Goal: Task Accomplishment & Management: Complete application form

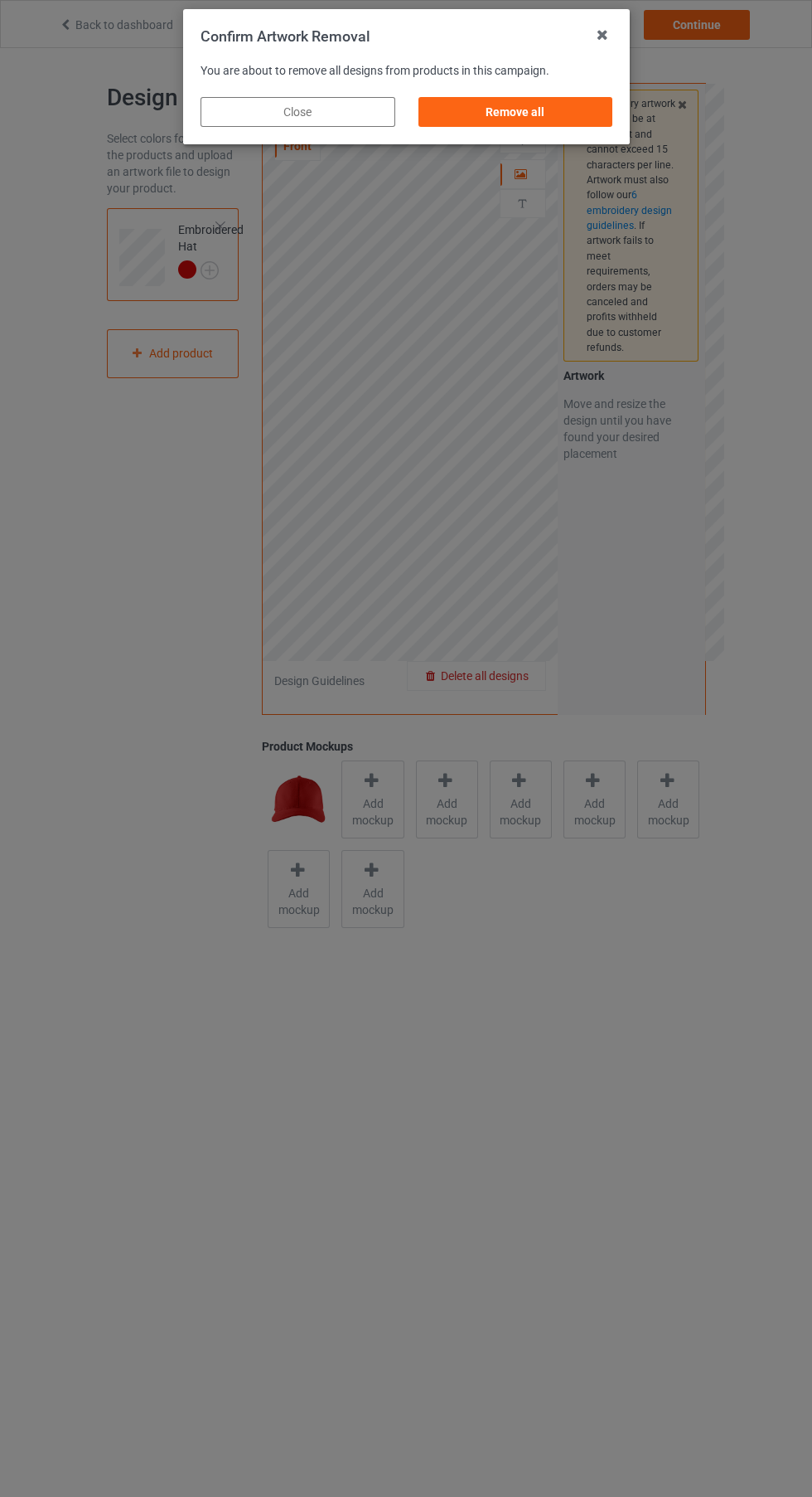
click at [552, 118] on div "Remove all" at bounding box center [515, 112] width 195 height 30
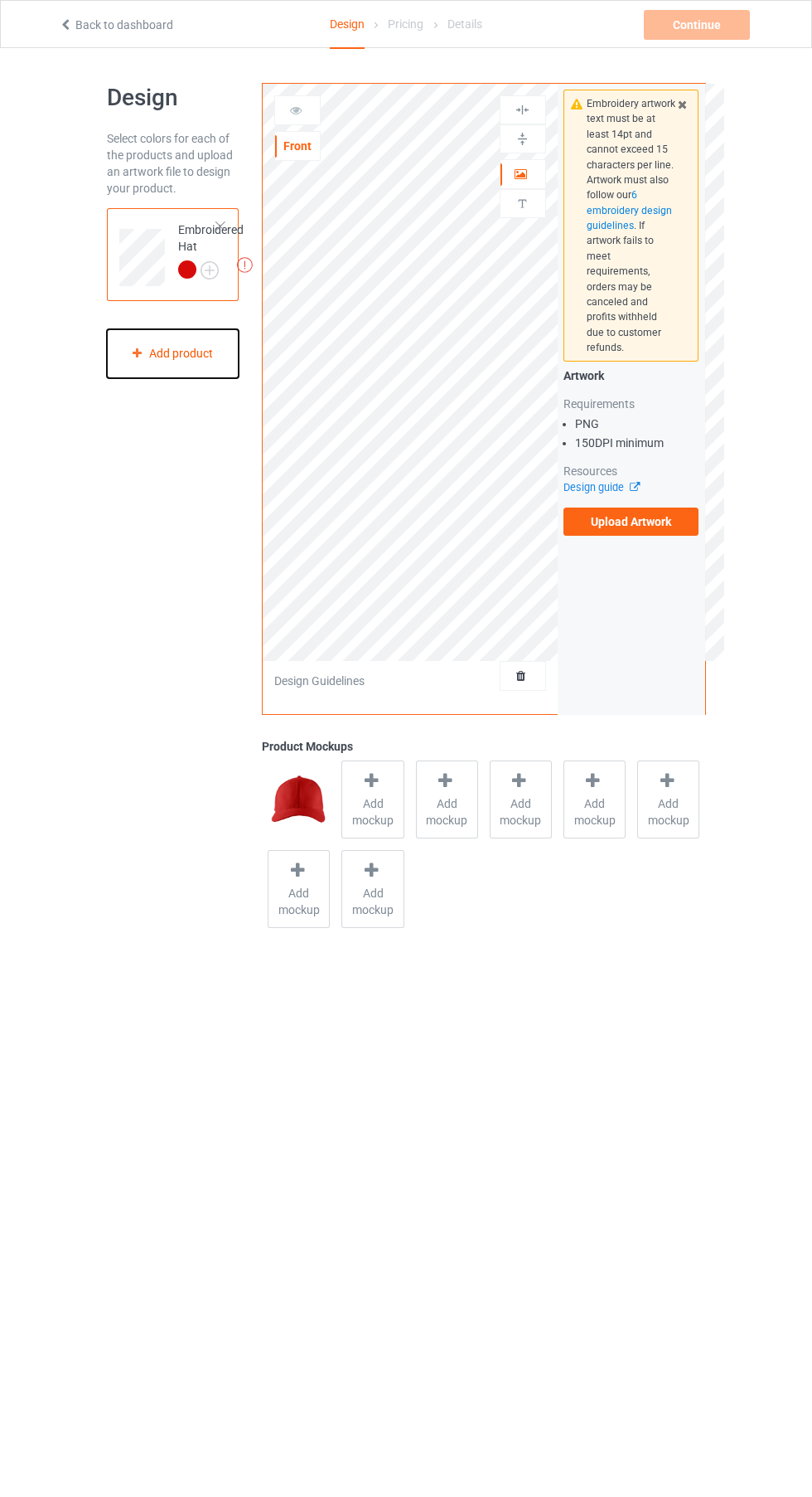
click at [179, 355] on div "Add product" at bounding box center [173, 354] width 133 height 49
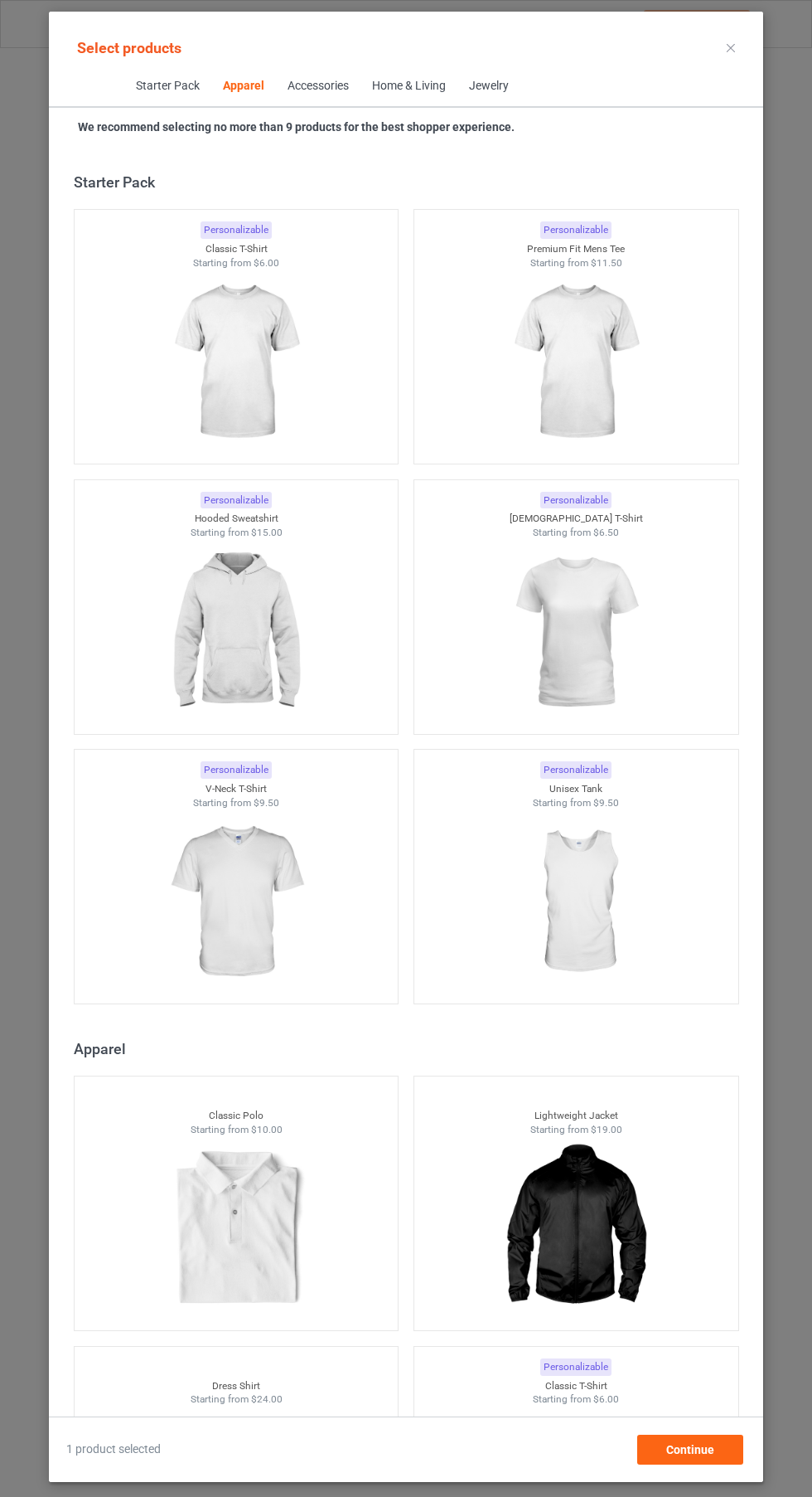
scroll to position [887, 0]
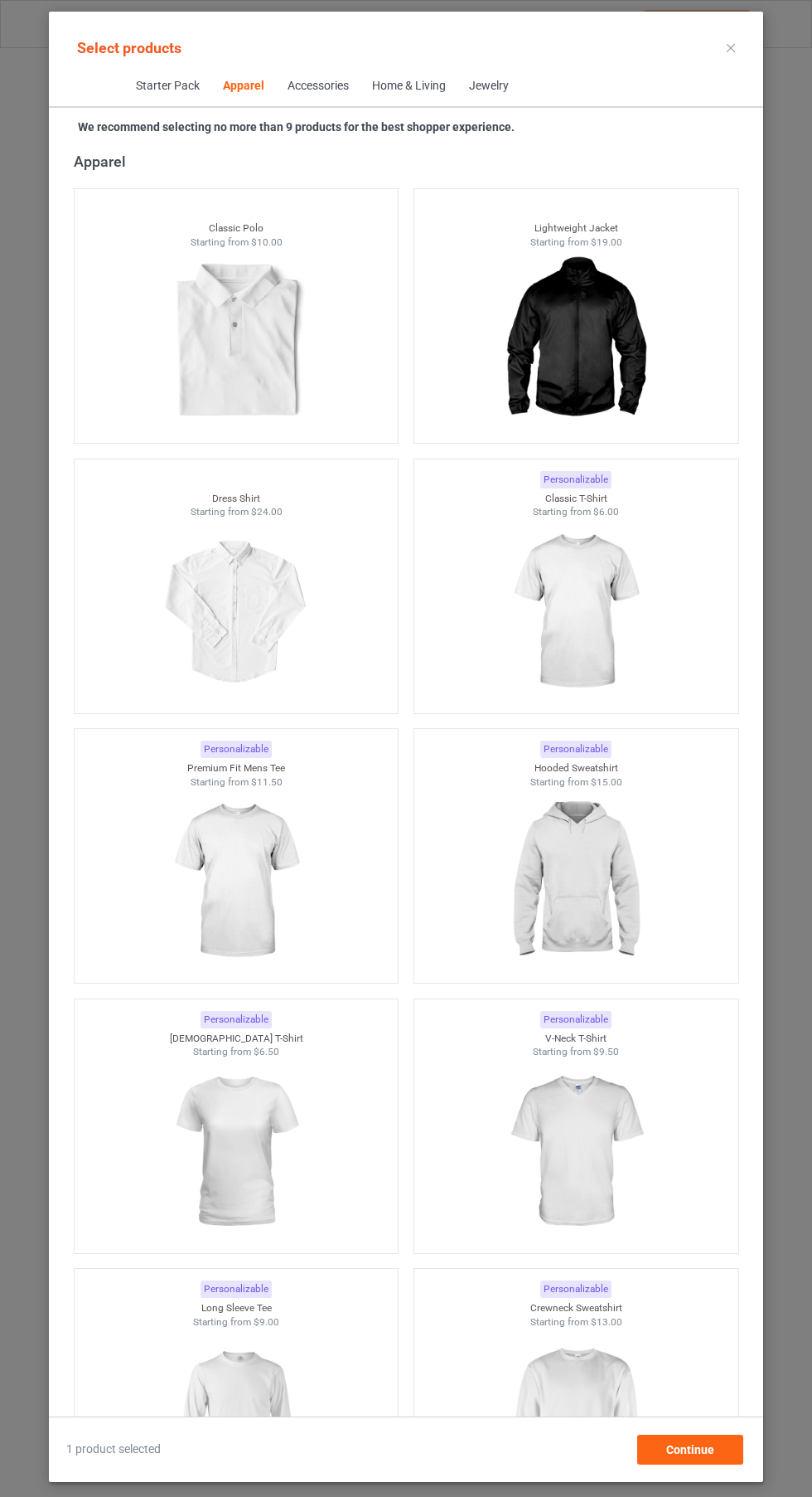
click at [597, 628] on img at bounding box center [575, 612] width 149 height 186
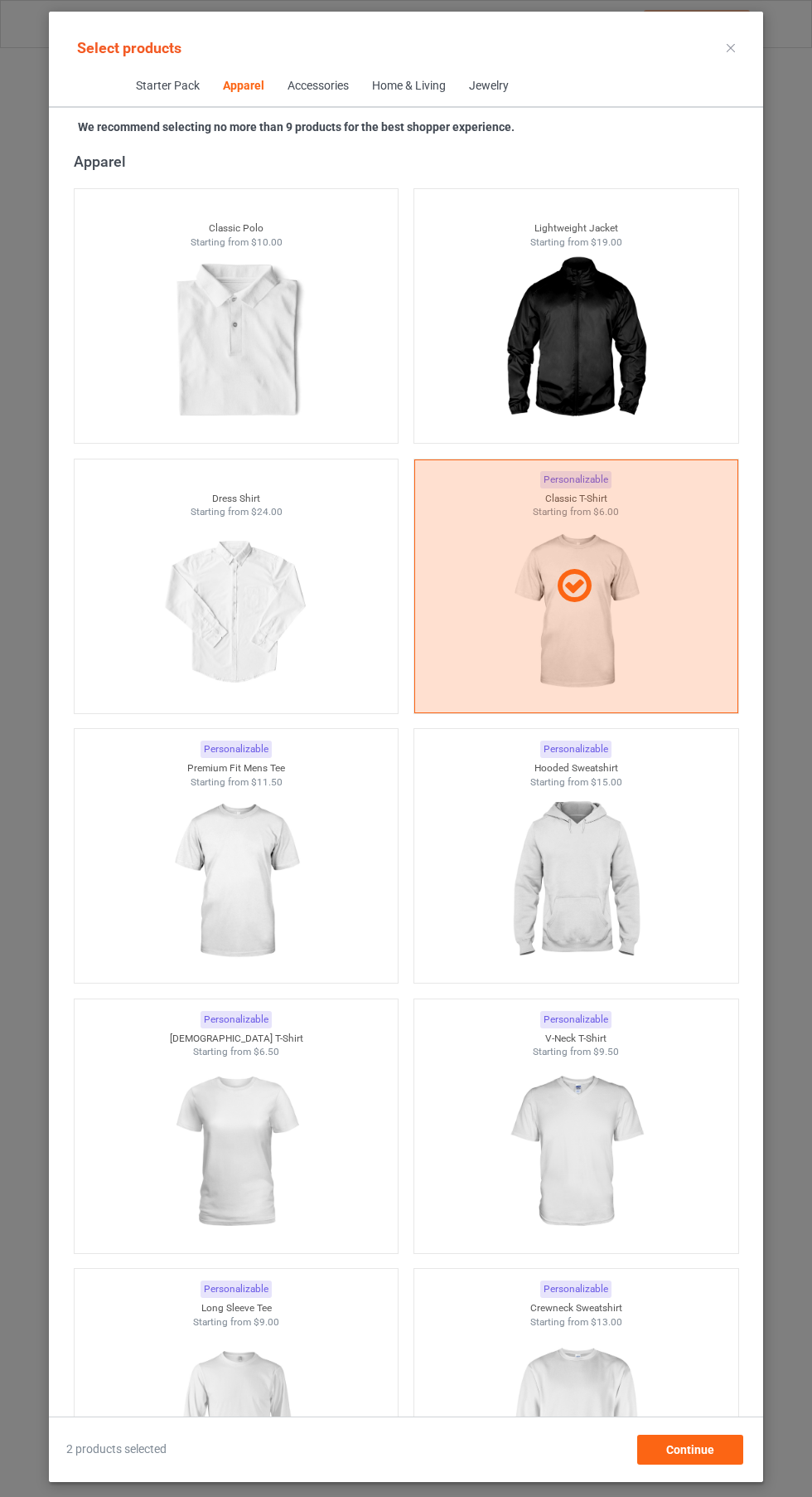
click at [583, 858] on img at bounding box center [575, 882] width 149 height 186
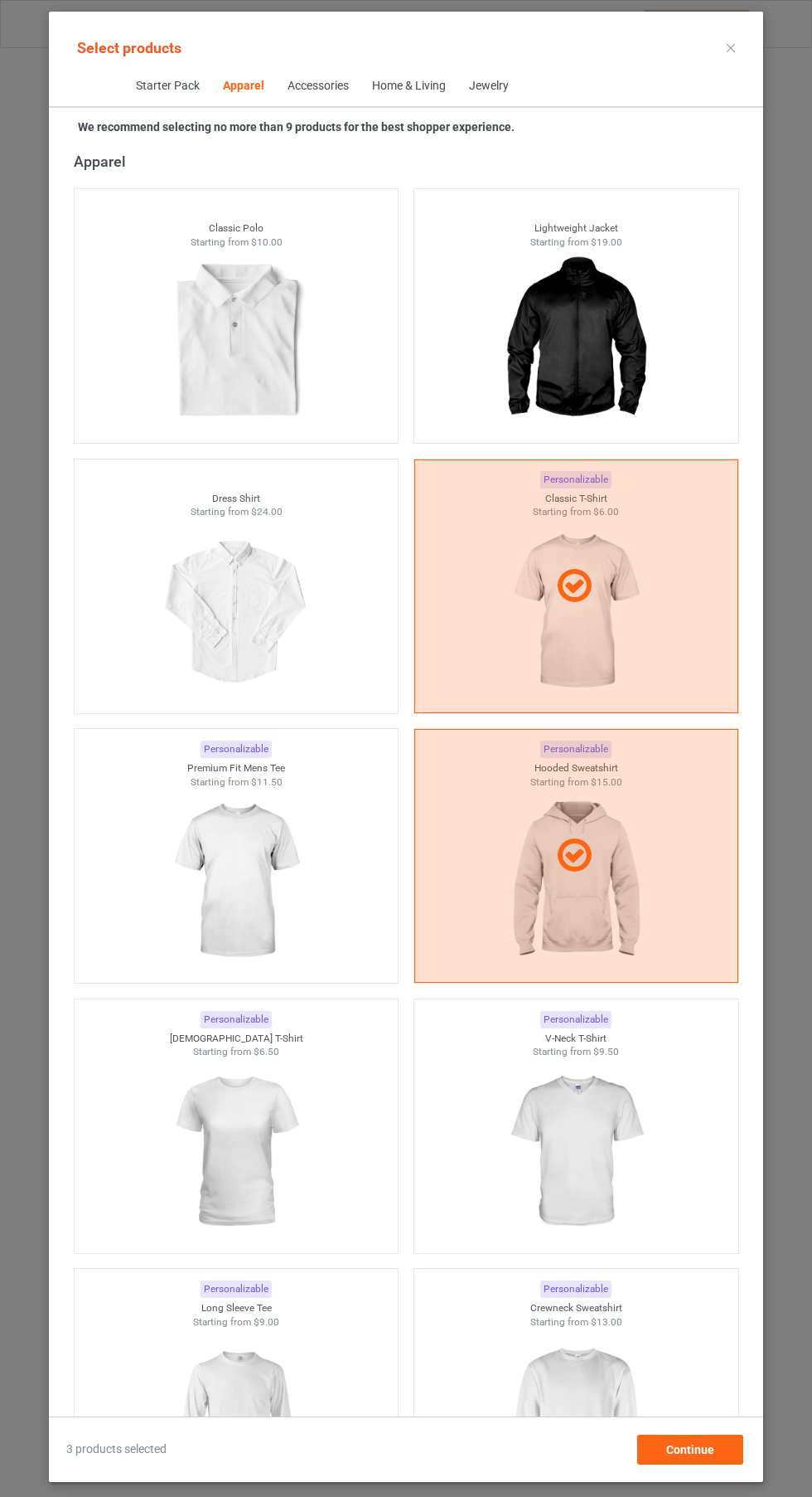
click at [284, 1149] on img at bounding box center [235, 1152] width 149 height 186
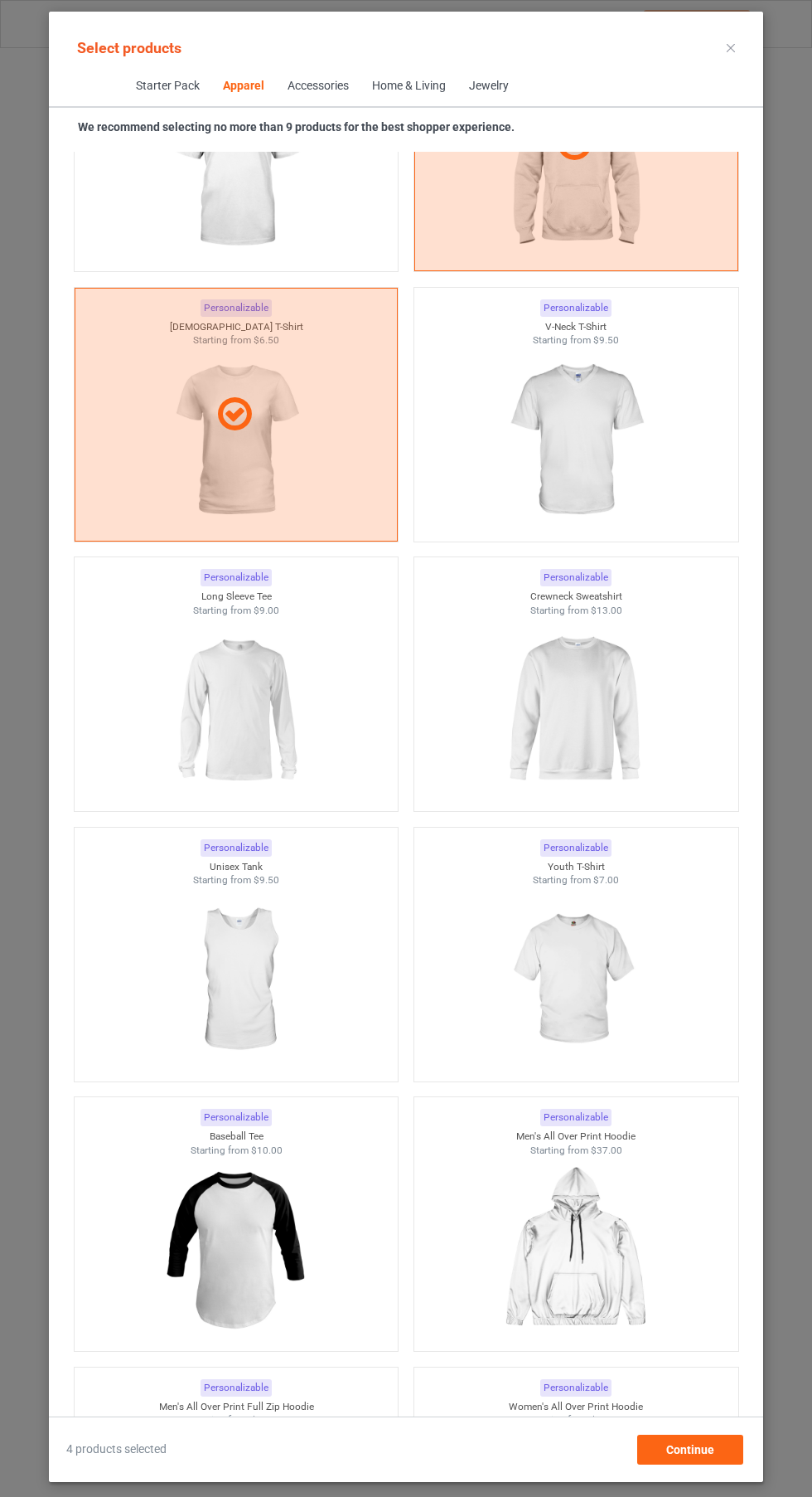
scroll to position [1620, 0]
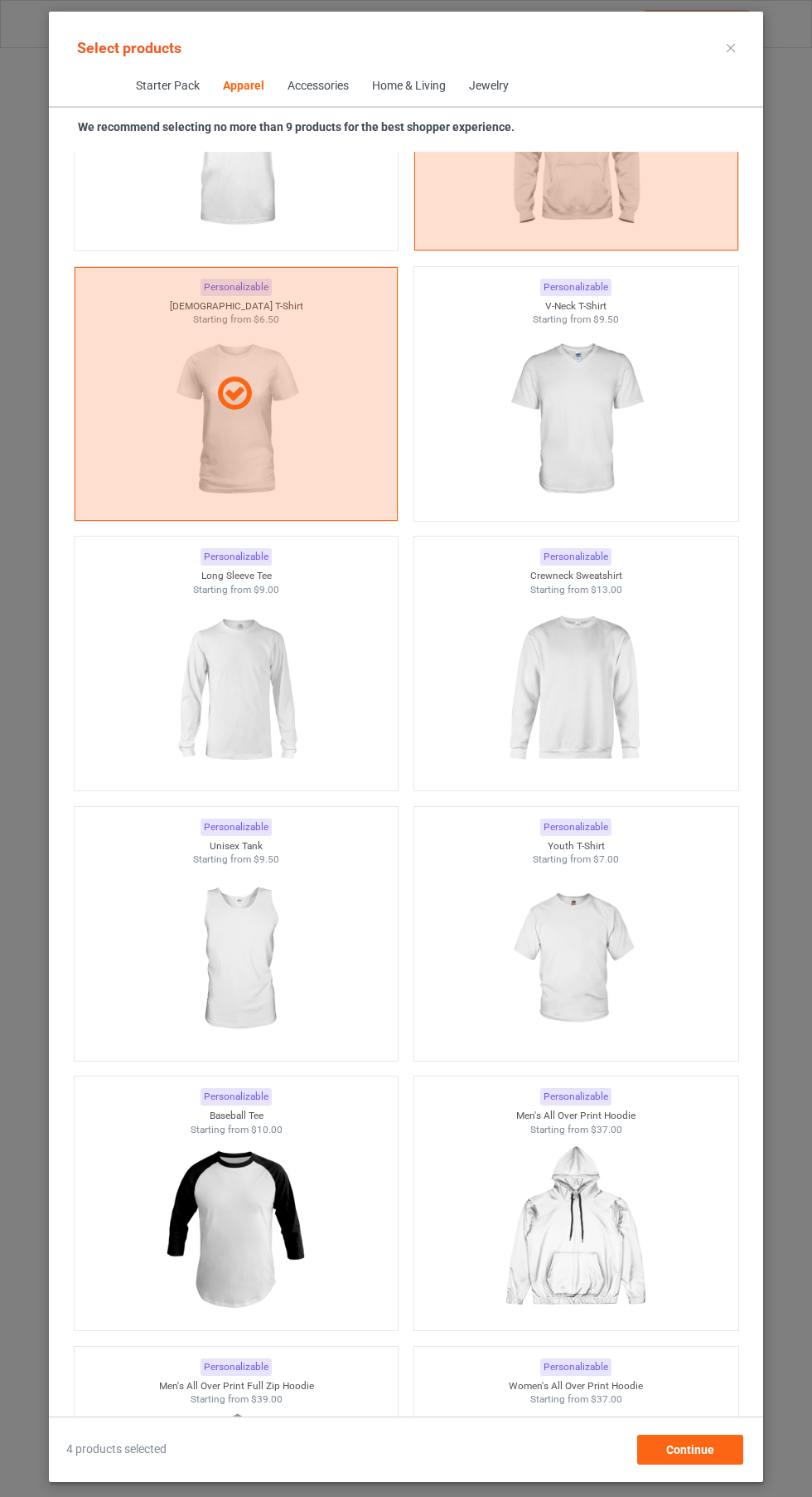
click at [236, 675] on img at bounding box center [235, 689] width 149 height 186
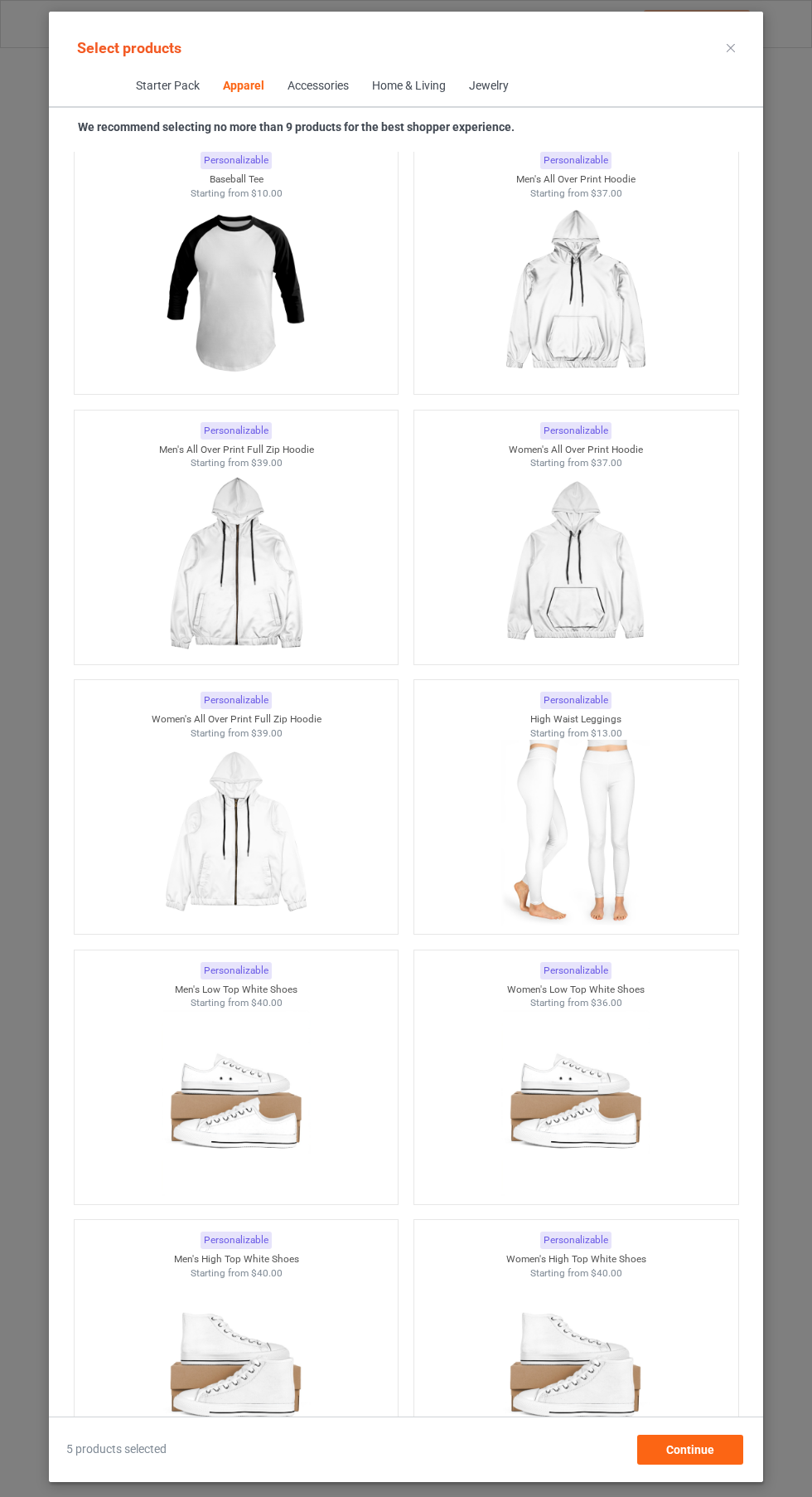
scroll to position [2668, 0]
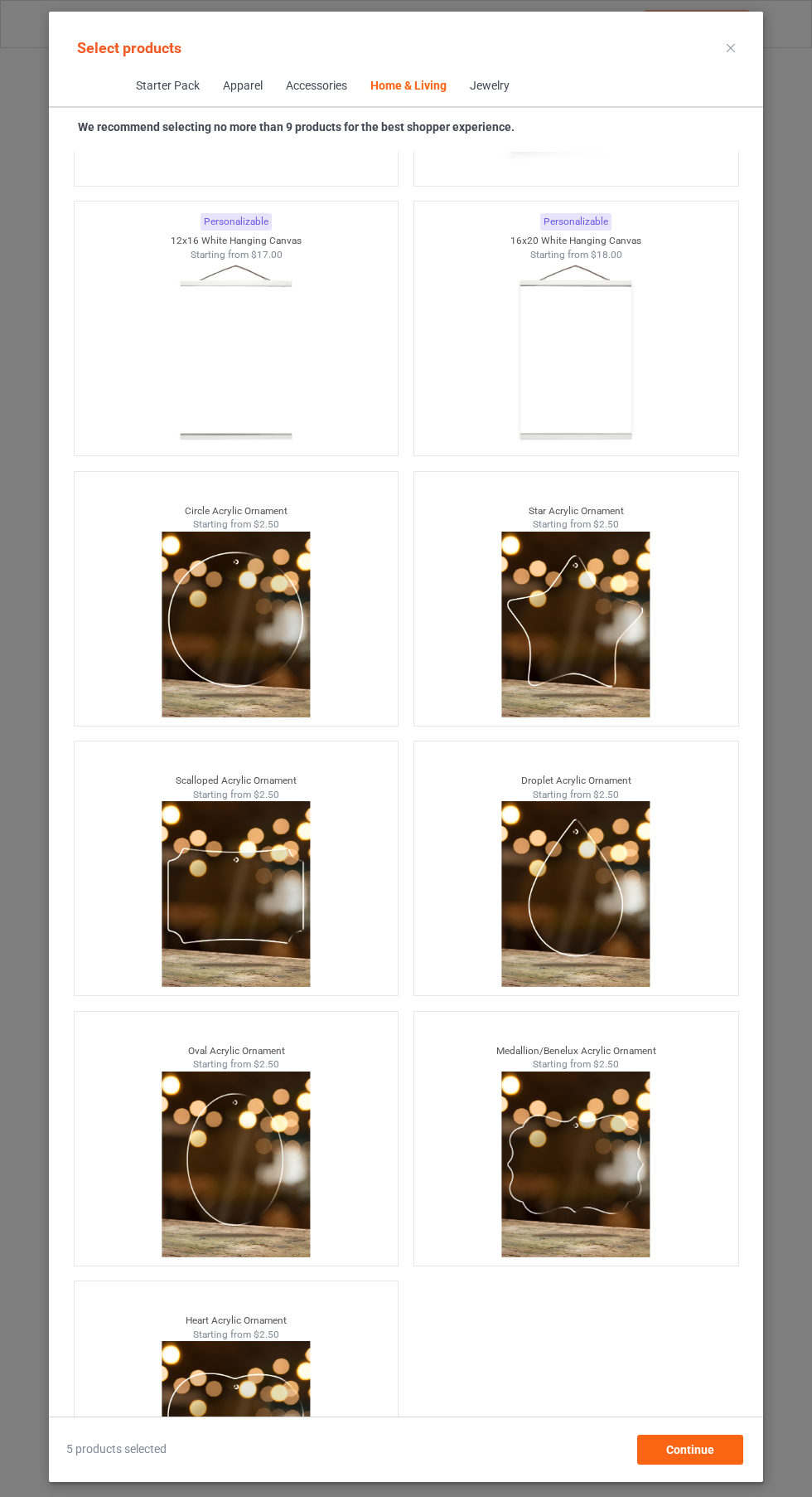
scroll to position [123, 0]
click at [674, 1456] on span "Continue" at bounding box center [690, 1449] width 48 height 13
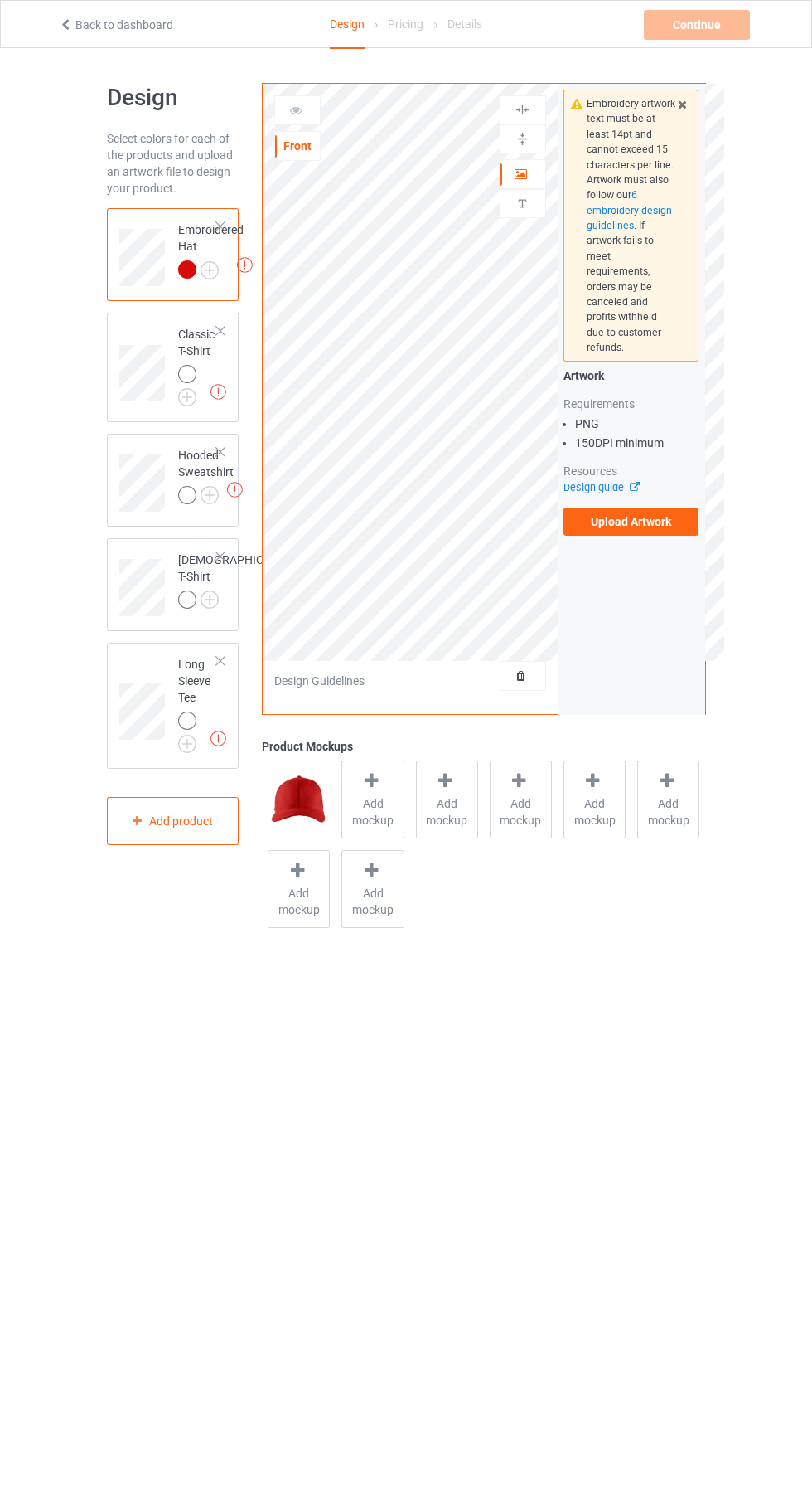
click at [663, 519] on label "Upload Artwork" at bounding box center [631, 521] width 136 height 28
click at [0, 0] on input "Upload Artwork" at bounding box center [0, 0] width 0 height 0
click at [196, 277] on div at bounding box center [189, 272] width 23 height 23
click at [0, 0] on img at bounding box center [0, 0] width 0 height 0
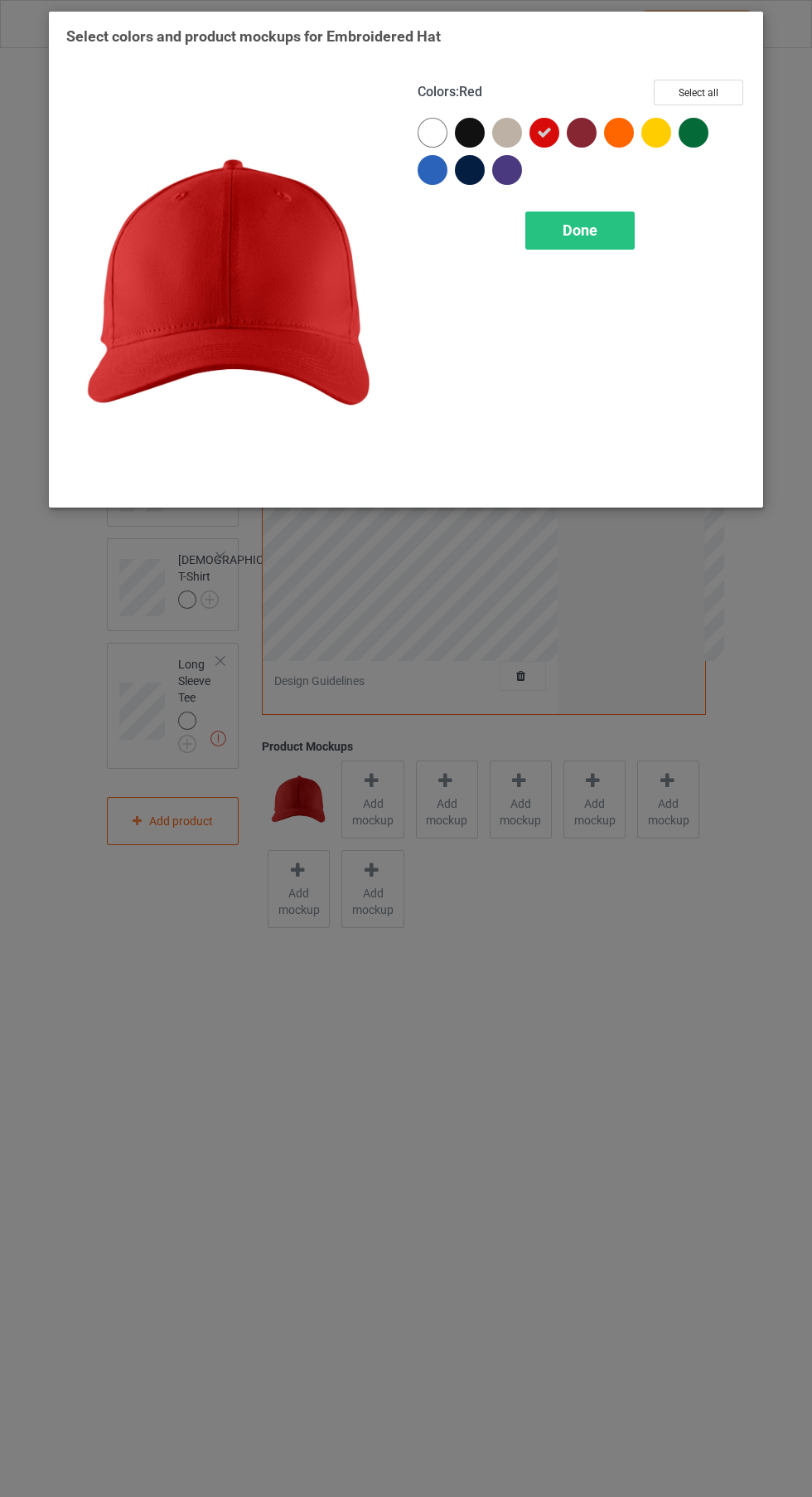
click at [437, 176] on div at bounding box center [432, 169] width 30 height 30
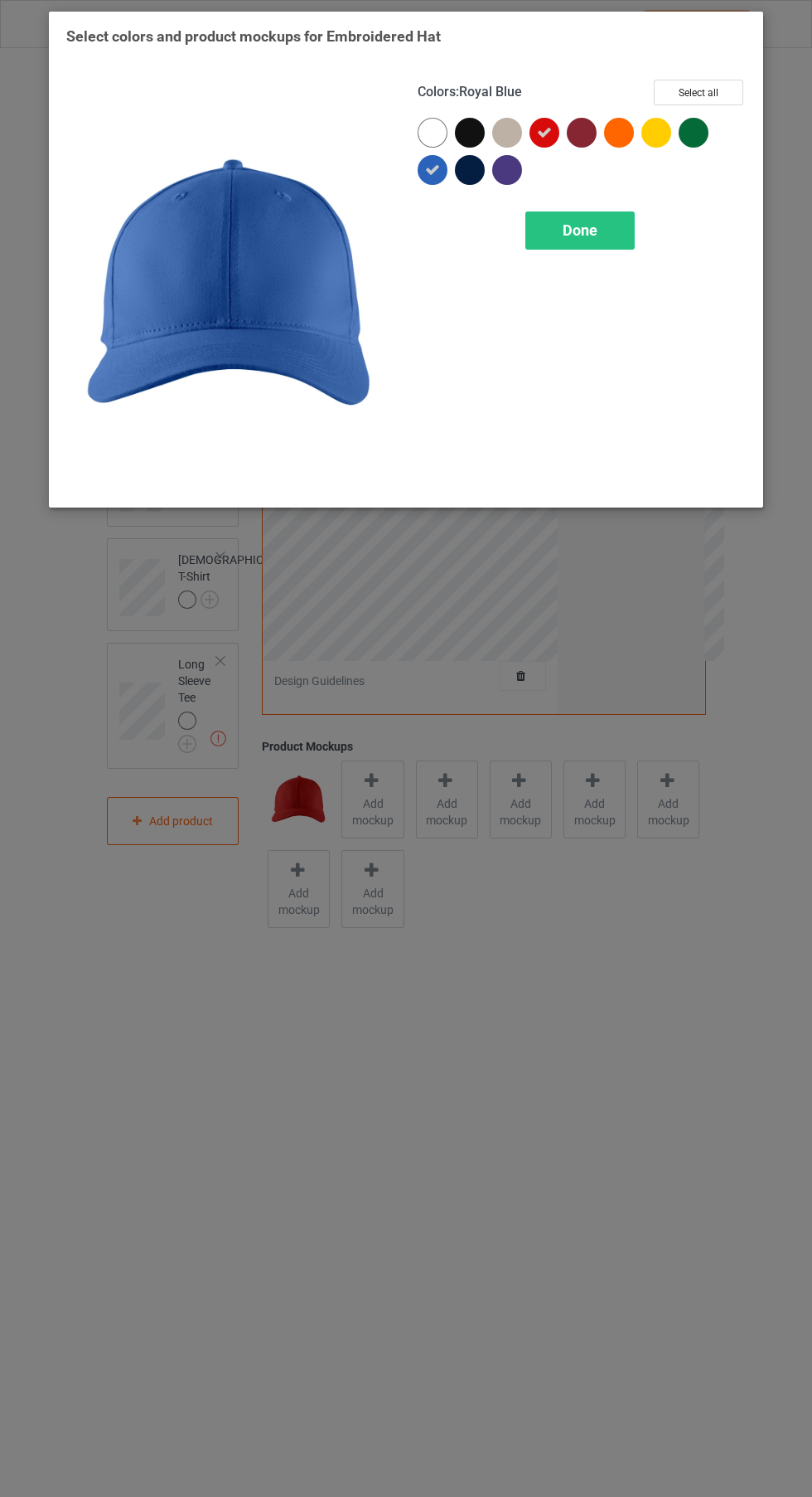
click at [474, 145] on div at bounding box center [470, 133] width 30 height 30
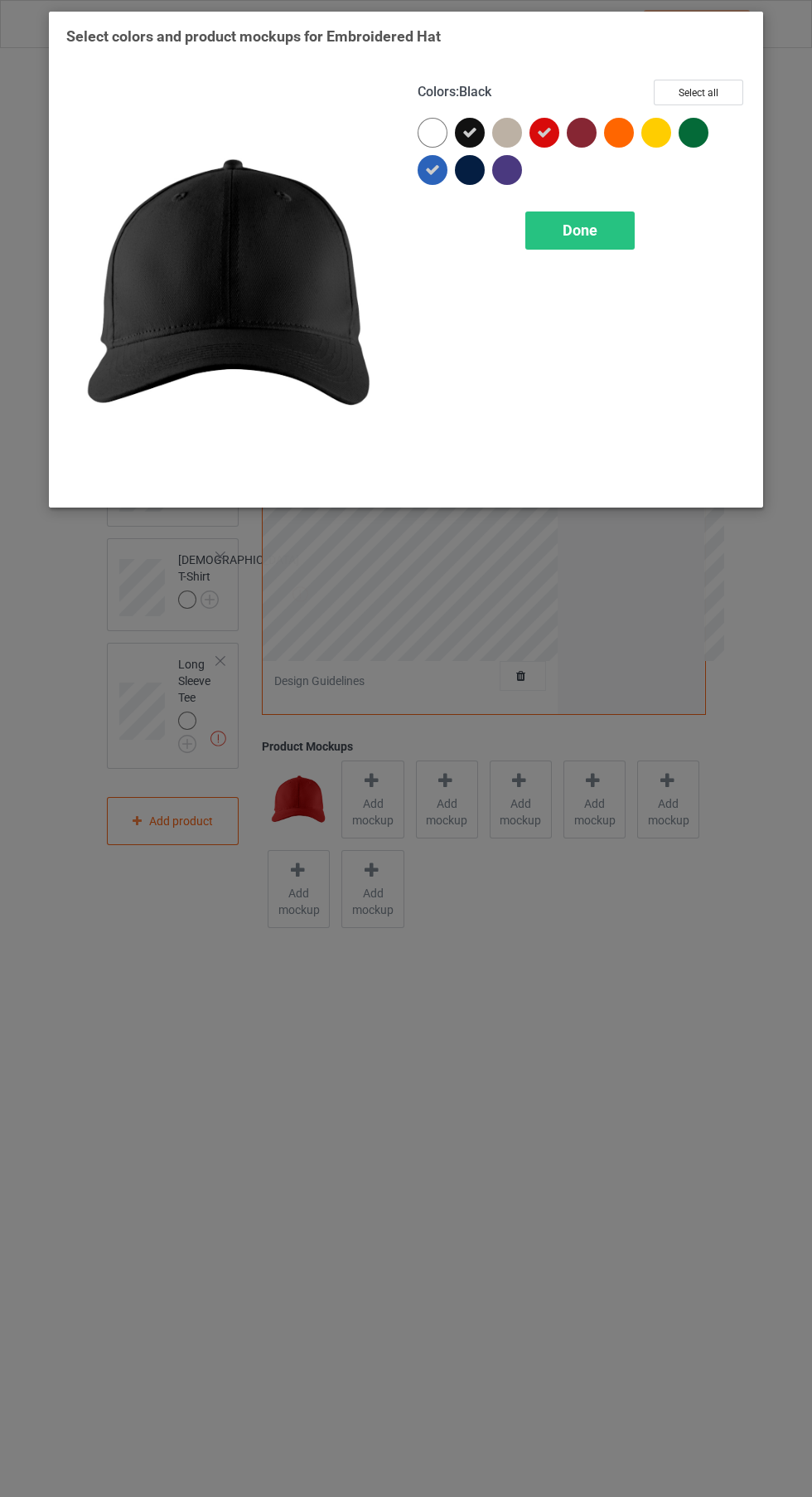
click at [518, 181] on div at bounding box center [511, 173] width 37 height 37
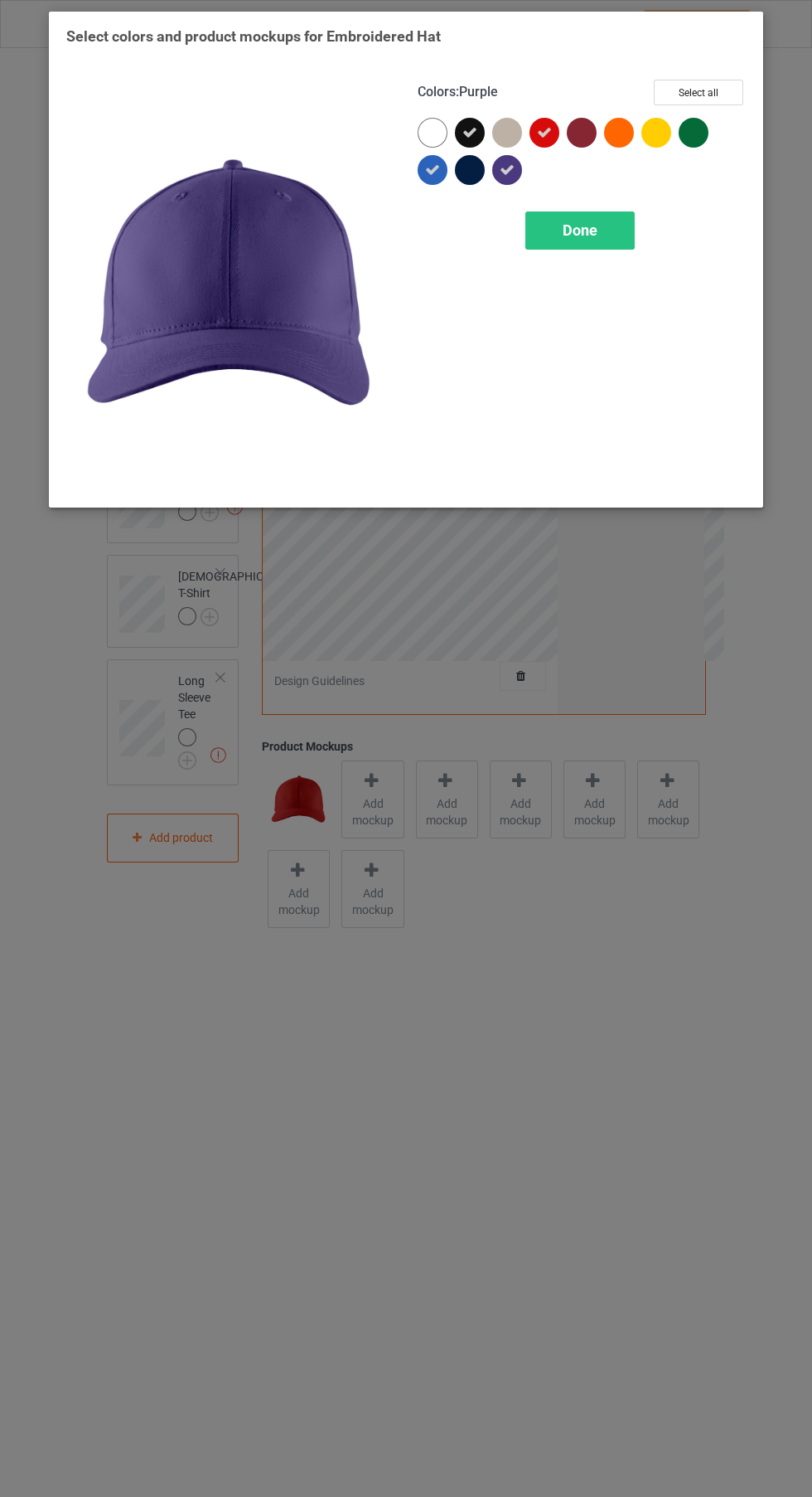
click at [470, 179] on div at bounding box center [470, 169] width 30 height 30
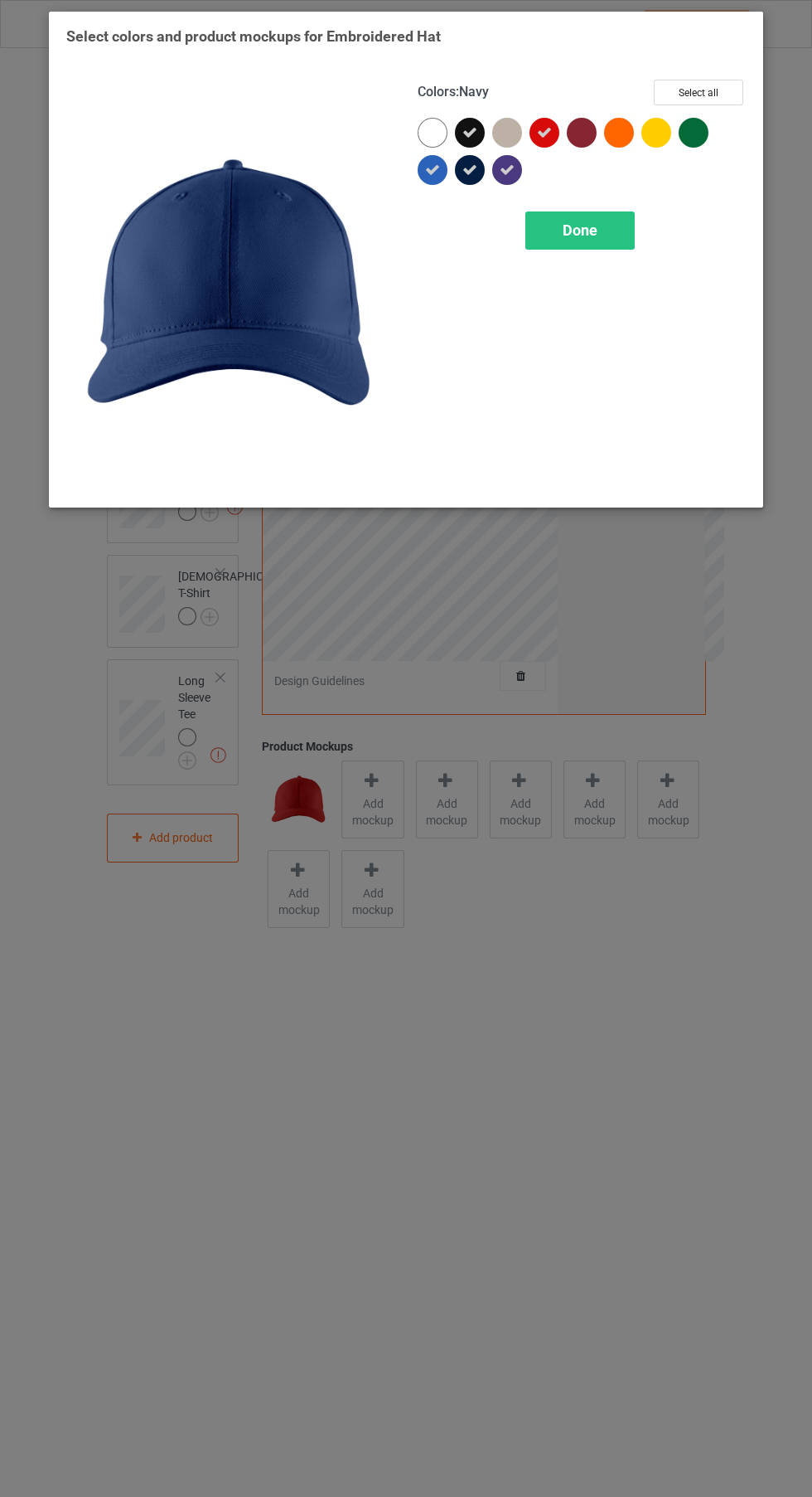
click at [597, 242] on div "Done" at bounding box center [580, 230] width 109 height 38
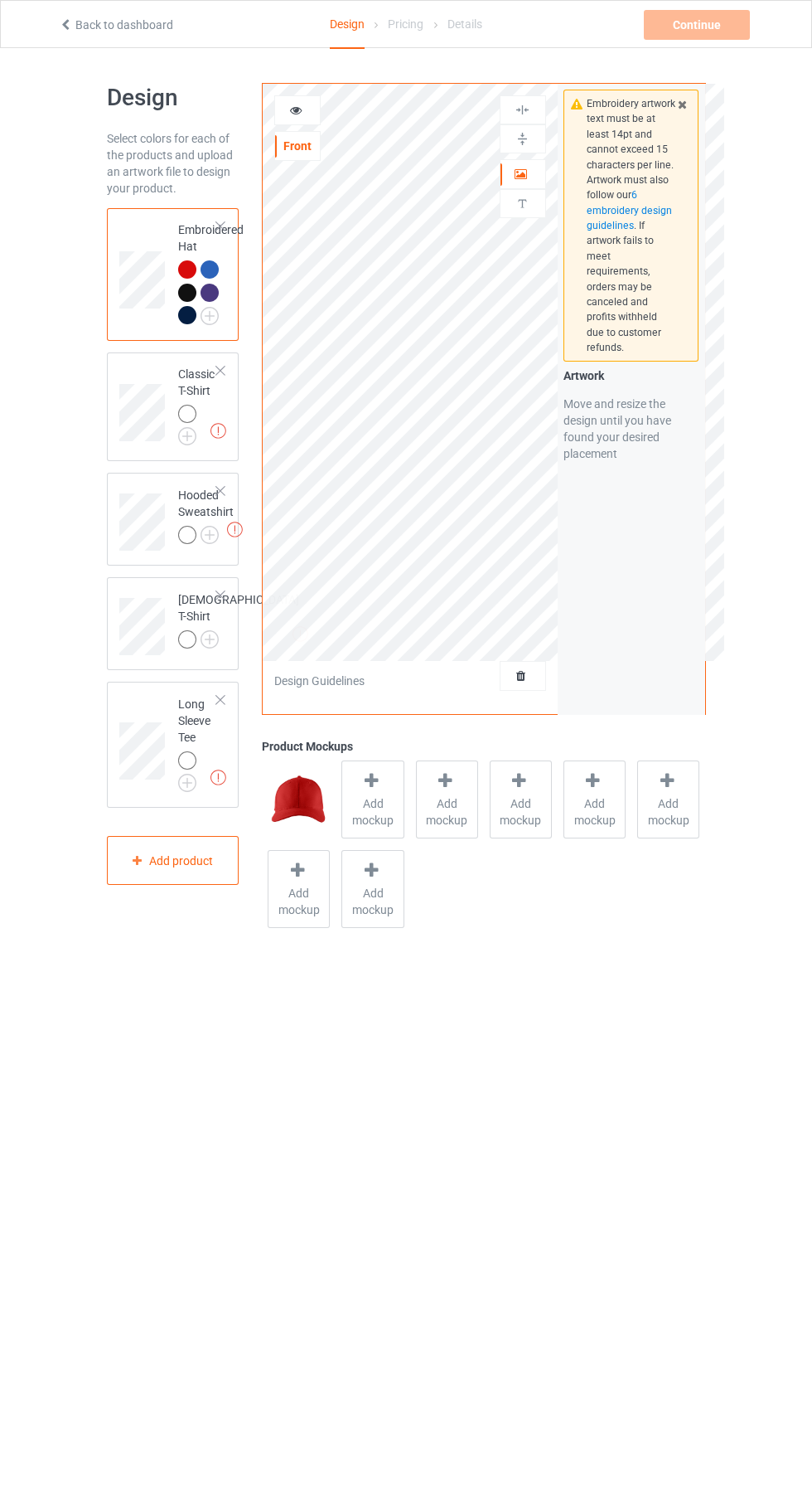
click at [420, 815] on span "Add mockup" at bounding box center [447, 811] width 61 height 33
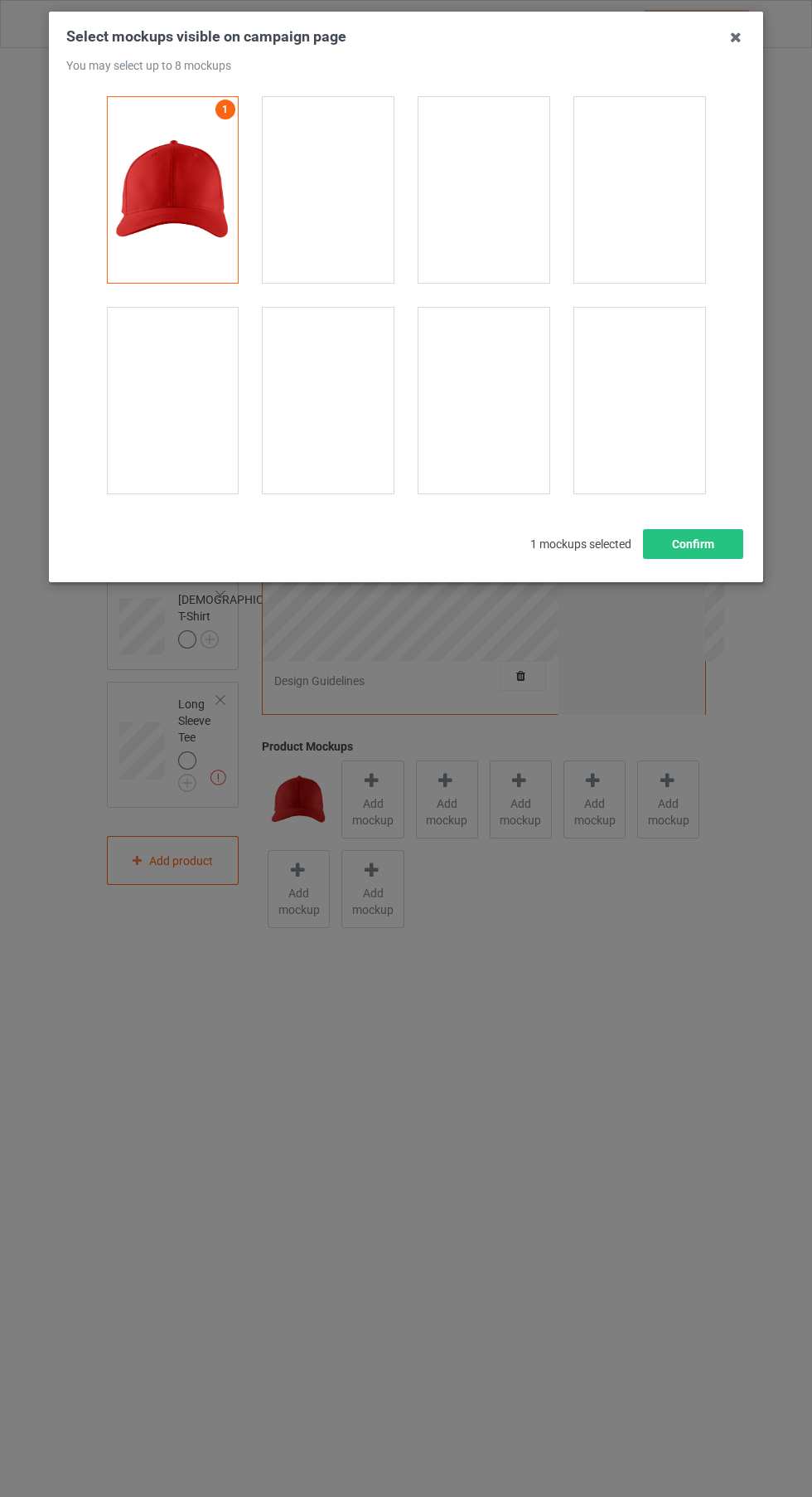
click at [690, 210] on div at bounding box center [639, 190] width 131 height 186
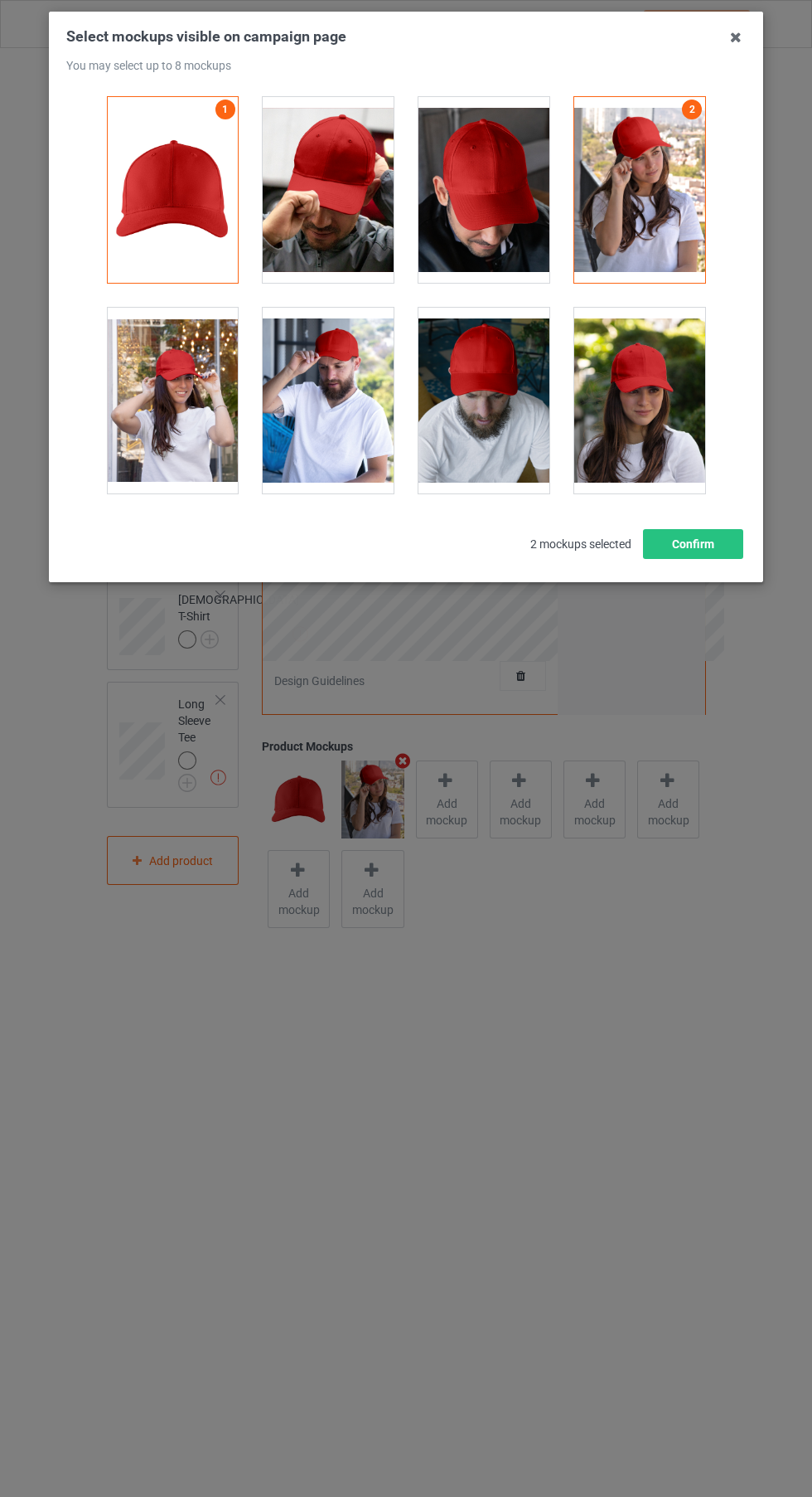
click at [672, 401] on div at bounding box center [639, 401] width 131 height 186
click at [491, 404] on div at bounding box center [484, 401] width 131 height 186
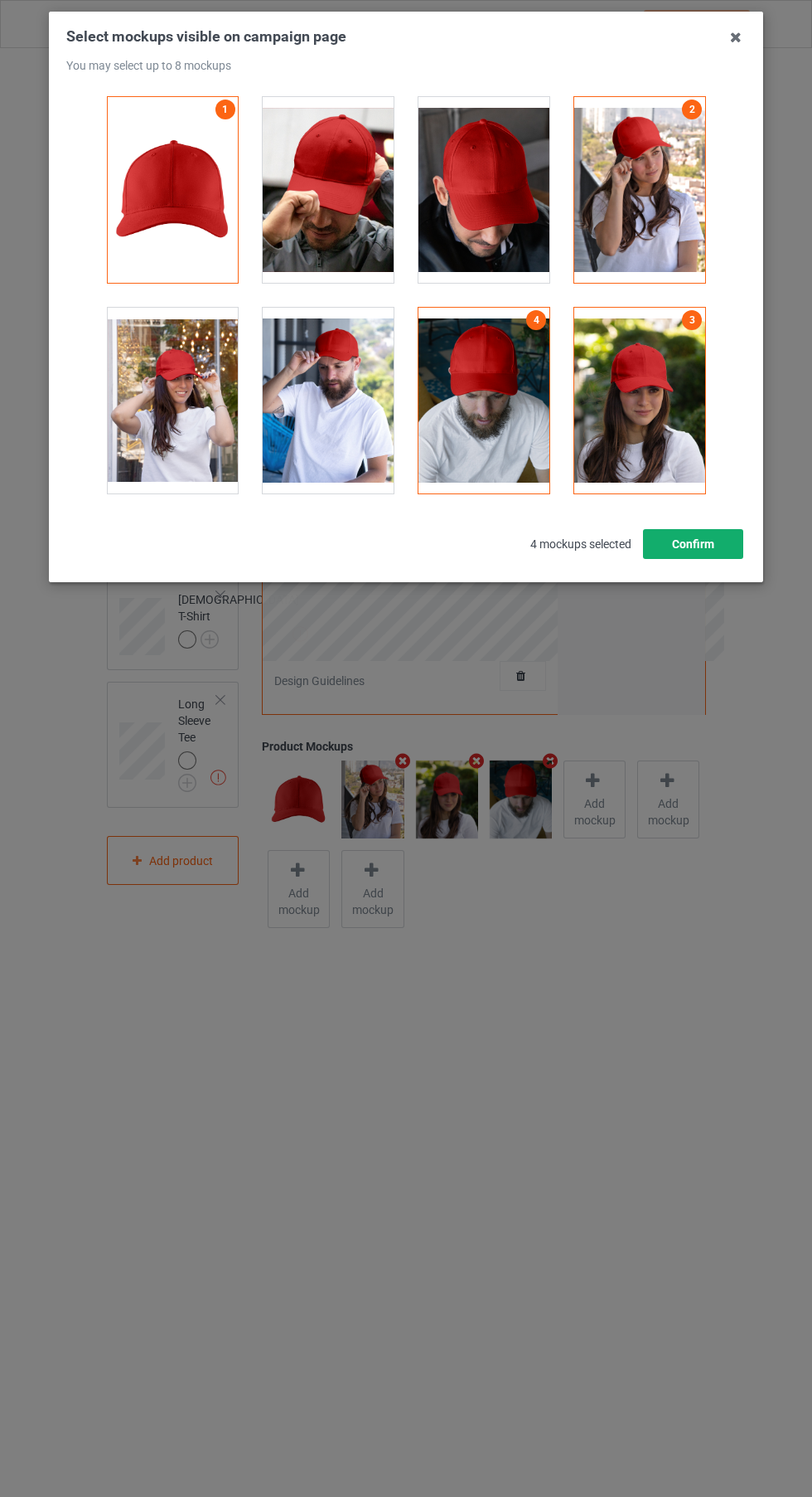
click at [713, 545] on button "Confirm" at bounding box center [693, 544] width 100 height 30
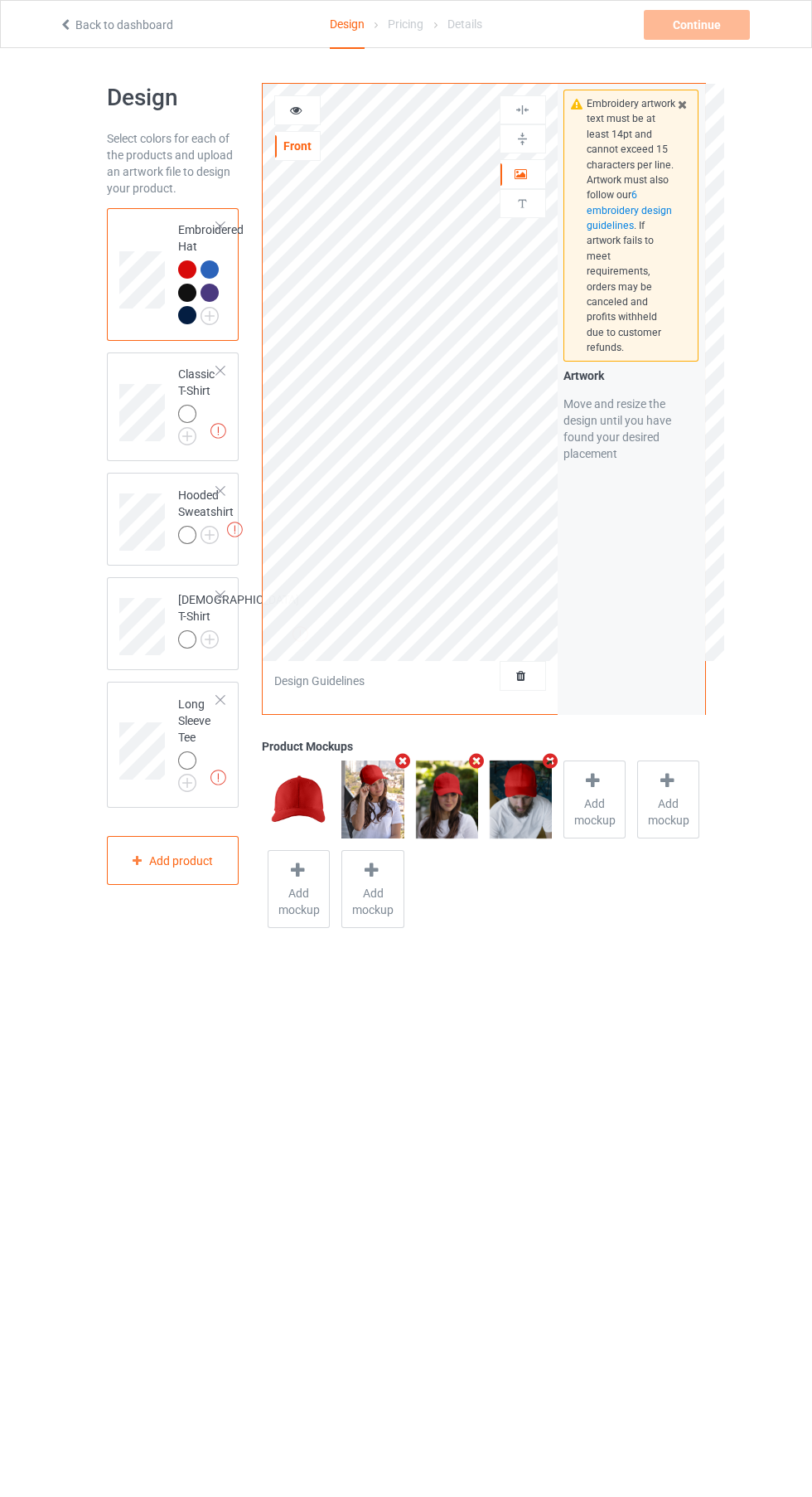
click at [0, 0] on img at bounding box center [0, 0] width 0 height 0
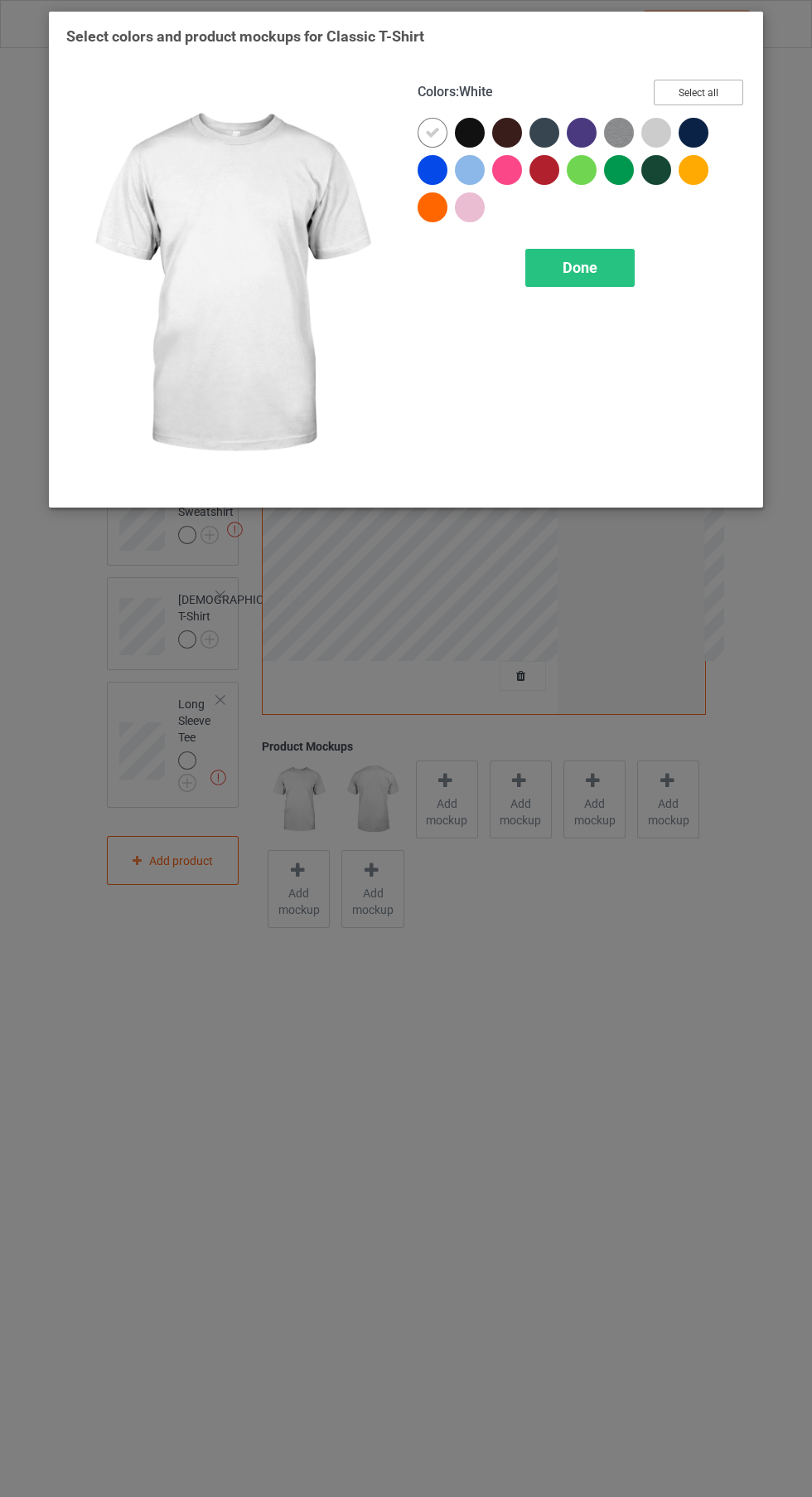
click at [707, 98] on button "Select all" at bounding box center [698, 93] width 89 height 26
click at [712, 96] on button "Reset to Default" at bounding box center [683, 93] width 120 height 26
click at [556, 184] on div at bounding box center [548, 173] width 37 height 37
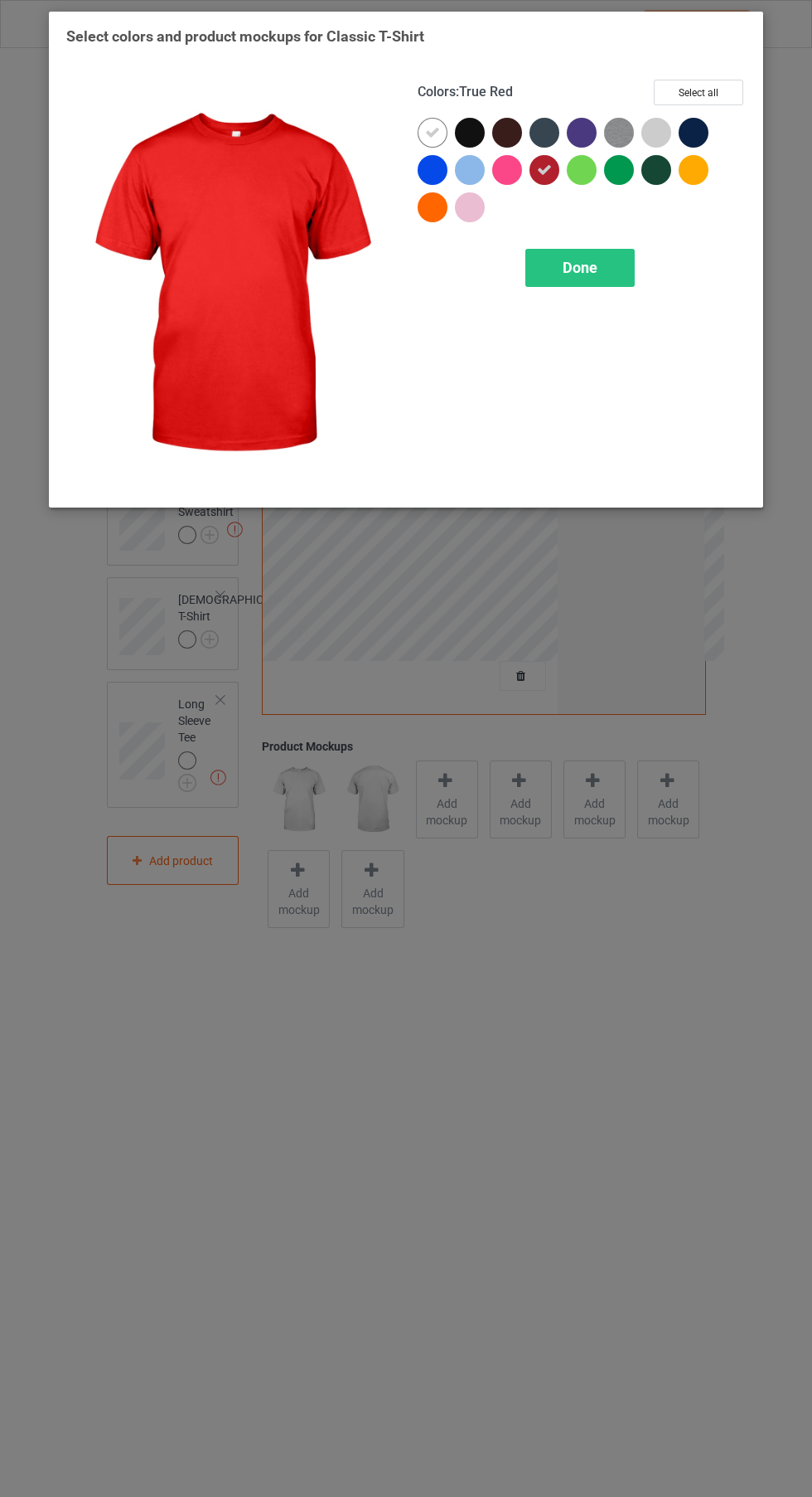
click at [432, 132] on icon at bounding box center [432, 132] width 15 height 15
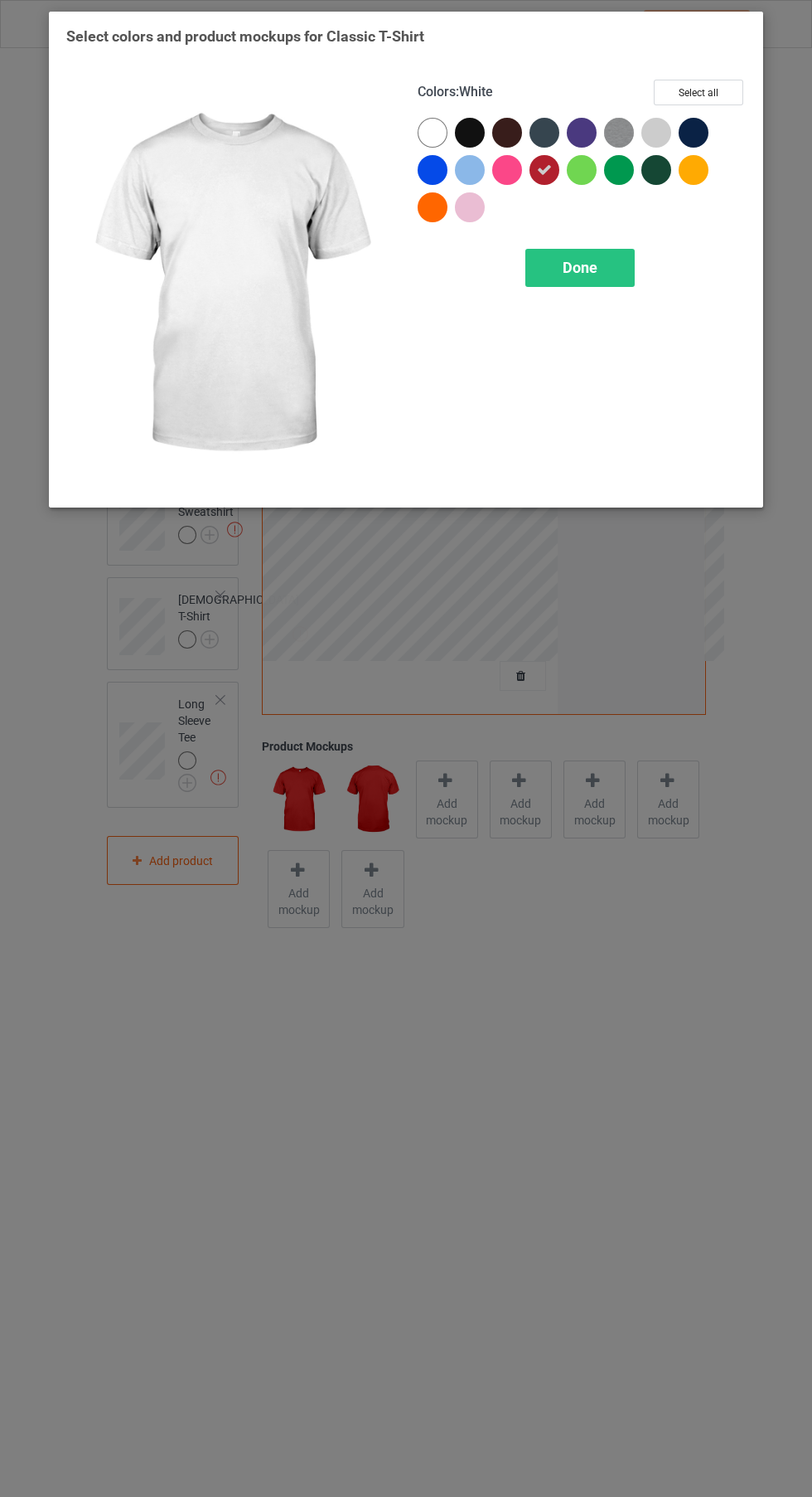
click at [439, 172] on div at bounding box center [432, 169] width 30 height 30
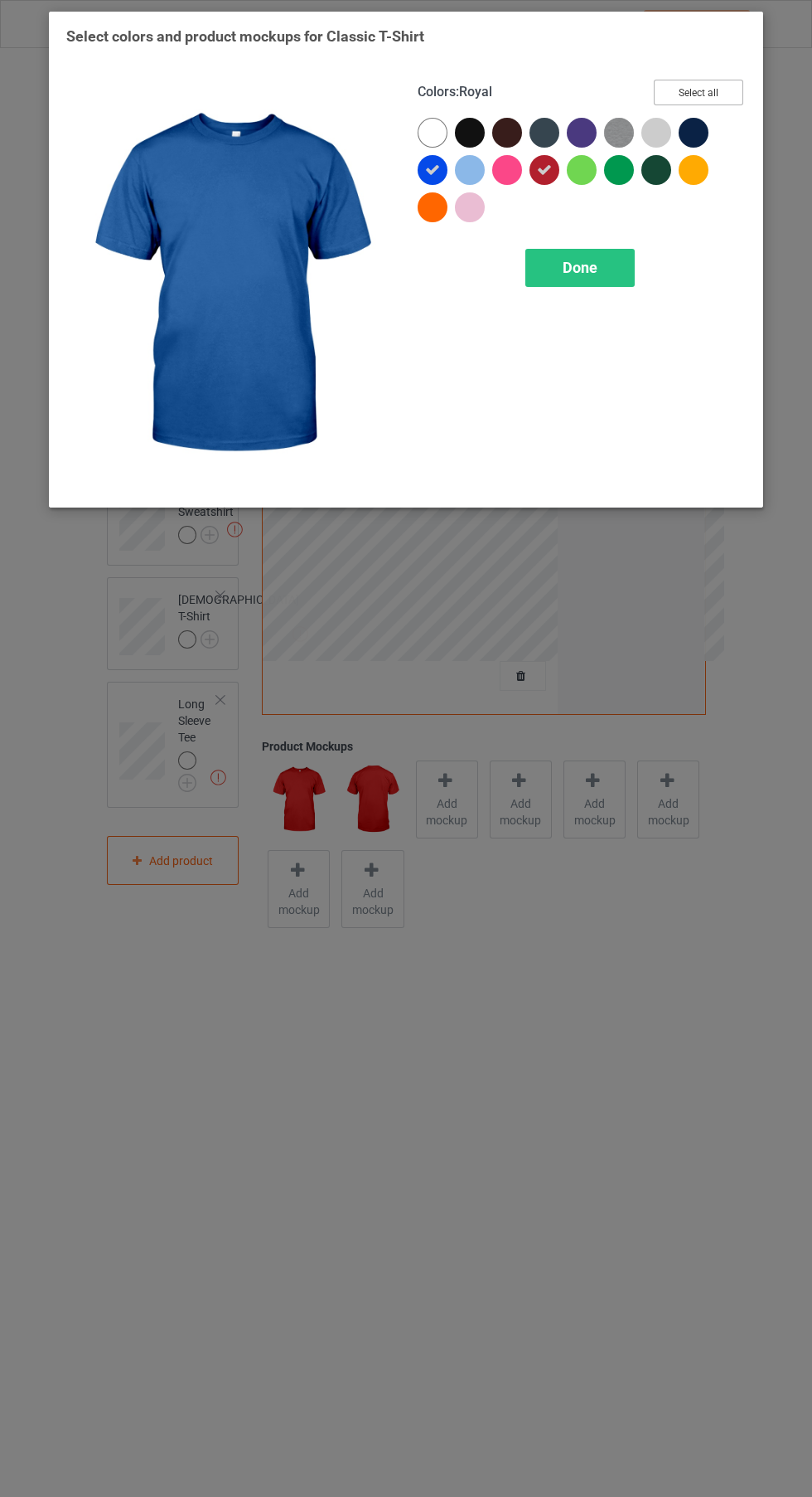
click at [723, 93] on button "Select all" at bounding box center [698, 93] width 89 height 26
click at [436, 139] on icon at bounding box center [432, 132] width 15 height 15
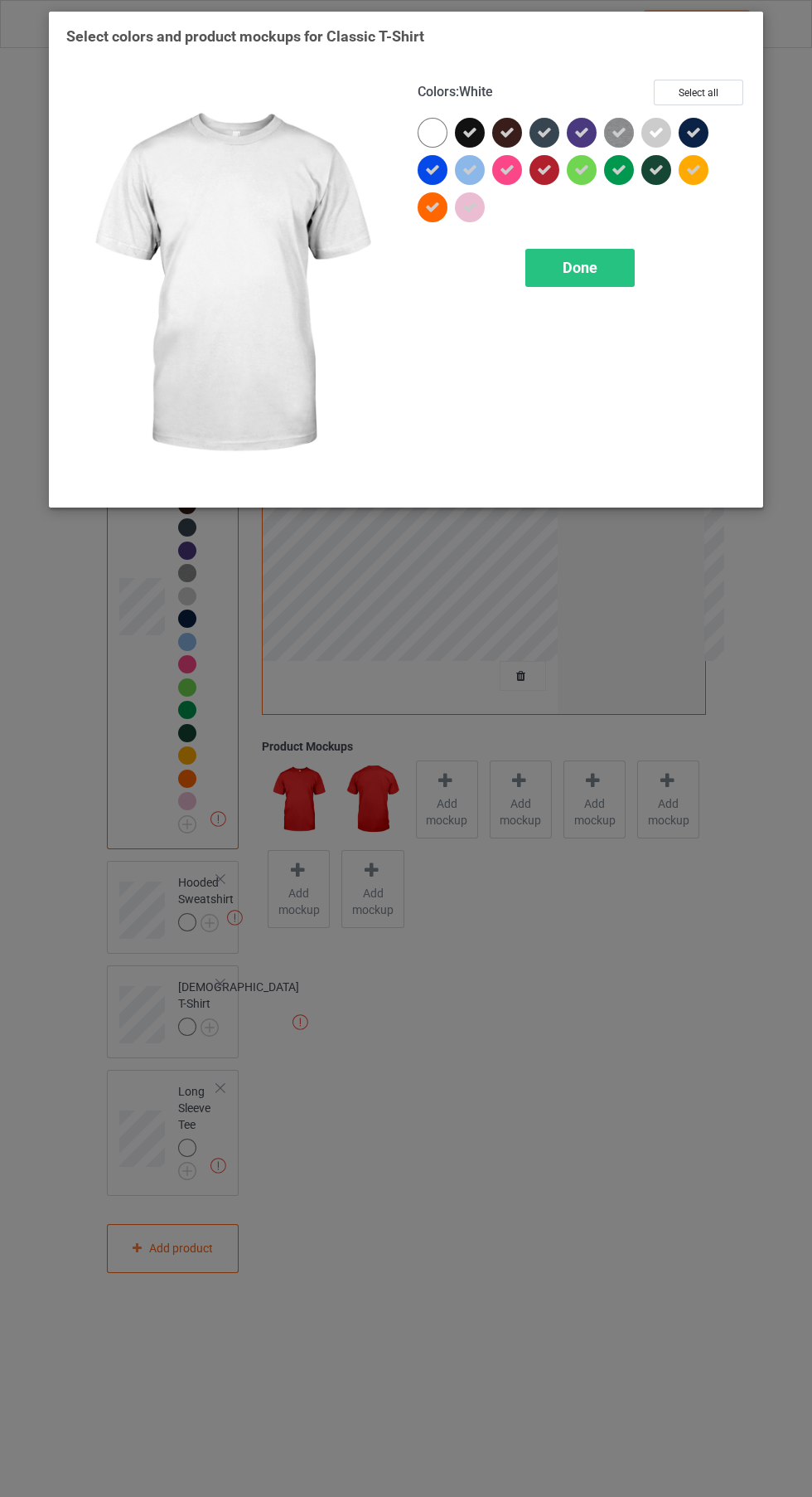
click at [597, 257] on div "Done" at bounding box center [580, 268] width 109 height 38
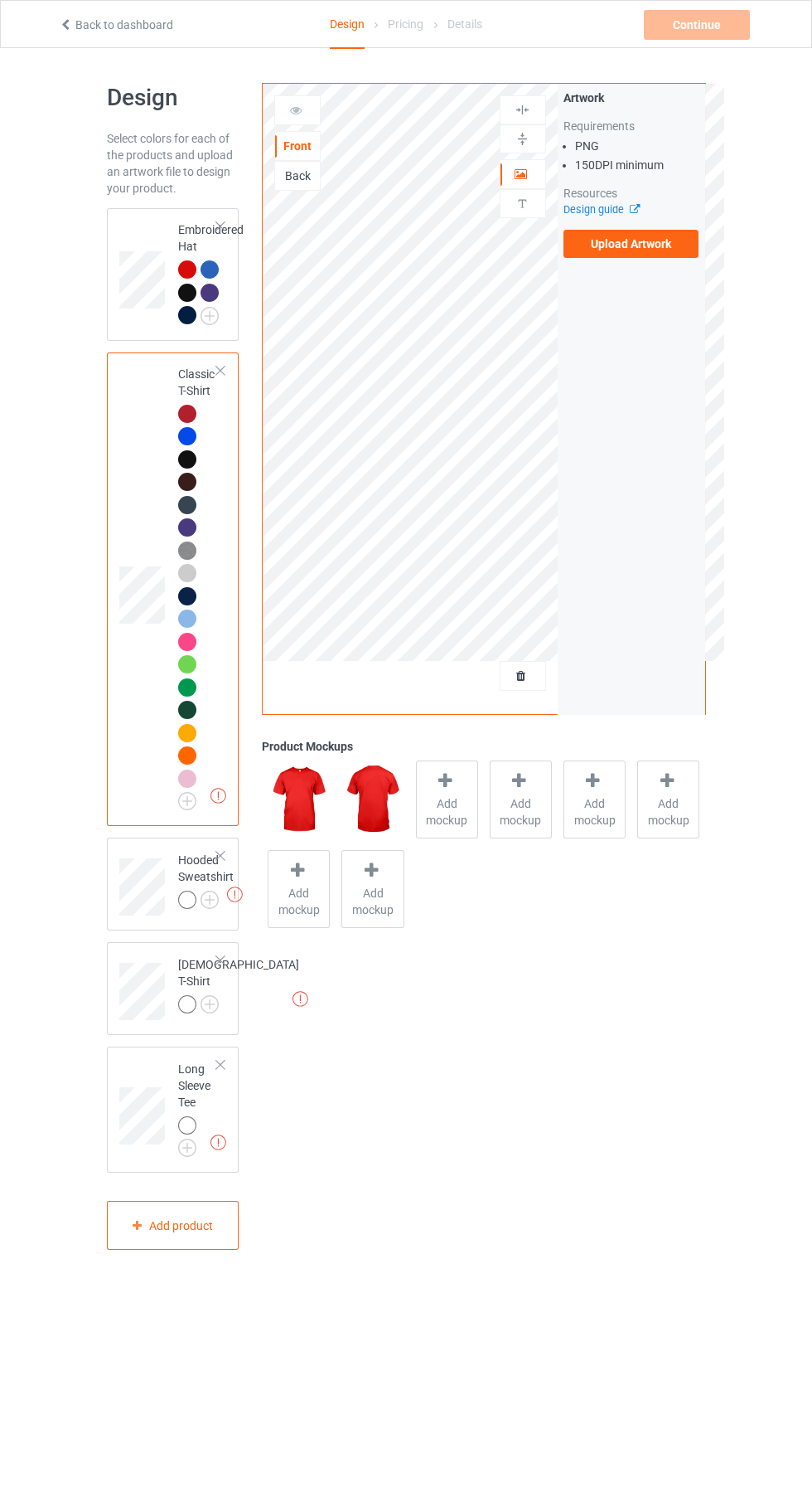
click at [0, 0] on img at bounding box center [0, 0] width 0 height 0
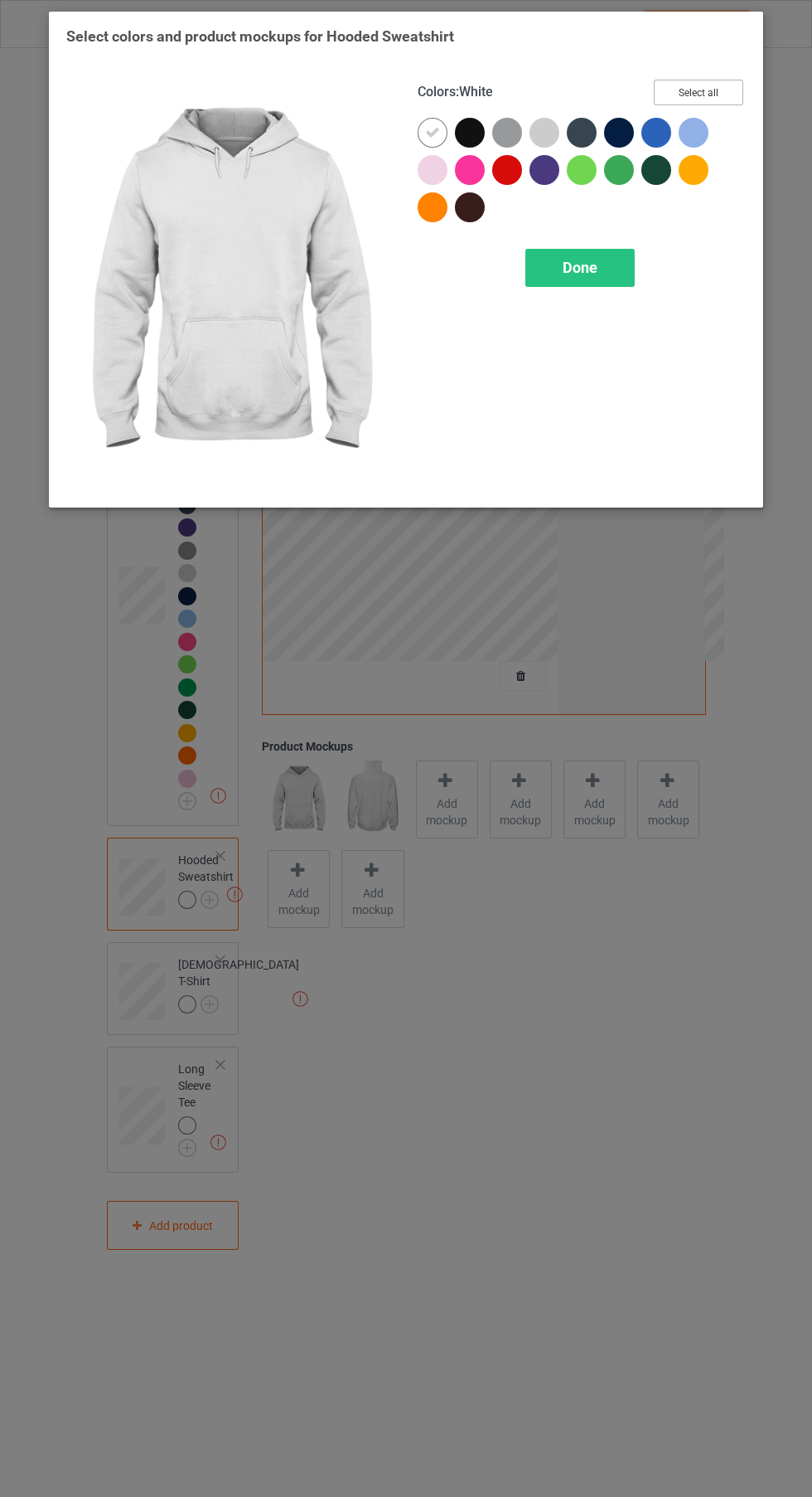
click at [712, 82] on button "Select all" at bounding box center [698, 93] width 89 height 26
click at [701, 103] on button "Reset to Default" at bounding box center [683, 93] width 120 height 26
click at [502, 180] on div at bounding box center [507, 169] width 30 height 30
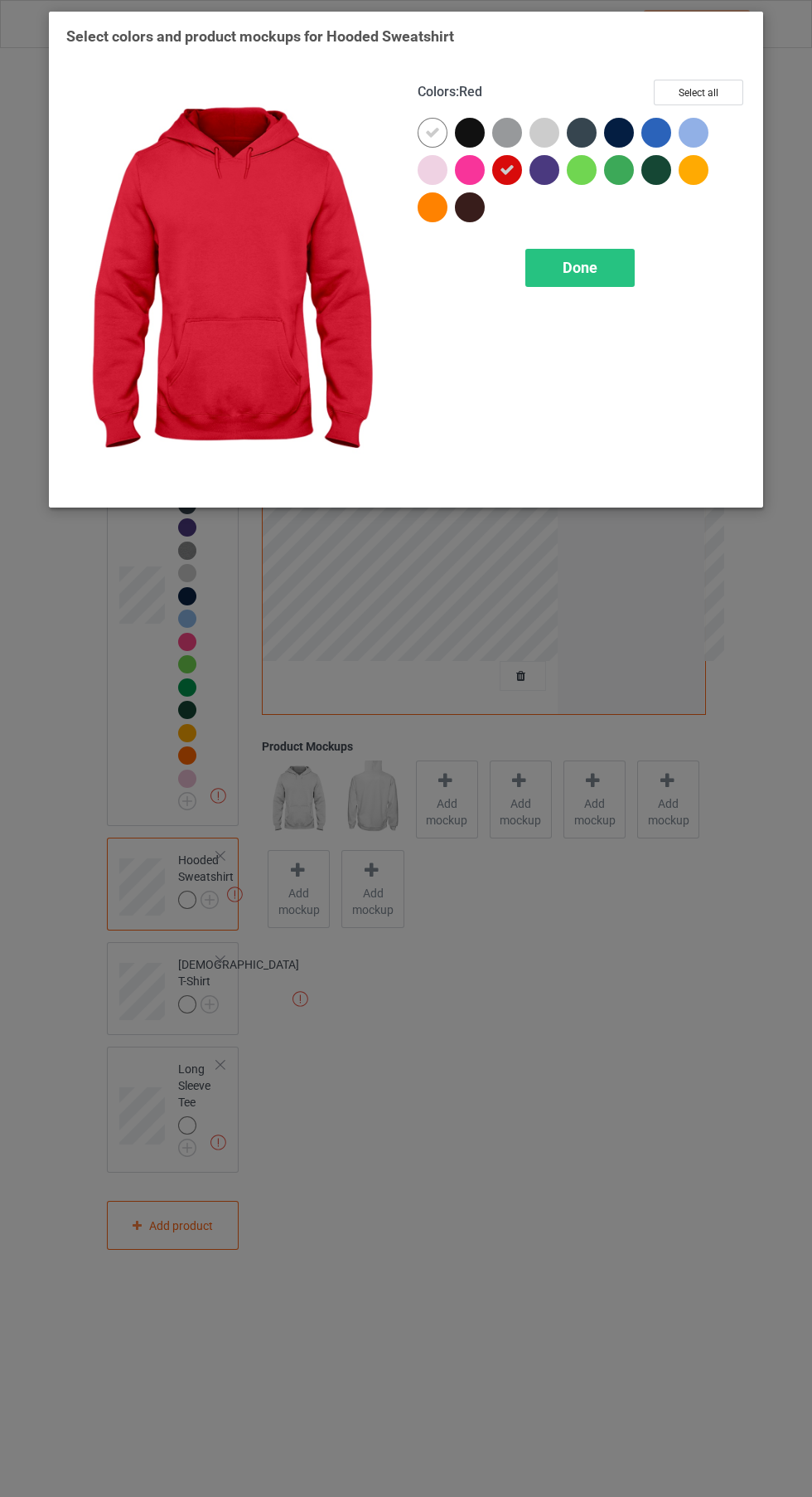
click at [426, 132] on icon at bounding box center [432, 132] width 15 height 15
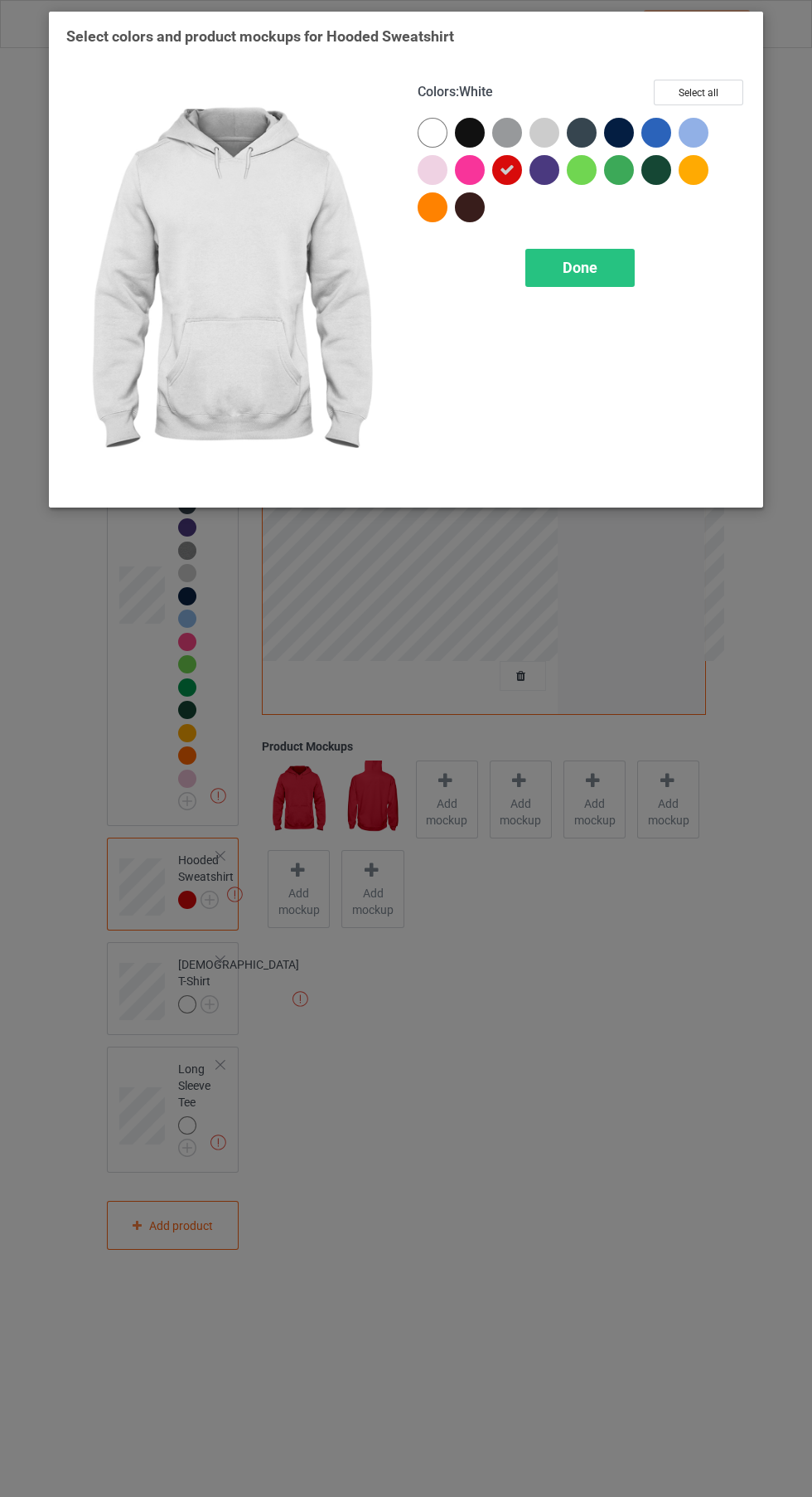
click at [451, 145] on div at bounding box center [436, 136] width 37 height 37
click at [627, 136] on div at bounding box center [619, 133] width 30 height 30
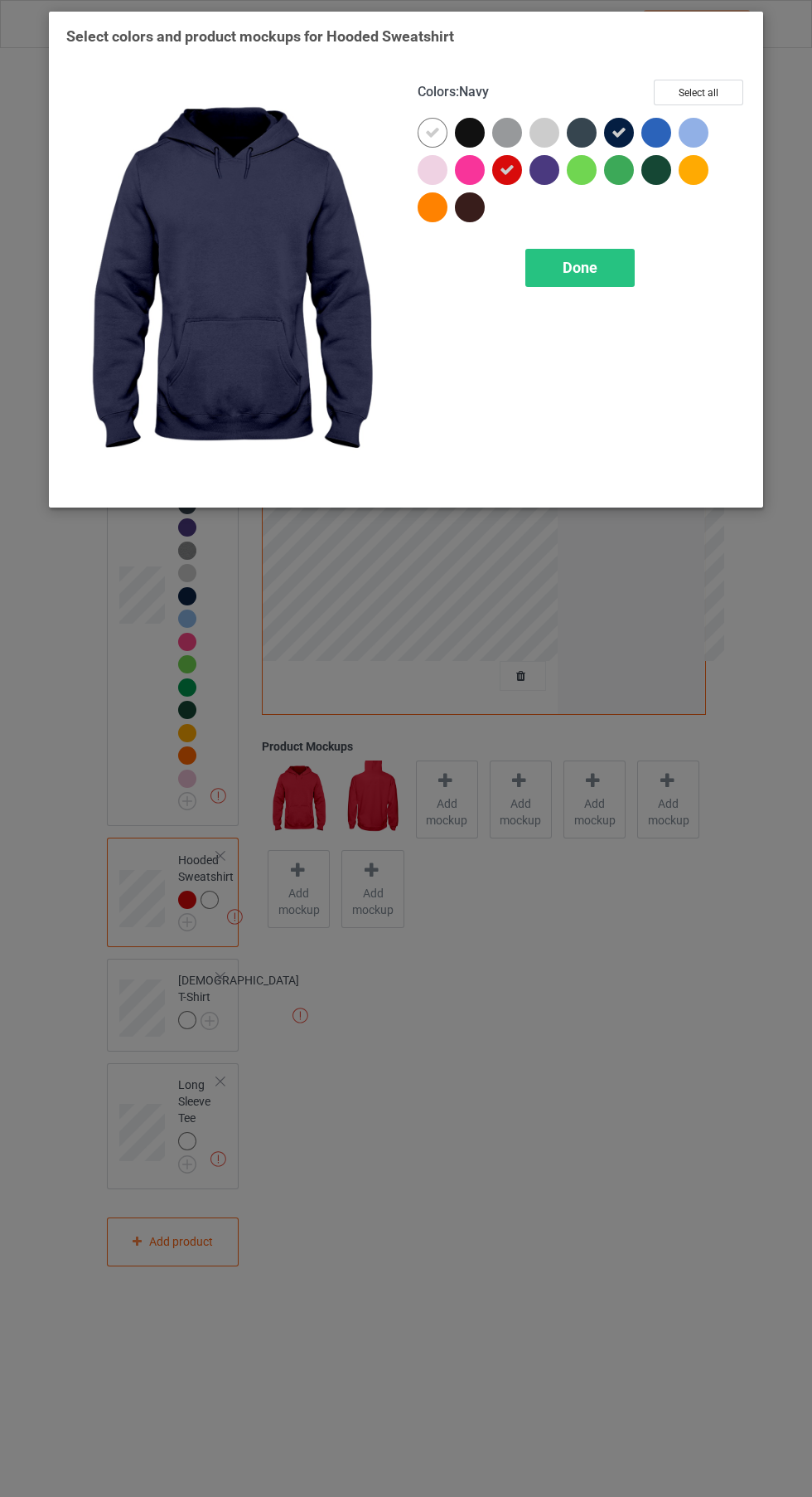
click at [653, 134] on div at bounding box center [657, 133] width 30 height 30
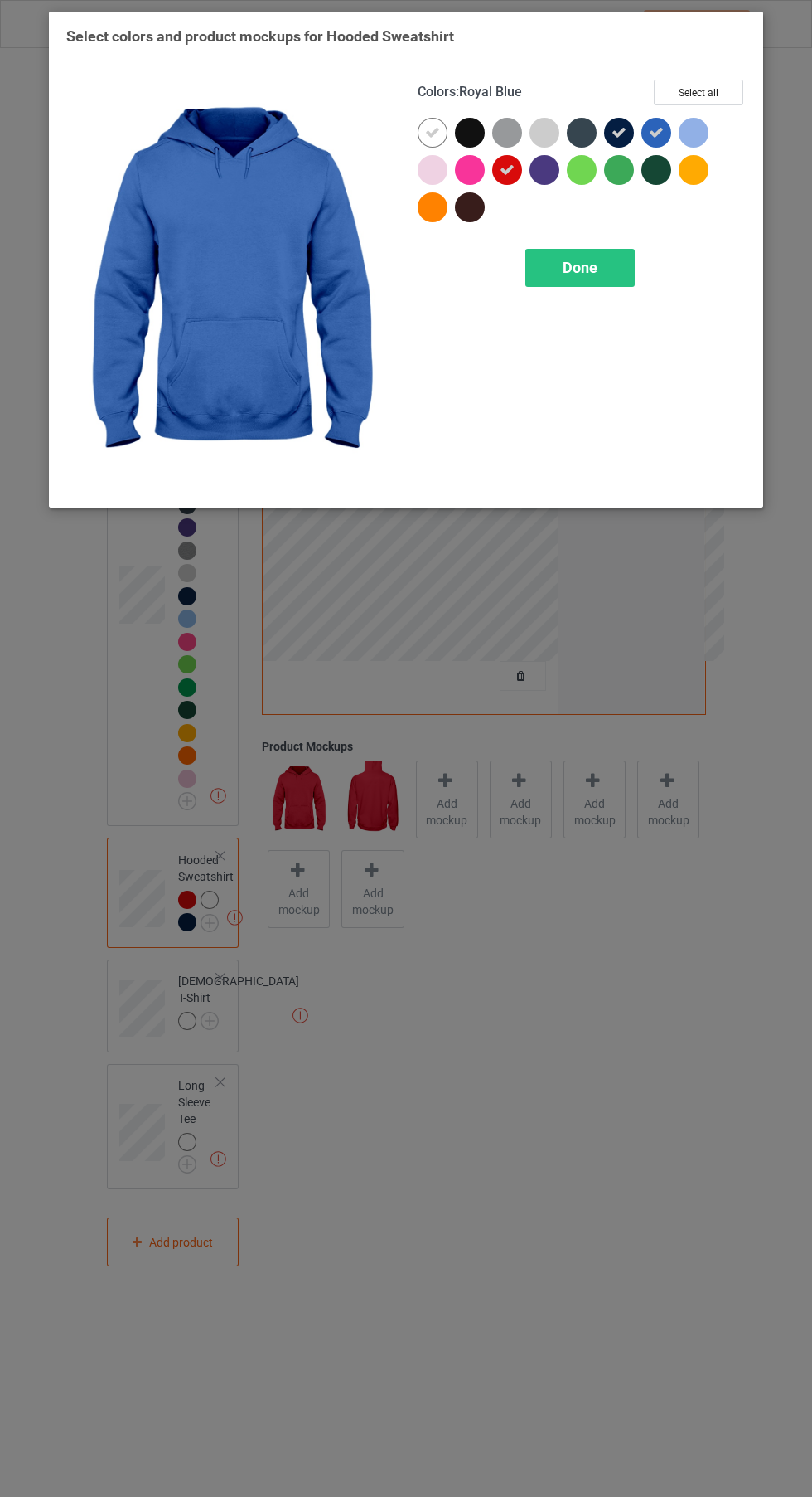
click at [586, 275] on span "Done" at bounding box center [580, 268] width 35 height 17
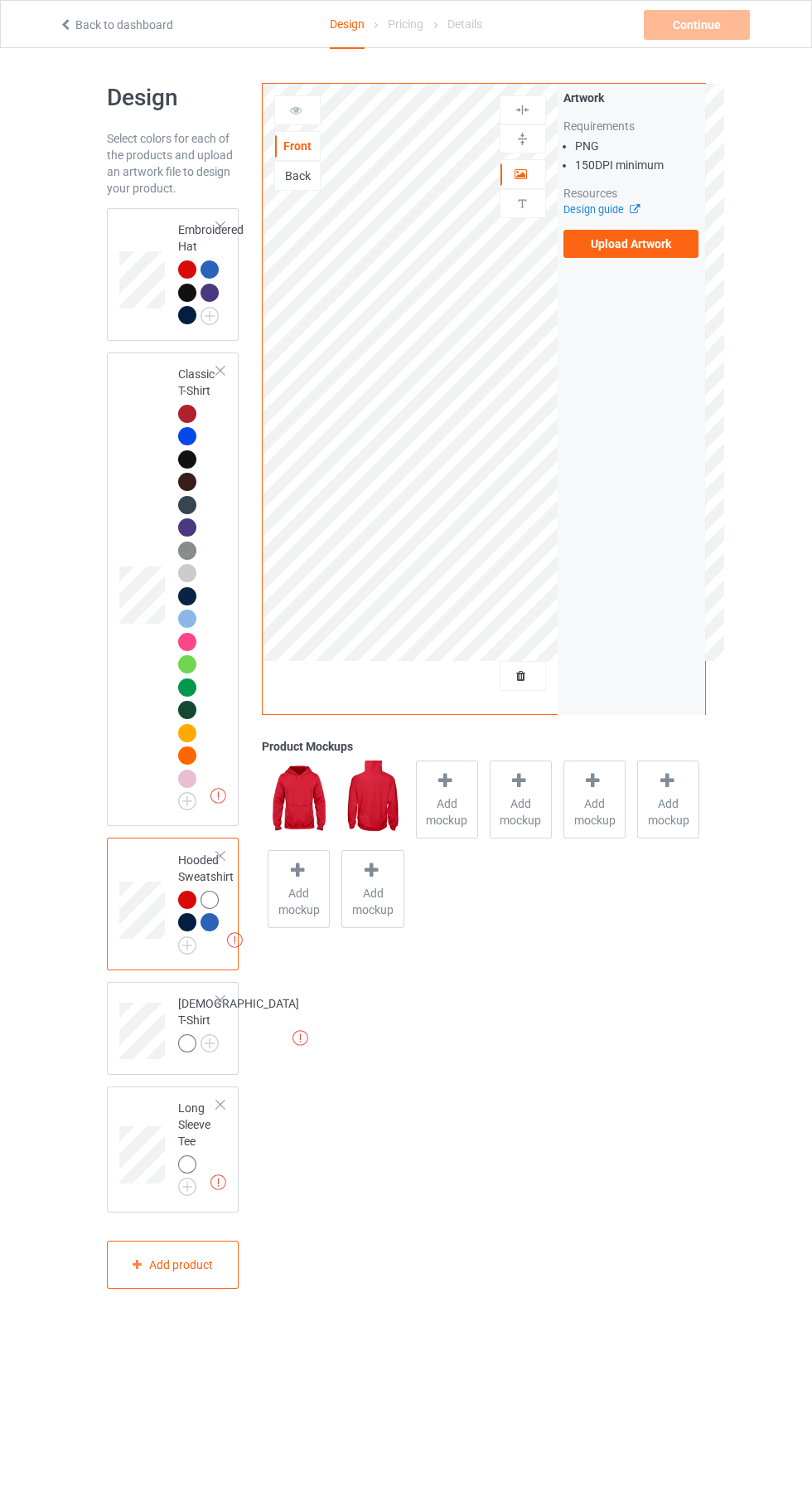
click at [0, 0] on img at bounding box center [0, 0] width 0 height 0
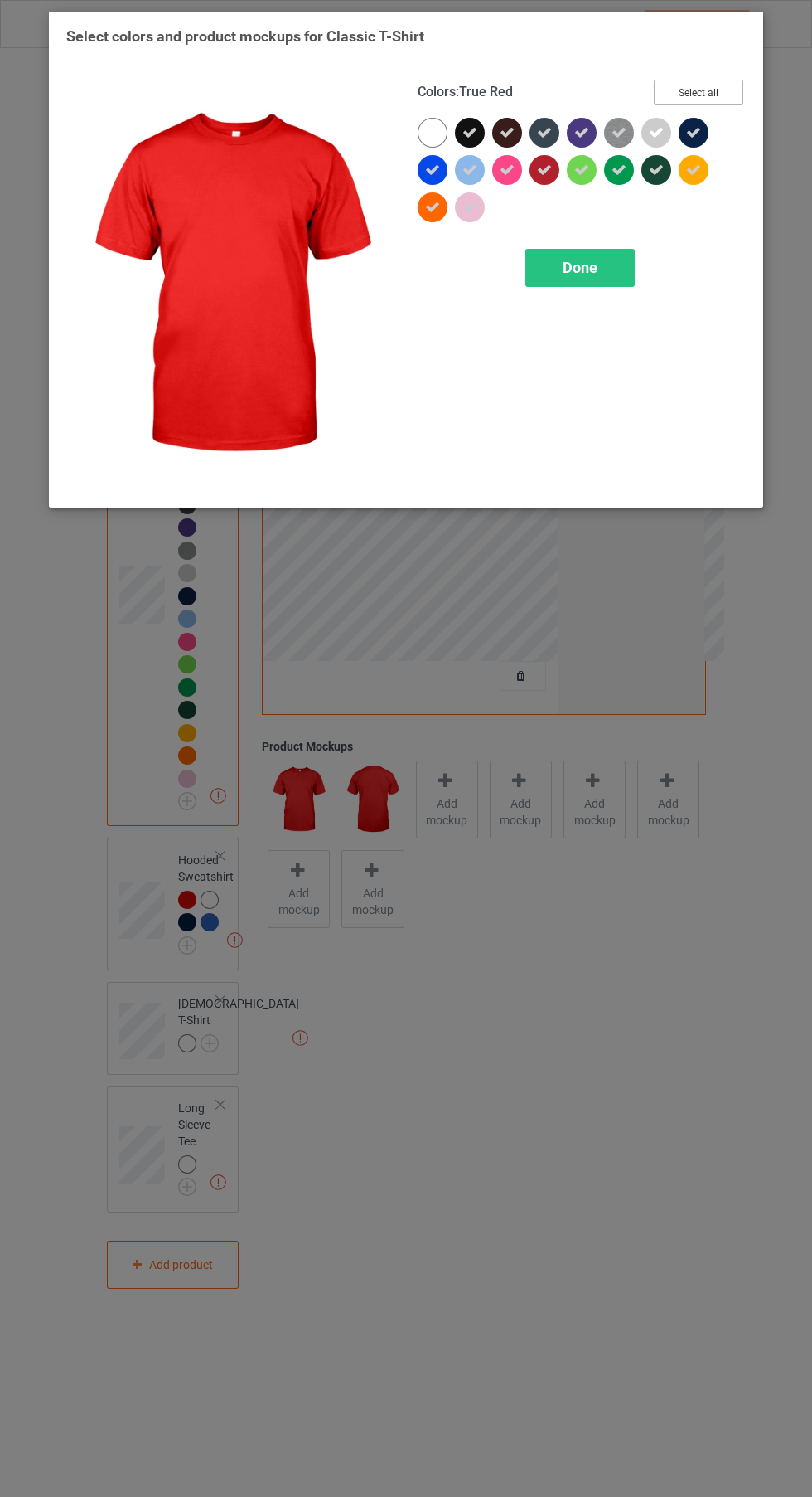
click at [713, 82] on button "Select all" at bounding box center [698, 93] width 89 height 26
click at [713, 82] on button "Reset to Default" at bounding box center [683, 93] width 120 height 26
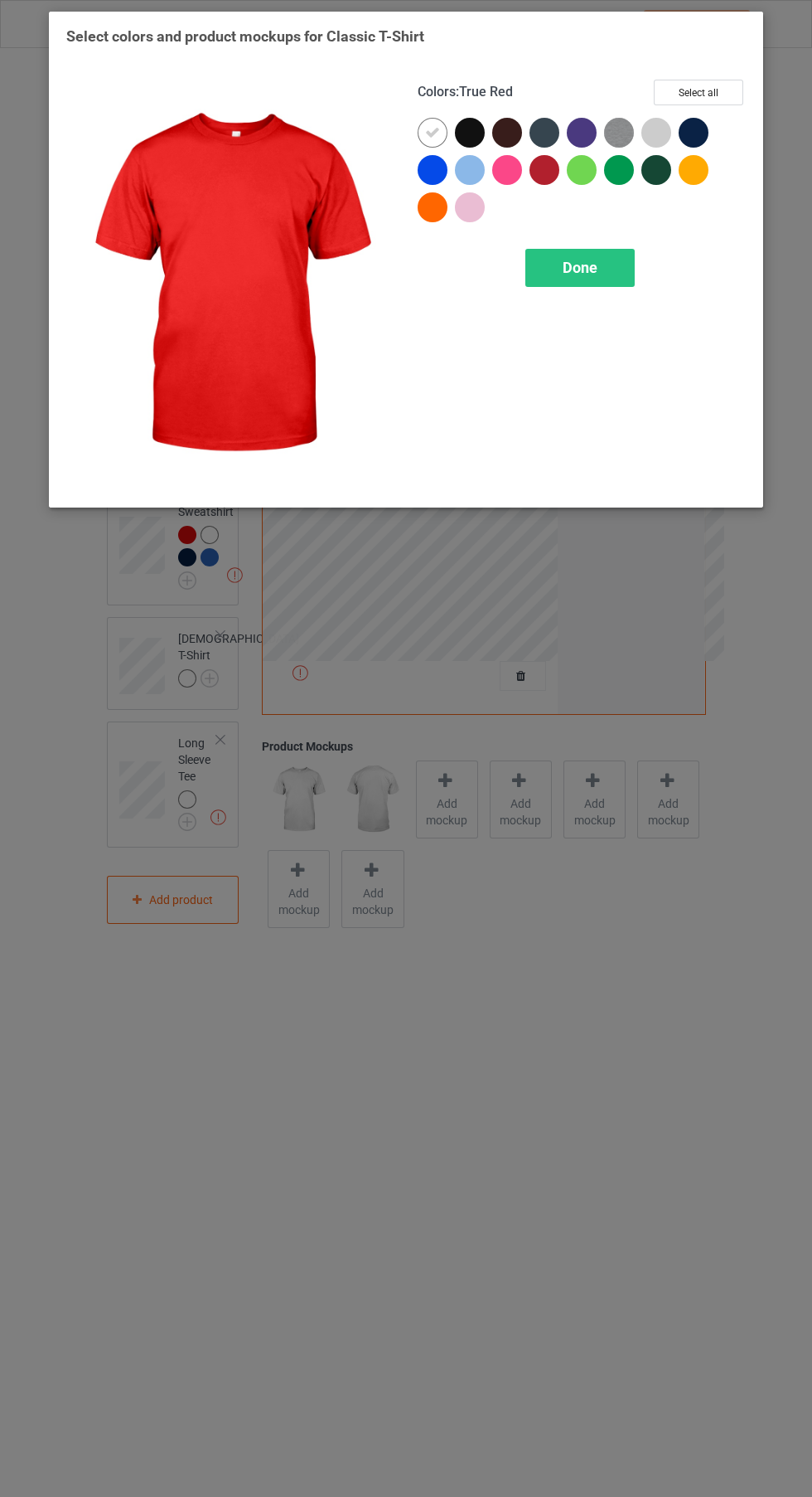
click at [546, 167] on div at bounding box center [545, 169] width 30 height 30
click at [439, 125] on icon at bounding box center [432, 132] width 15 height 15
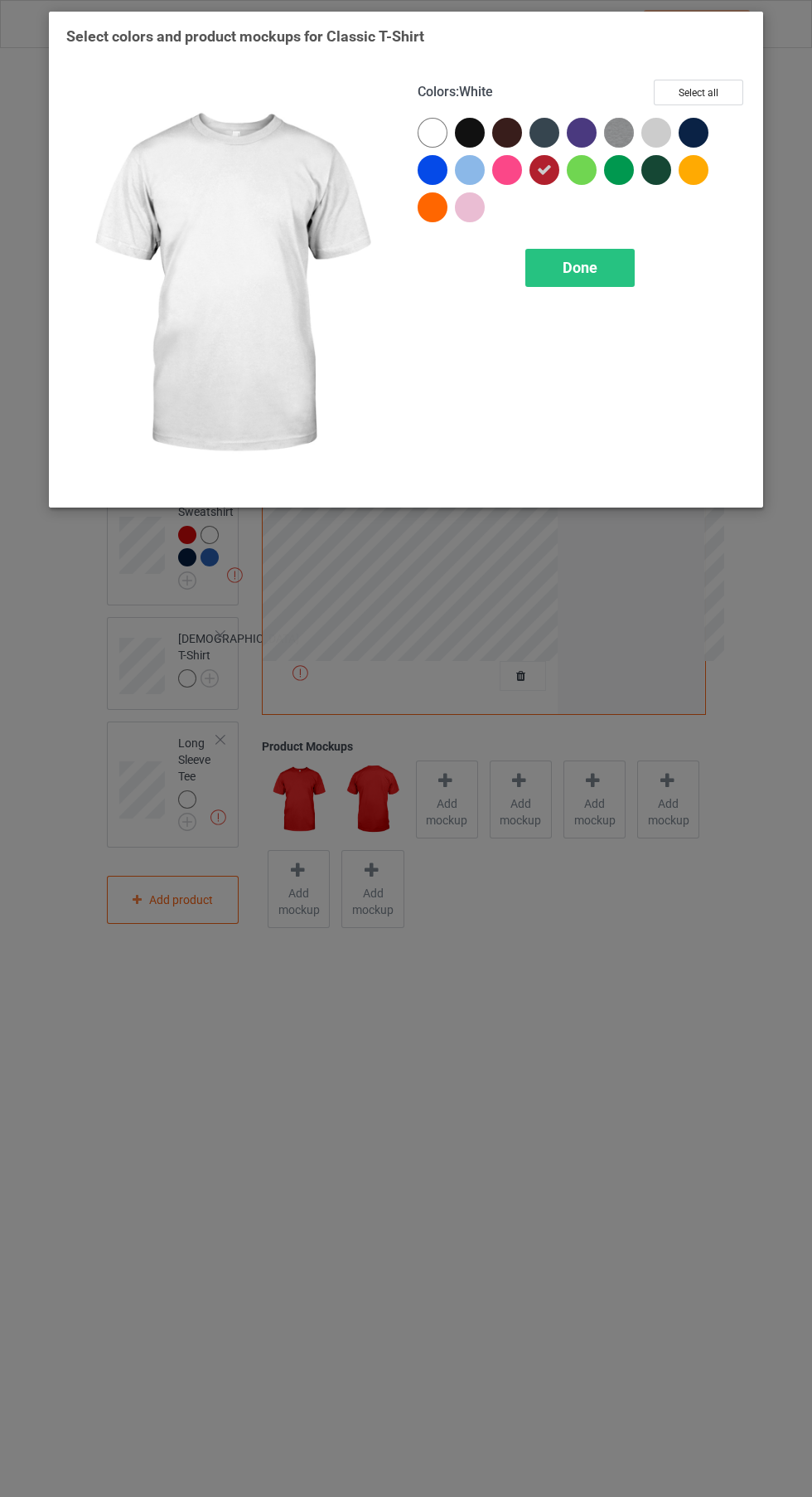
click at [440, 158] on div at bounding box center [432, 169] width 30 height 30
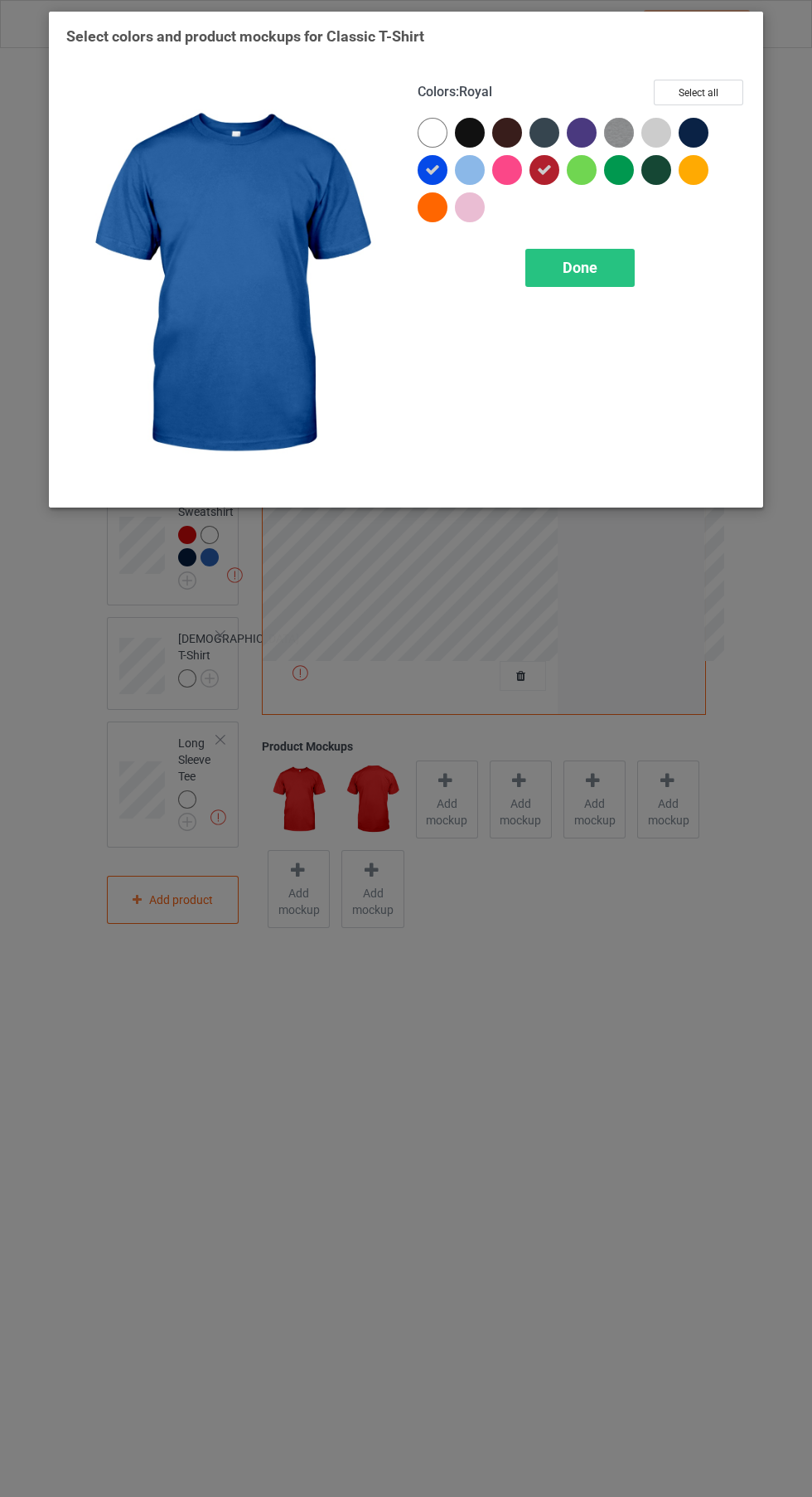
click at [703, 142] on div at bounding box center [694, 133] width 30 height 30
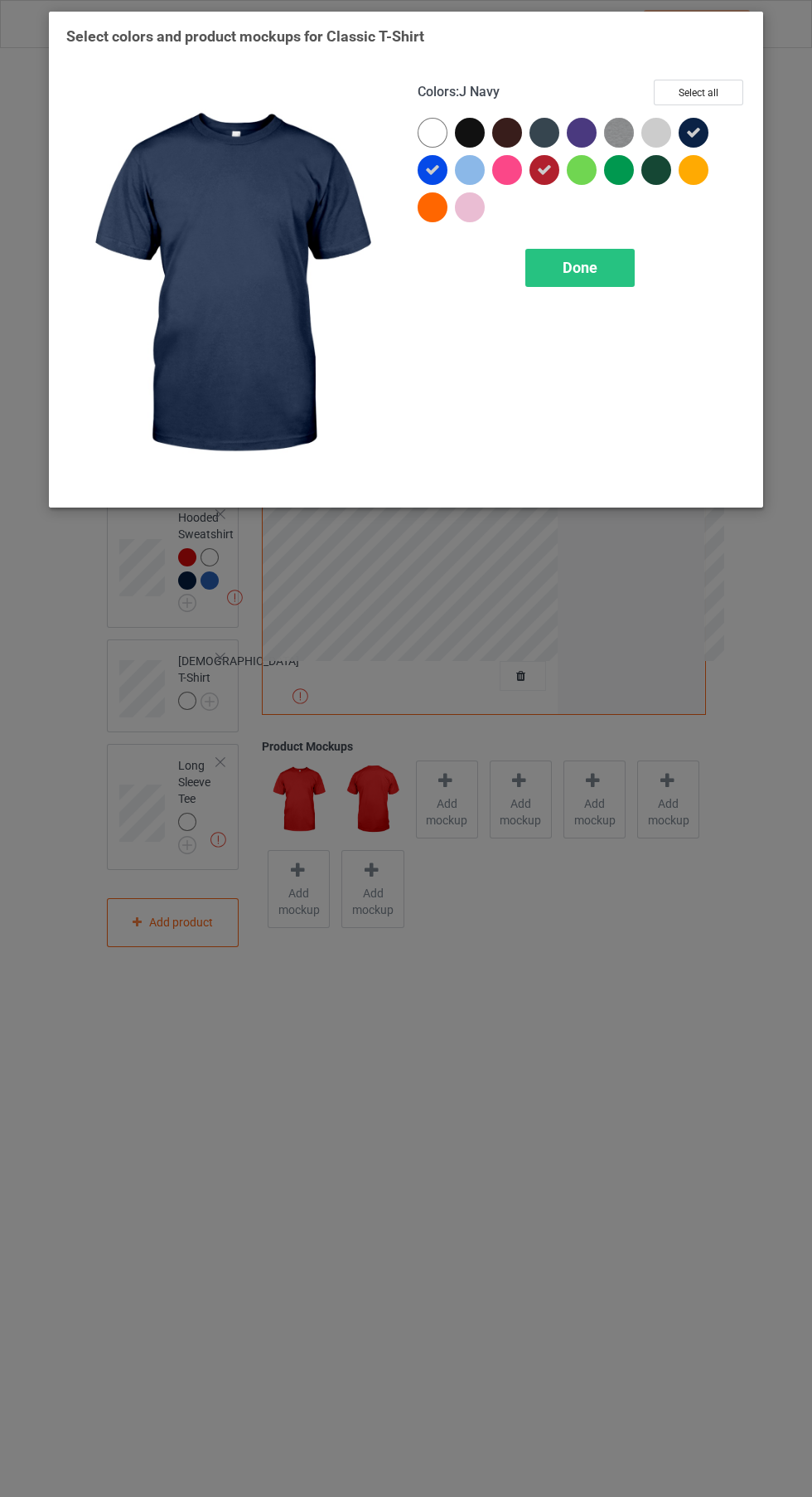
click at [471, 134] on div at bounding box center [470, 133] width 30 height 30
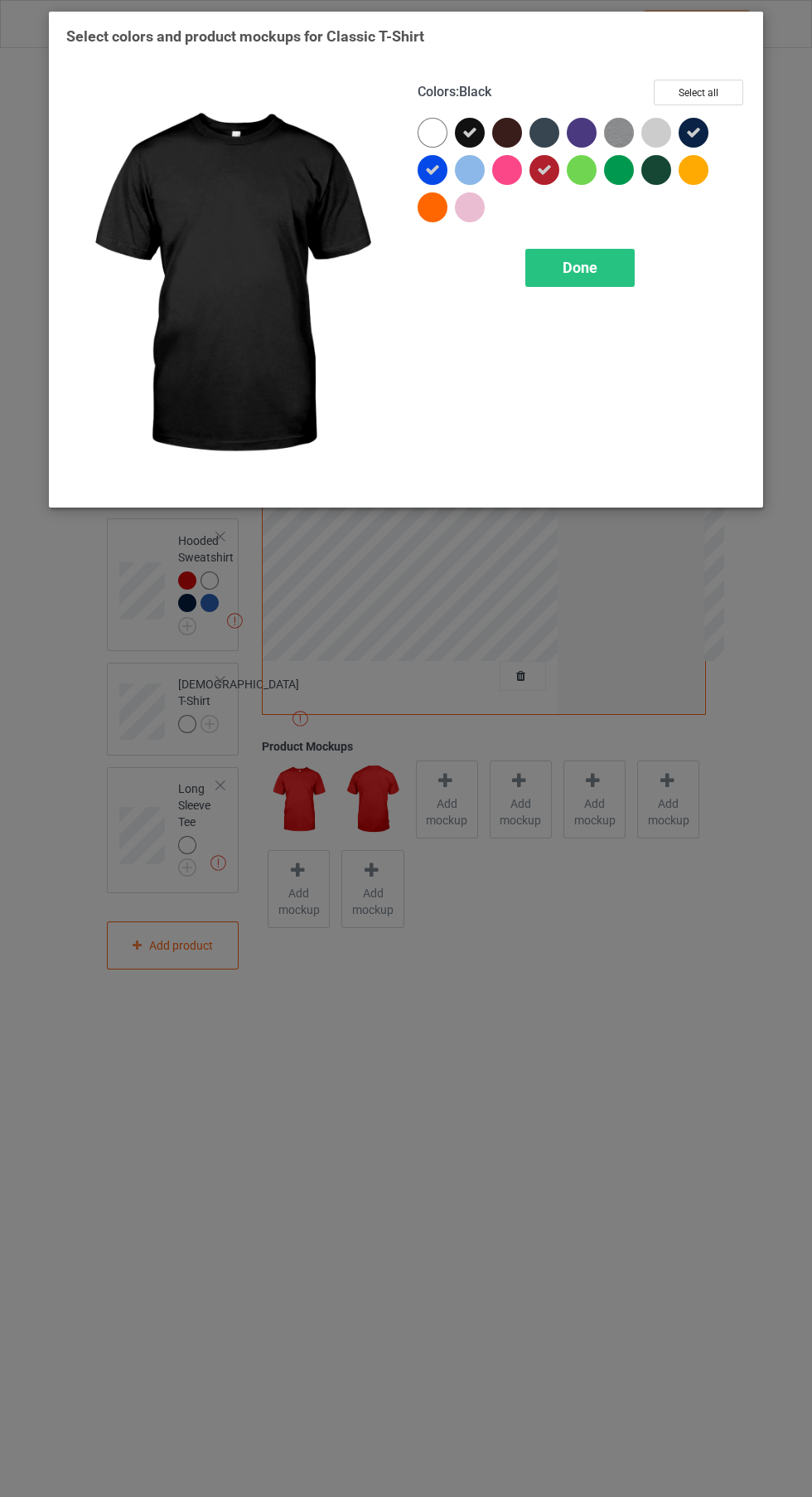
click at [544, 136] on div at bounding box center [545, 133] width 30 height 30
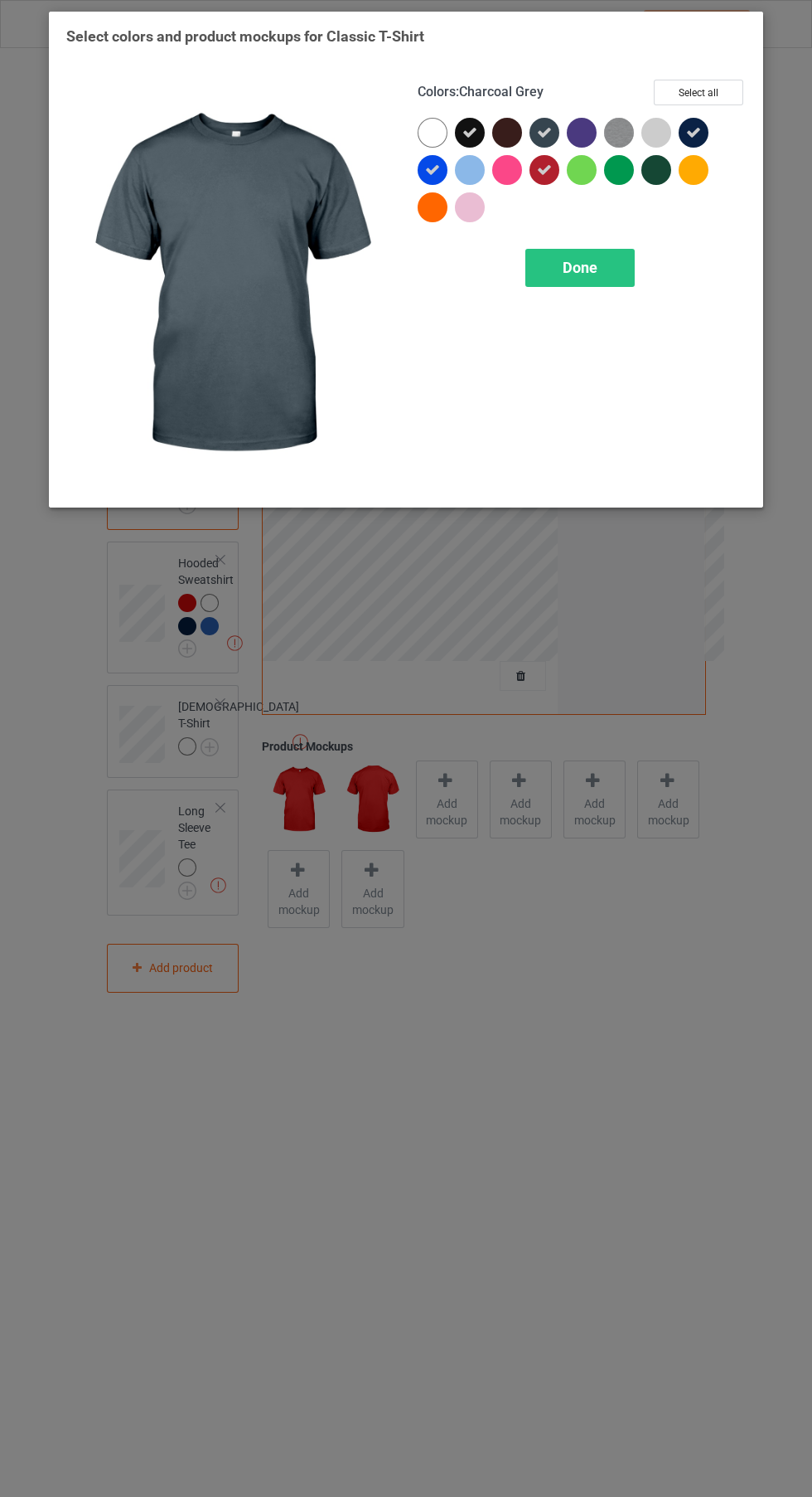
click at [623, 142] on img at bounding box center [619, 133] width 30 height 30
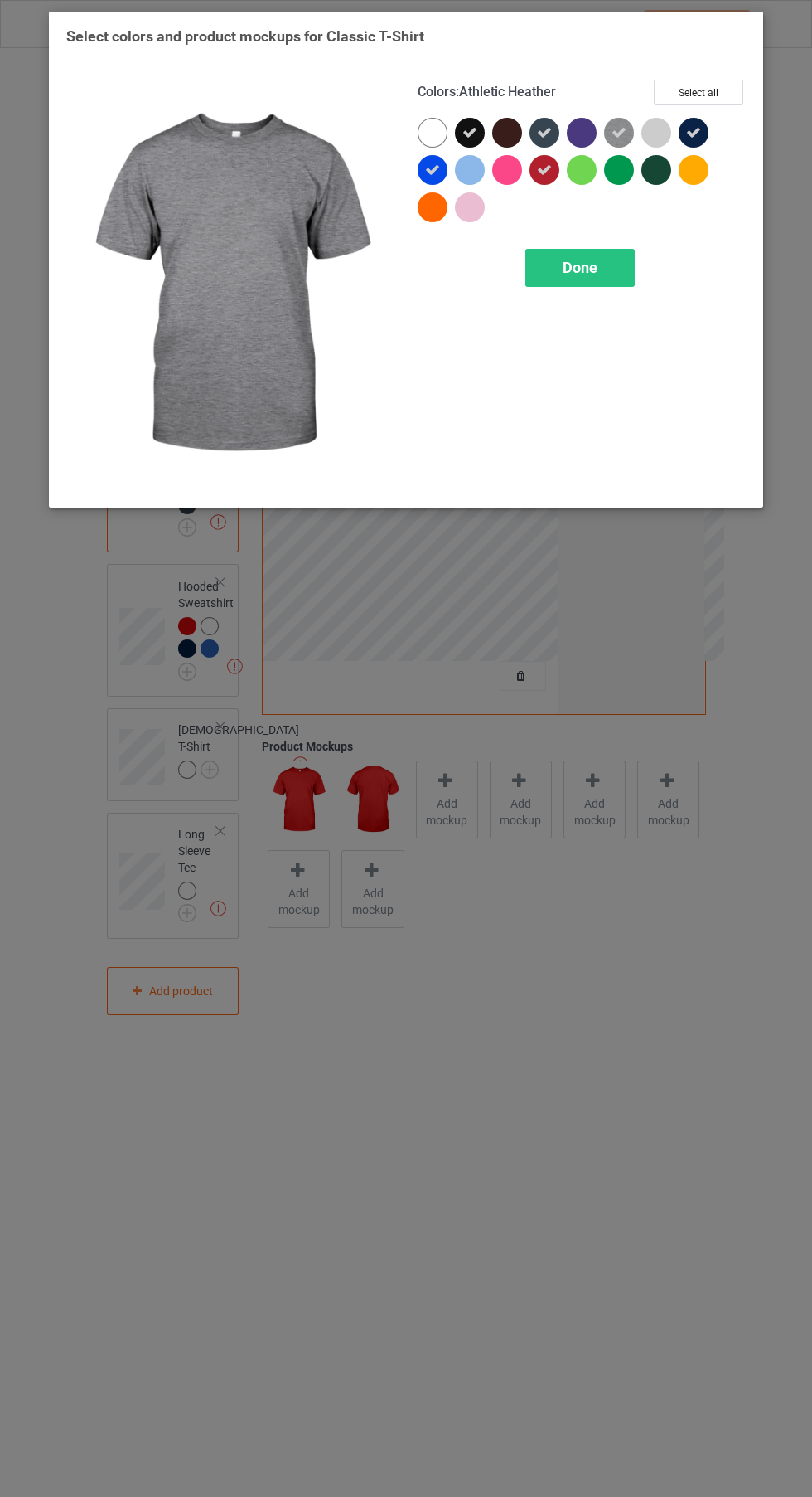
click at [615, 274] on div "Done" at bounding box center [580, 268] width 109 height 38
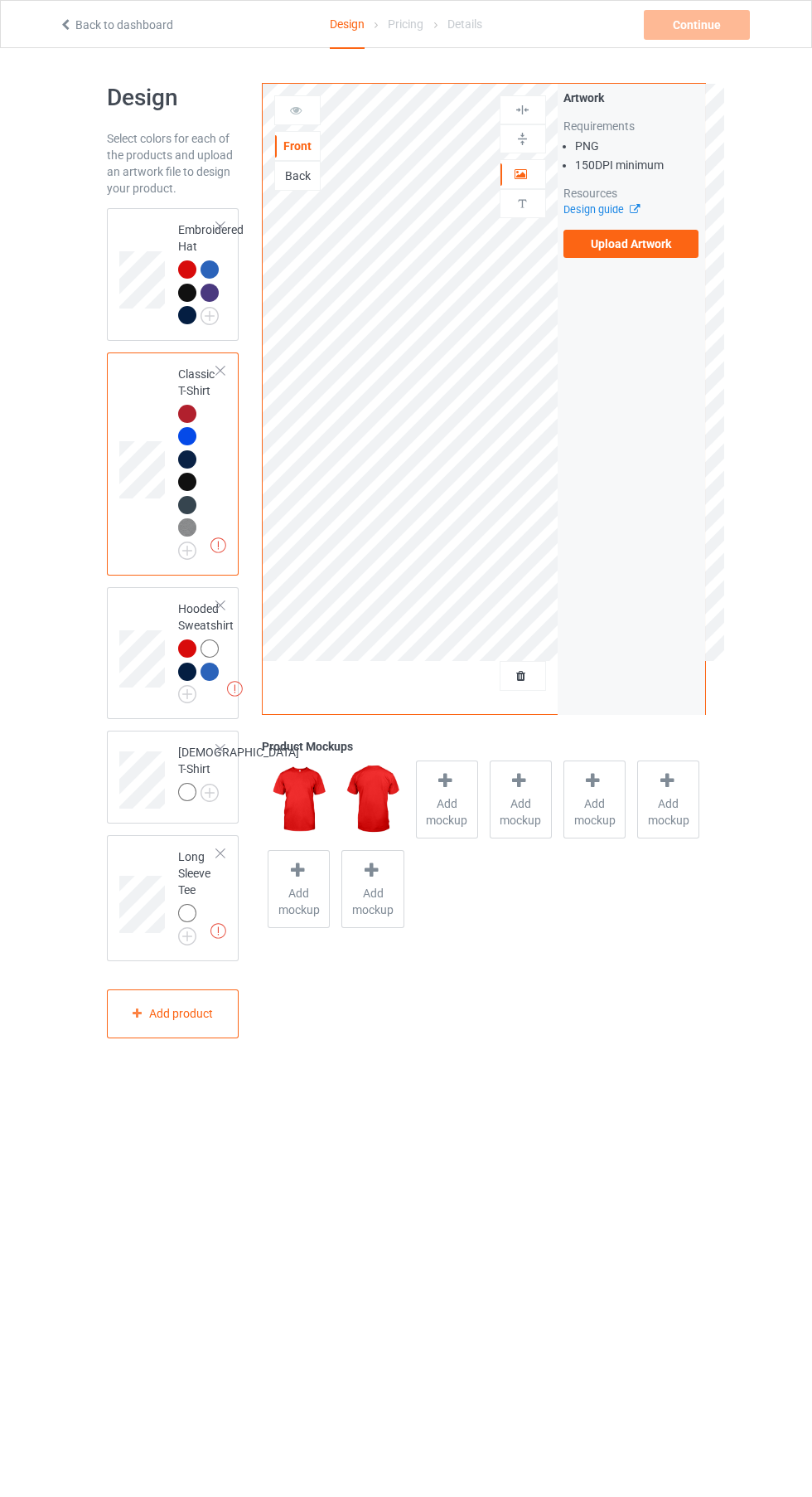
click at [639, 245] on label "Upload Artwork" at bounding box center [631, 243] width 136 height 28
click at [0, 0] on input "Upload Artwork" at bounding box center [0, 0] width 0 height 0
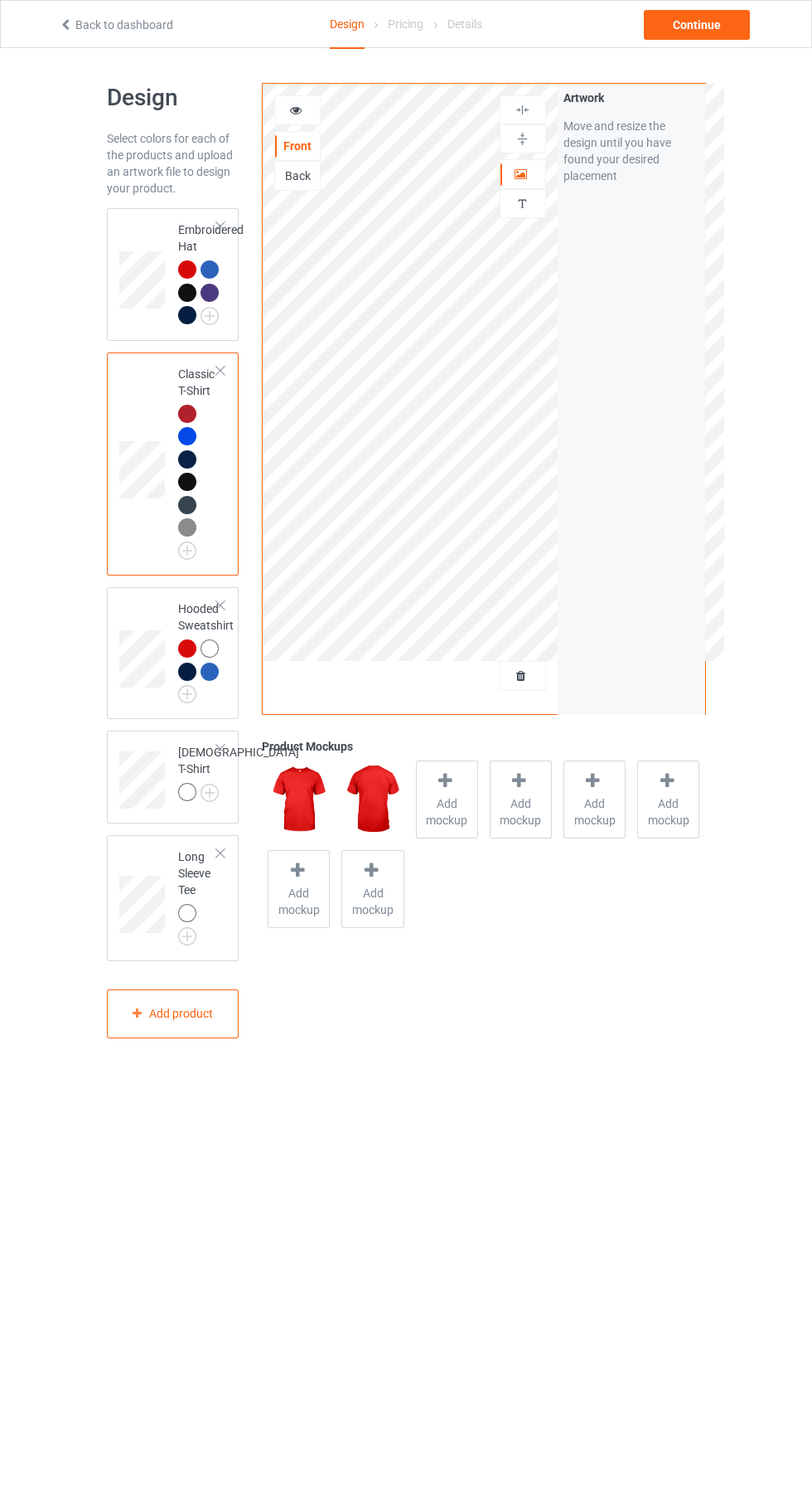
click at [0, 0] on img at bounding box center [0, 0] width 0 height 0
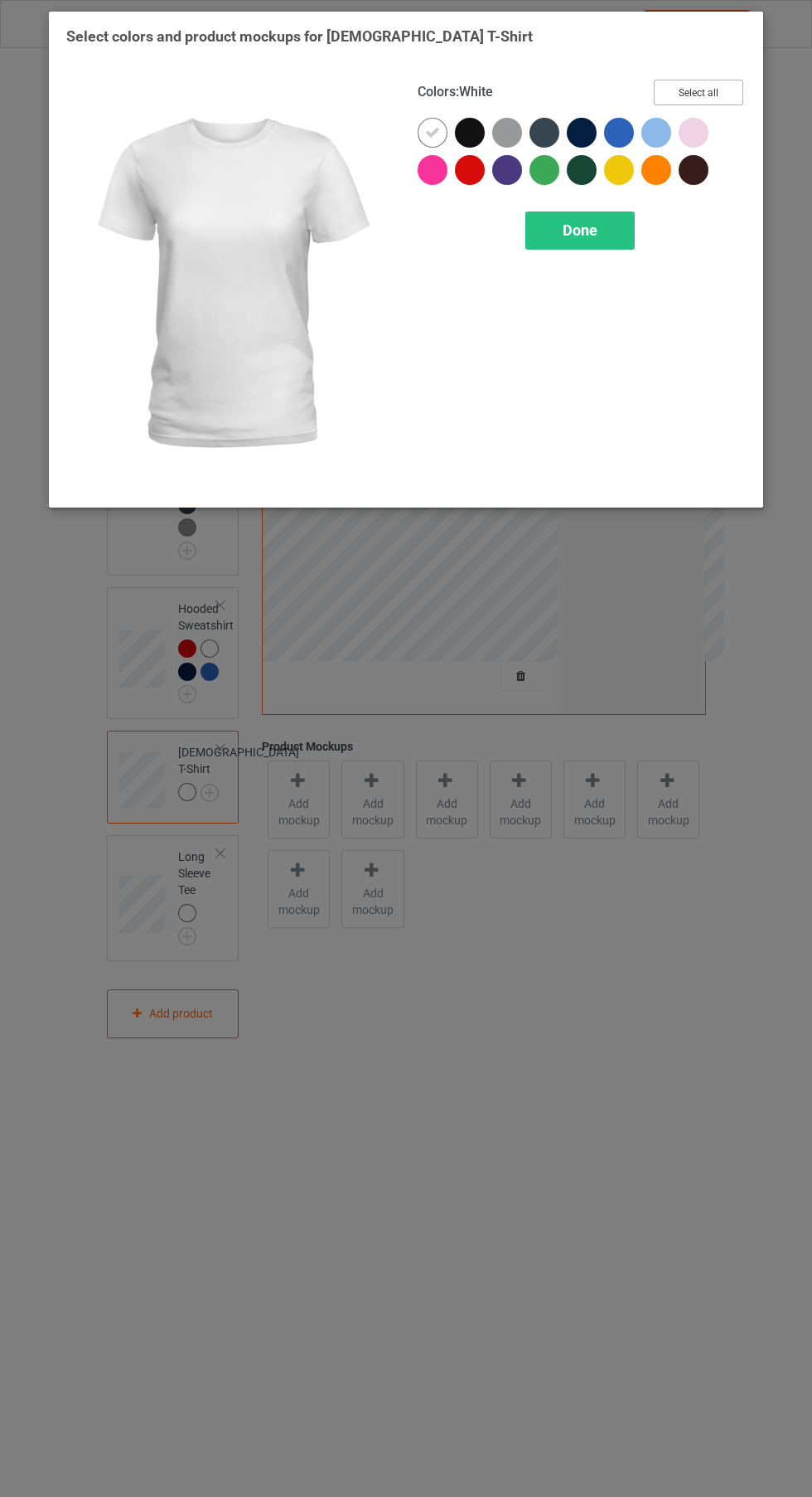
click at [707, 89] on button "Select all" at bounding box center [698, 93] width 89 height 26
click at [707, 89] on button "Reset to Default" at bounding box center [683, 93] width 120 height 26
click at [624, 129] on div at bounding box center [619, 133] width 30 height 30
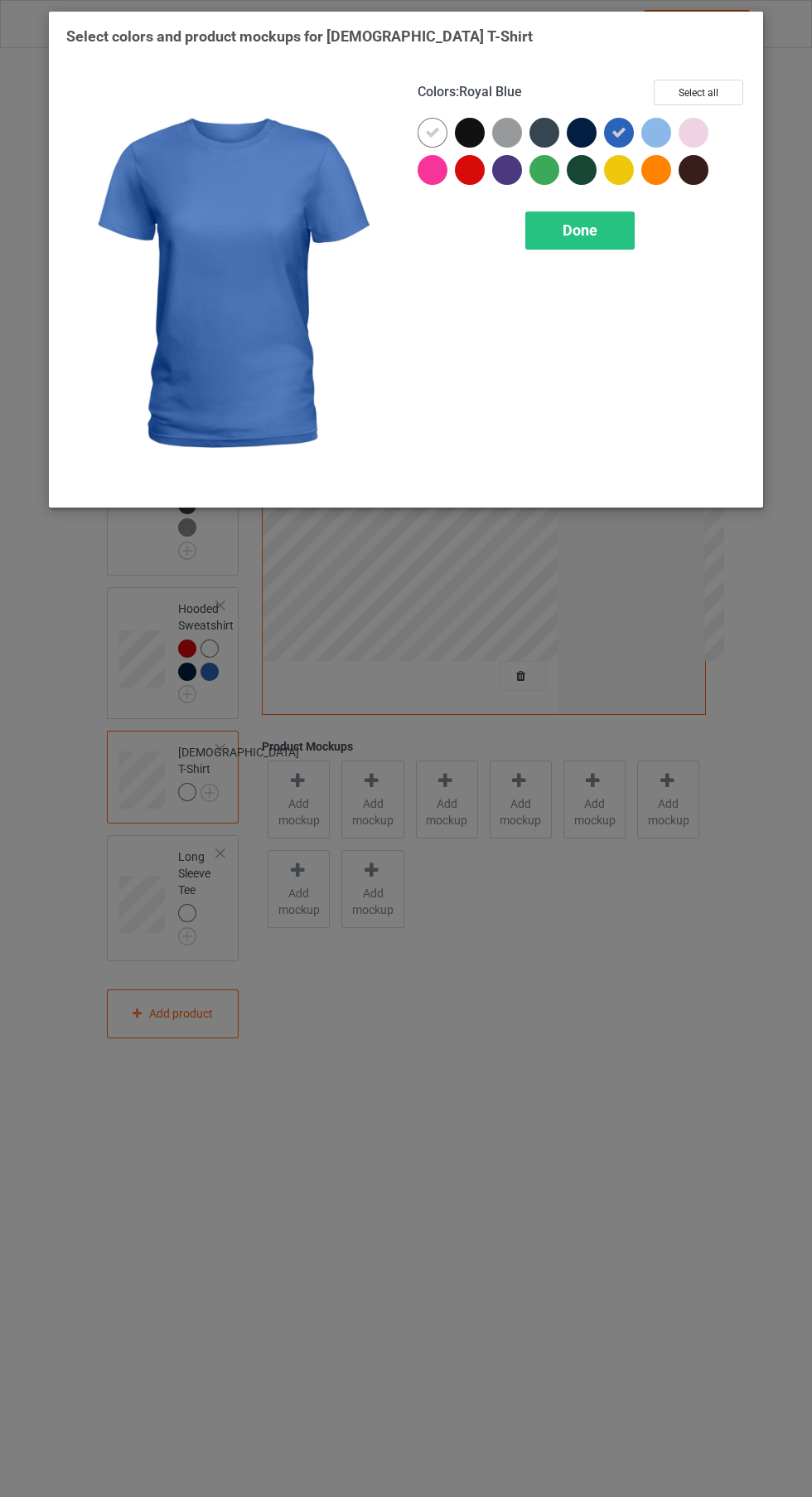
click at [432, 132] on icon at bounding box center [432, 132] width 15 height 15
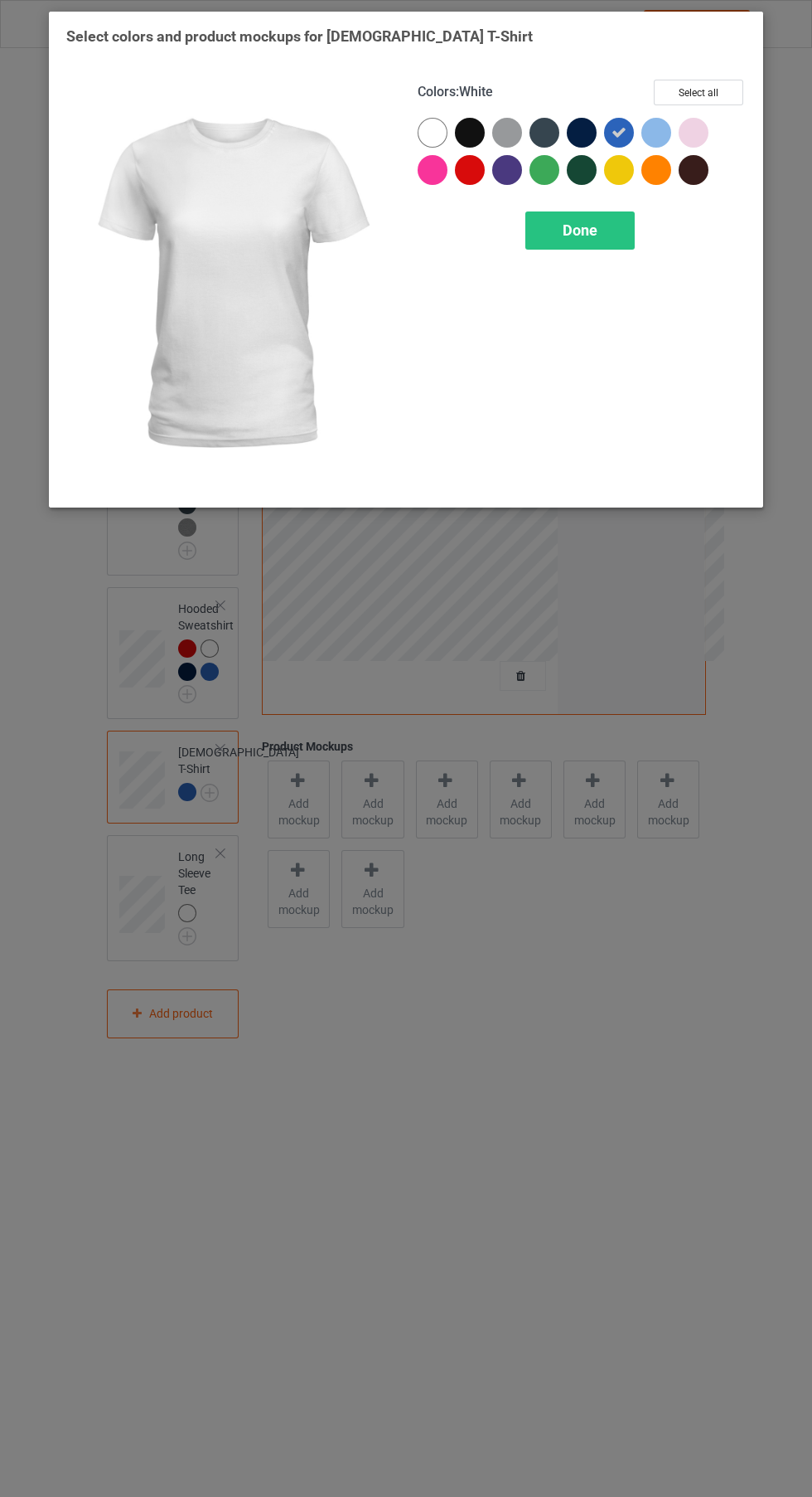
click at [582, 127] on div at bounding box center [582, 133] width 30 height 30
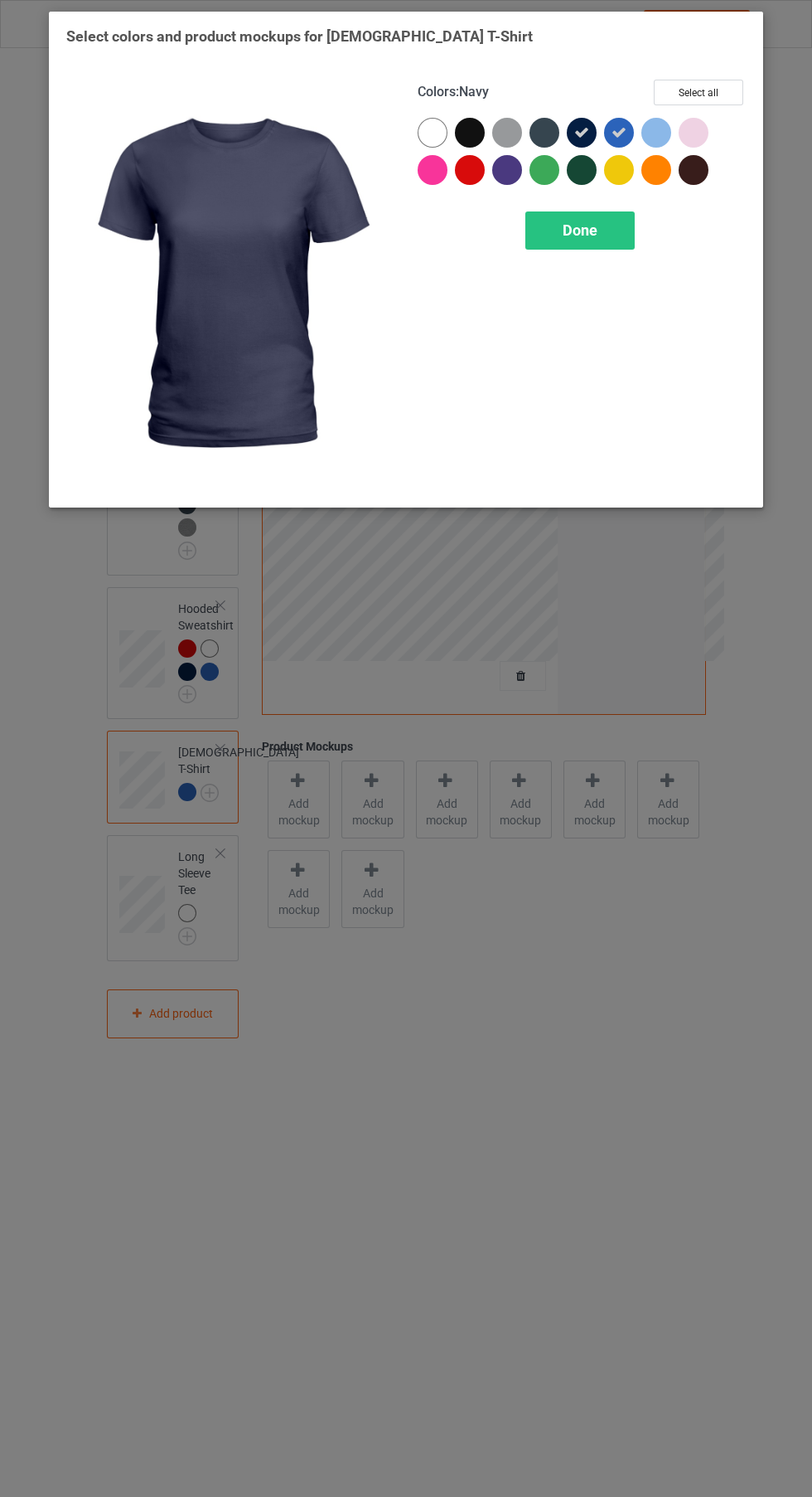
click at [468, 160] on div at bounding box center [470, 169] width 30 height 30
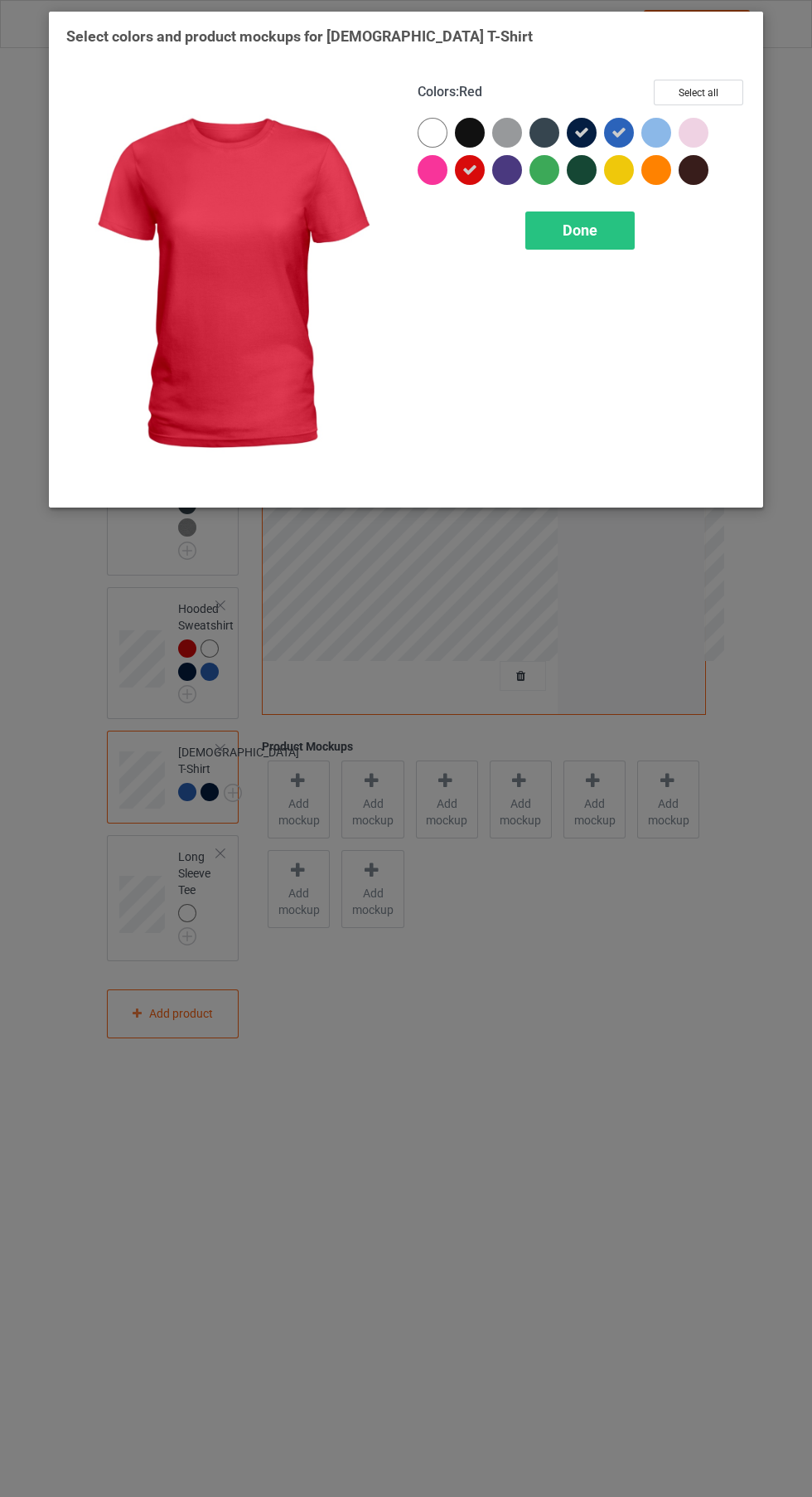
click at [470, 127] on div at bounding box center [470, 133] width 30 height 30
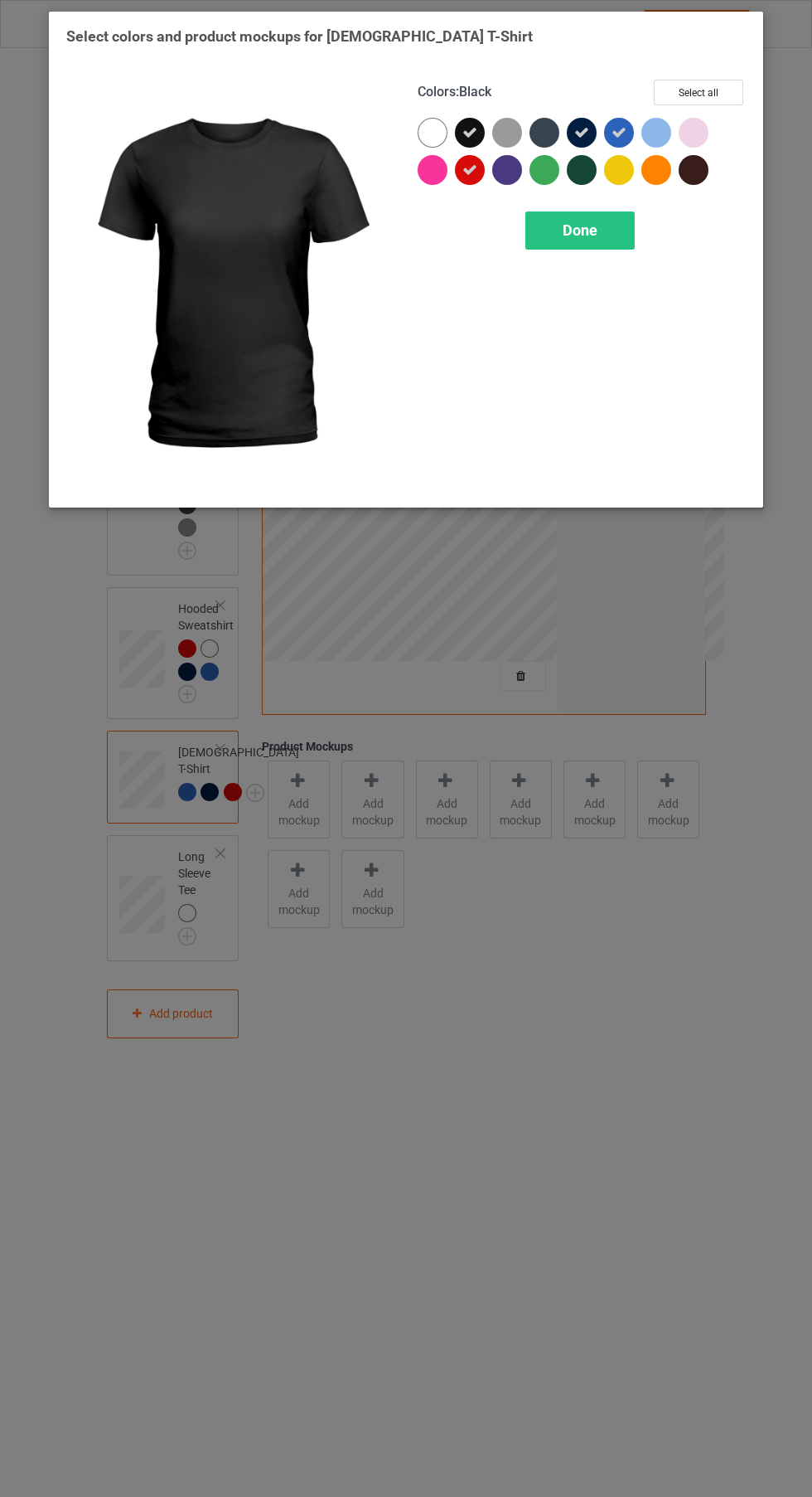
click at [599, 233] on div "Done" at bounding box center [580, 230] width 109 height 38
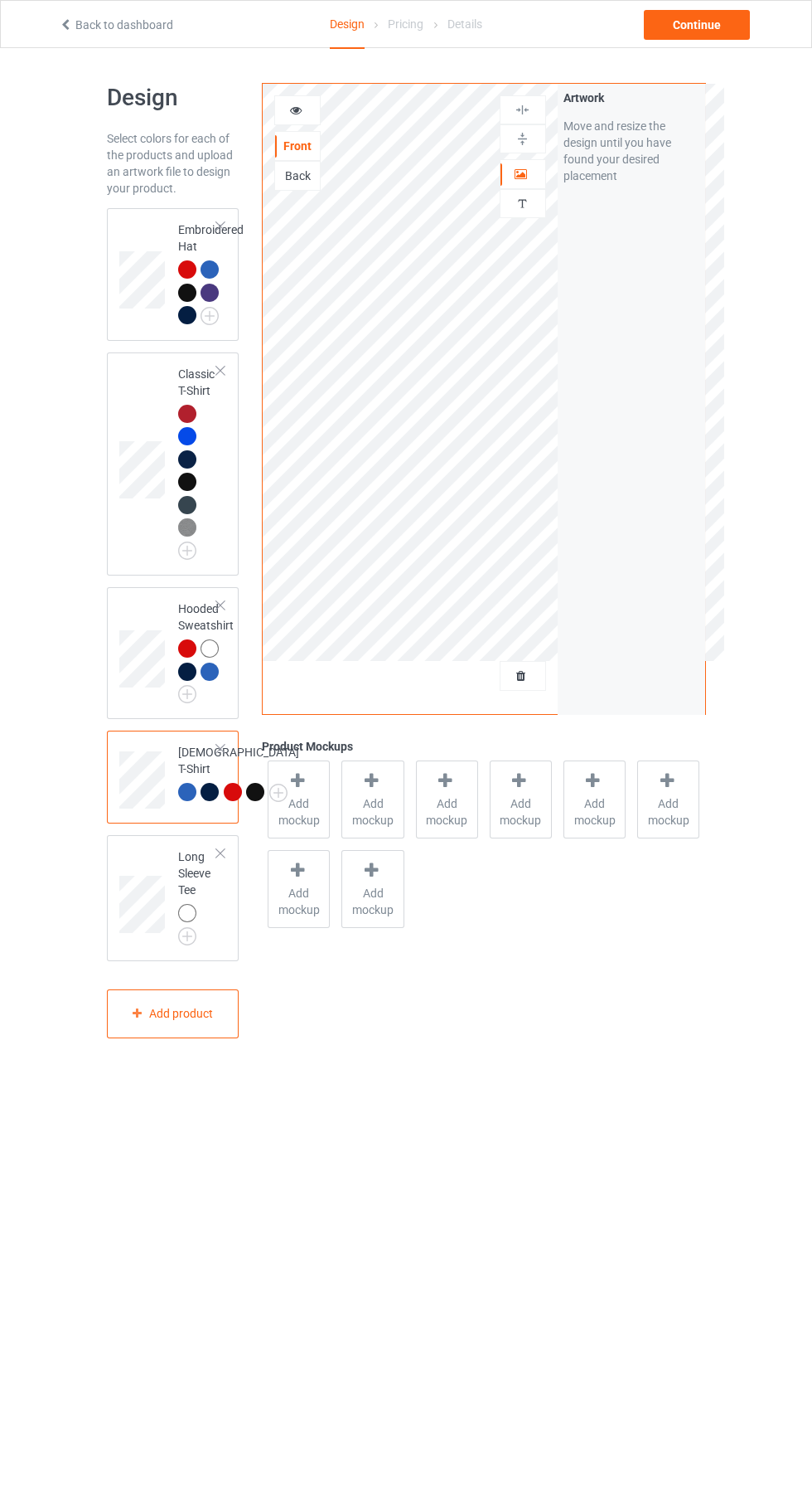
click at [545, 174] on div "Artwork" at bounding box center [523, 174] width 46 height 30
click at [203, 659] on div at bounding box center [212, 651] width 23 height 23
click at [540, 179] on div at bounding box center [523, 174] width 45 height 17
click at [306, 124] on div at bounding box center [297, 110] width 46 height 30
click at [183, 417] on div at bounding box center [187, 414] width 18 height 18
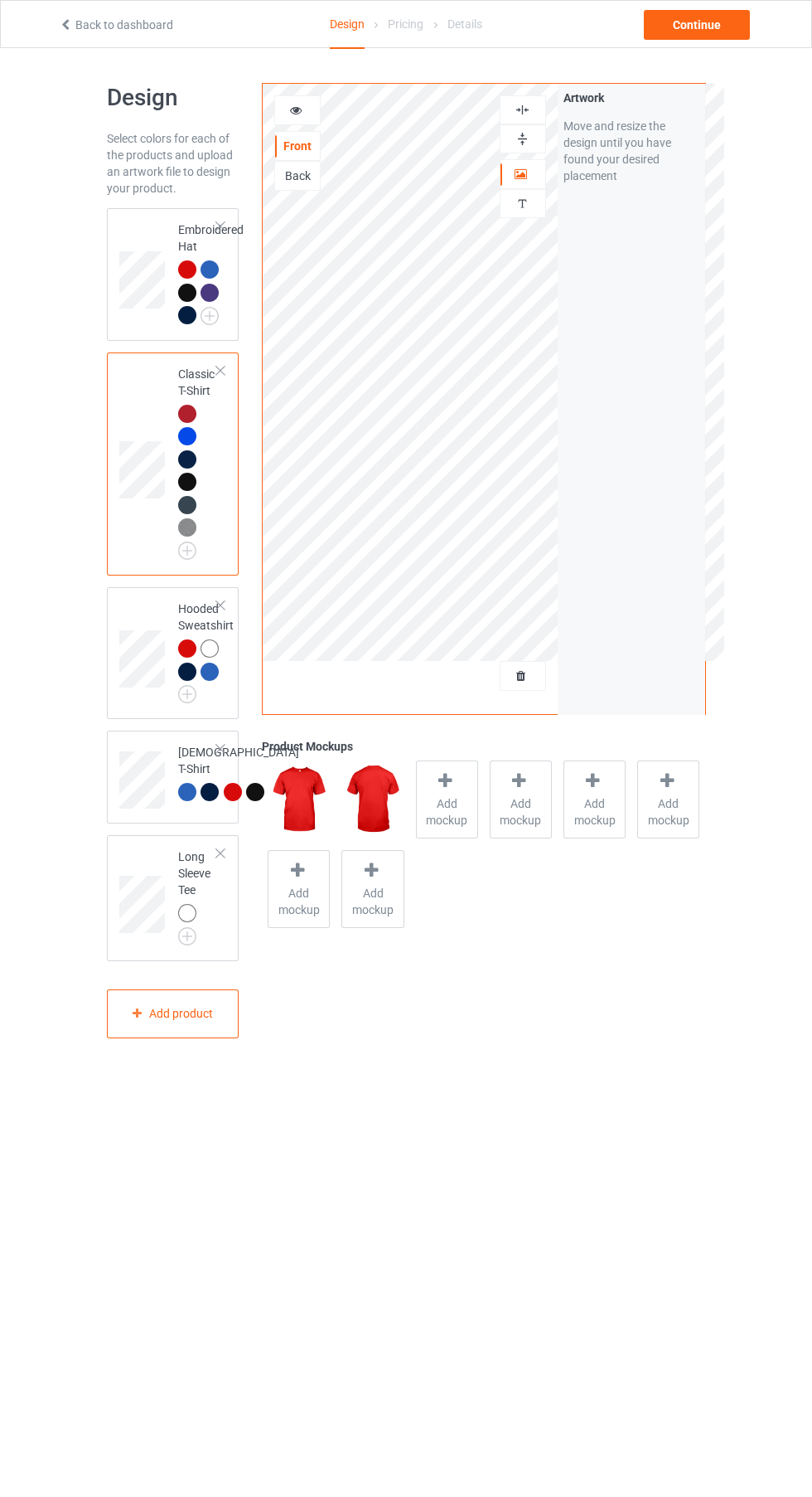
click at [296, 108] on icon at bounding box center [296, 107] width 14 height 11
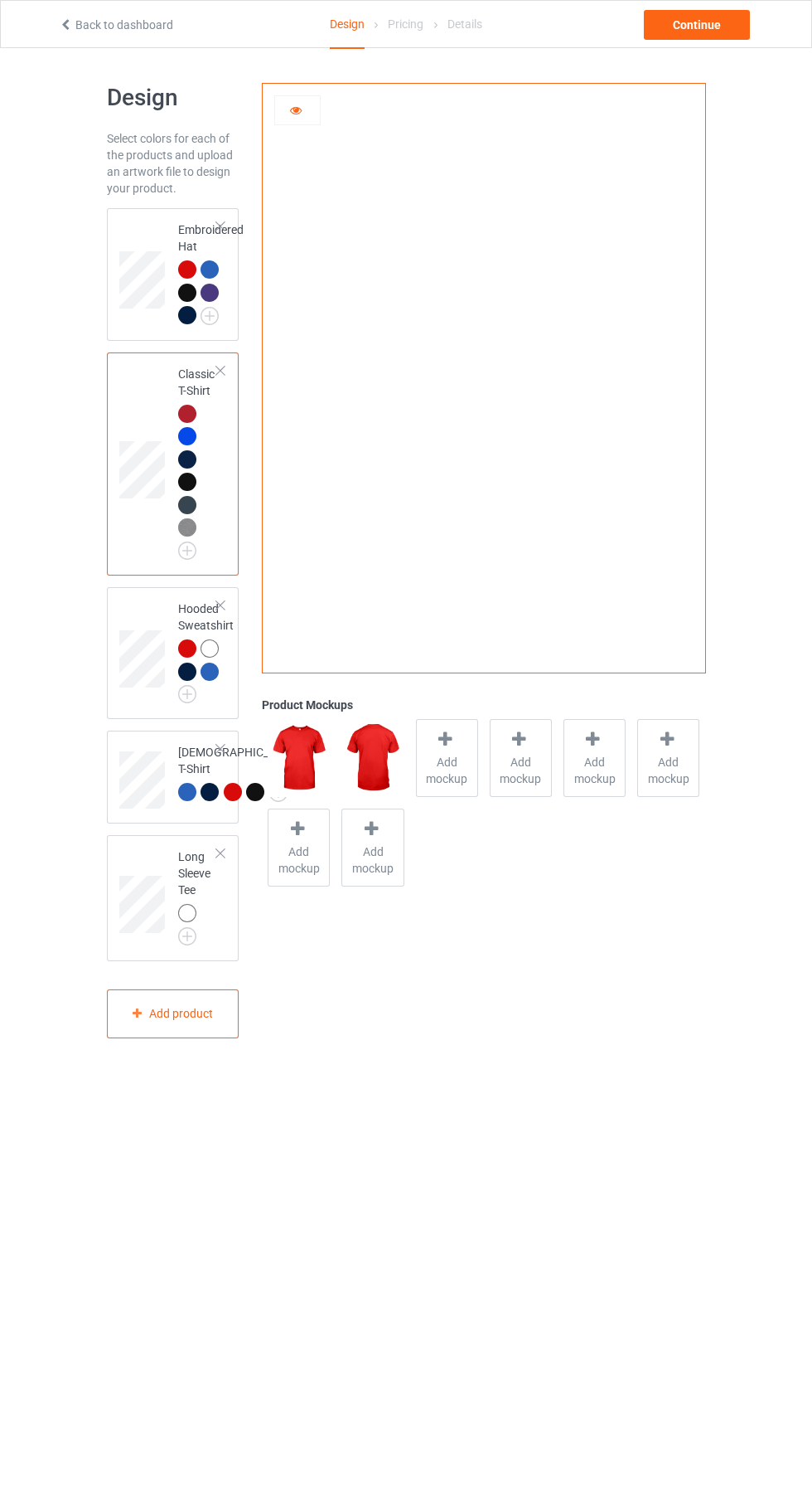
click at [465, 759] on span "Add mockup" at bounding box center [447, 771] width 61 height 33
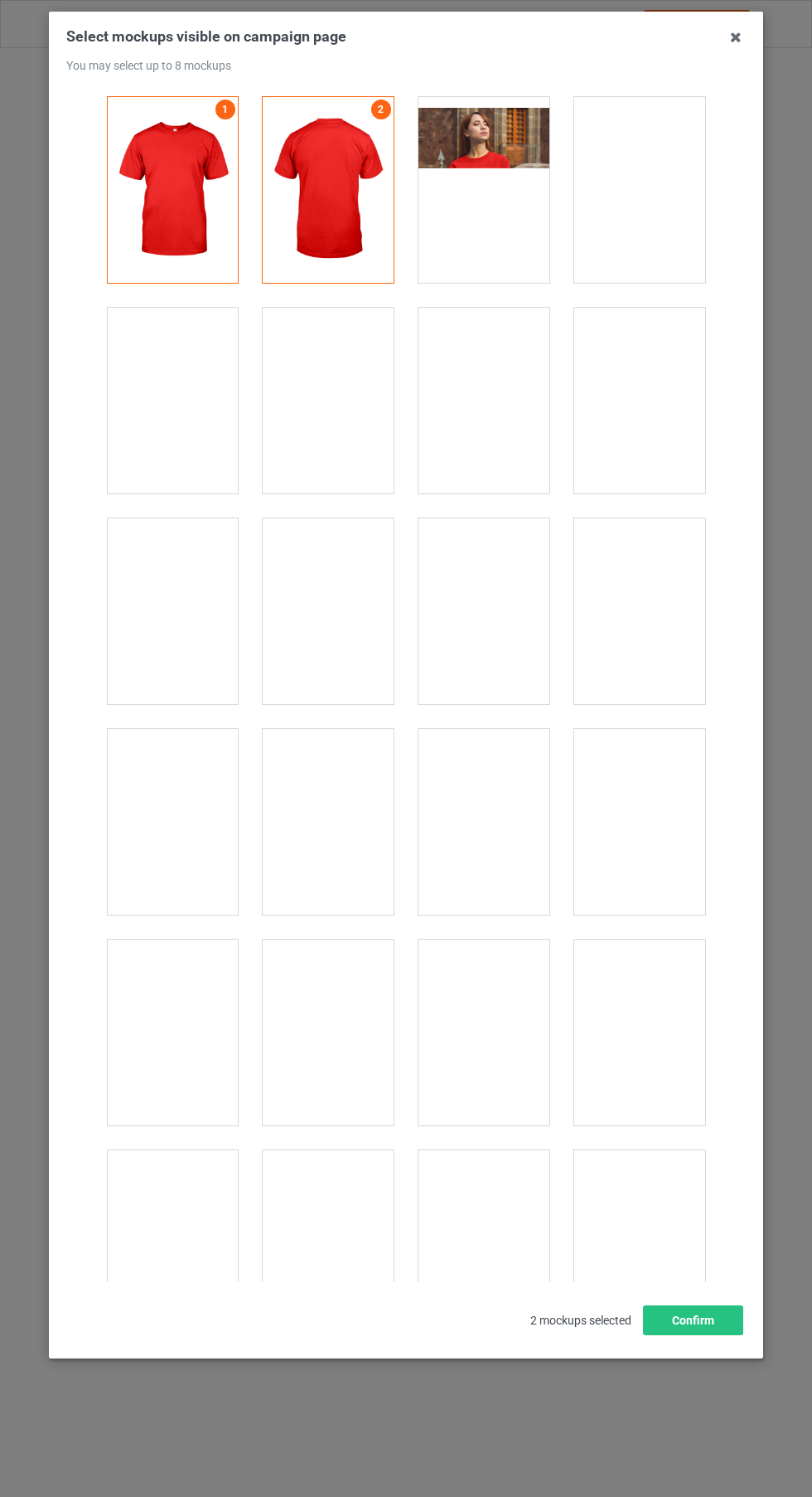
click at [479, 1055] on div at bounding box center [484, 1032] width 131 height 186
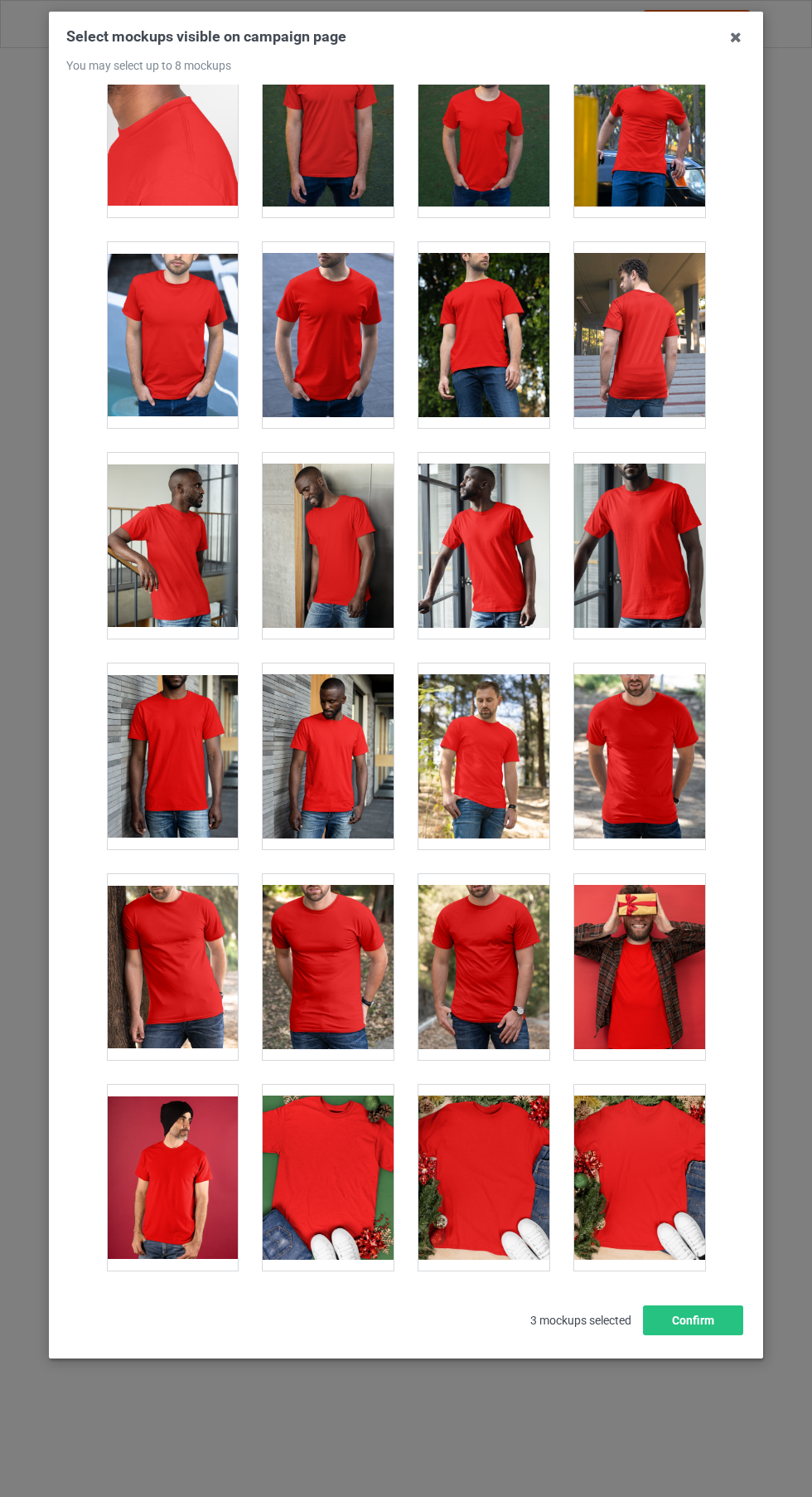
scroll to position [1332, 0]
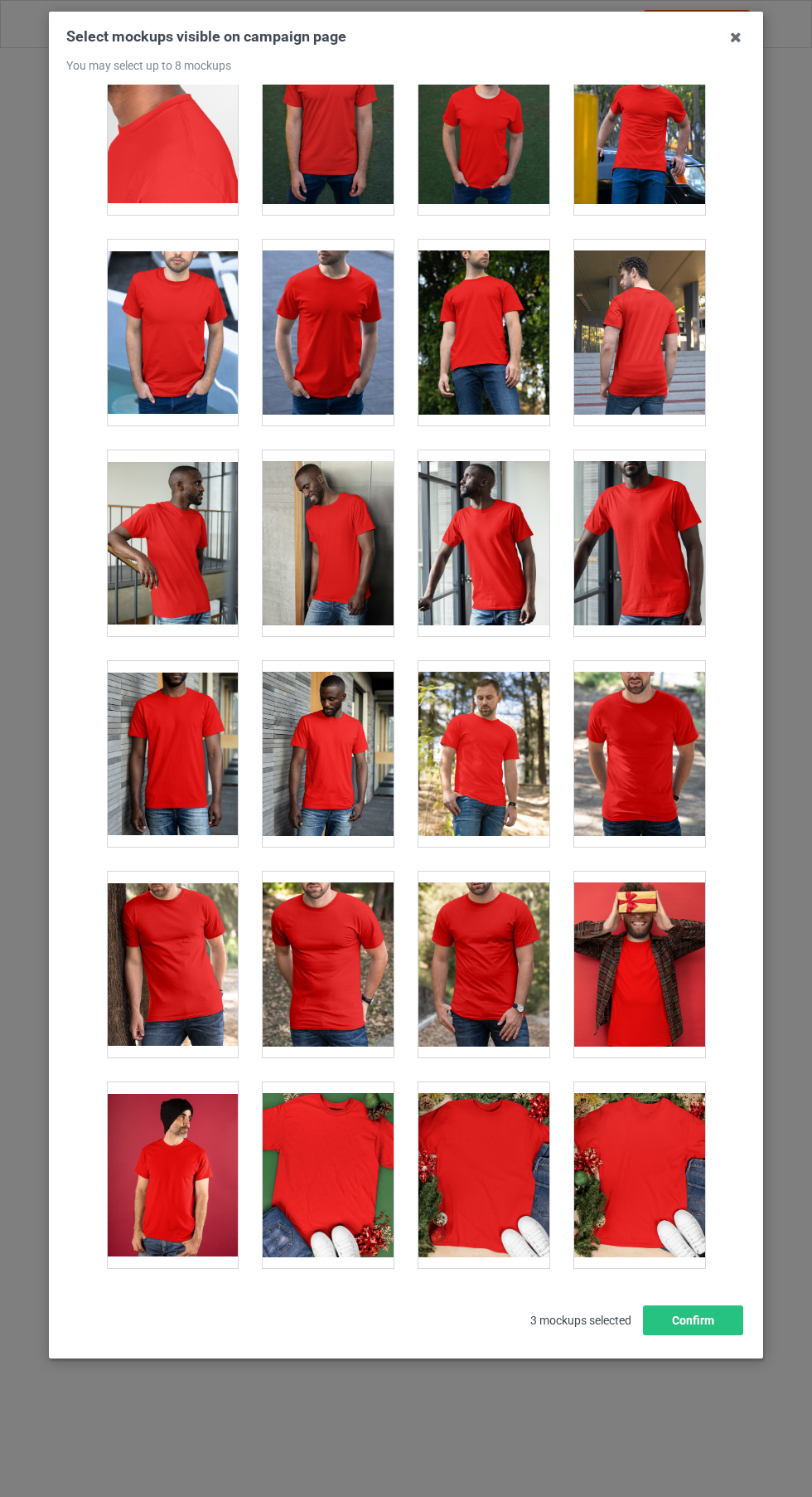
click at [631, 784] on div at bounding box center [639, 754] width 131 height 186
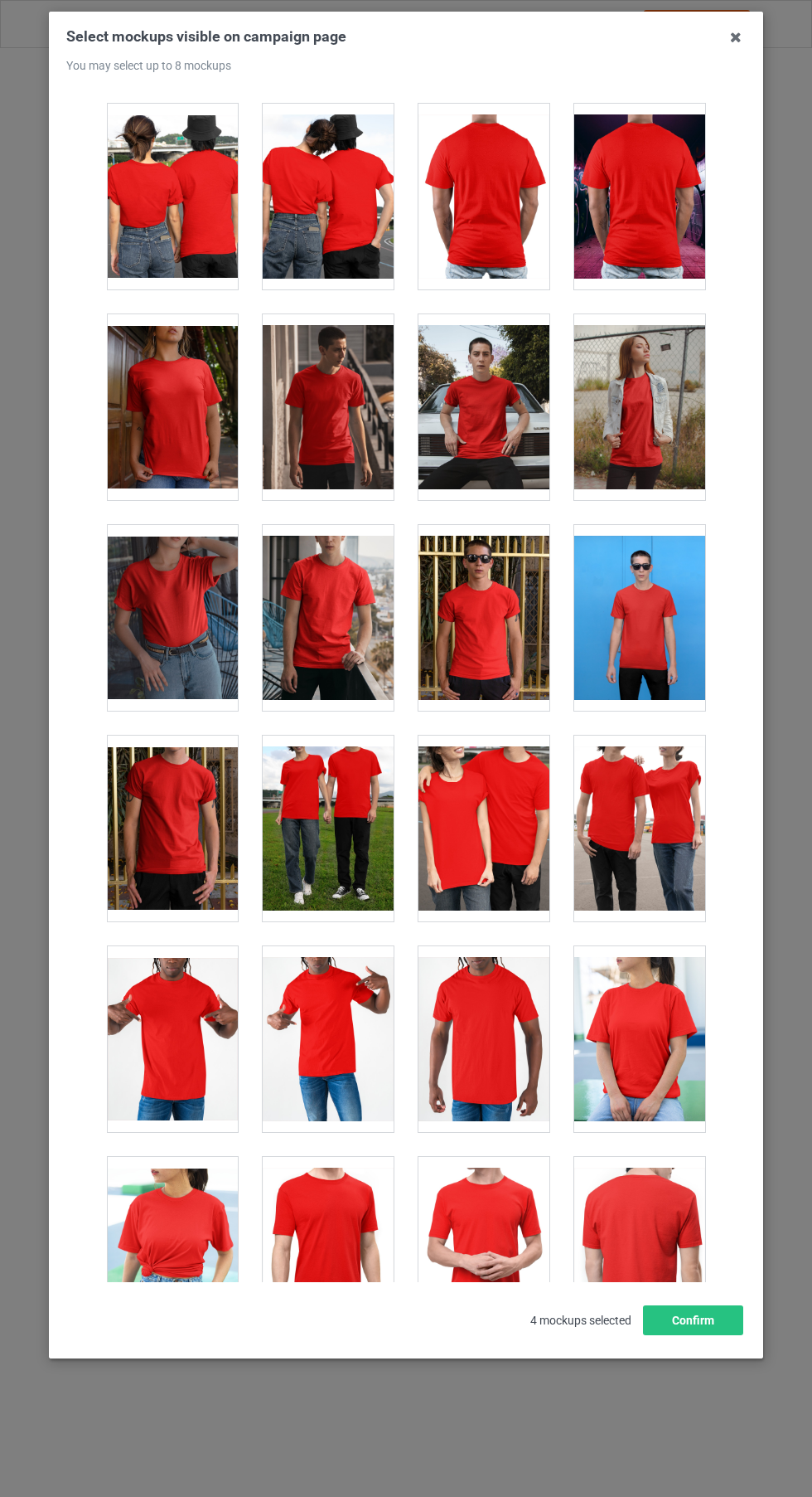
scroll to position [8375, 0]
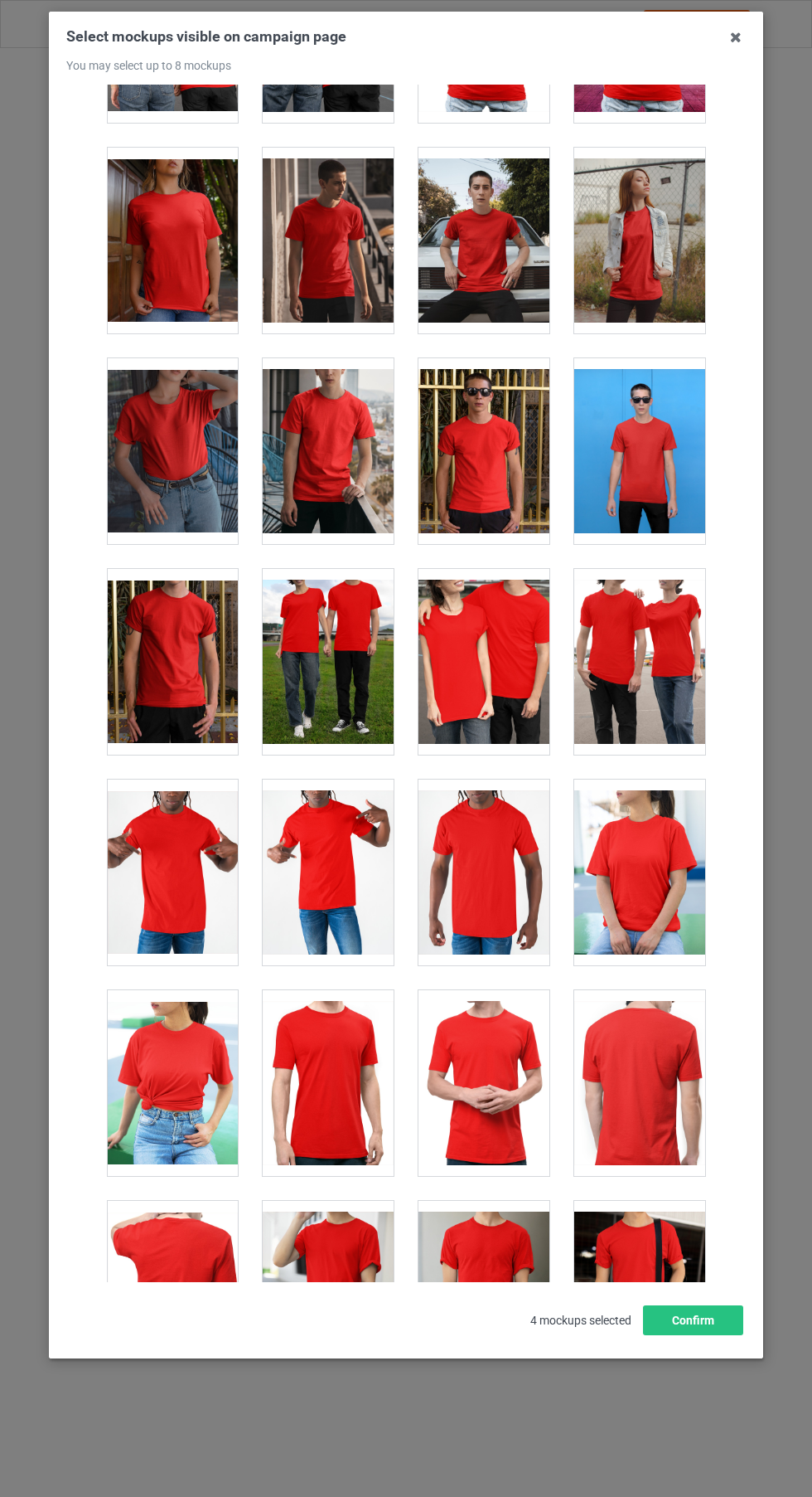
click at [633, 889] on div at bounding box center [639, 872] width 131 height 186
click at [344, 851] on div at bounding box center [328, 872] width 131 height 186
click at [695, 1335] on button "Confirm" at bounding box center [693, 1320] width 100 height 30
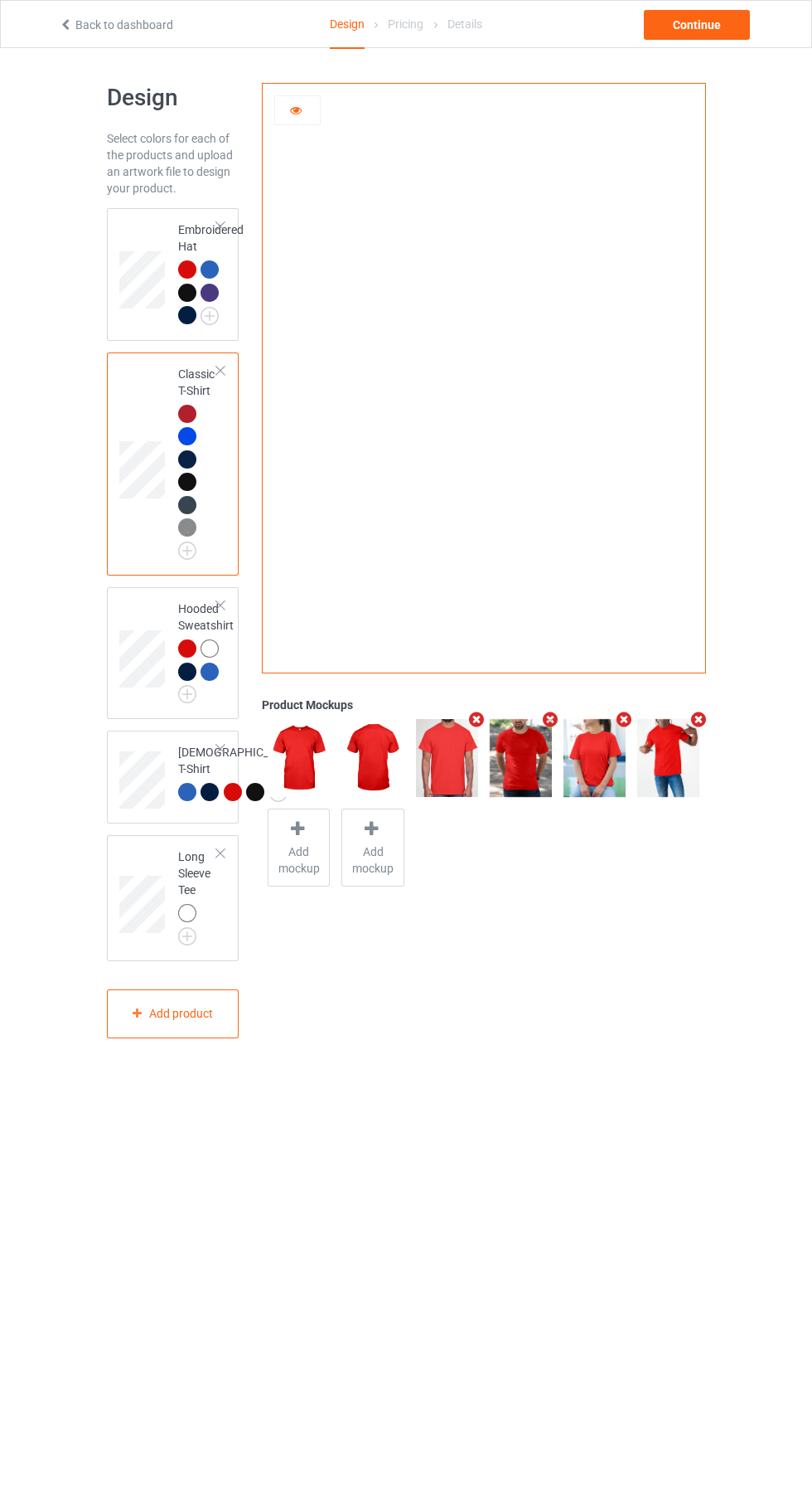
click at [234, 824] on div "[DEMOGRAPHIC_DATA] T-Shirt" at bounding box center [173, 777] width 133 height 93
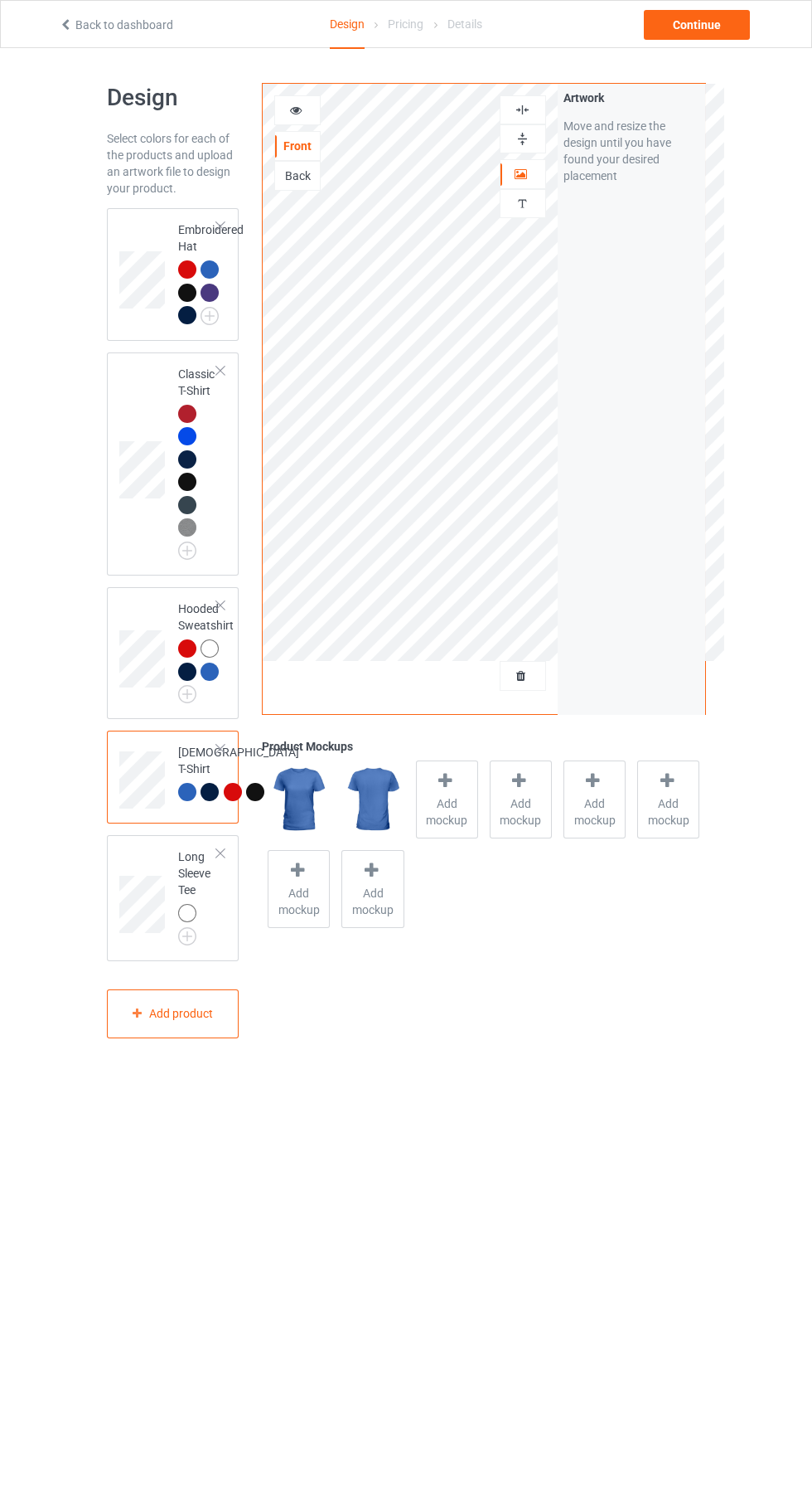
click at [426, 823] on span "Add mockup" at bounding box center [447, 811] width 61 height 33
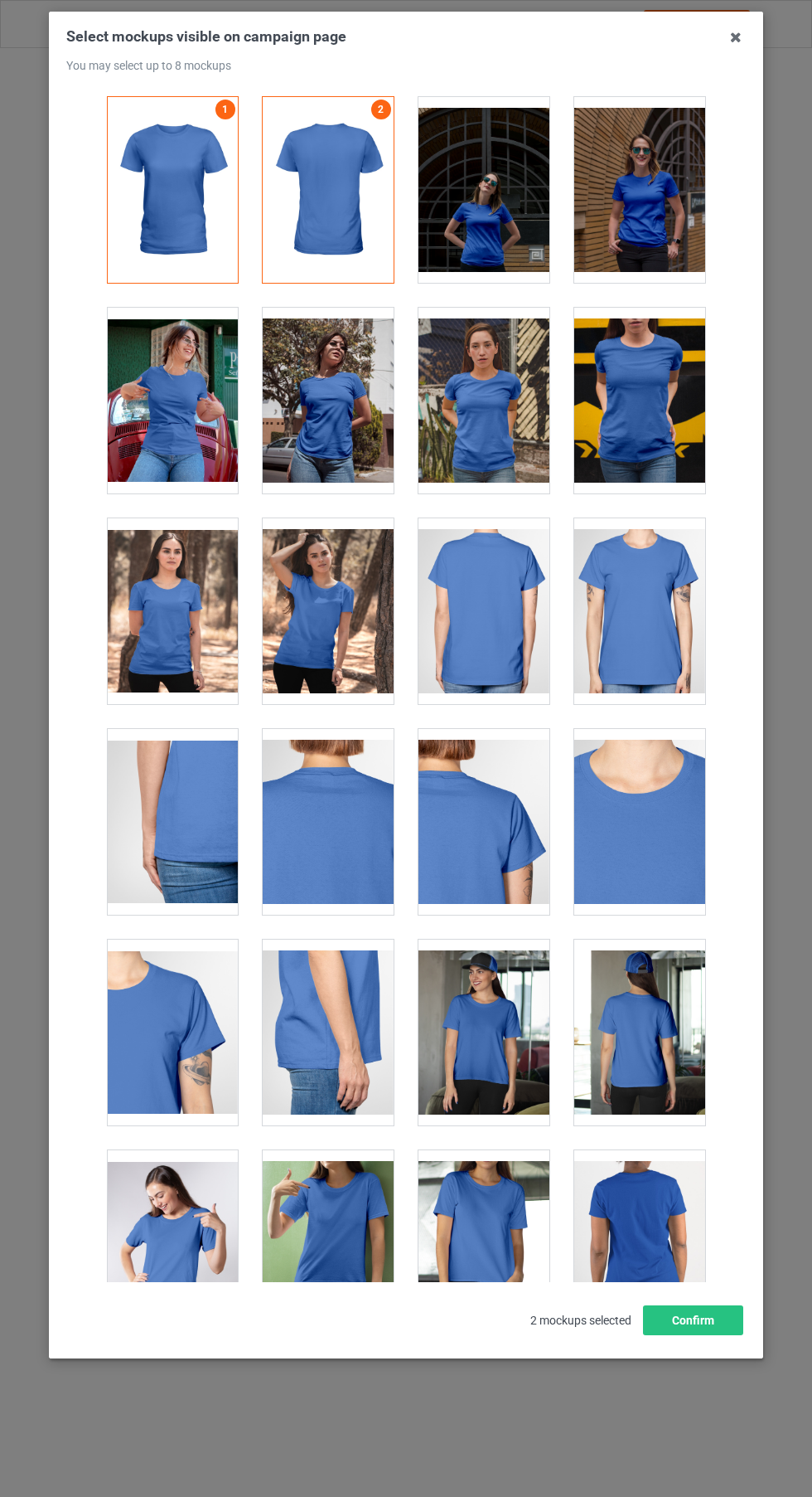
click at [663, 207] on div at bounding box center [639, 190] width 131 height 186
click at [662, 616] on div at bounding box center [639, 612] width 131 height 186
click at [648, 414] on div at bounding box center [639, 401] width 131 height 186
click at [711, 1335] on button "Confirm" at bounding box center [693, 1320] width 100 height 30
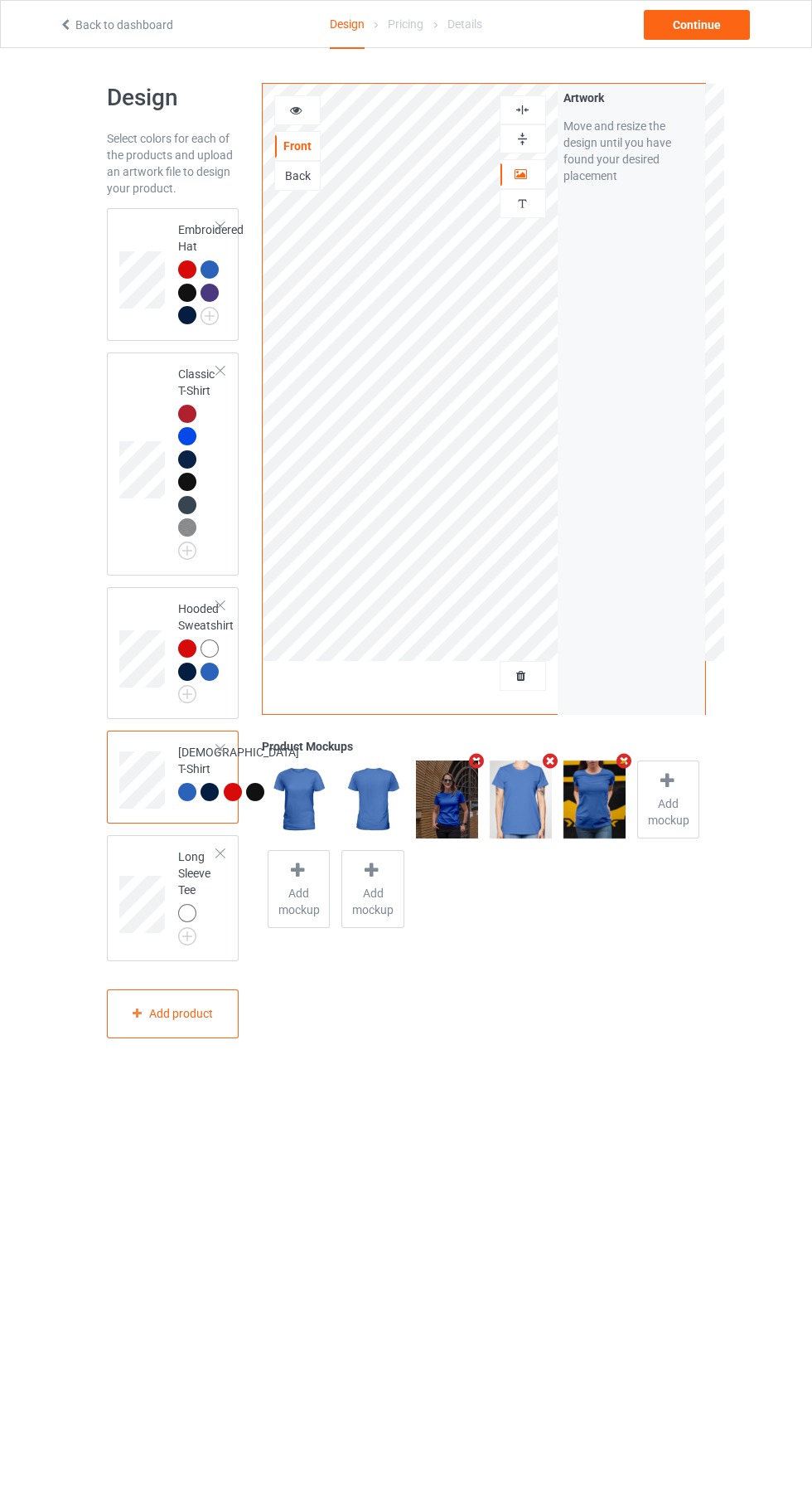
click at [0, 0] on img at bounding box center [0, 0] width 0 height 0
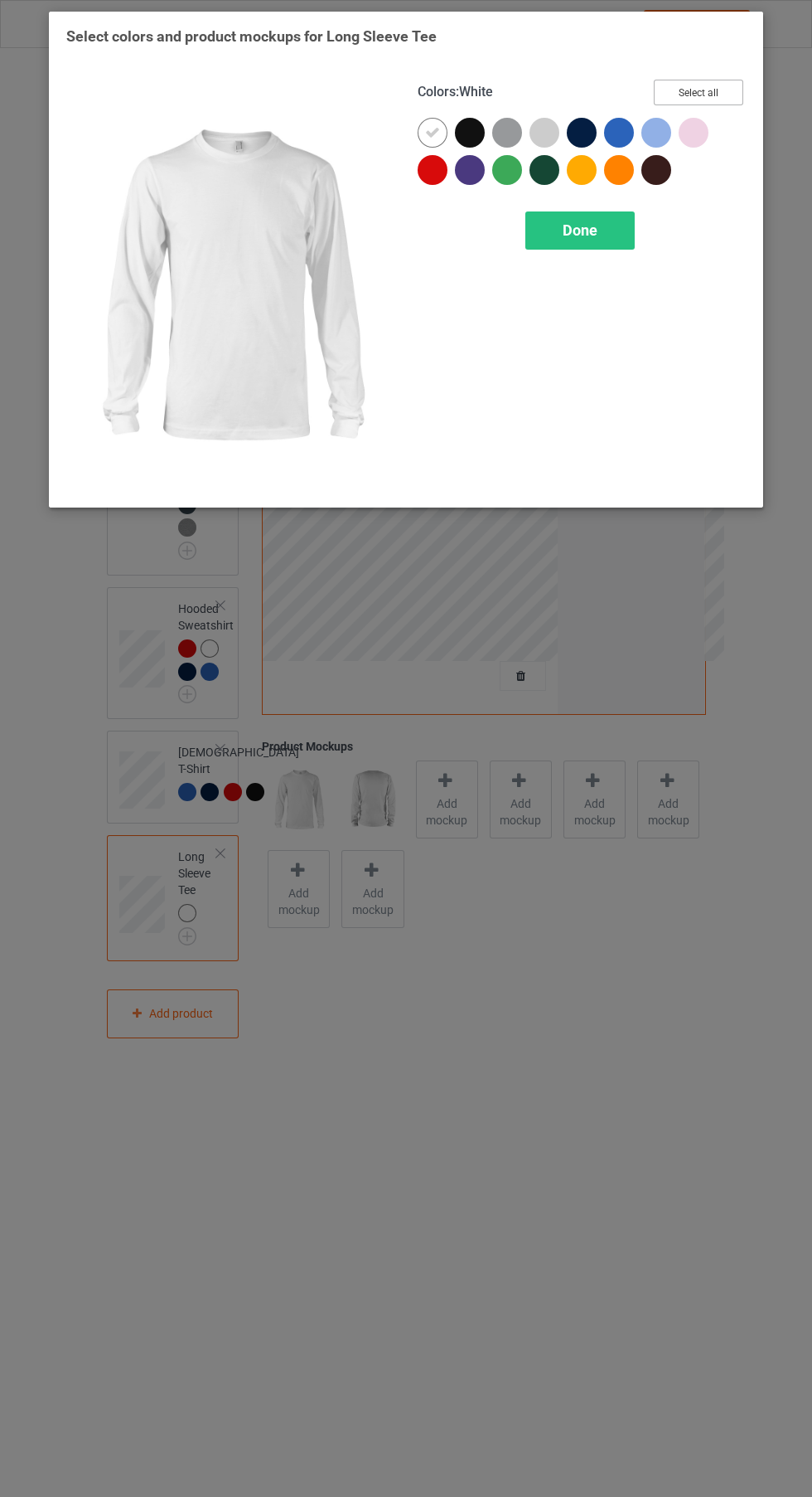
click at [720, 83] on button "Select all" at bounding box center [698, 93] width 89 height 26
click at [720, 83] on button "Reset to Default" at bounding box center [683, 93] width 120 height 26
click at [439, 182] on div at bounding box center [432, 169] width 30 height 30
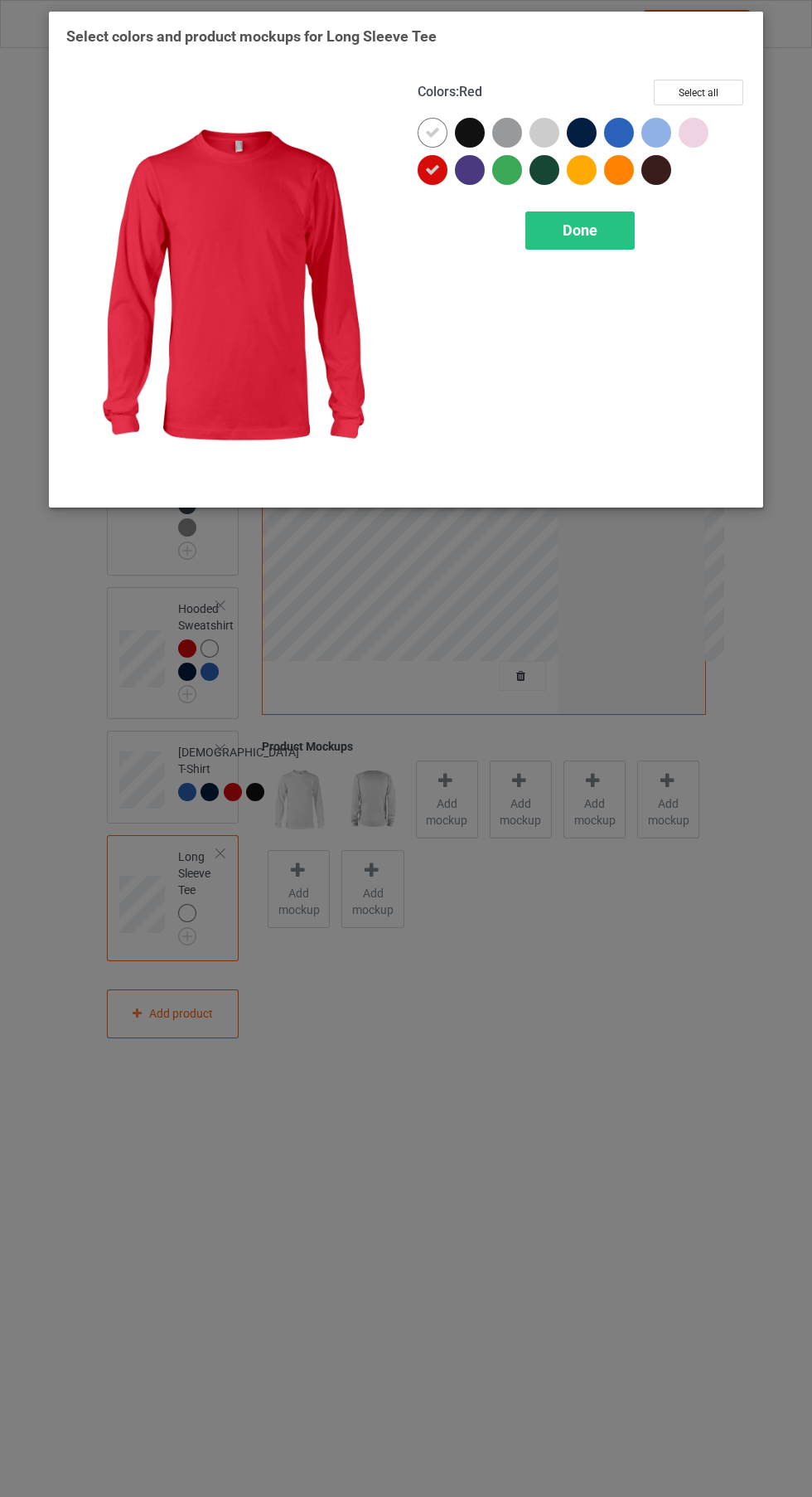
click at [432, 132] on icon at bounding box center [432, 132] width 15 height 15
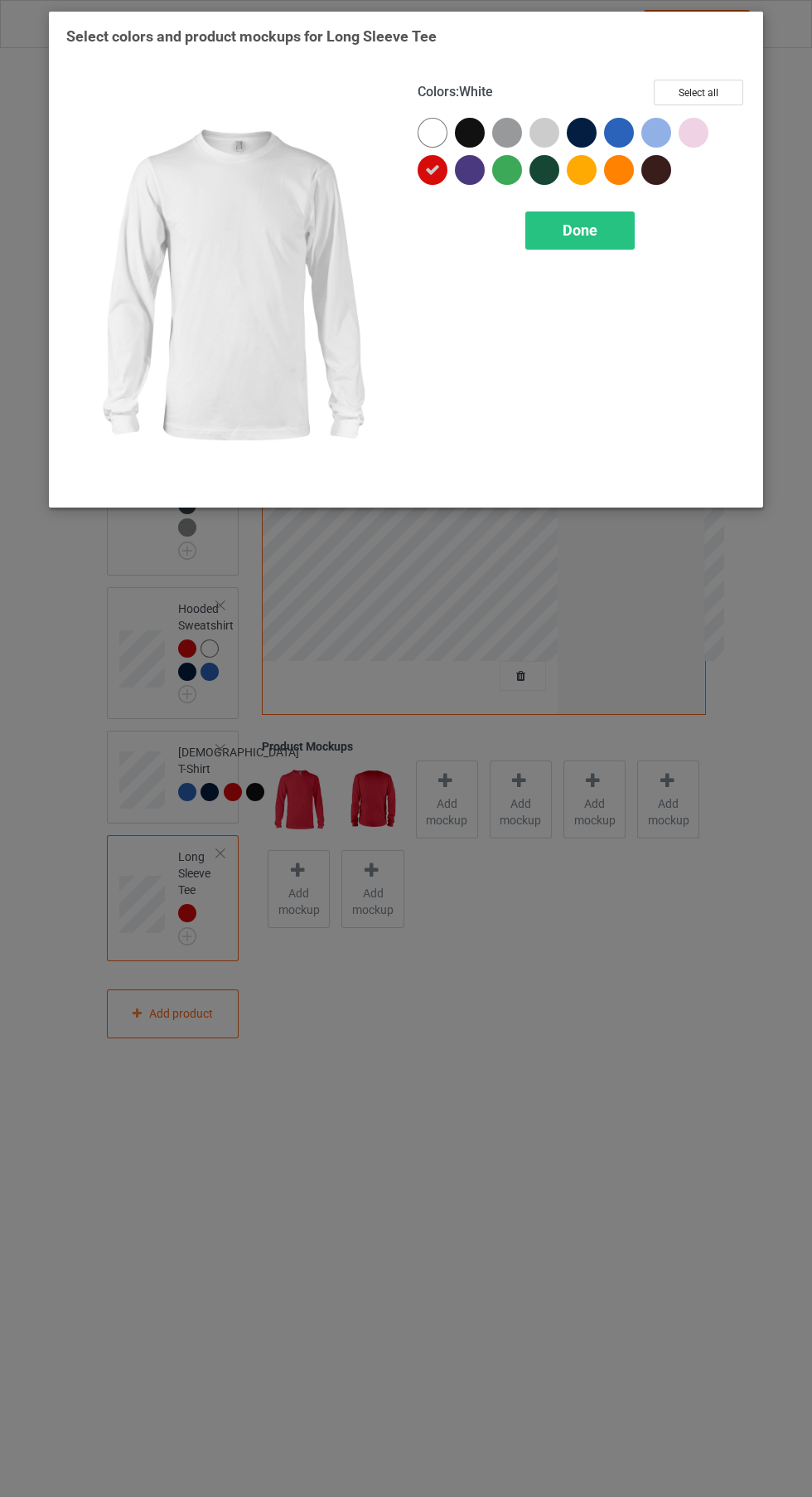
click at [461, 142] on div at bounding box center [470, 133] width 30 height 30
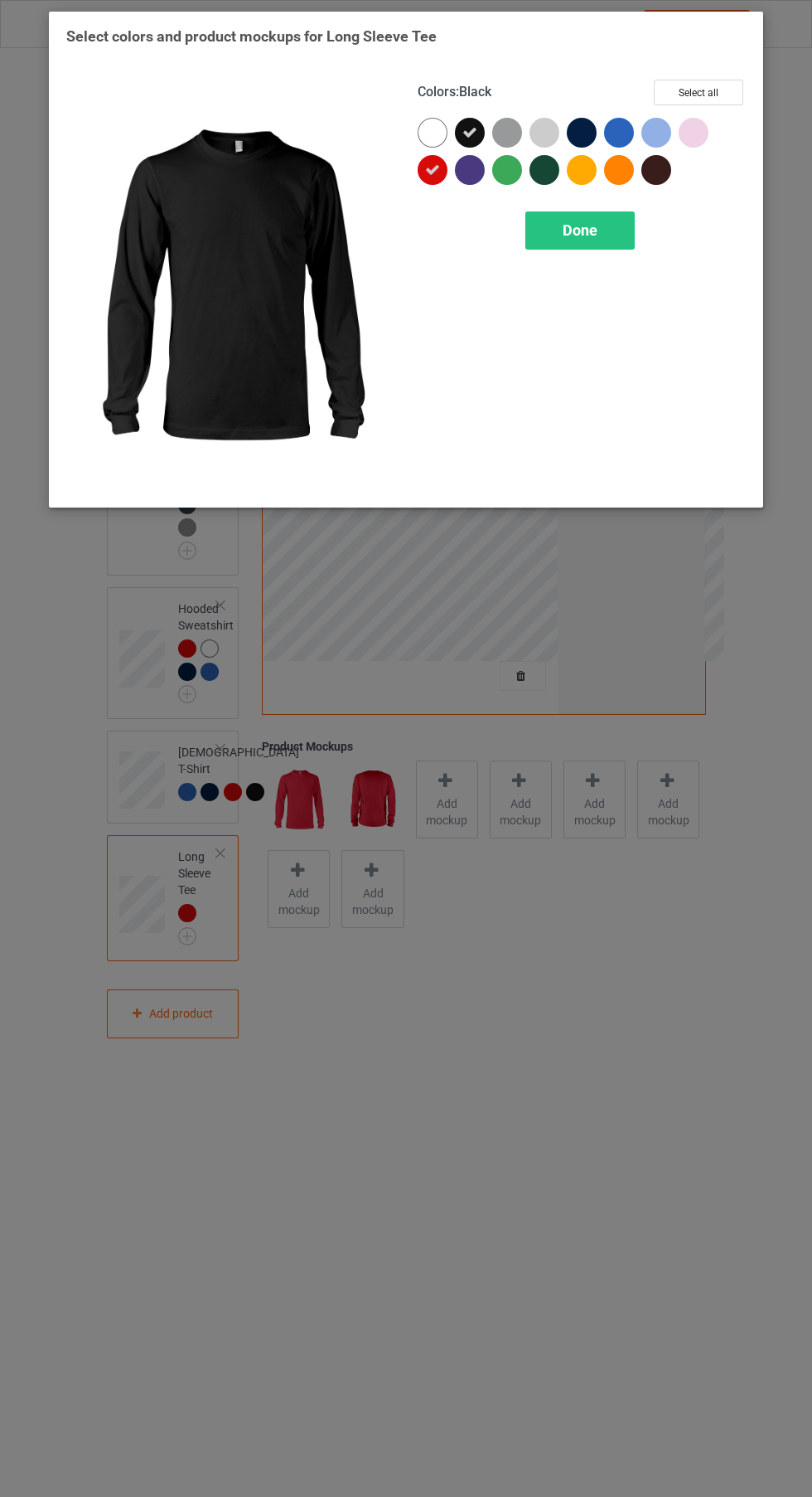
click at [597, 136] on div at bounding box center [585, 136] width 37 height 37
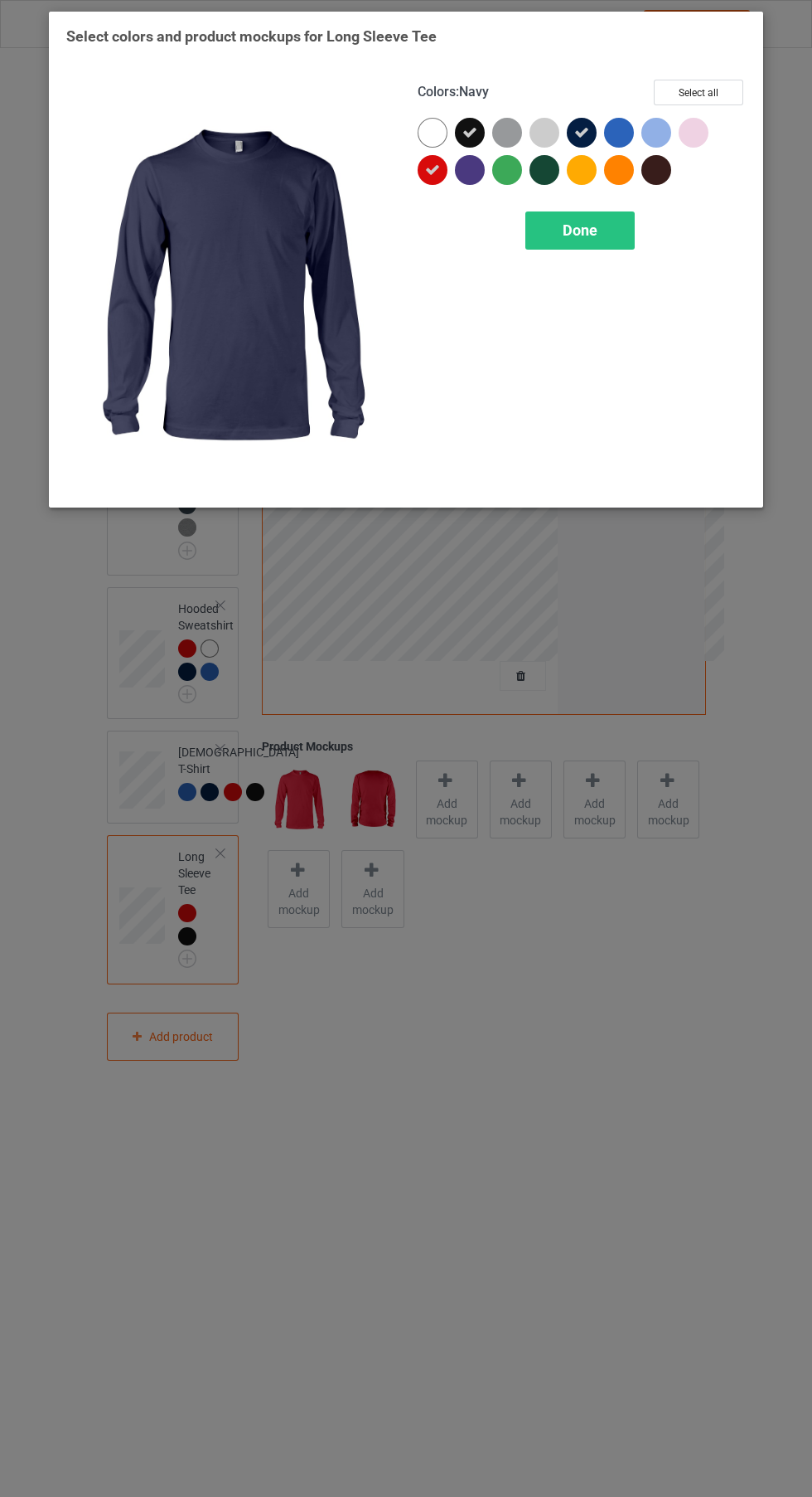
click at [634, 136] on div at bounding box center [623, 136] width 37 height 37
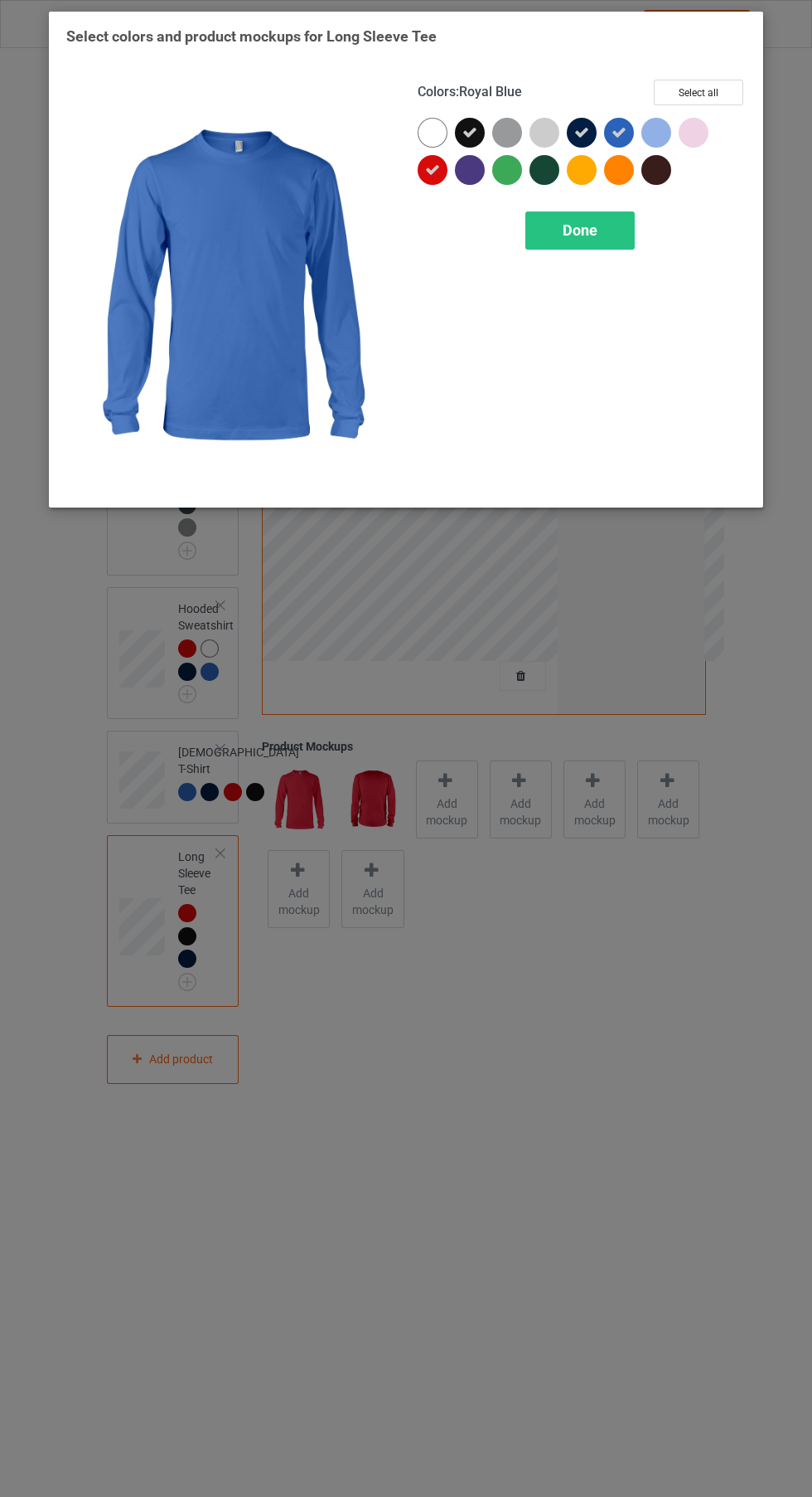
click at [505, 129] on div at bounding box center [507, 133] width 30 height 30
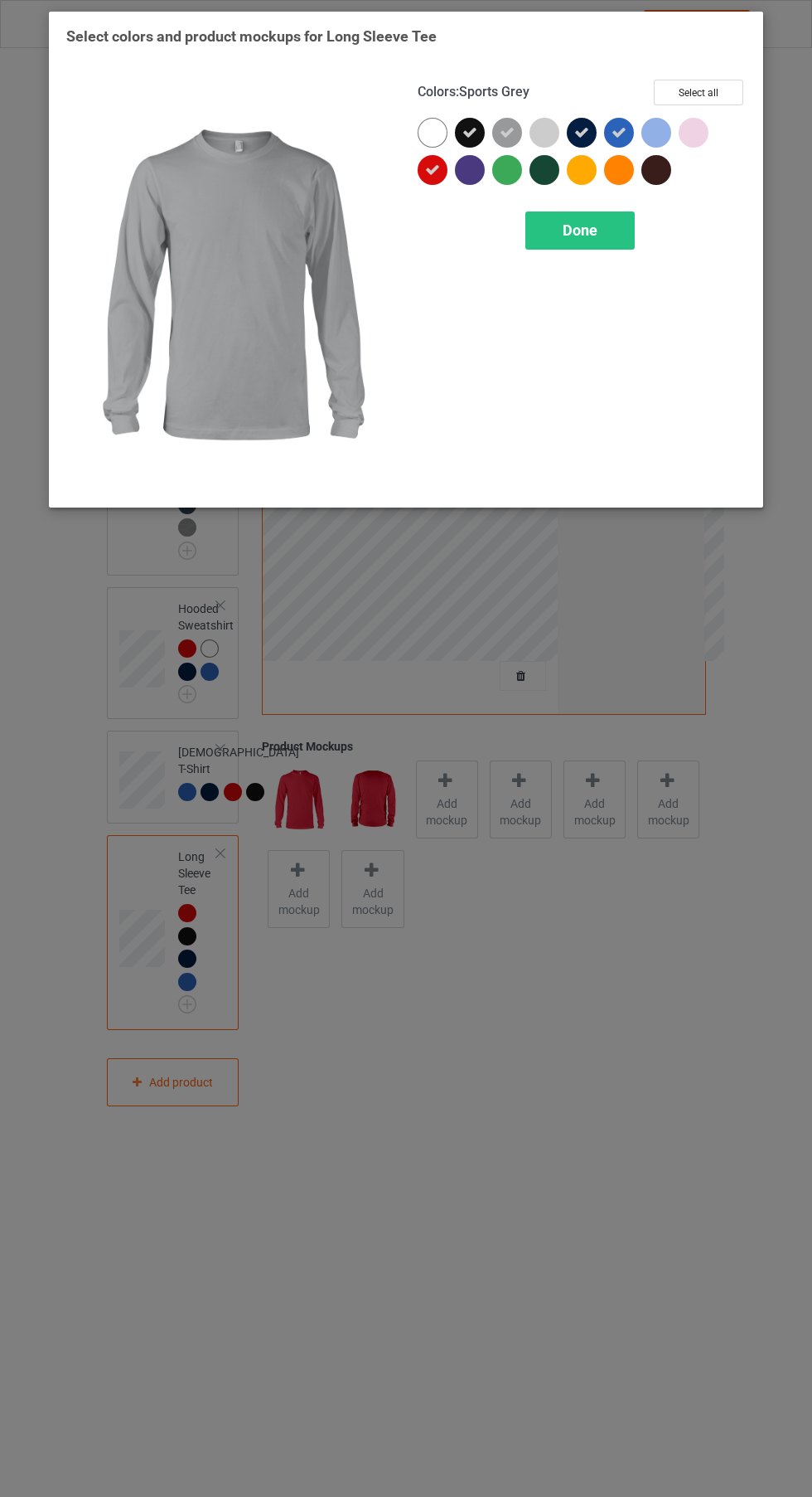
click at [597, 230] on div "Done" at bounding box center [580, 230] width 109 height 38
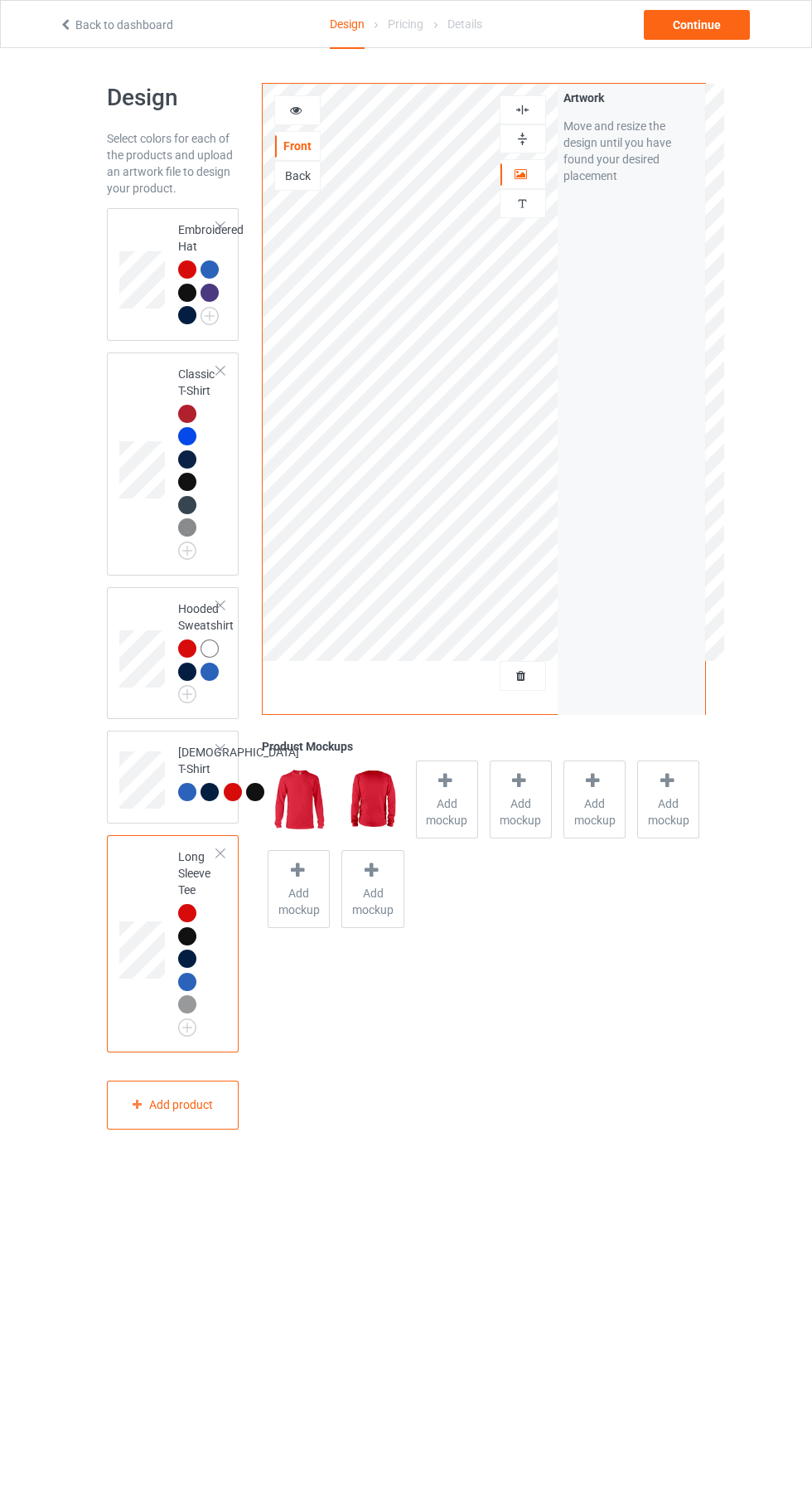
click at [477, 789] on div "Add mockup" at bounding box center [447, 799] width 63 height 78
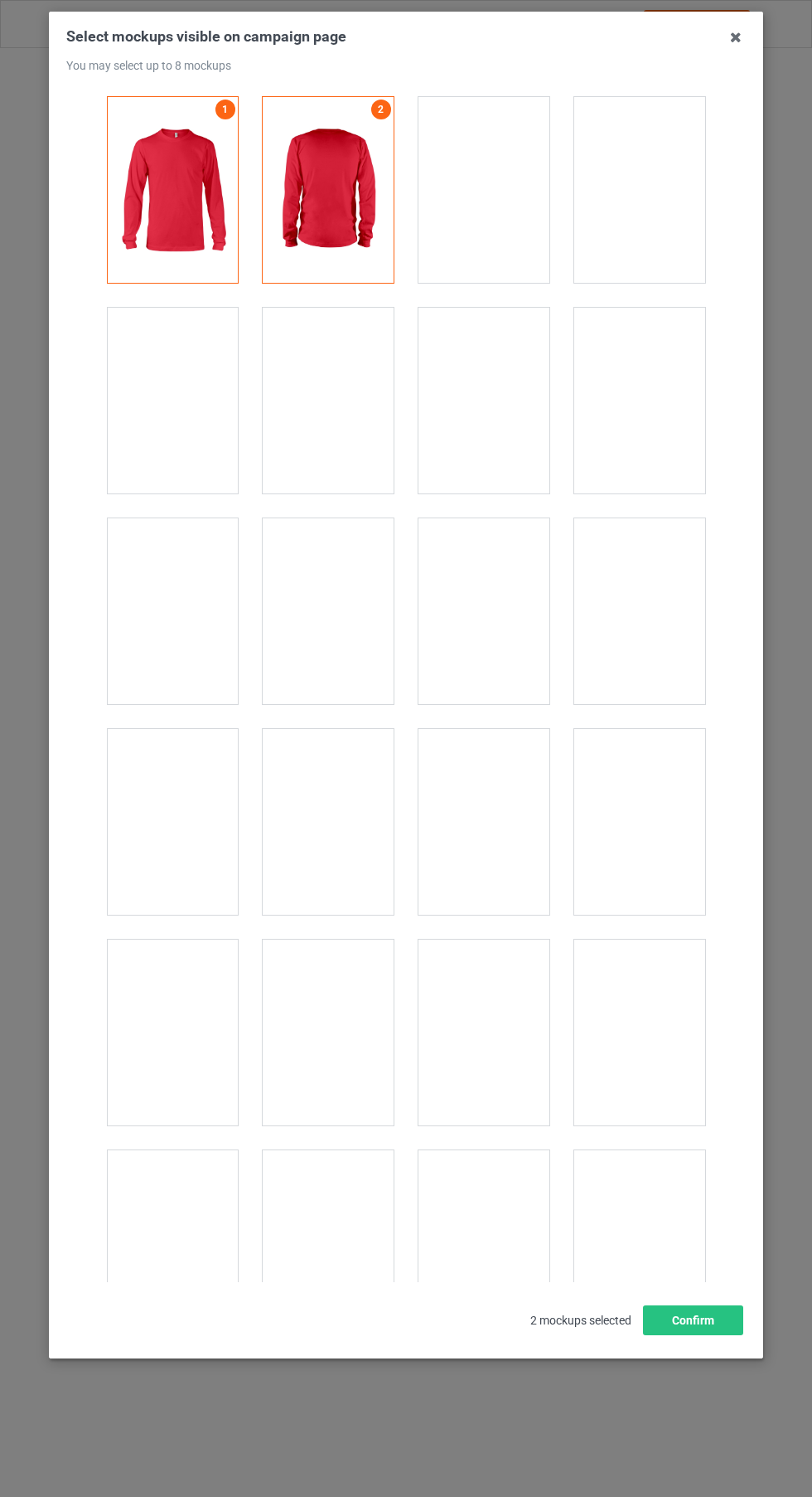
click at [650, 432] on div at bounding box center [639, 401] width 131 height 186
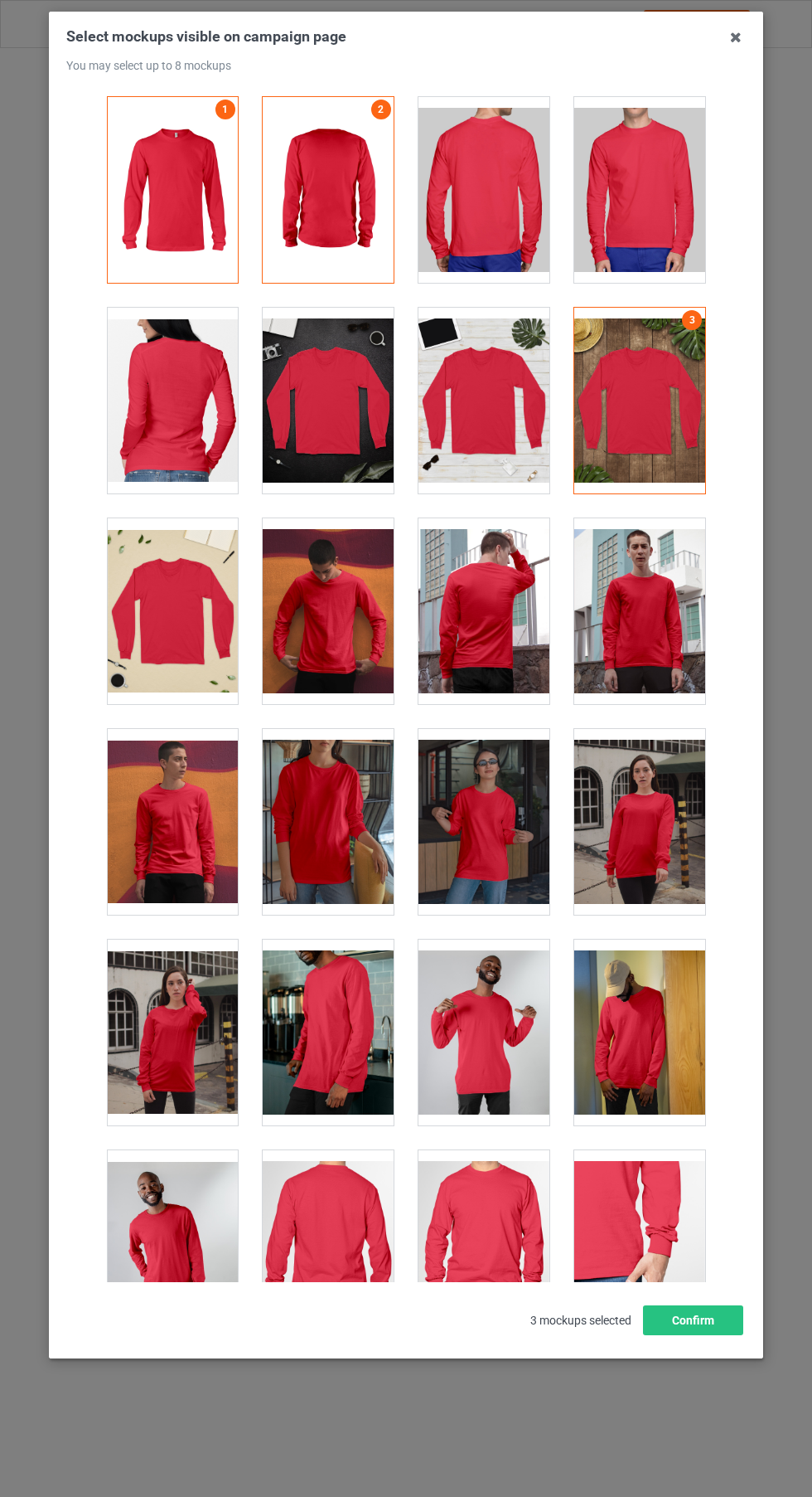
click at [642, 641] on div at bounding box center [639, 612] width 131 height 186
click at [651, 854] on div at bounding box center [639, 822] width 131 height 186
click at [479, 1043] on div at bounding box center [484, 1032] width 131 height 186
click at [699, 1335] on button "Confirm" at bounding box center [693, 1320] width 100 height 30
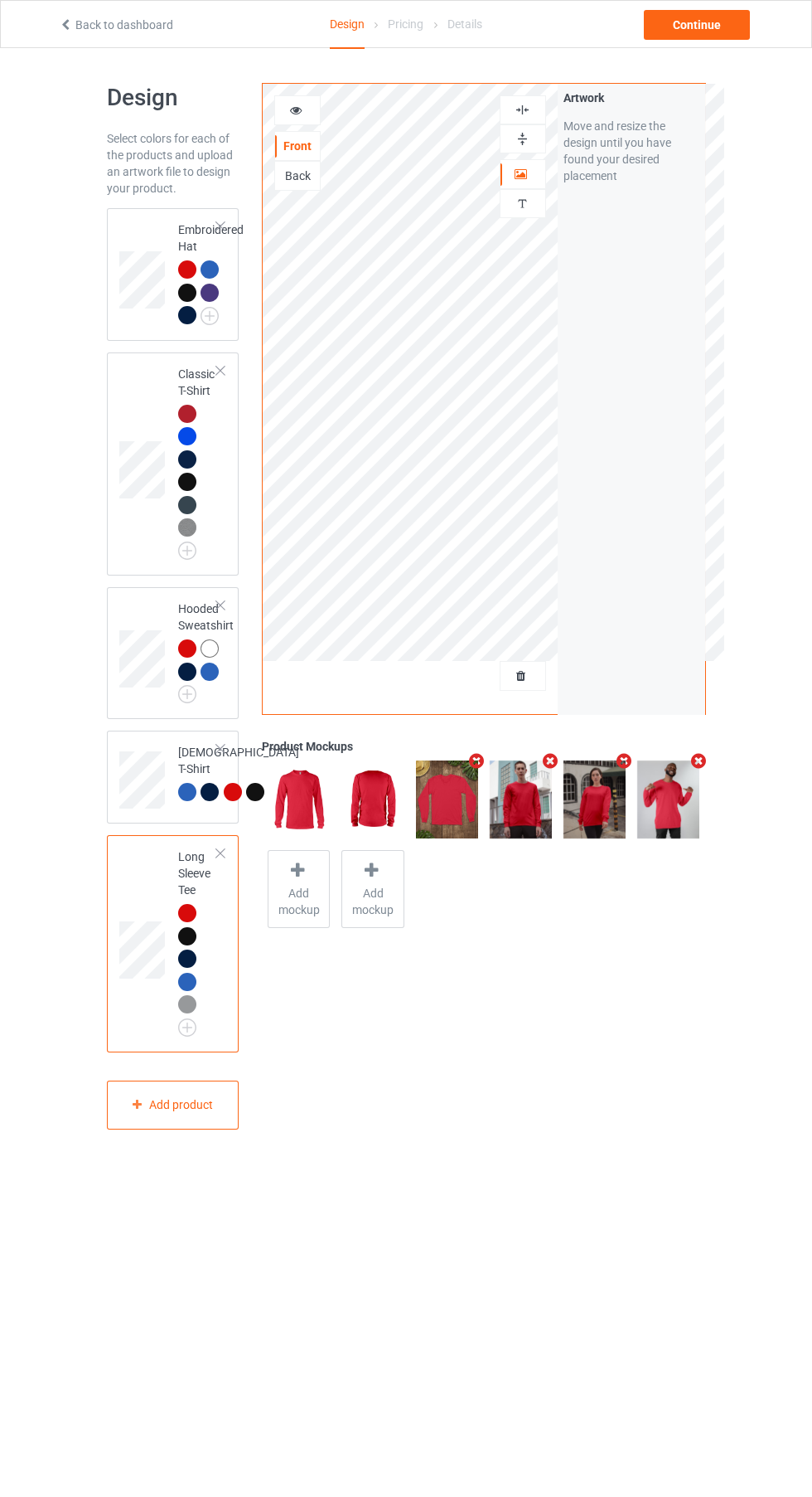
click at [229, 496] on div "Classic T-Shirt" at bounding box center [173, 464] width 133 height 223
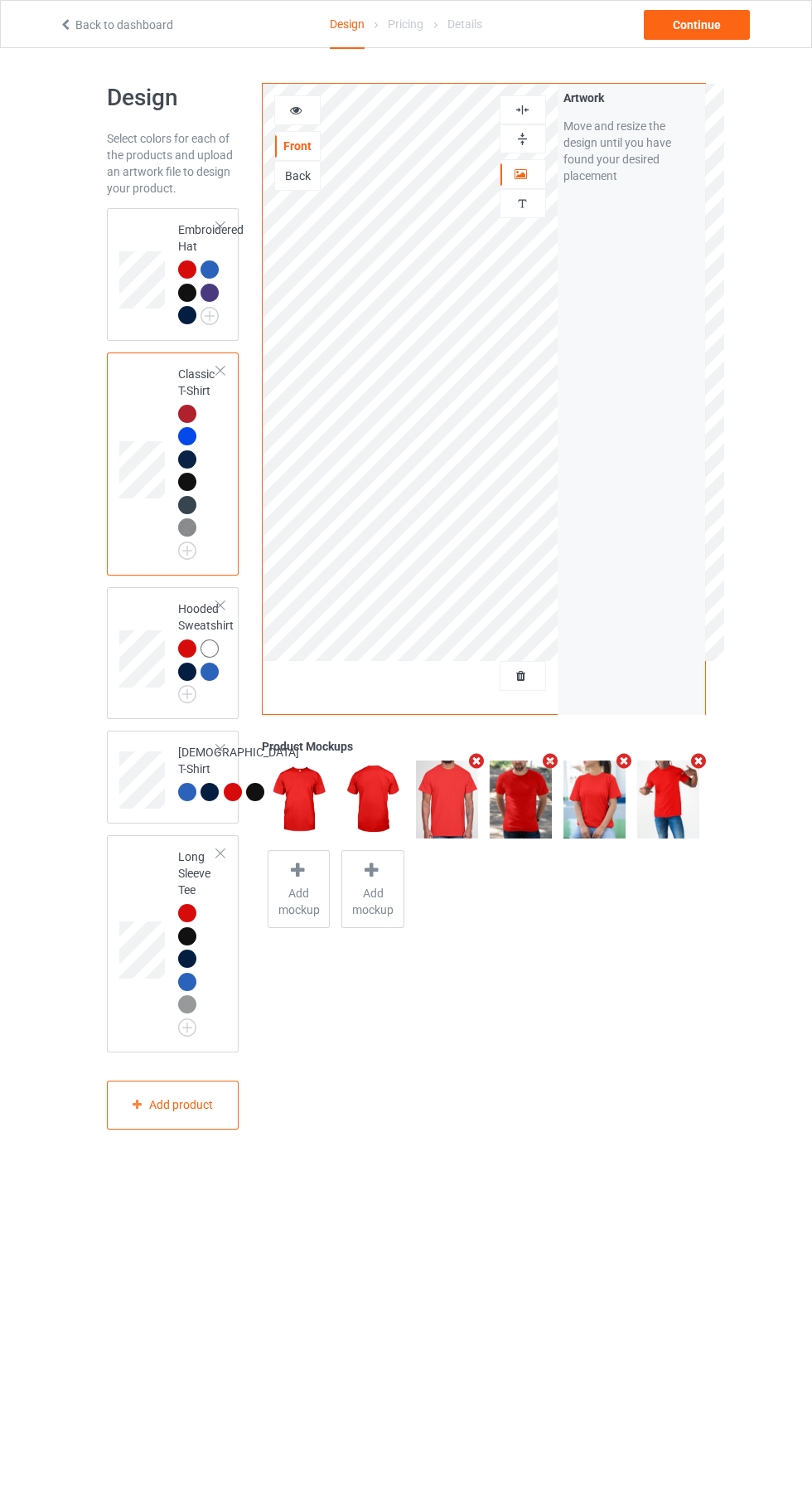
click at [217, 683] on div at bounding box center [212, 674] width 23 height 23
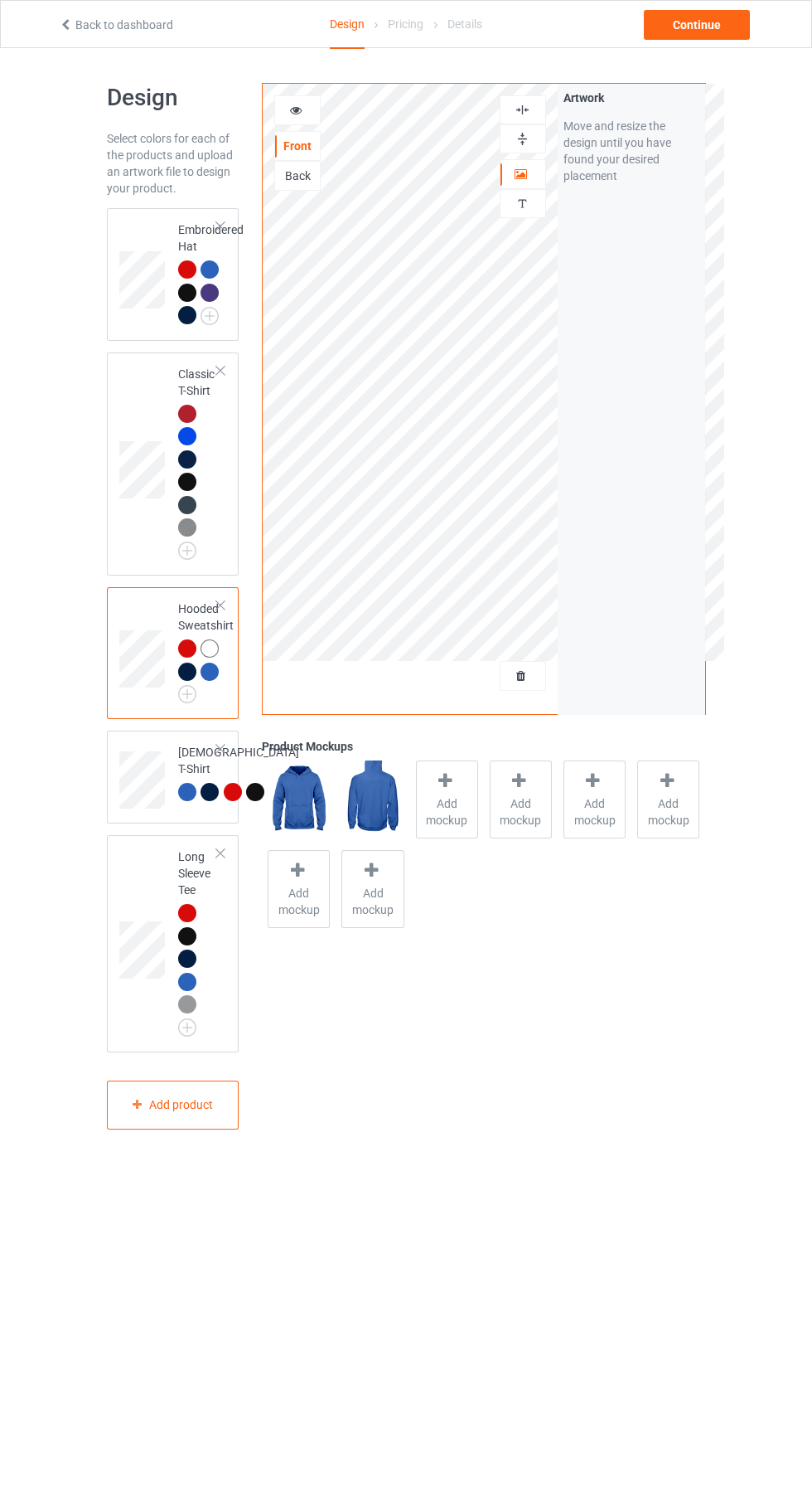
click at [444, 804] on span "Add mockup" at bounding box center [447, 811] width 61 height 33
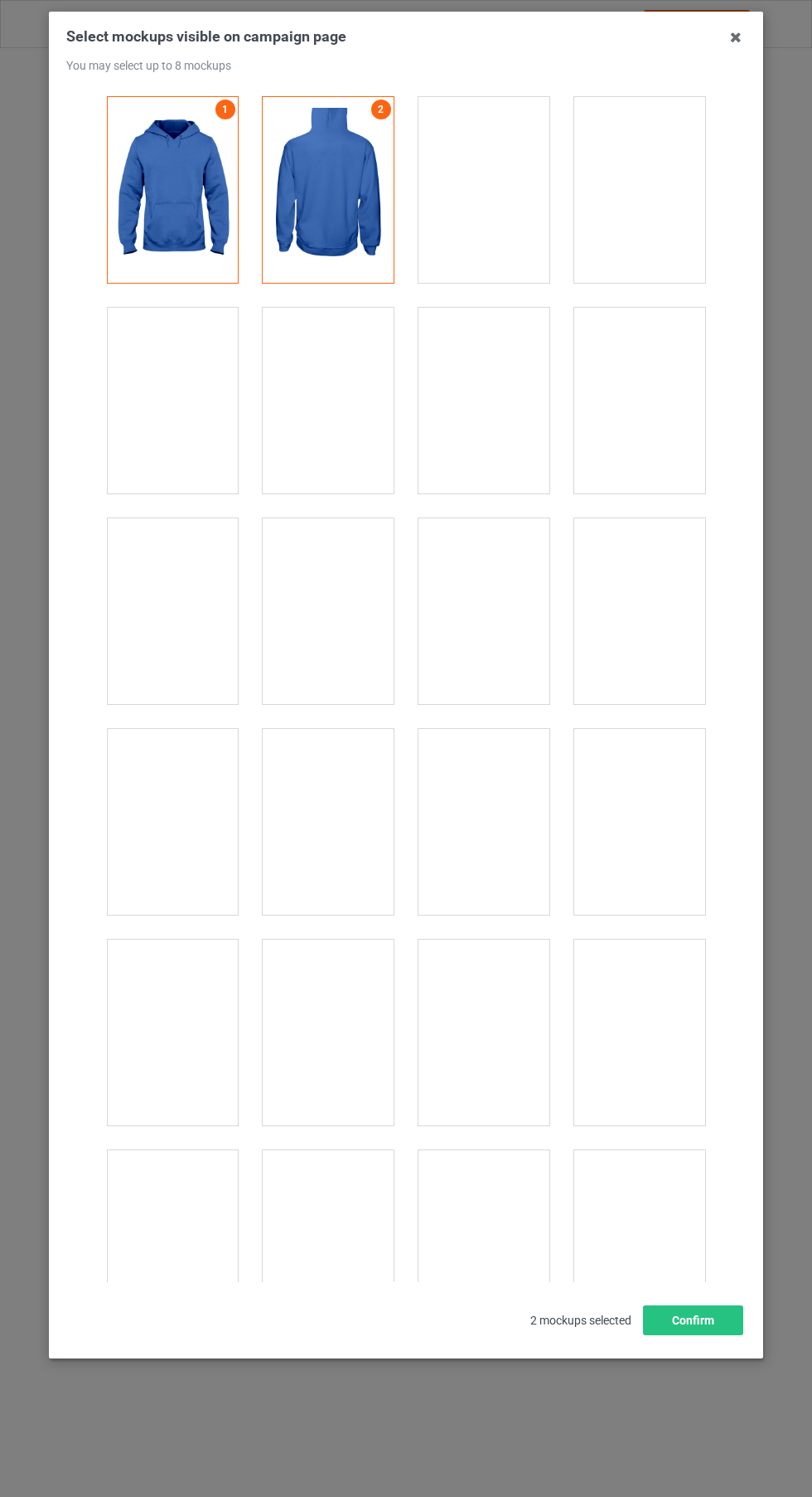
click at [353, 415] on div at bounding box center [328, 401] width 131 height 186
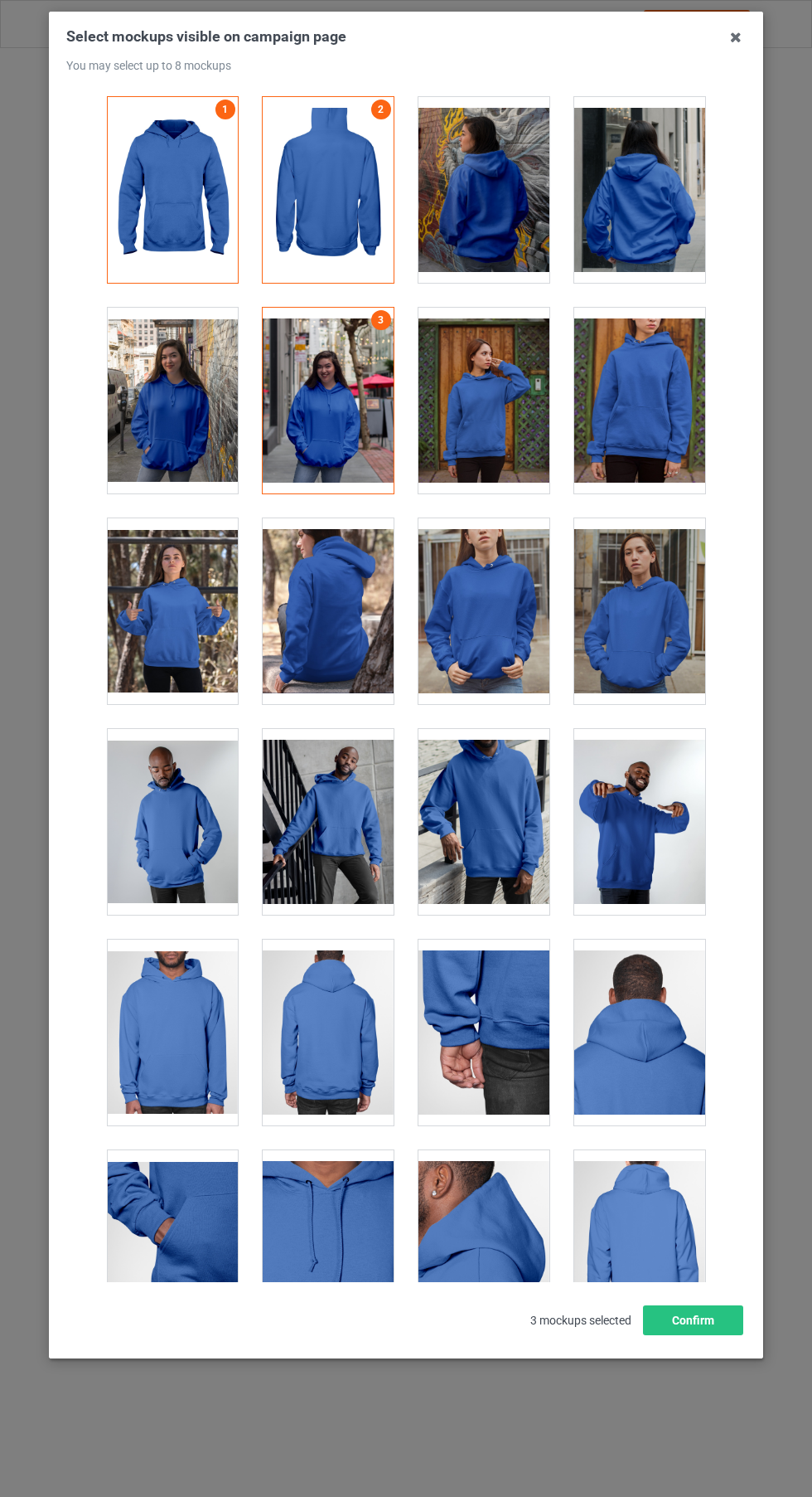
click at [350, 822] on div at bounding box center [328, 822] width 131 height 186
click at [163, 610] on div at bounding box center [172, 612] width 131 height 186
click at [195, 1028] on div at bounding box center [172, 1032] width 131 height 186
click at [718, 1335] on button "Confirm" at bounding box center [693, 1320] width 100 height 30
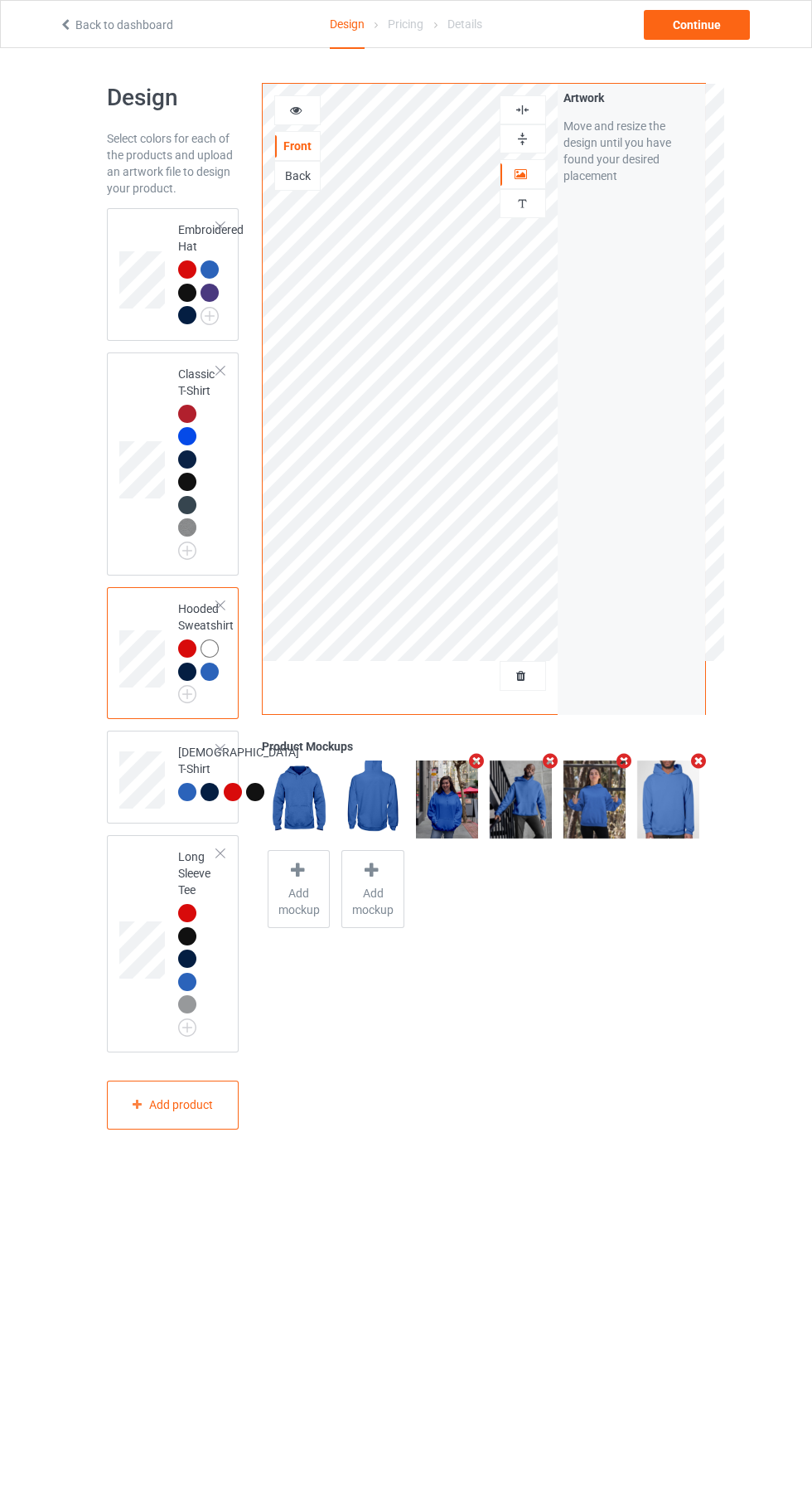
click at [230, 1052] on div "Long Sleeve Tee" at bounding box center [173, 944] width 133 height 217
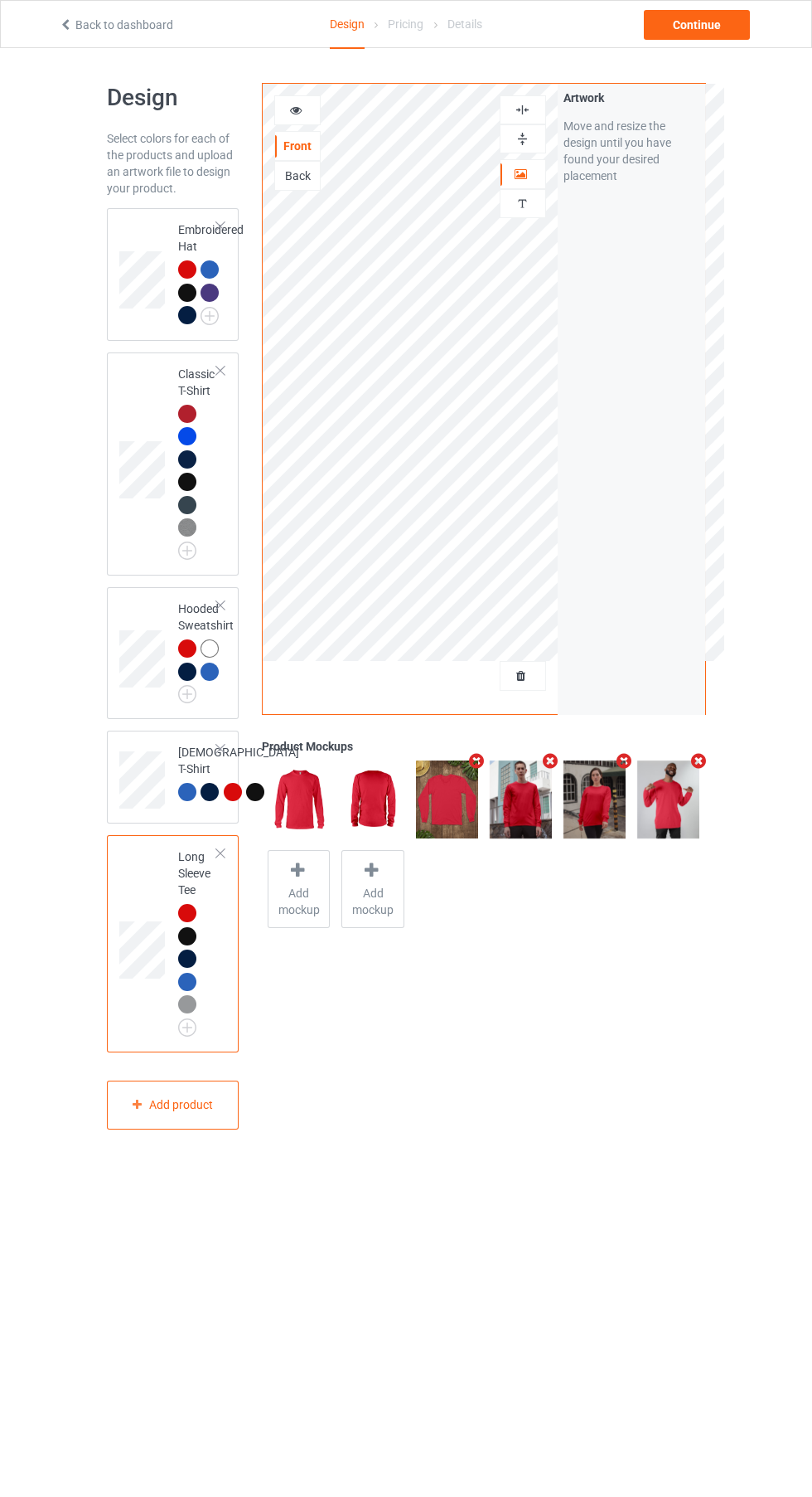
click at [230, 824] on div "[DEMOGRAPHIC_DATA] T-Shirt" at bounding box center [173, 777] width 133 height 93
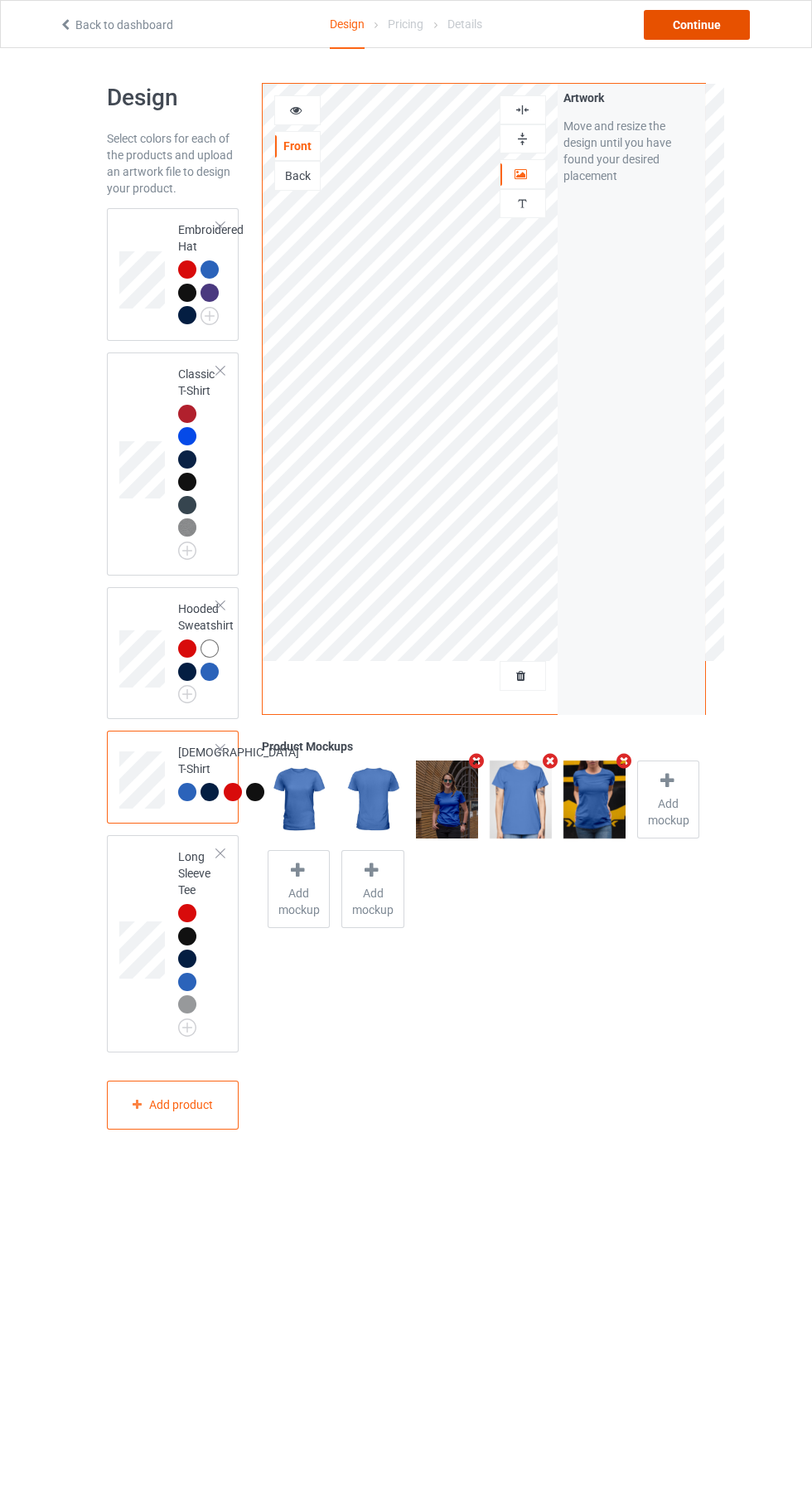
click at [707, 19] on div "Continue" at bounding box center [697, 24] width 106 height 30
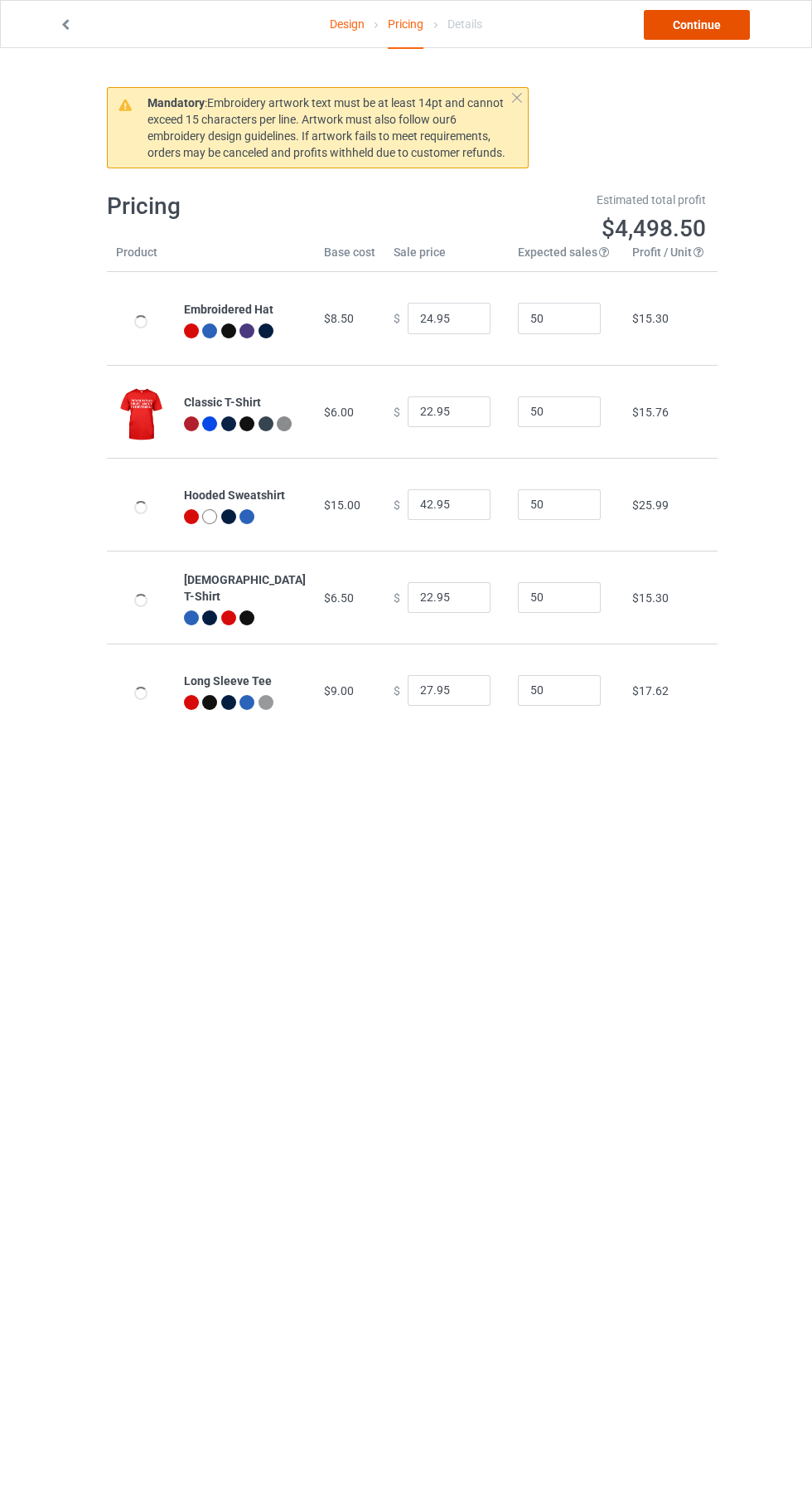
click at [719, 39] on link "Continue" at bounding box center [697, 24] width 106 height 30
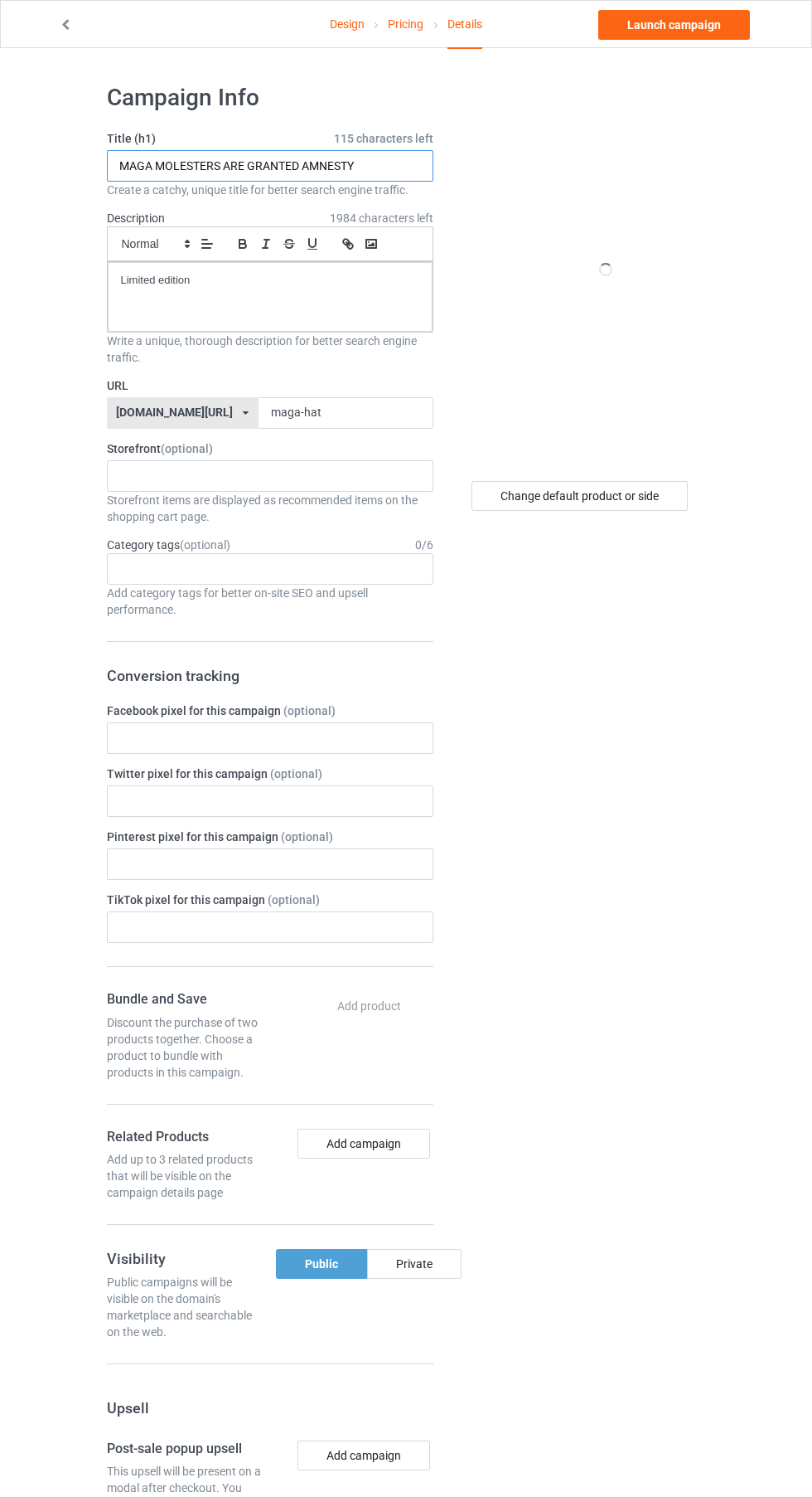
click at [391, 169] on input "MAGA MOLESTERS ARE GRANTED AMNESTY" at bounding box center [270, 166] width 327 height 31
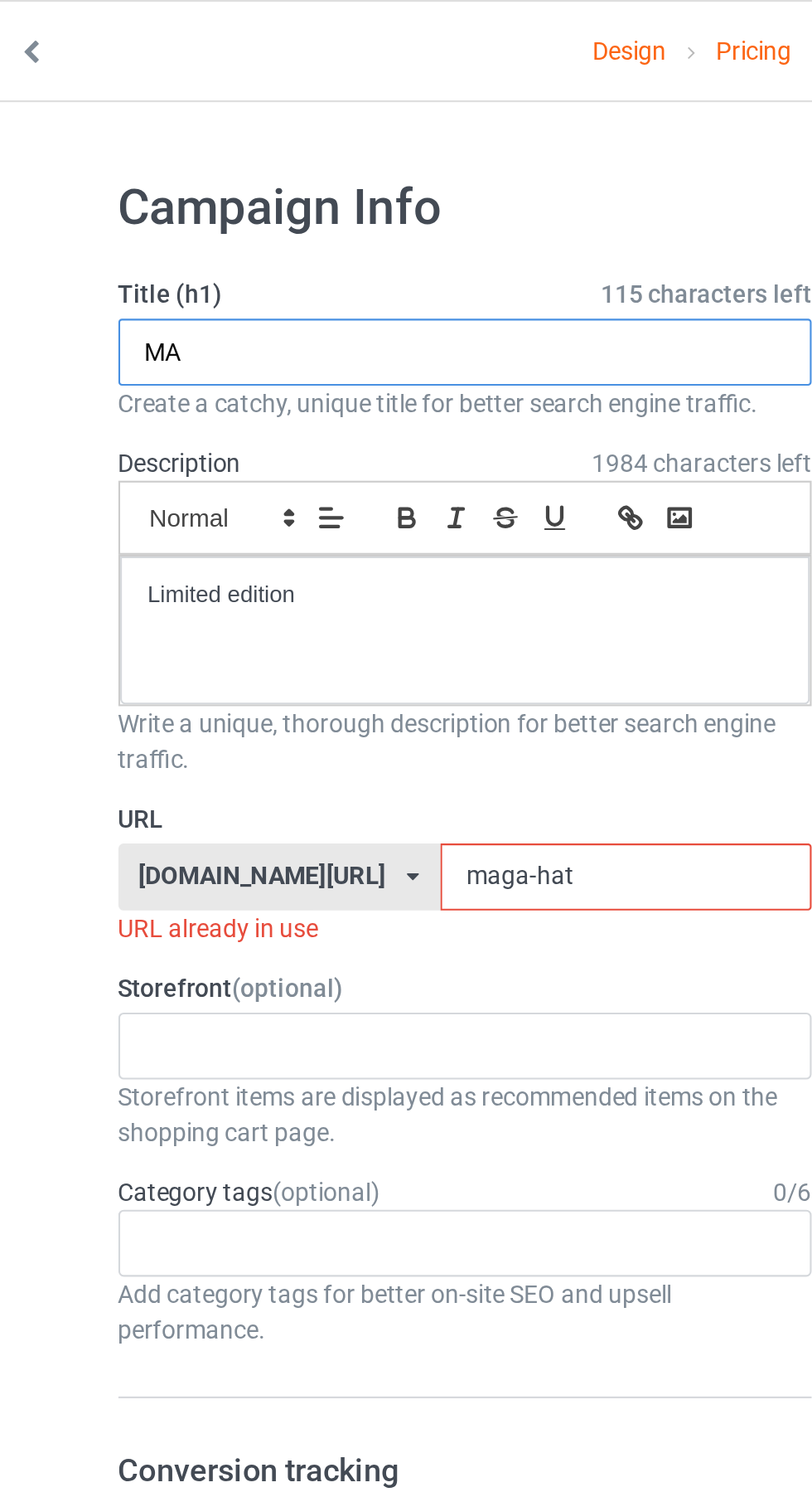
type input "M"
type input "N"
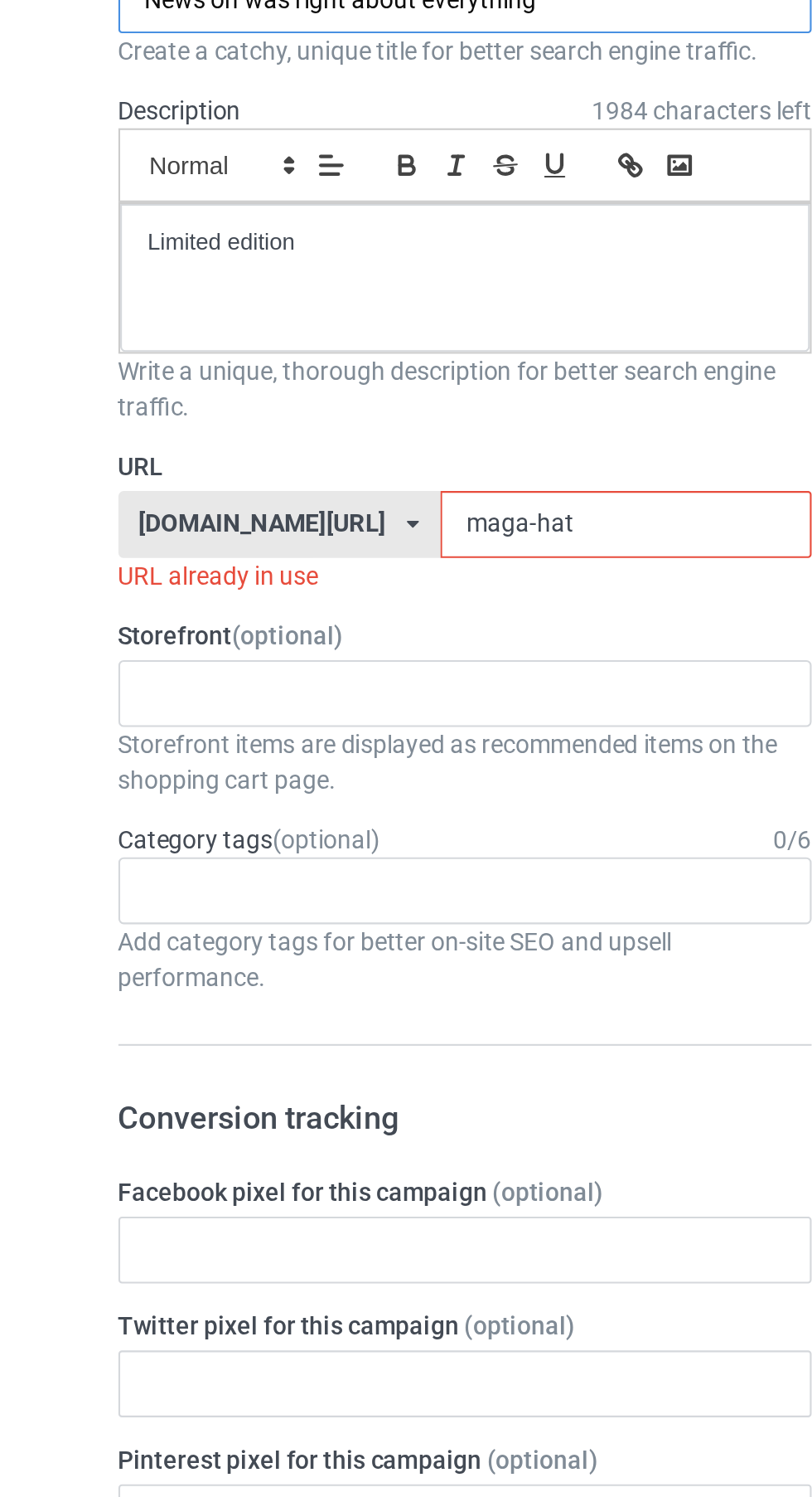
type input "News on was right about everything"
click at [265, 419] on input "maga-hat" at bounding box center [346, 413] width 175 height 31
click at [335, 414] on input "maga-hat" at bounding box center [346, 413] width 175 height 31
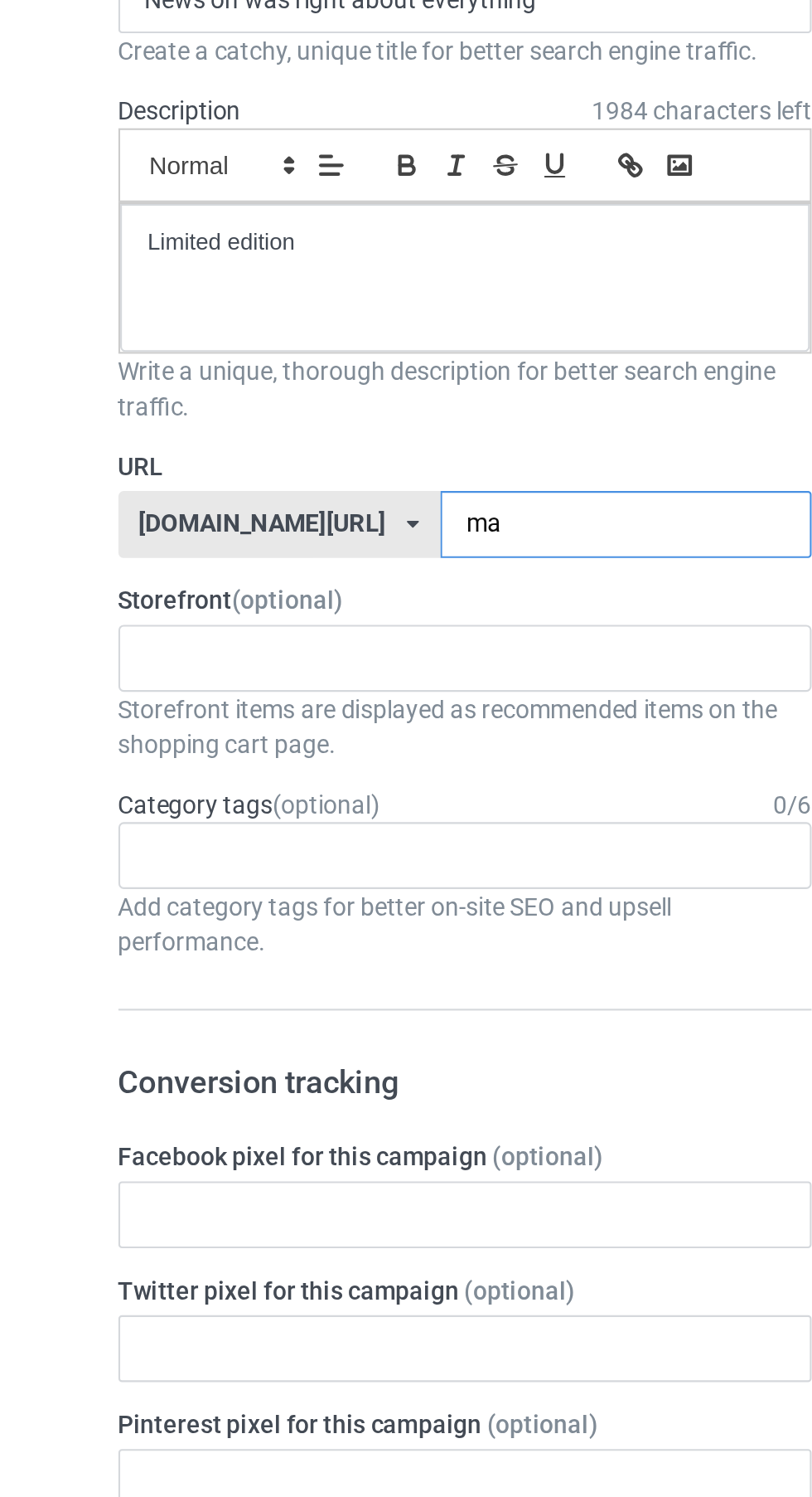
type input "m"
type input "Vjyfvjj4"
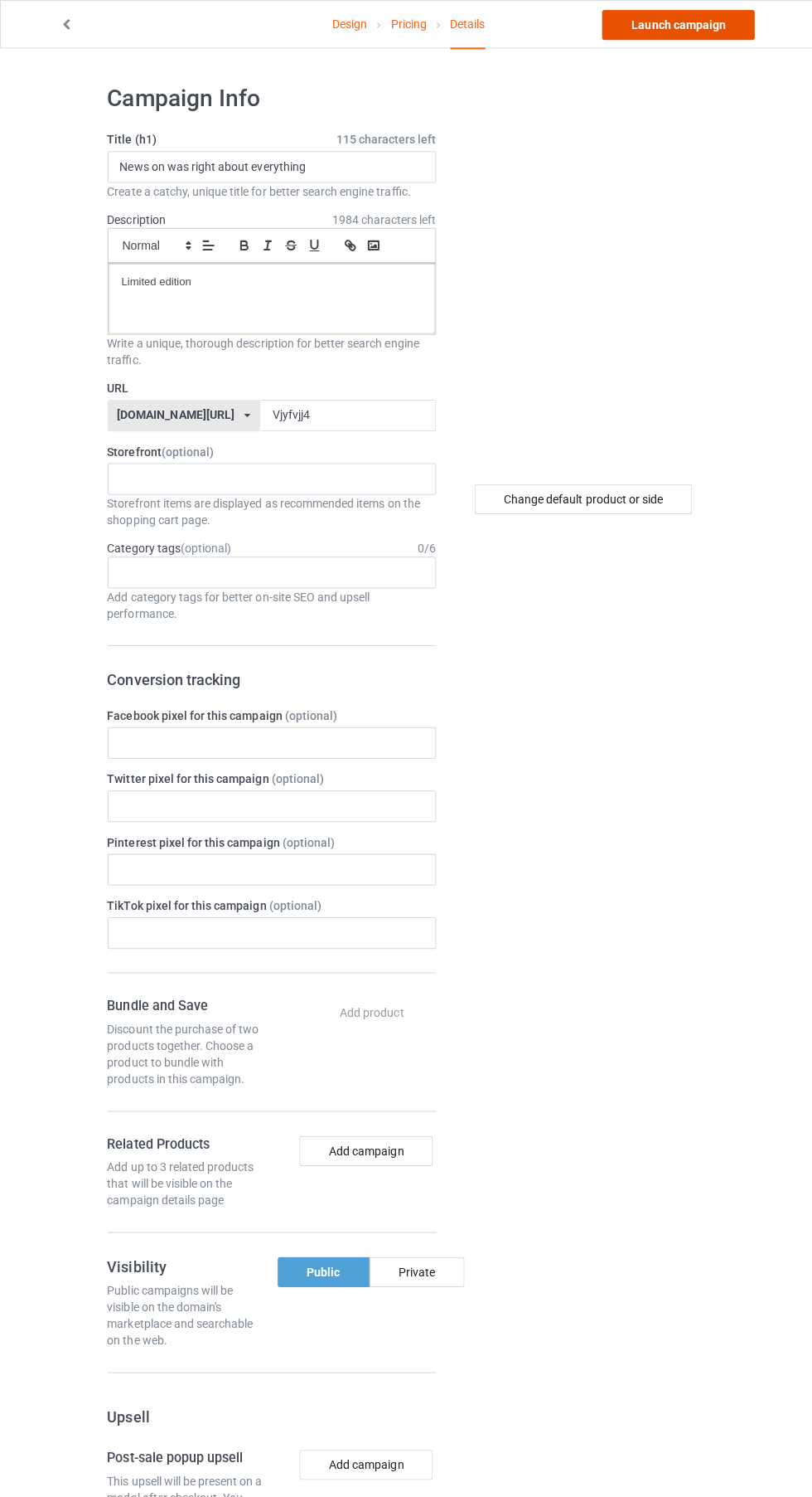
click at [692, 21] on link "Launch campaign" at bounding box center [674, 24] width 152 height 30
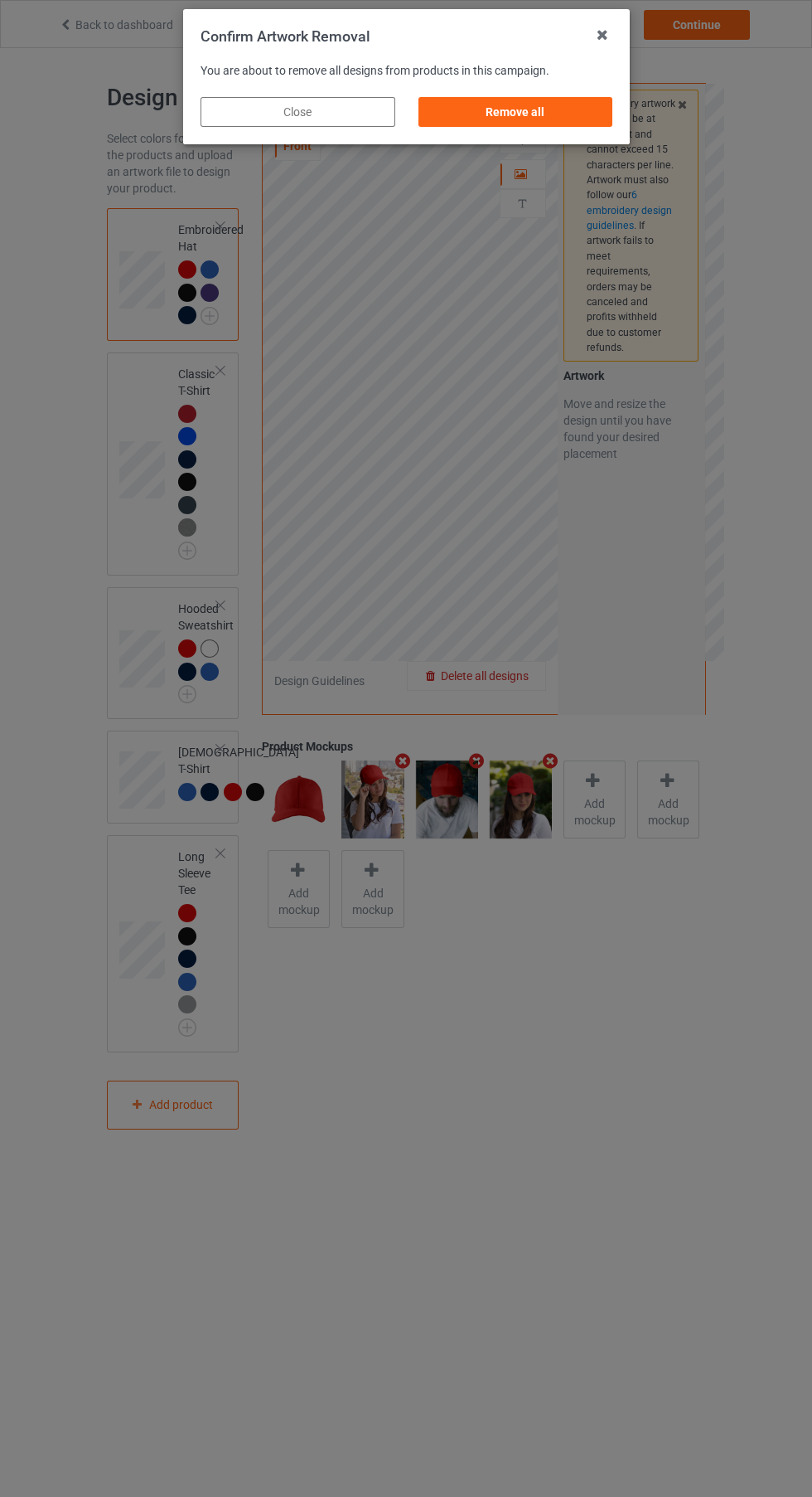
click at [576, 118] on div "Remove all" at bounding box center [515, 112] width 195 height 30
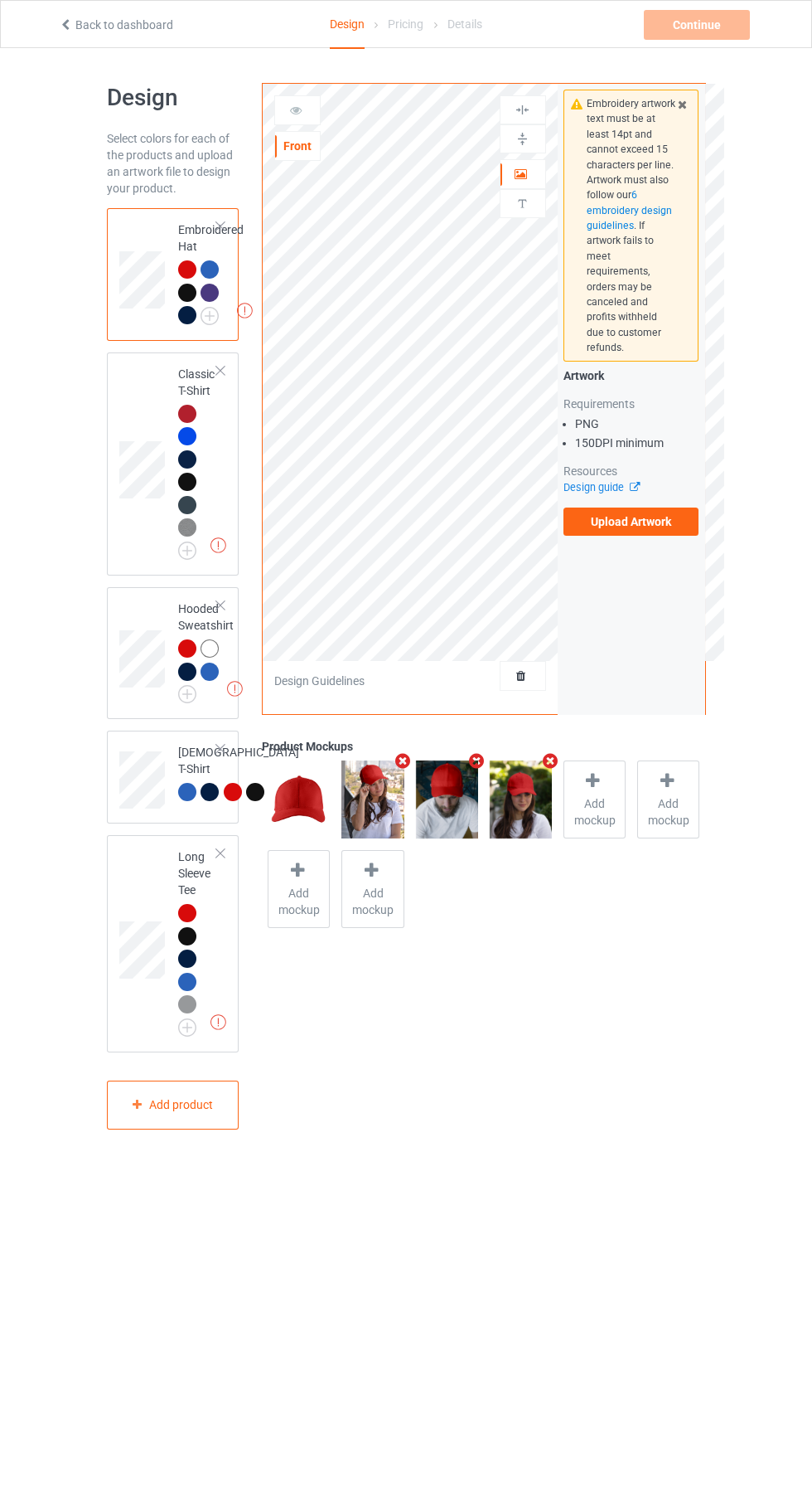
click at [232, 456] on div "Missing artworks Classic T-Shirt" at bounding box center [173, 464] width 133 height 223
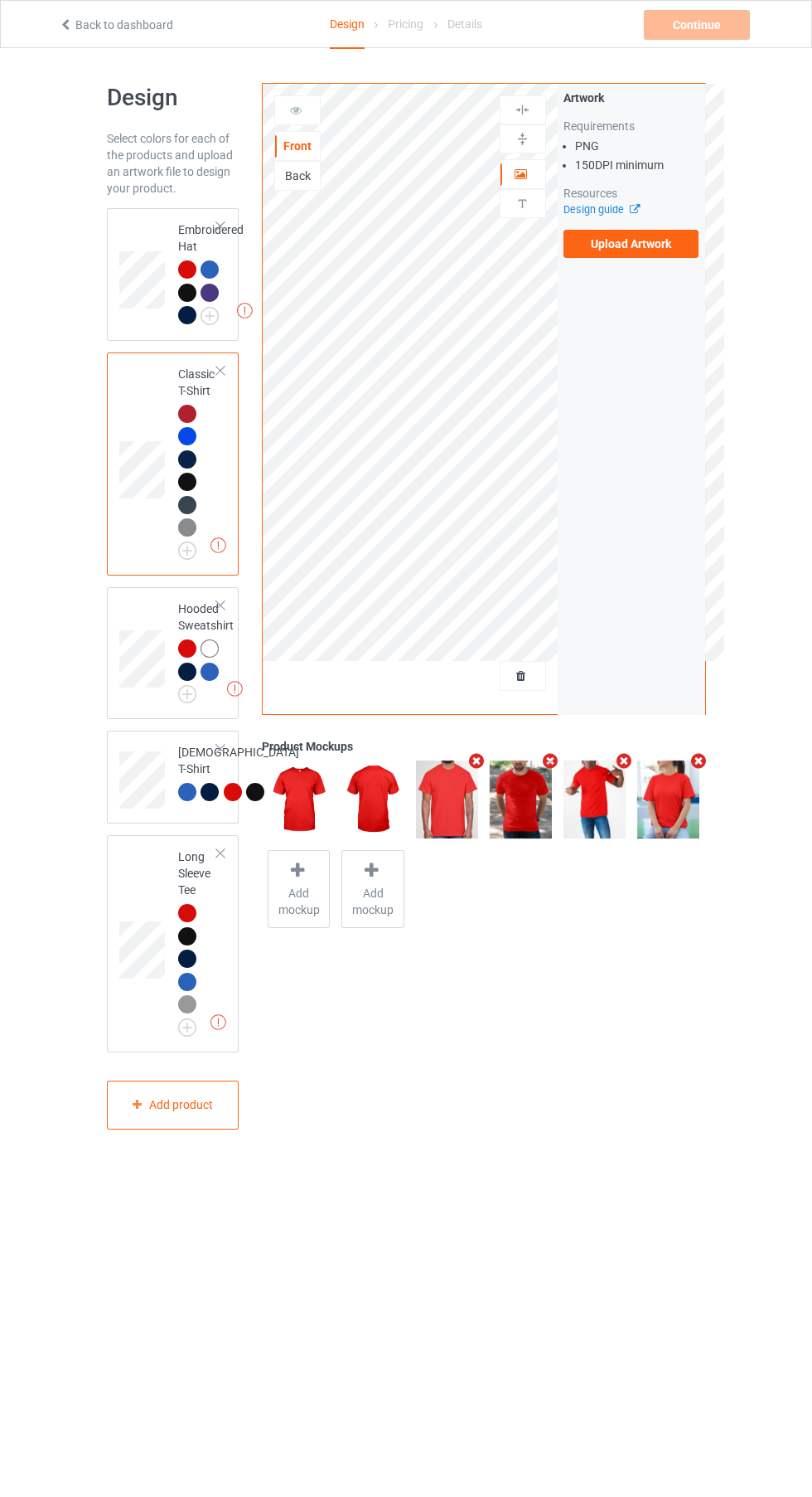
click at [649, 244] on label "Upload Artwork" at bounding box center [631, 243] width 136 height 28
click at [0, 0] on input "Upload Artwork" at bounding box center [0, 0] width 0 height 0
click at [59, 859] on div "Design Select colors for each of the products and upload an artwork file to des…" at bounding box center [406, 606] width 812 height 1116
click at [0, 0] on img at bounding box center [0, 0] width 0 height 0
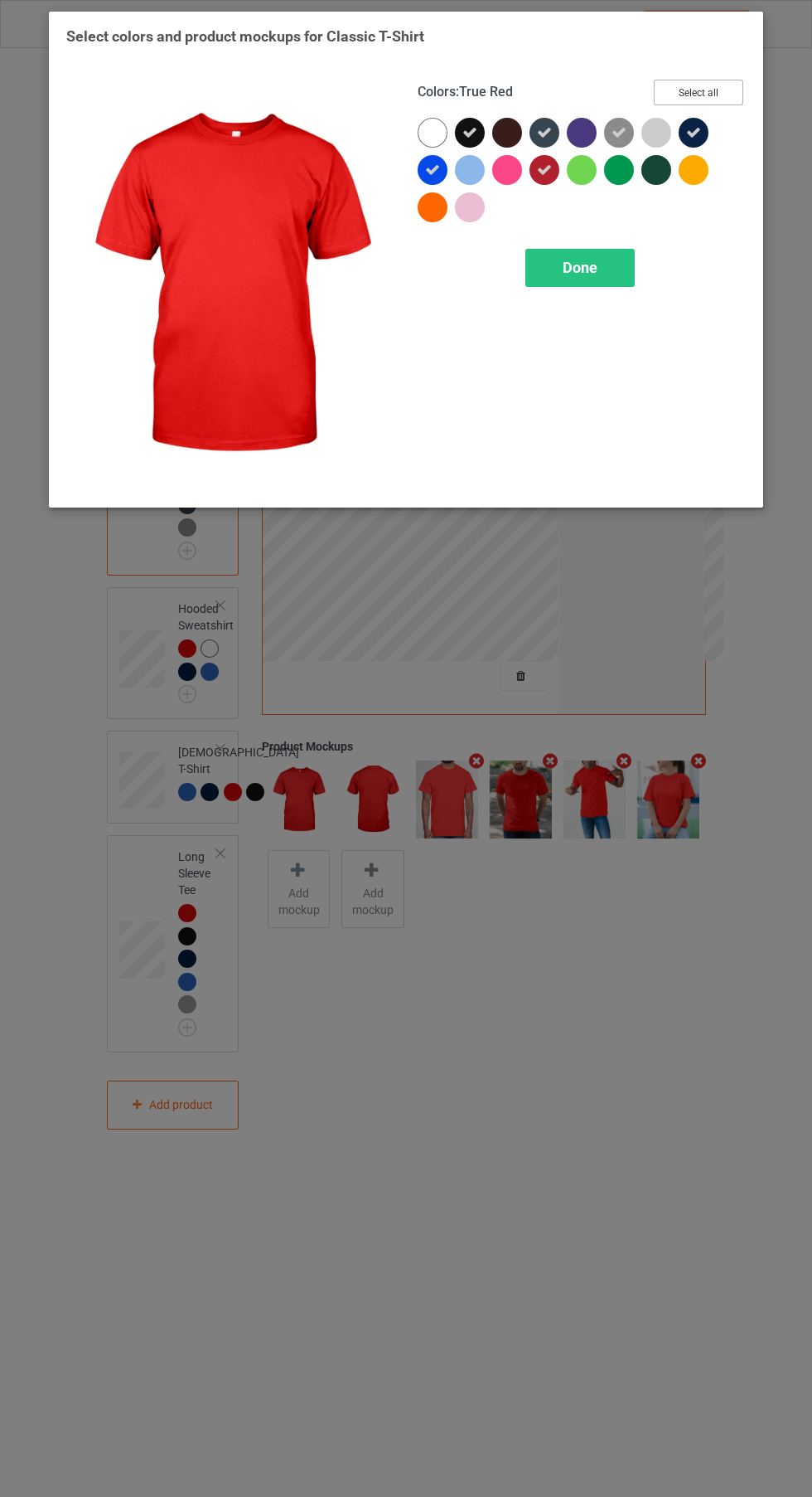
click at [702, 96] on button "Select all" at bounding box center [698, 93] width 89 height 26
click at [719, 98] on button "Reset to Default" at bounding box center [683, 93] width 120 height 26
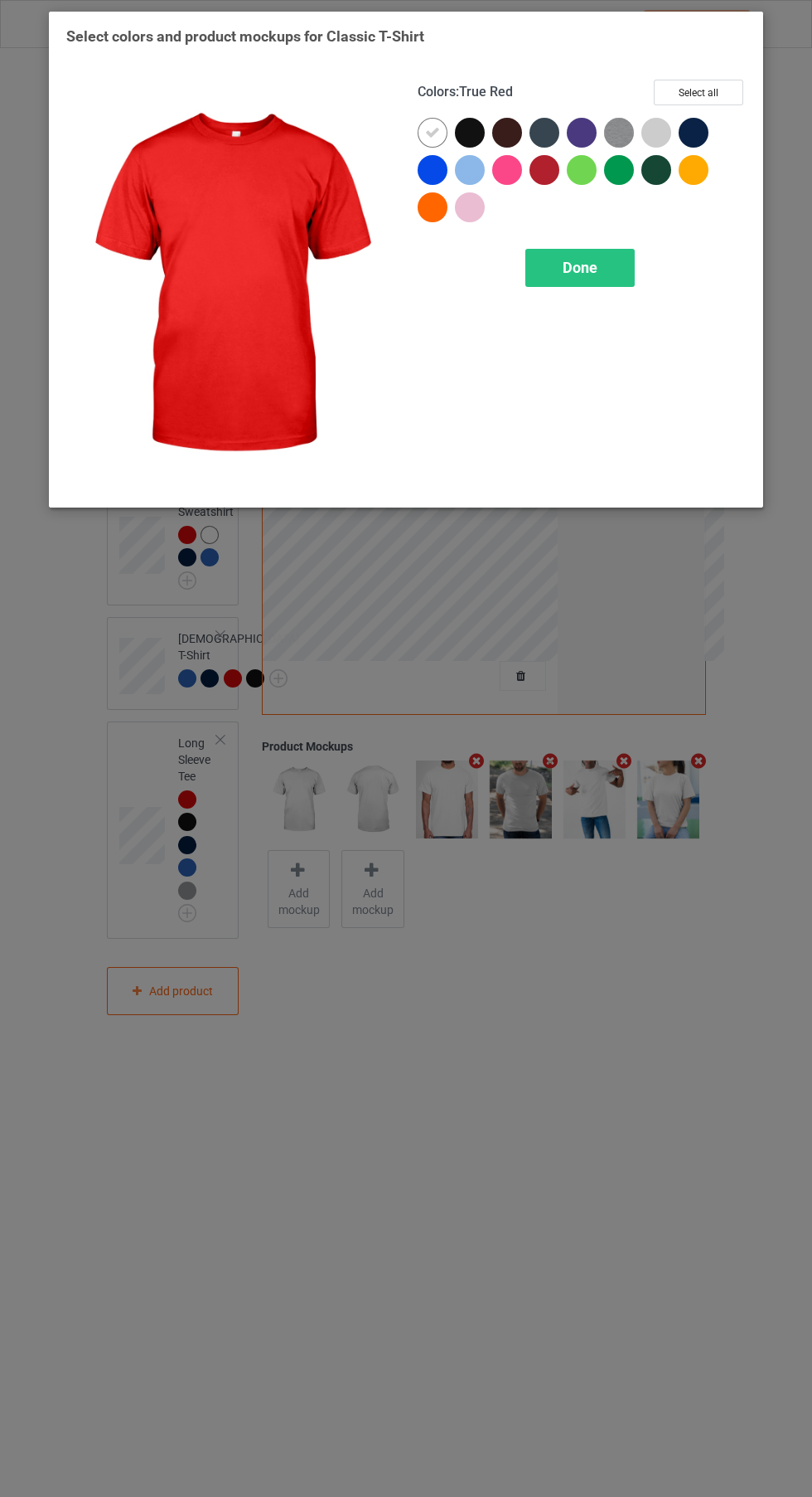
click at [436, 178] on div at bounding box center [432, 169] width 30 height 30
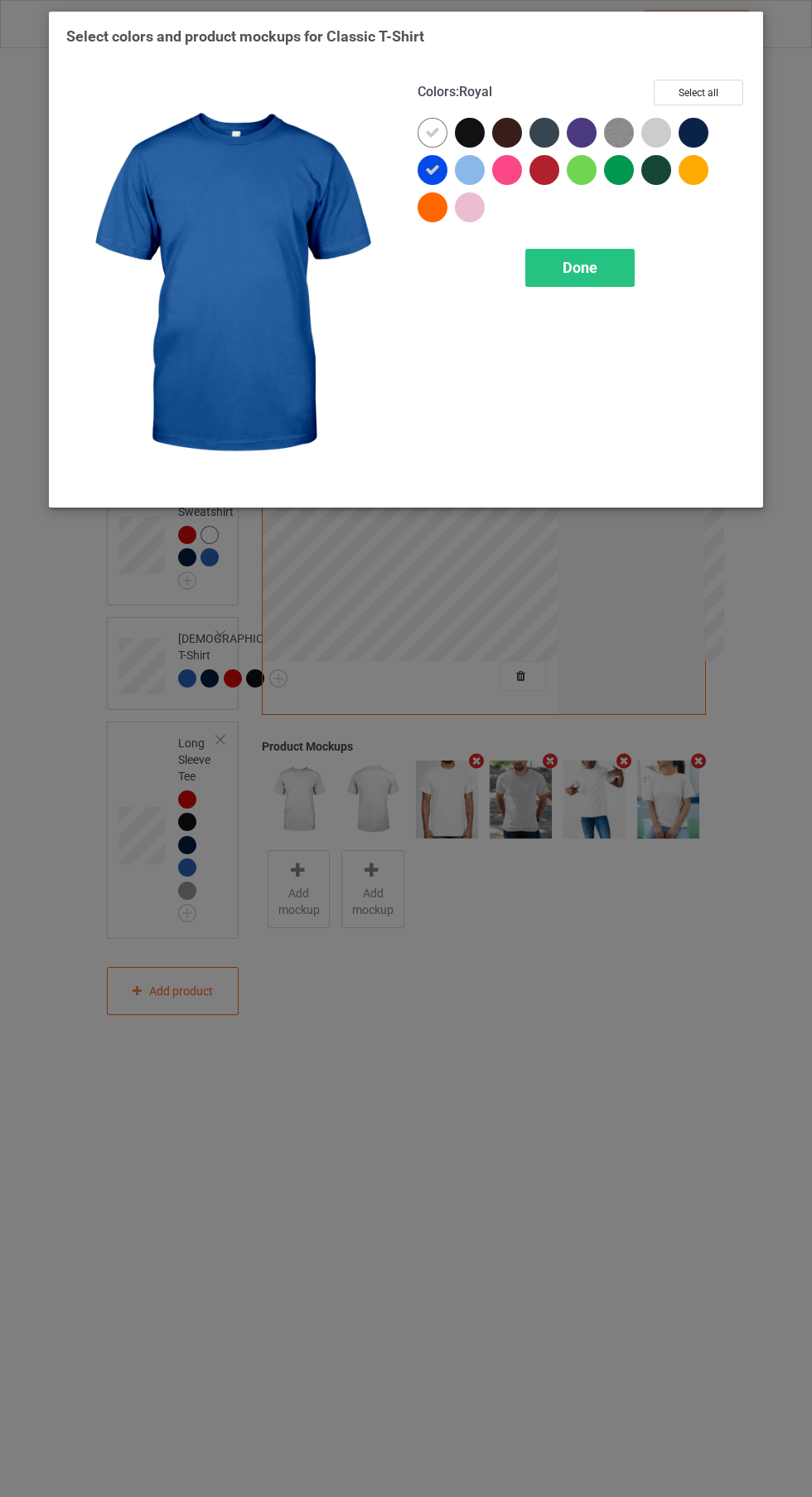
click at [430, 132] on icon at bounding box center [432, 132] width 15 height 15
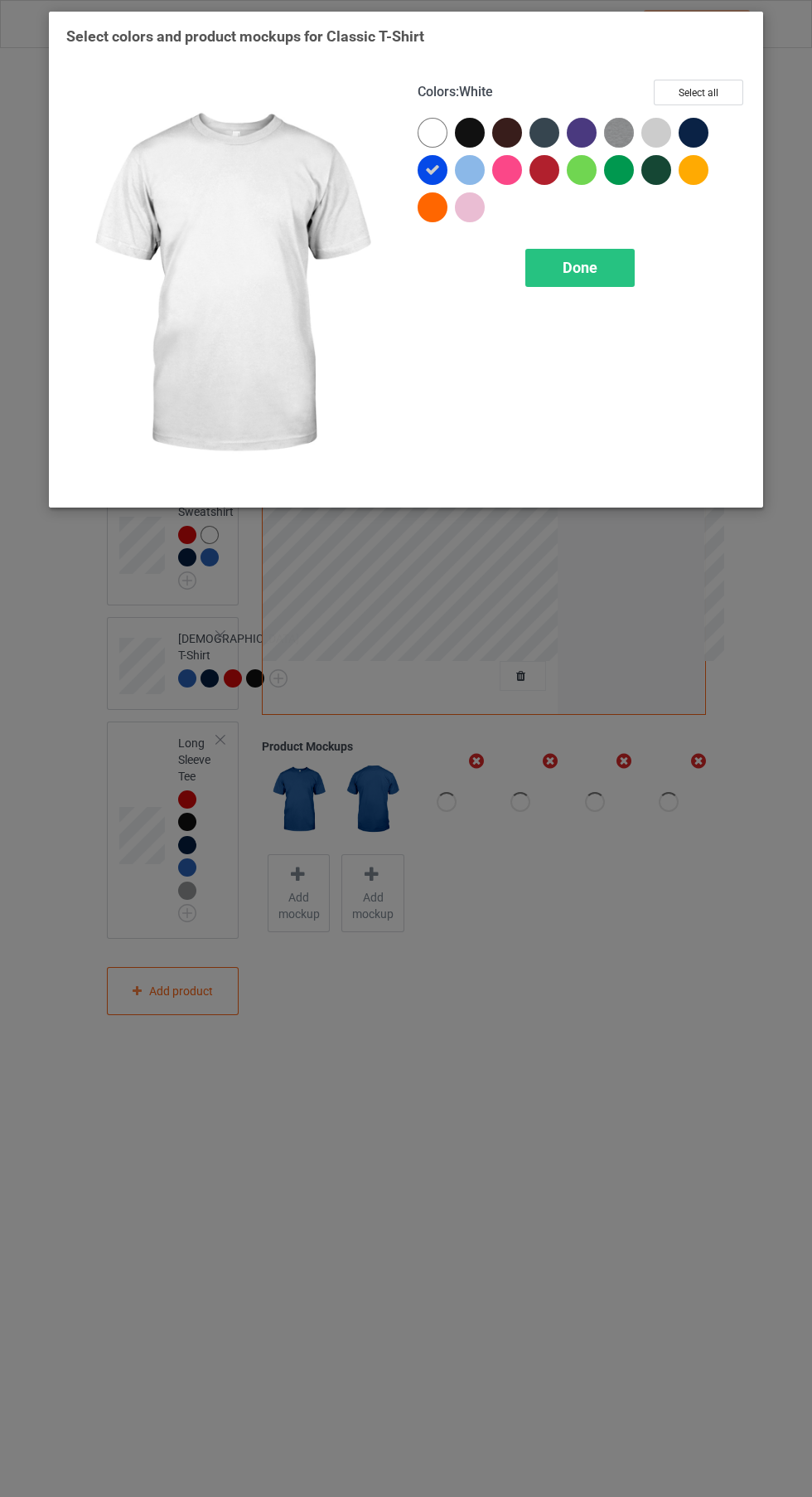
click at [531, 167] on div at bounding box center [545, 169] width 30 height 30
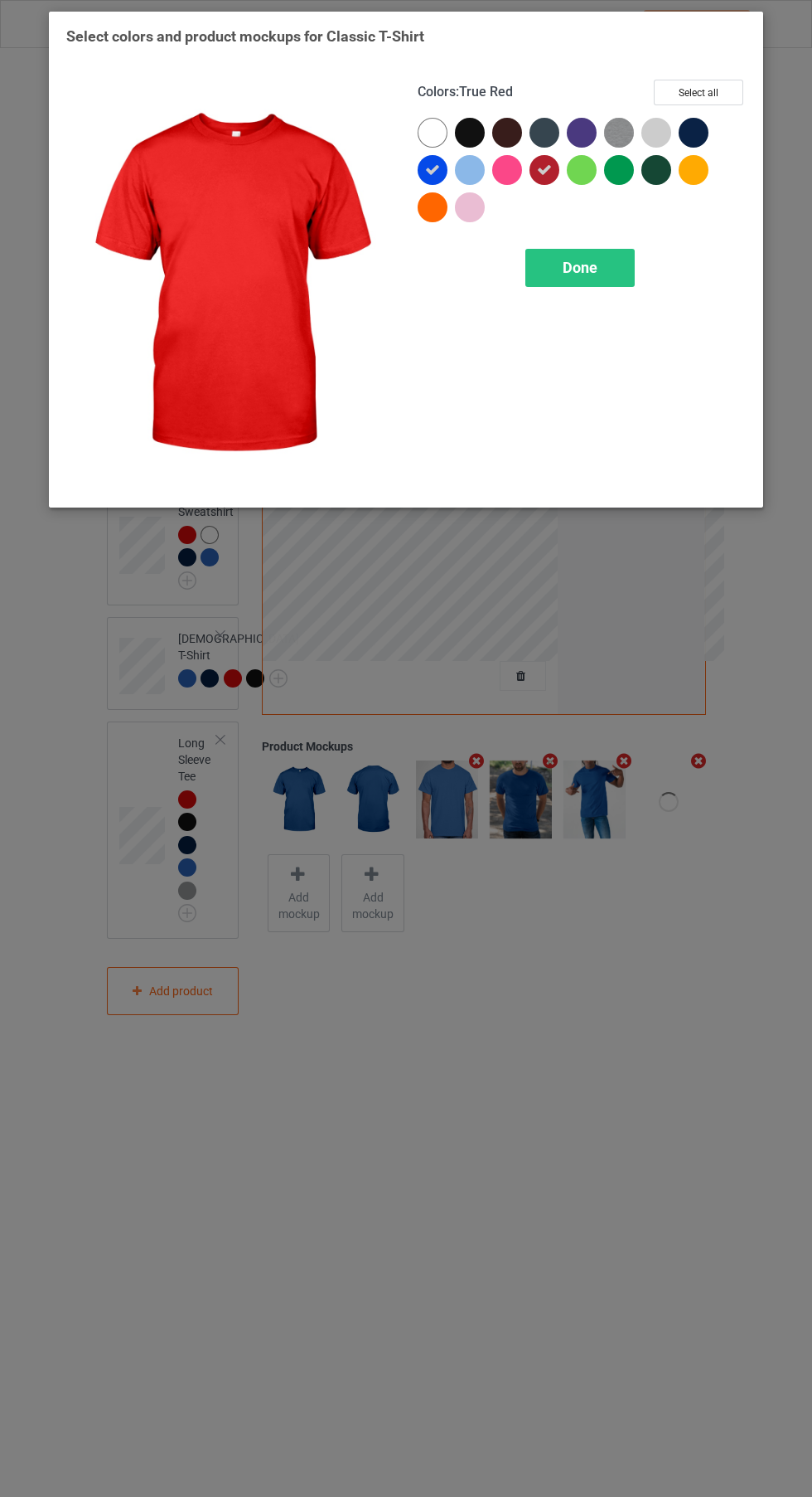
click at [473, 142] on div at bounding box center [470, 133] width 30 height 30
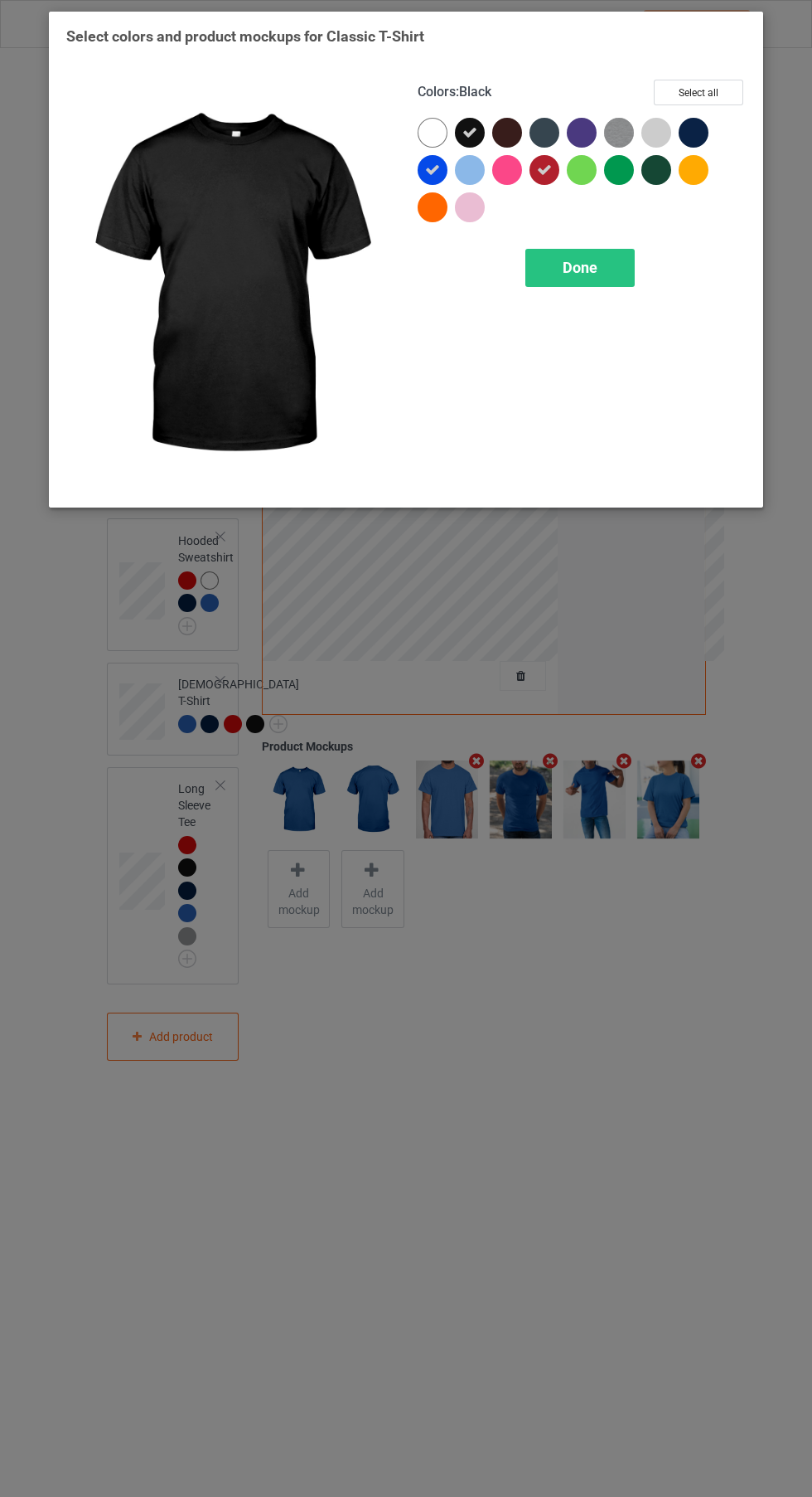
click at [536, 131] on div at bounding box center [545, 133] width 30 height 30
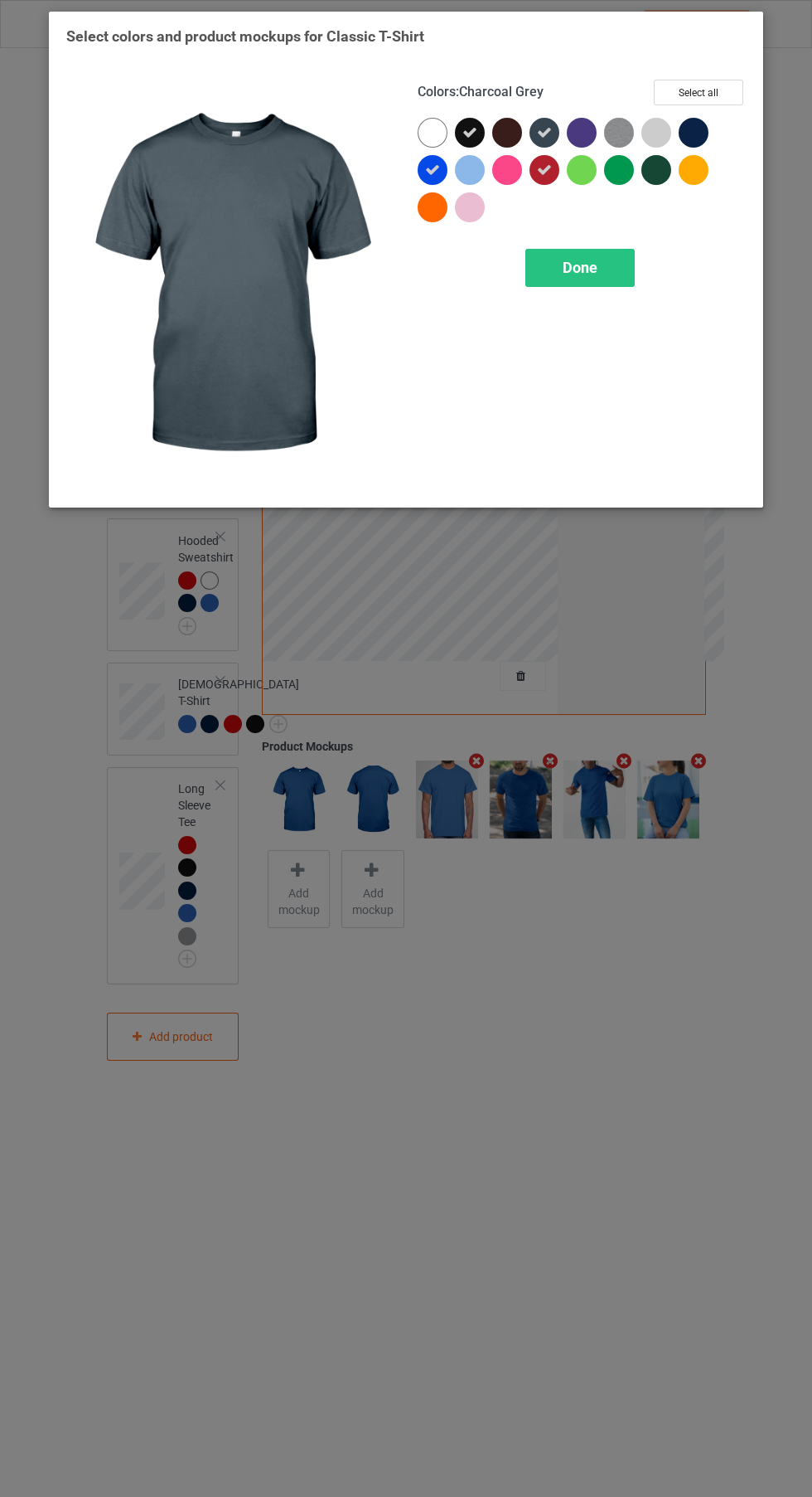
click at [592, 128] on div at bounding box center [582, 133] width 30 height 30
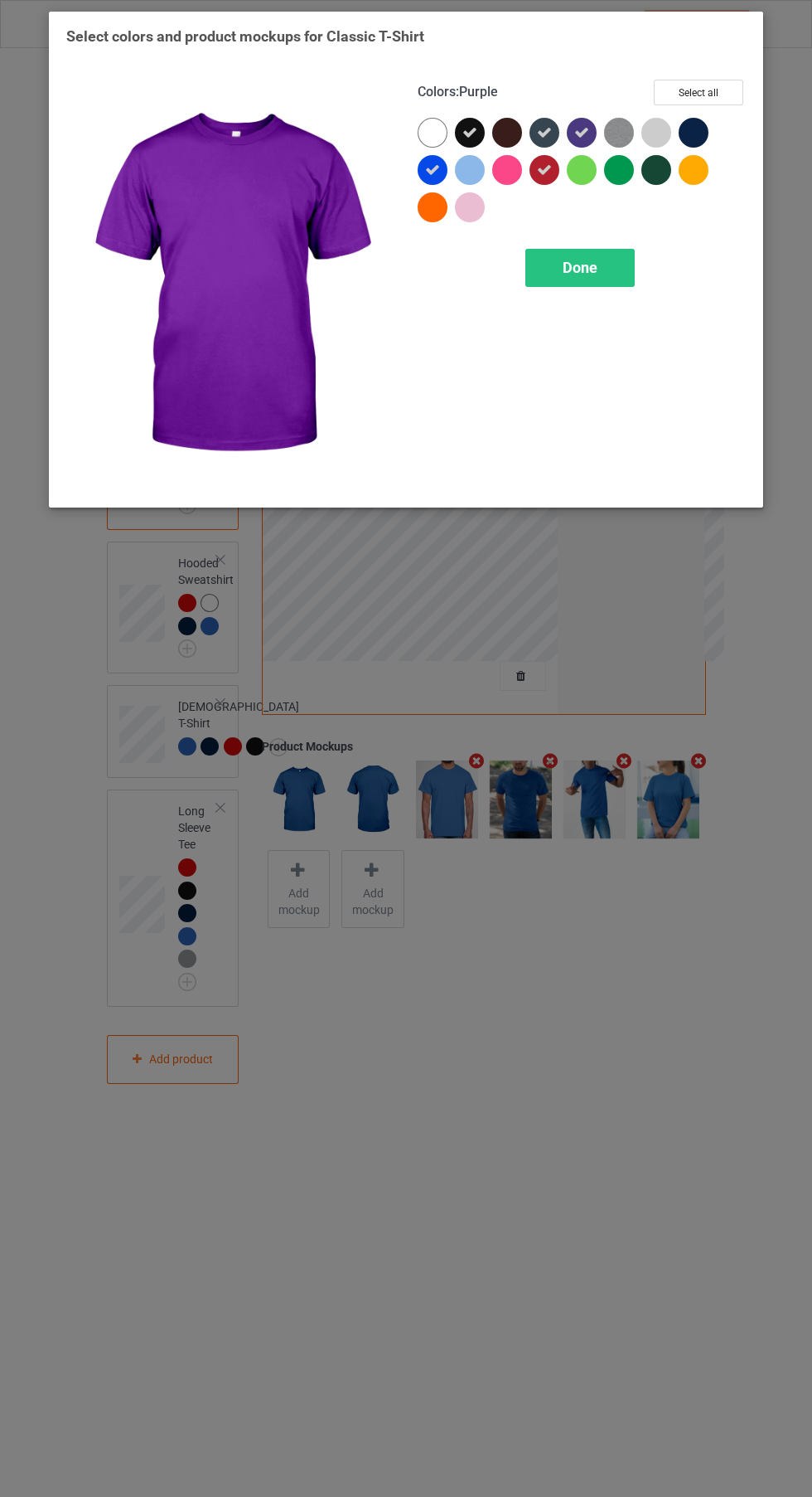
click at [635, 136] on div at bounding box center [623, 136] width 37 height 37
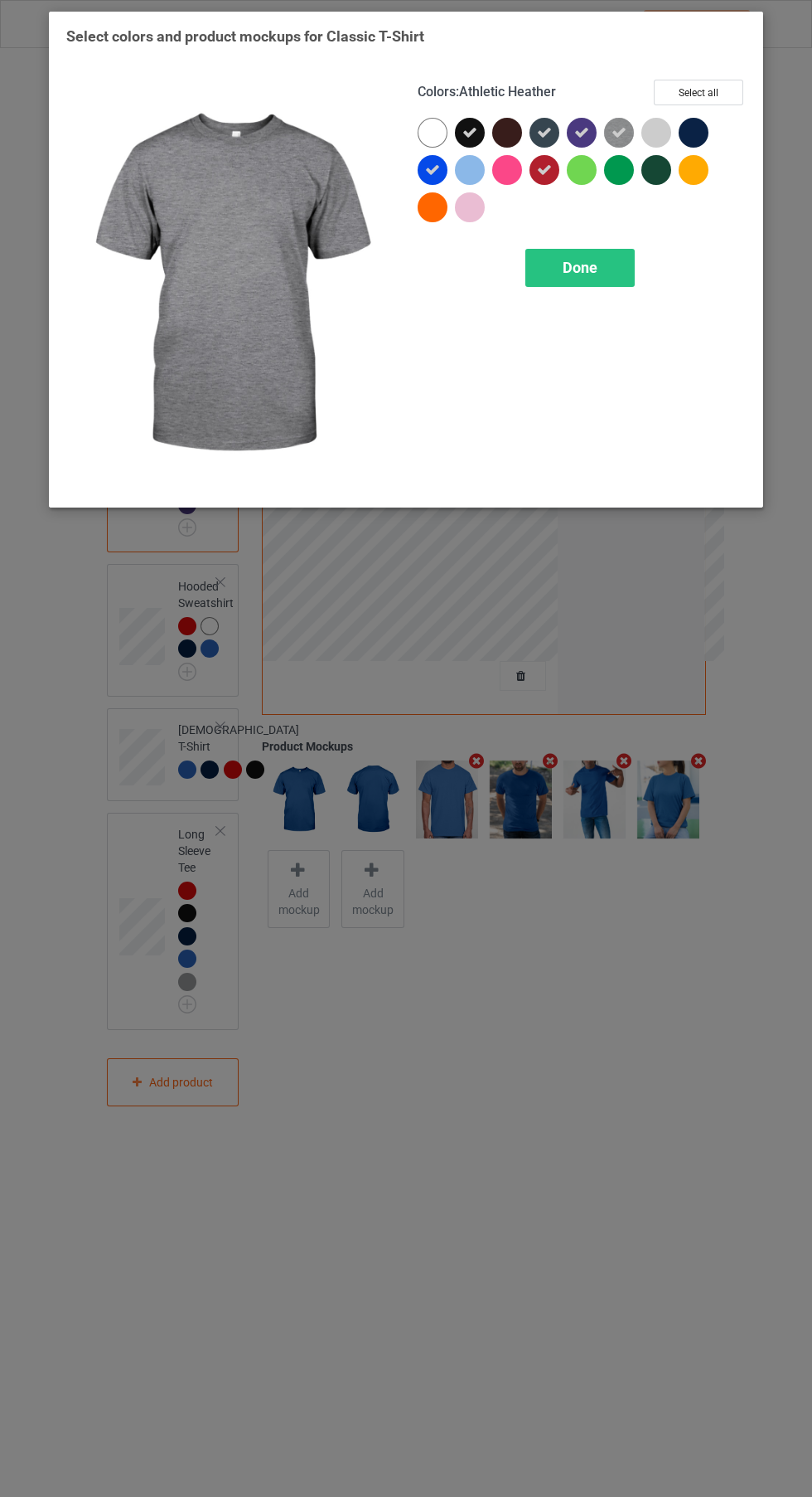
click at [611, 275] on div "Done" at bounding box center [580, 268] width 109 height 38
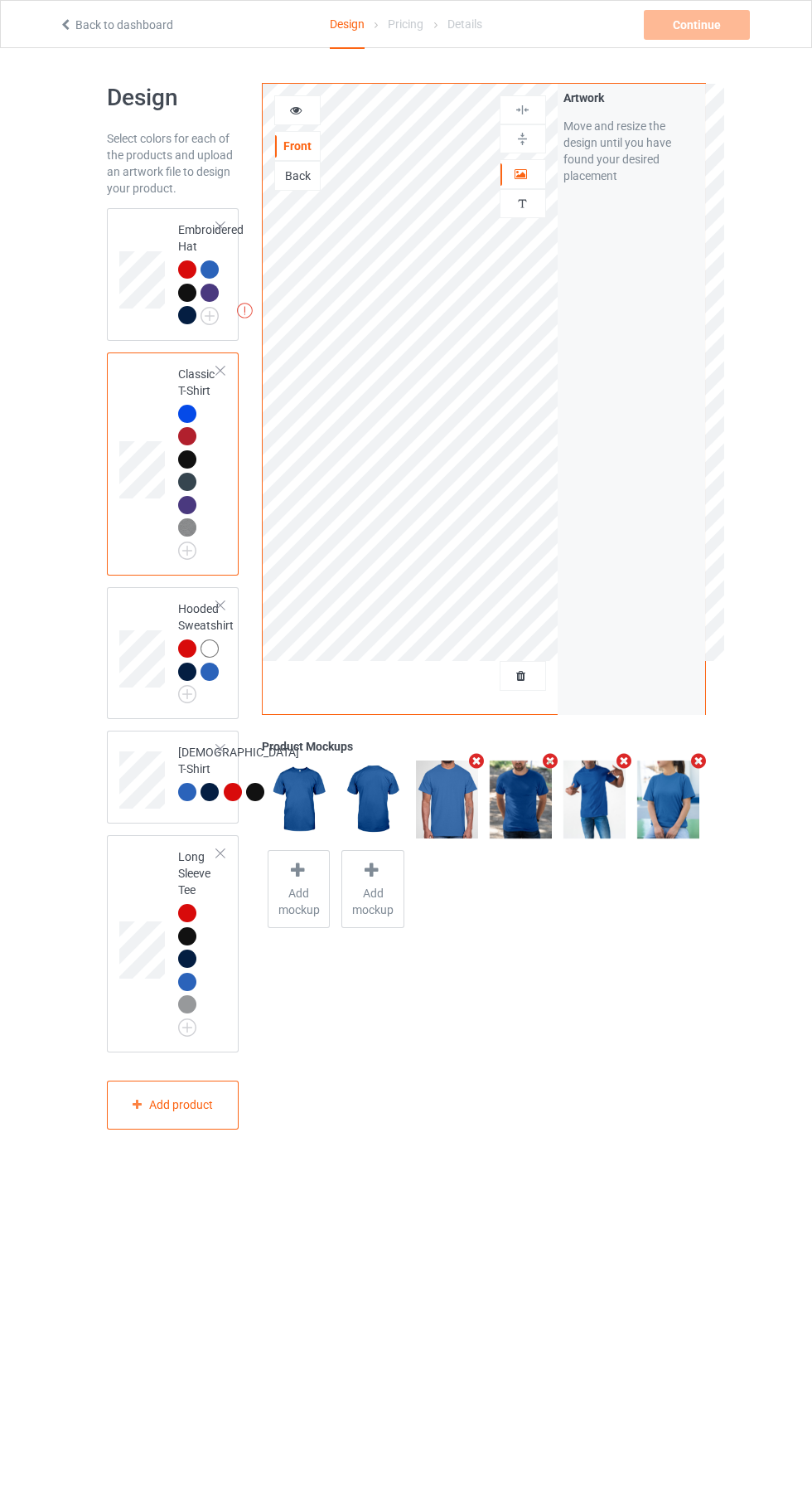
click at [0, 0] on img at bounding box center [0, 0] width 0 height 0
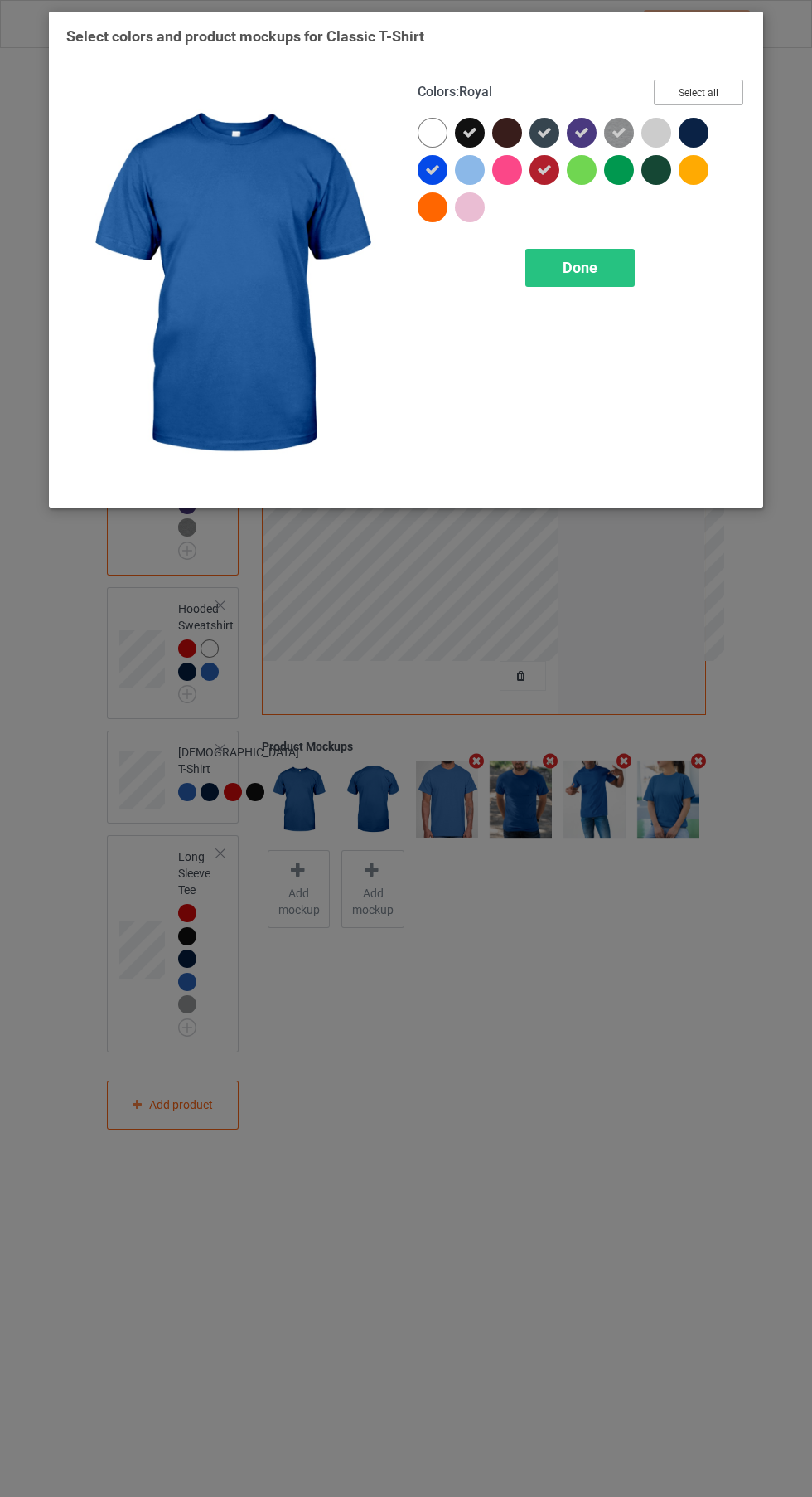
click at [719, 99] on button "Select all" at bounding box center [698, 93] width 89 height 26
click at [716, 82] on button "Reset to Default" at bounding box center [683, 93] width 120 height 26
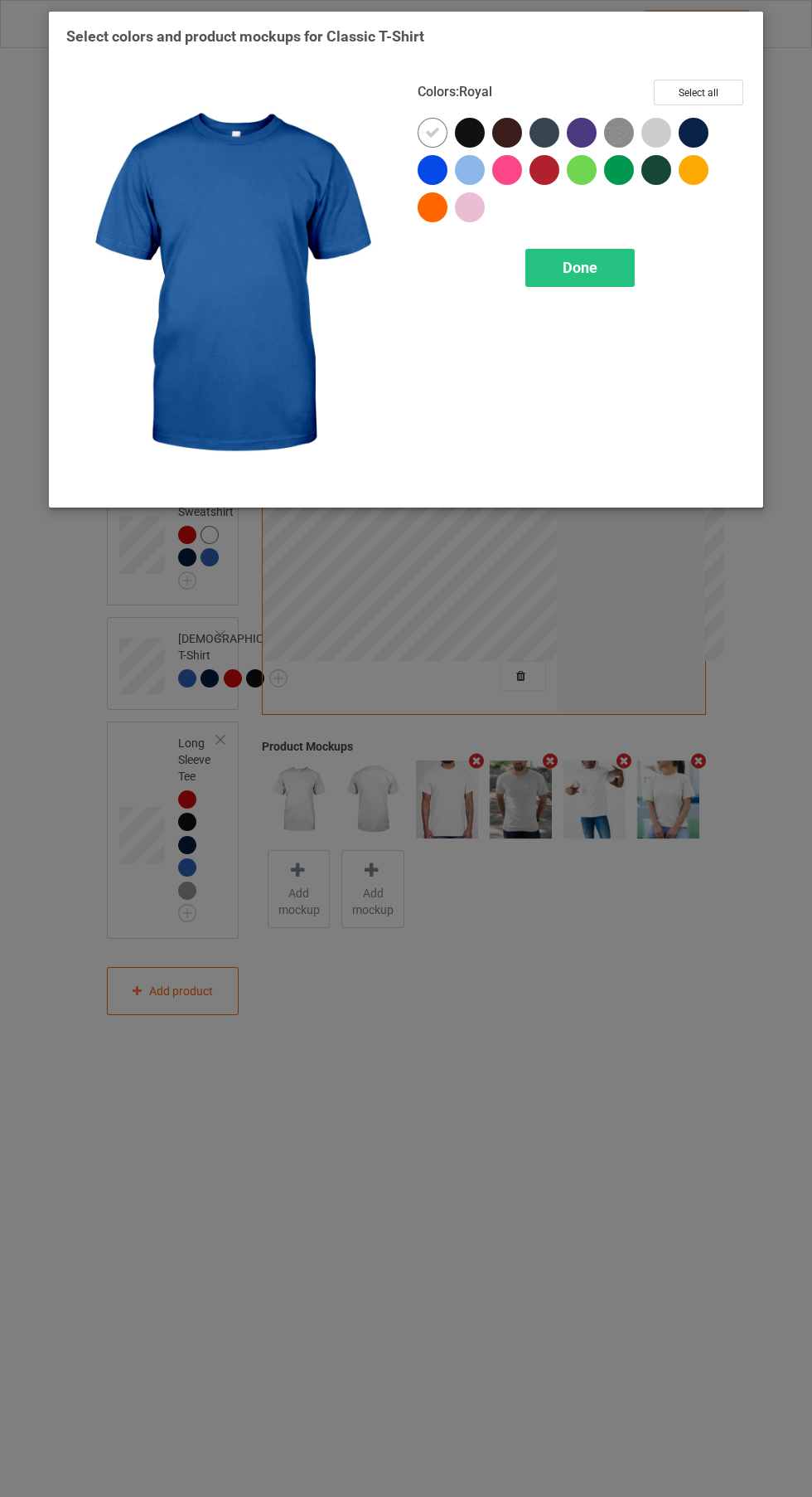
click at [440, 182] on div at bounding box center [436, 173] width 37 height 37
click at [432, 132] on icon at bounding box center [432, 132] width 15 height 15
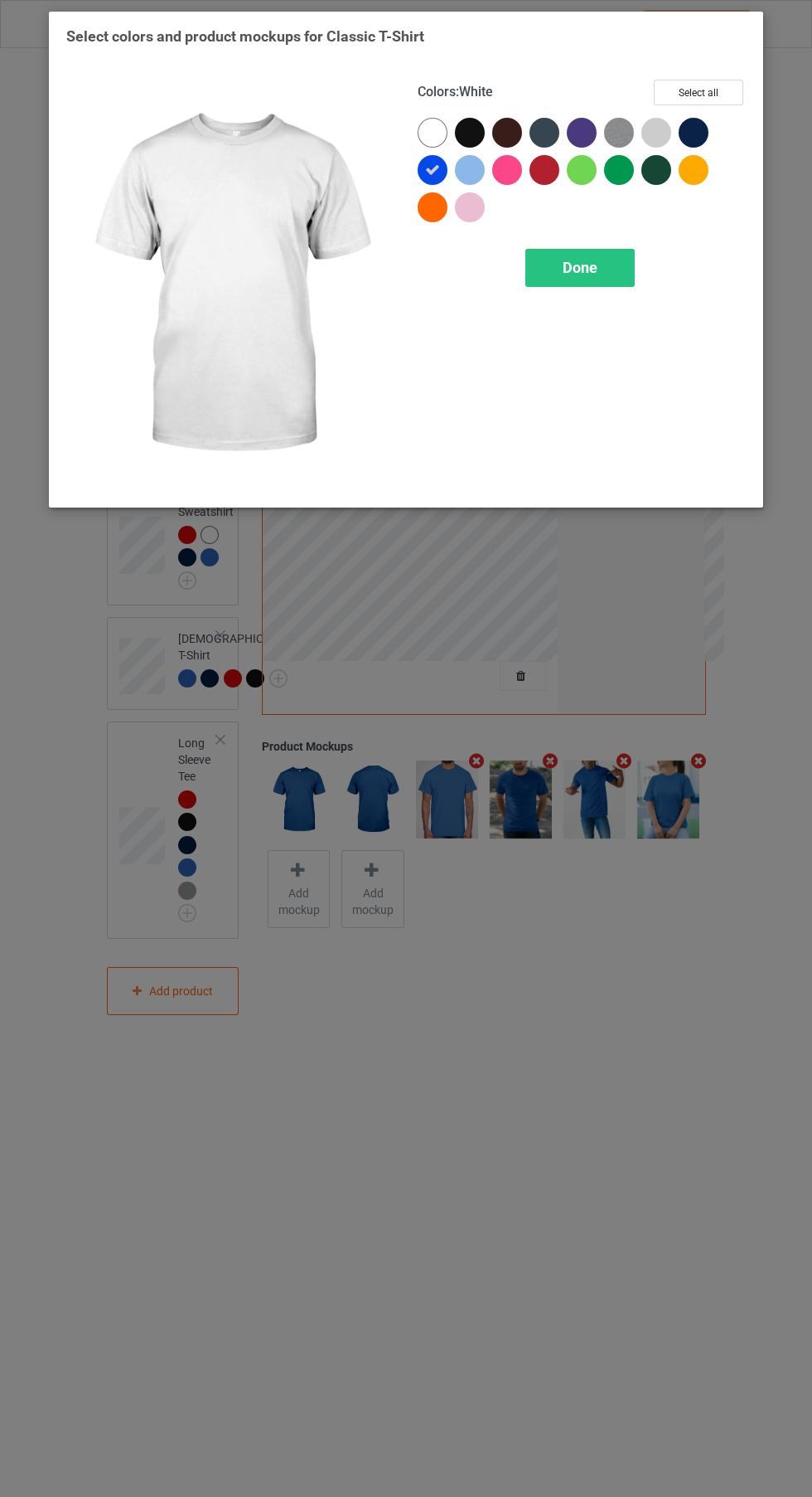
click at [475, 129] on div at bounding box center [470, 133] width 30 height 30
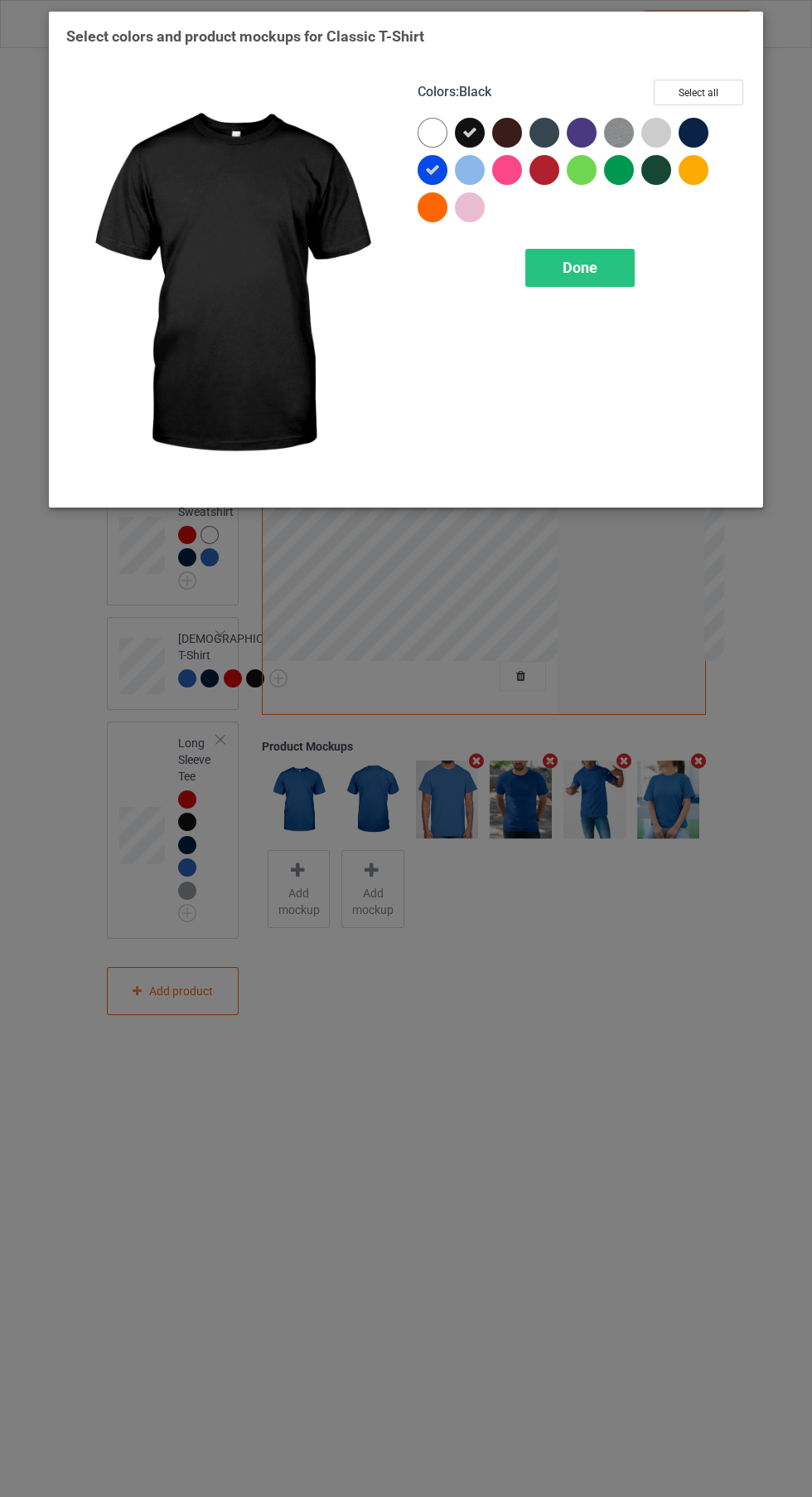
click at [554, 156] on div at bounding box center [548, 173] width 37 height 37
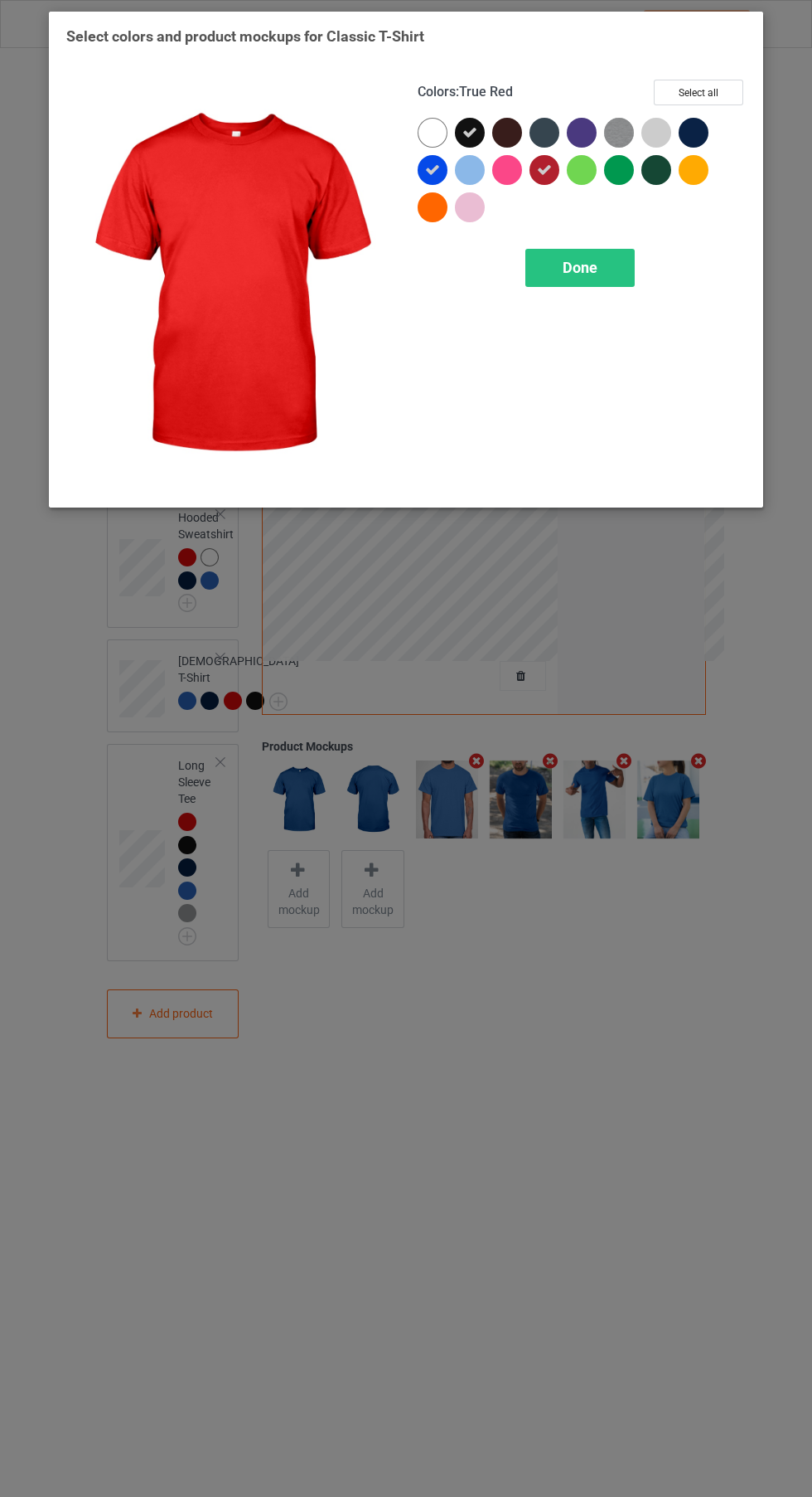
click at [604, 142] on img at bounding box center [619, 133] width 30 height 30
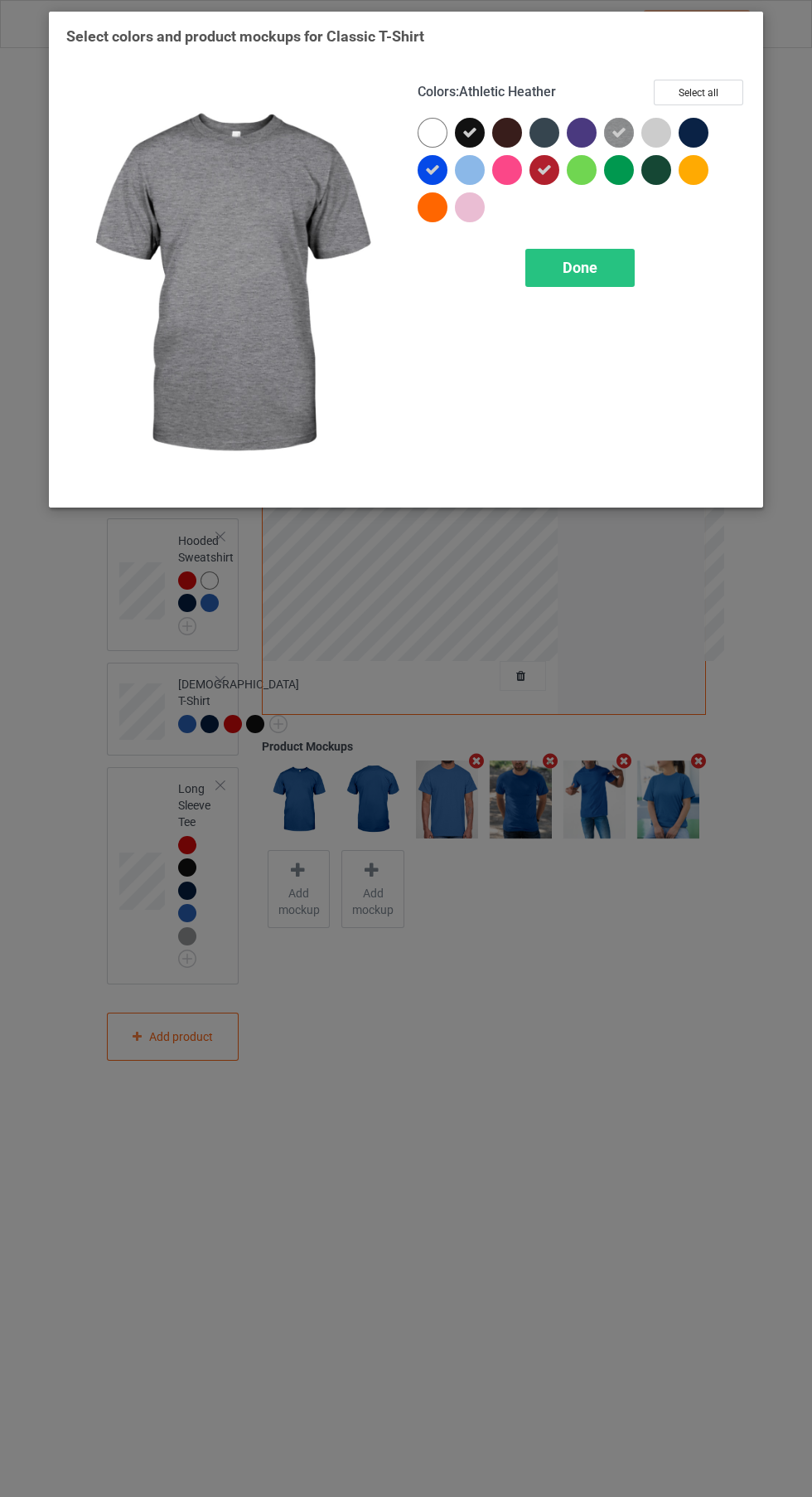
click at [706, 129] on div at bounding box center [694, 133] width 30 height 30
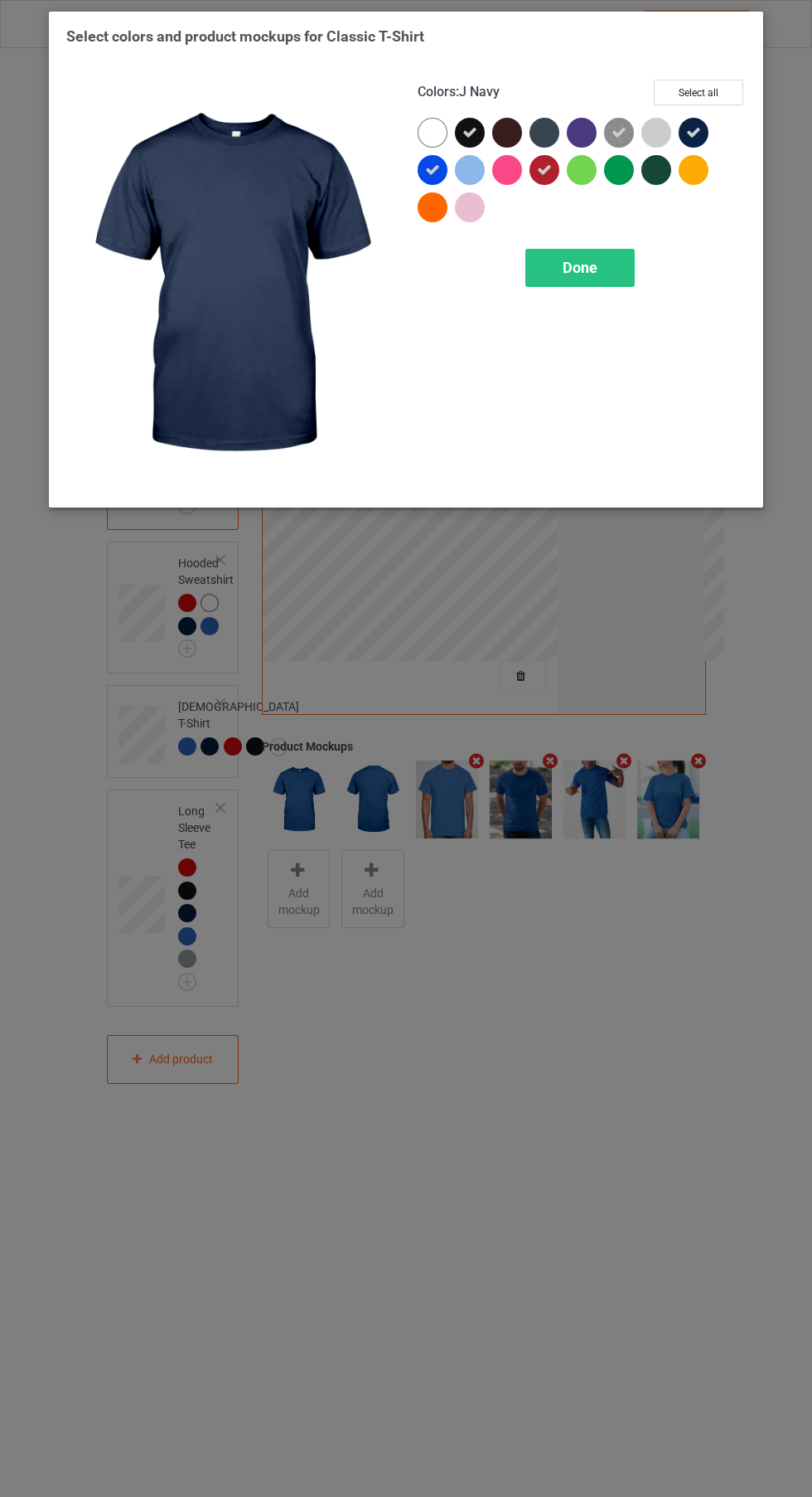
click at [599, 276] on div "Done" at bounding box center [580, 268] width 109 height 38
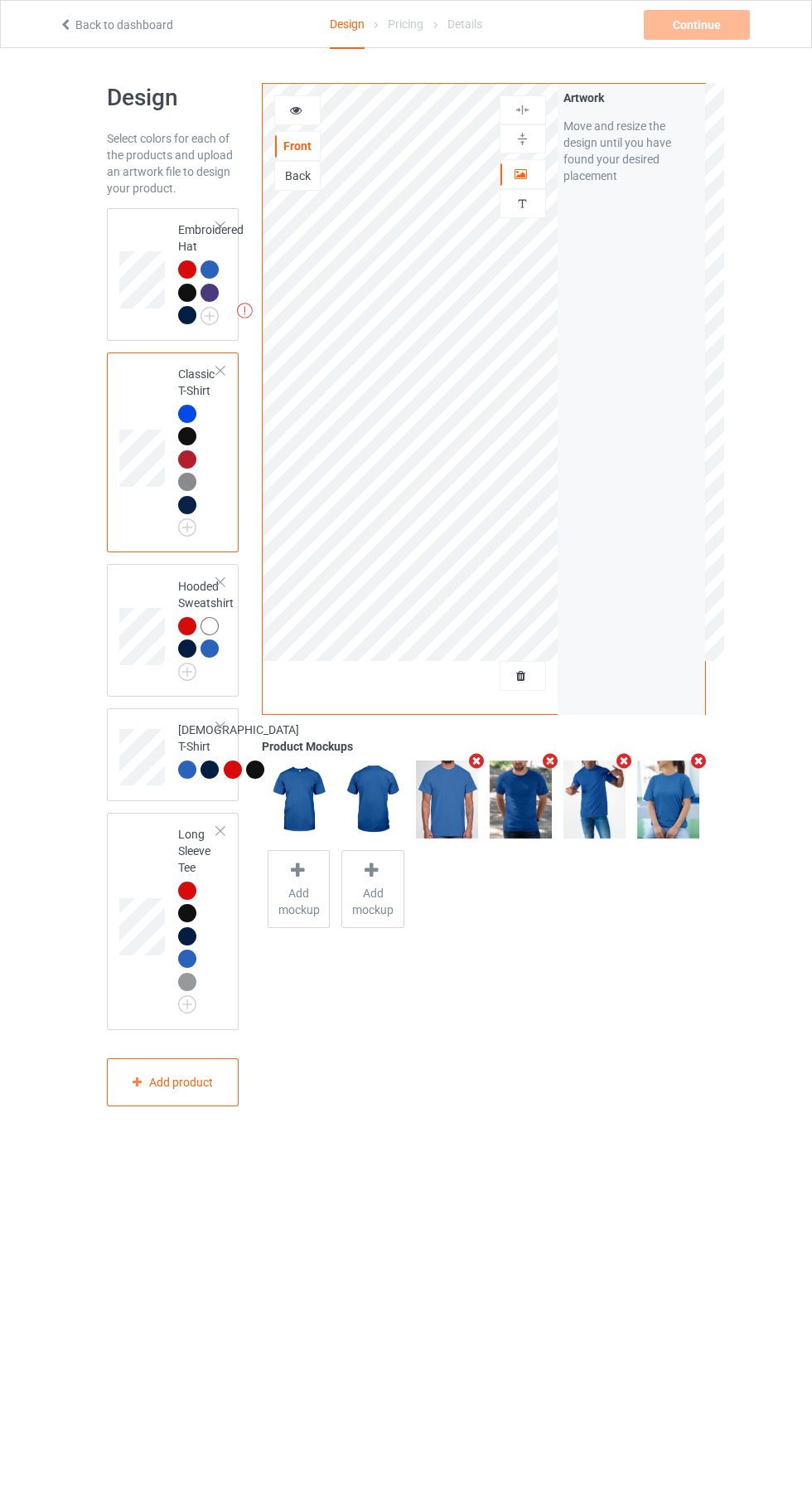
click at [0, 0] on img at bounding box center [0, 0] width 0 height 0
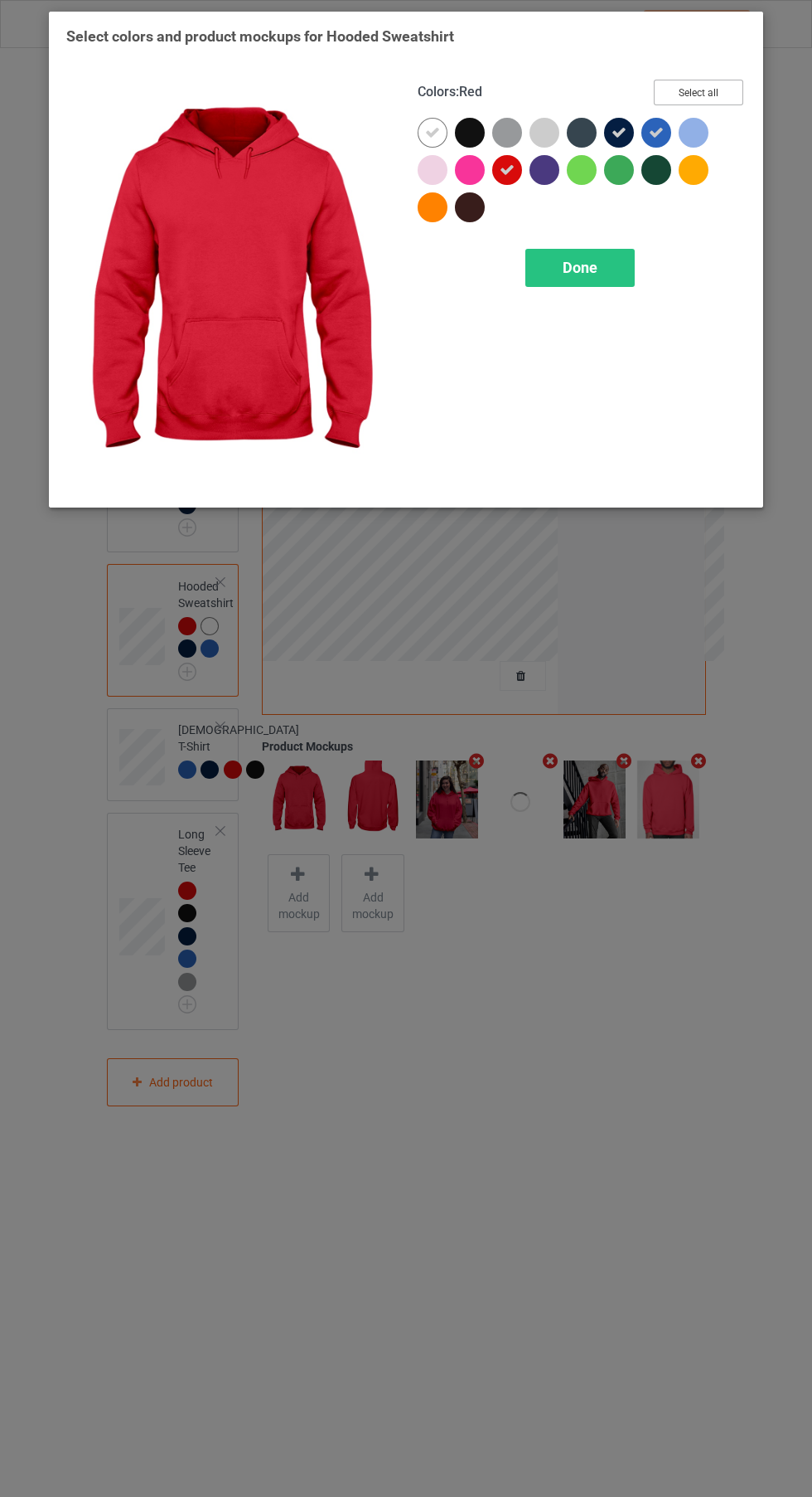
click at [729, 99] on button "Select all" at bounding box center [698, 93] width 89 height 26
click at [726, 85] on button "Reset to Default" at bounding box center [683, 93] width 120 height 26
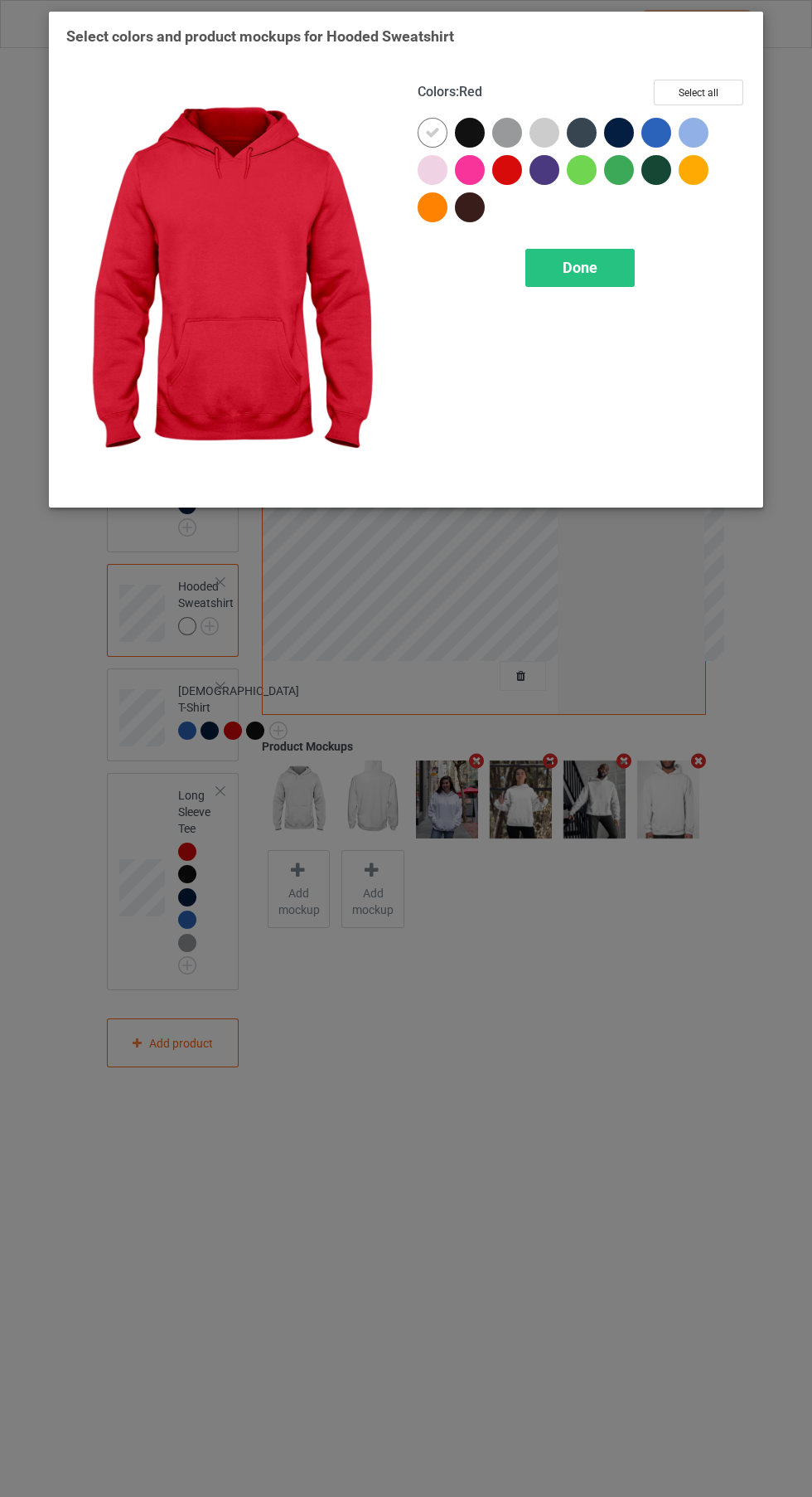
click at [480, 180] on div at bounding box center [470, 169] width 30 height 30
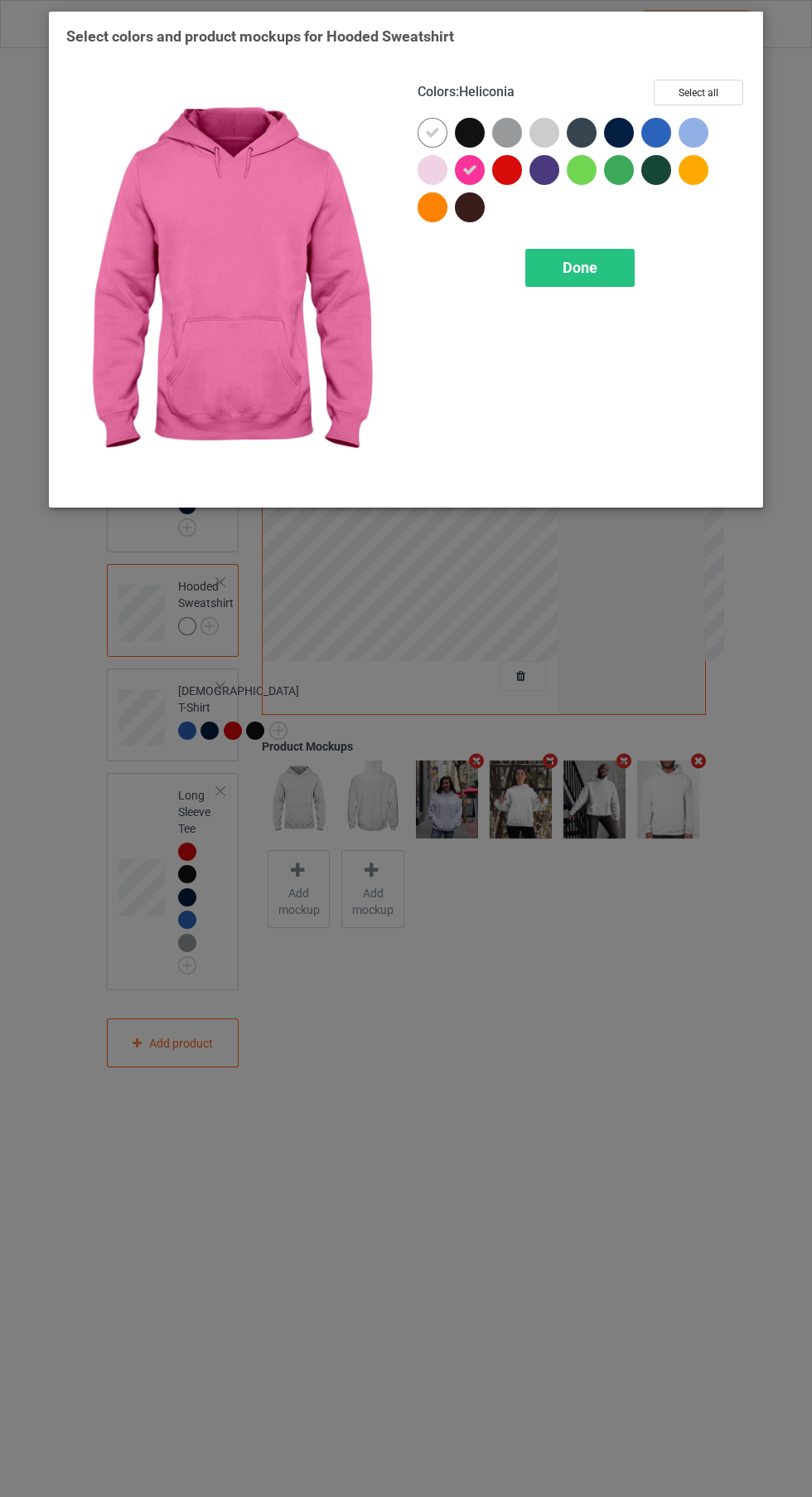
click at [432, 132] on icon at bounding box center [432, 132] width 15 height 15
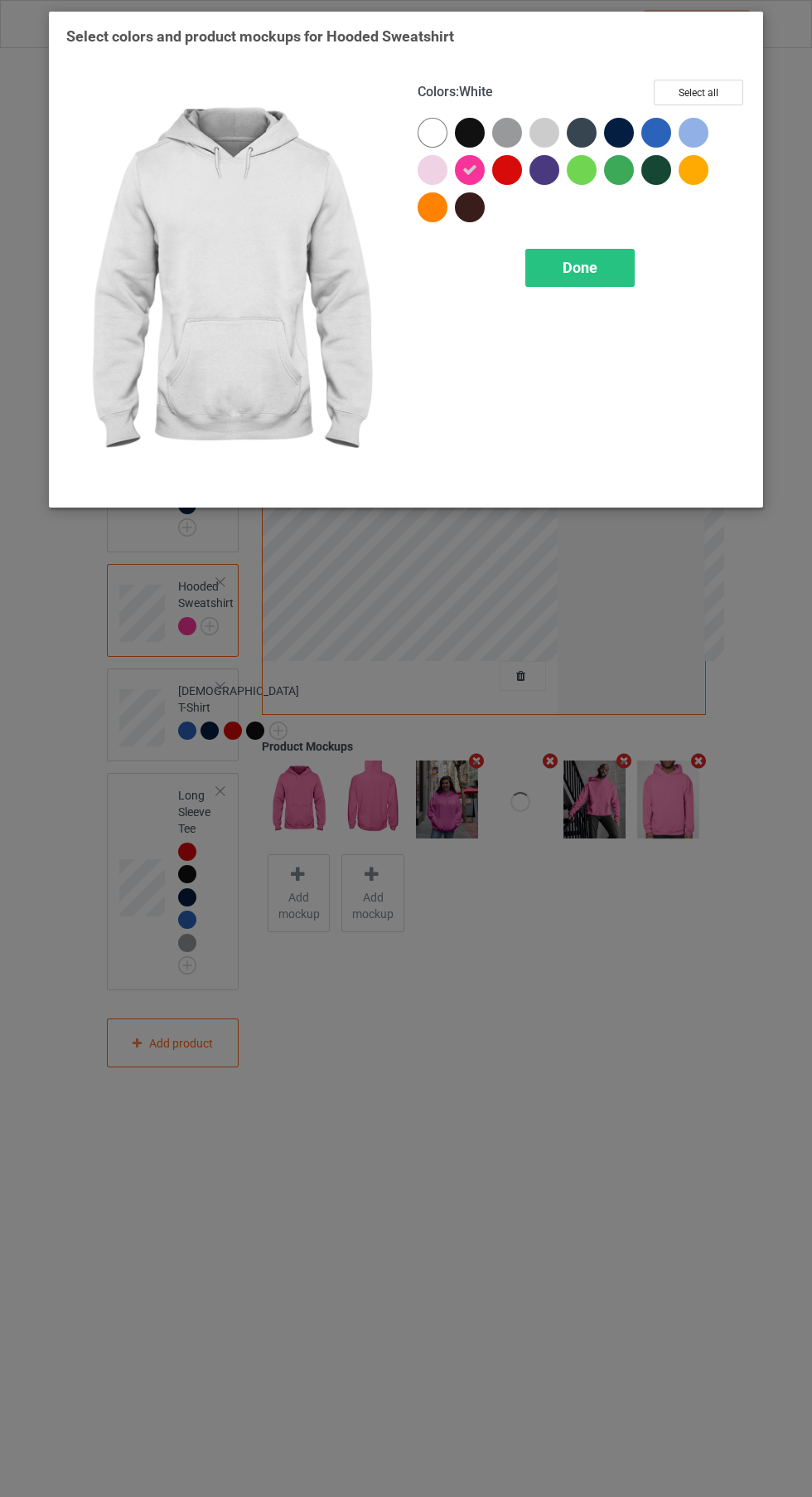
click at [516, 177] on div at bounding box center [507, 169] width 30 height 30
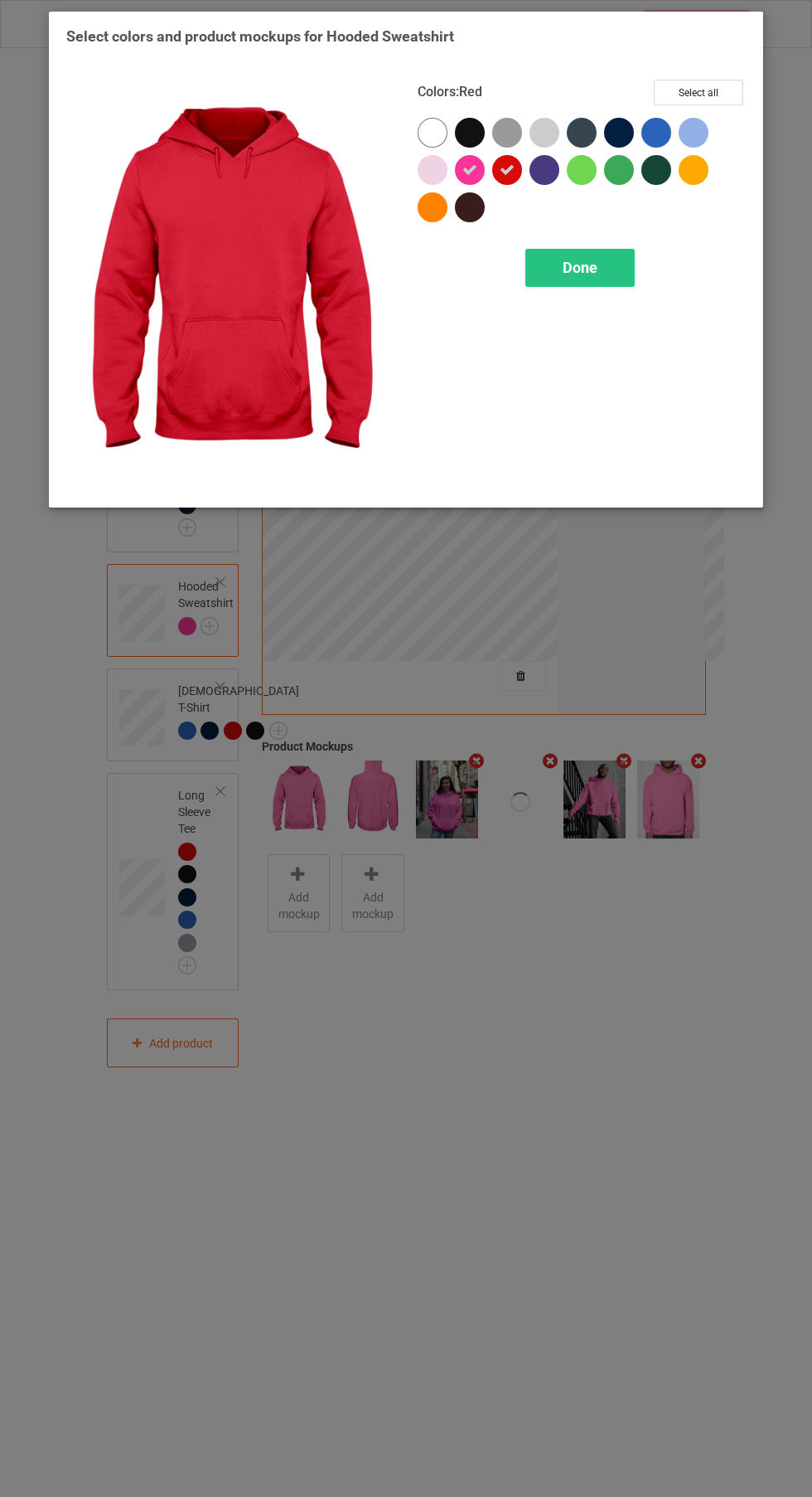
click at [470, 169] on icon at bounding box center [470, 169] width 15 height 15
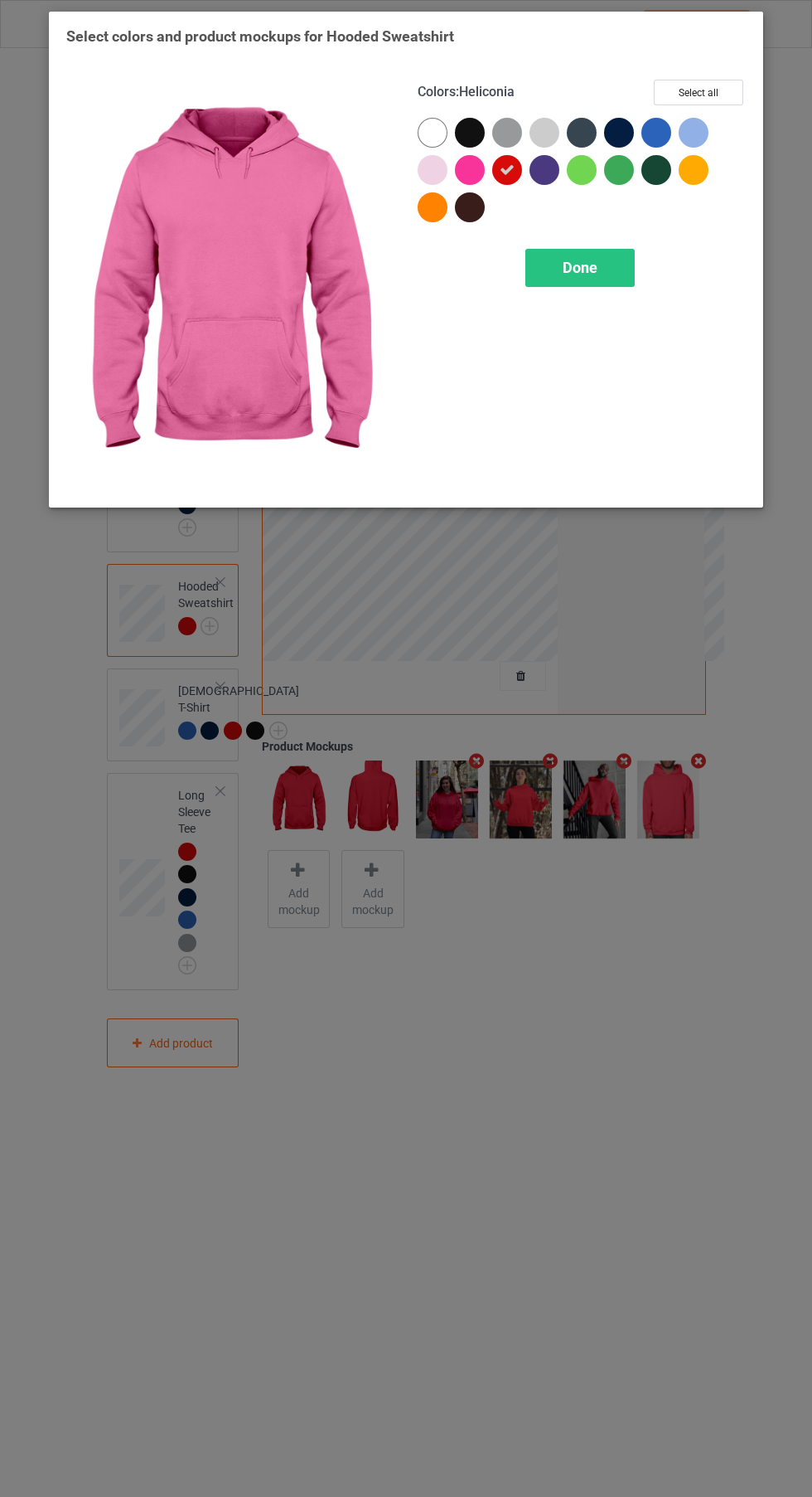
click at [476, 156] on div at bounding box center [470, 169] width 30 height 30
click at [470, 169] on icon at bounding box center [470, 169] width 15 height 15
click at [472, 142] on div at bounding box center [470, 133] width 30 height 30
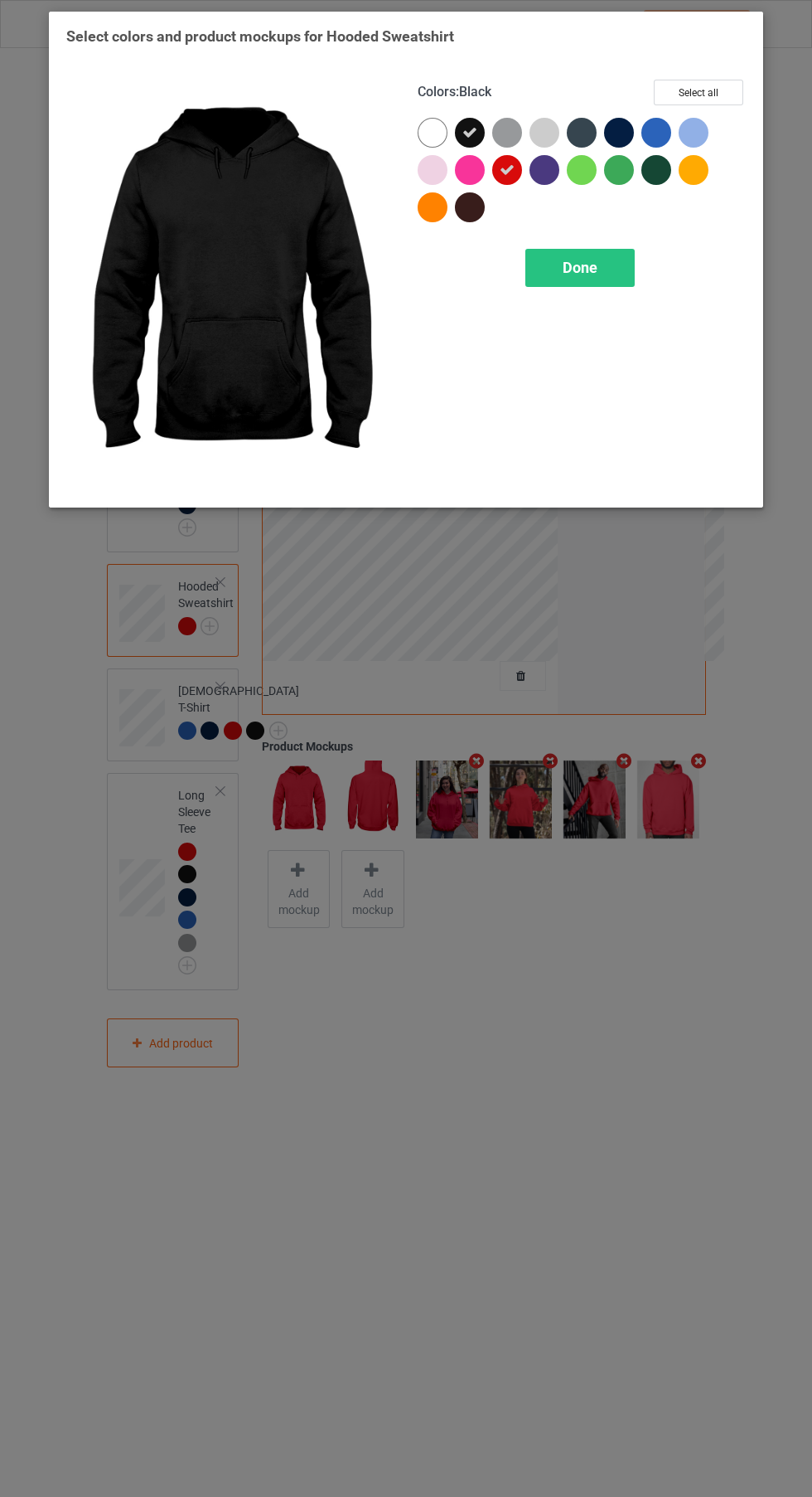
click at [545, 176] on div at bounding box center [545, 169] width 30 height 30
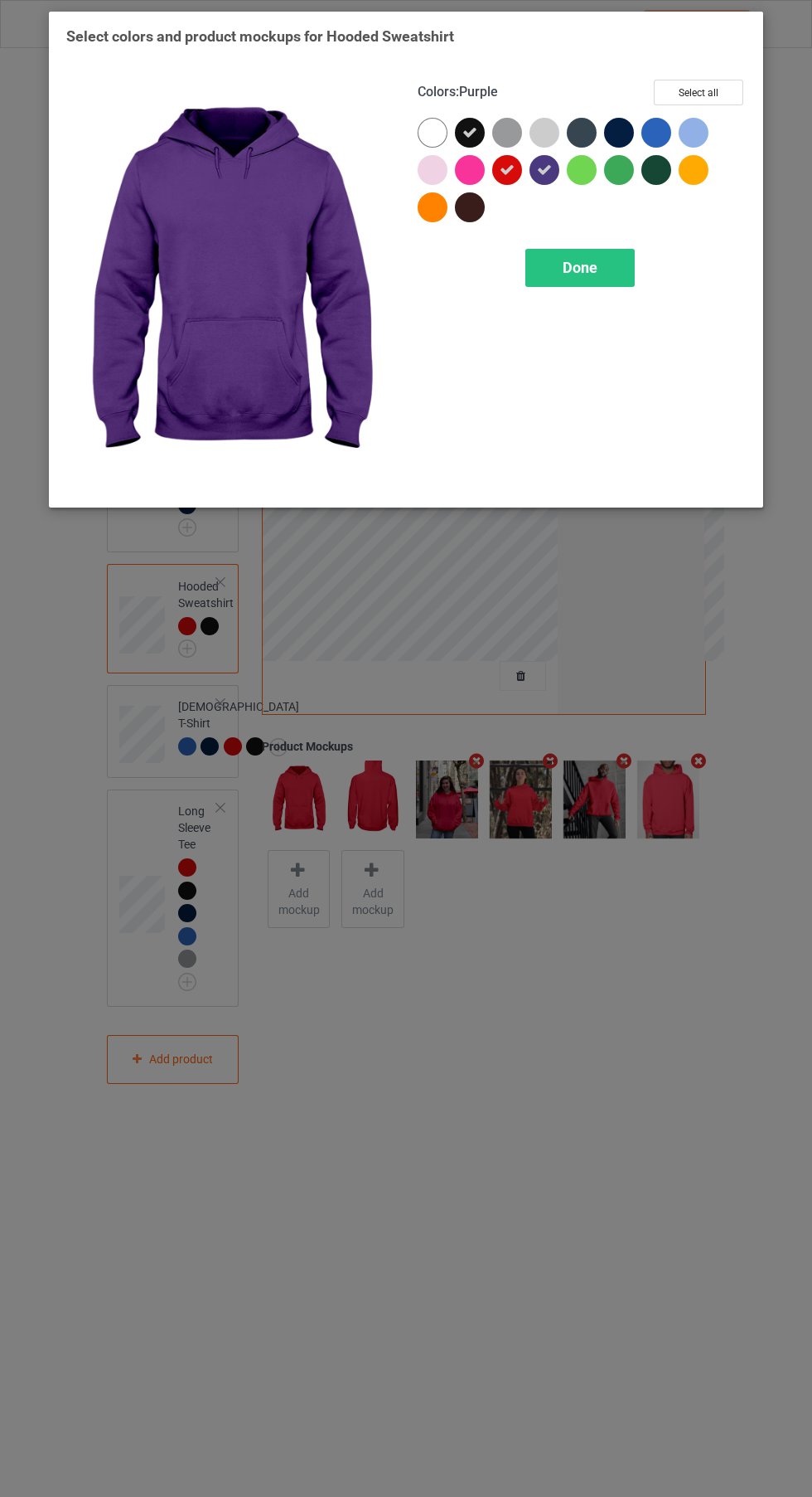
click at [518, 133] on div at bounding box center [507, 133] width 30 height 30
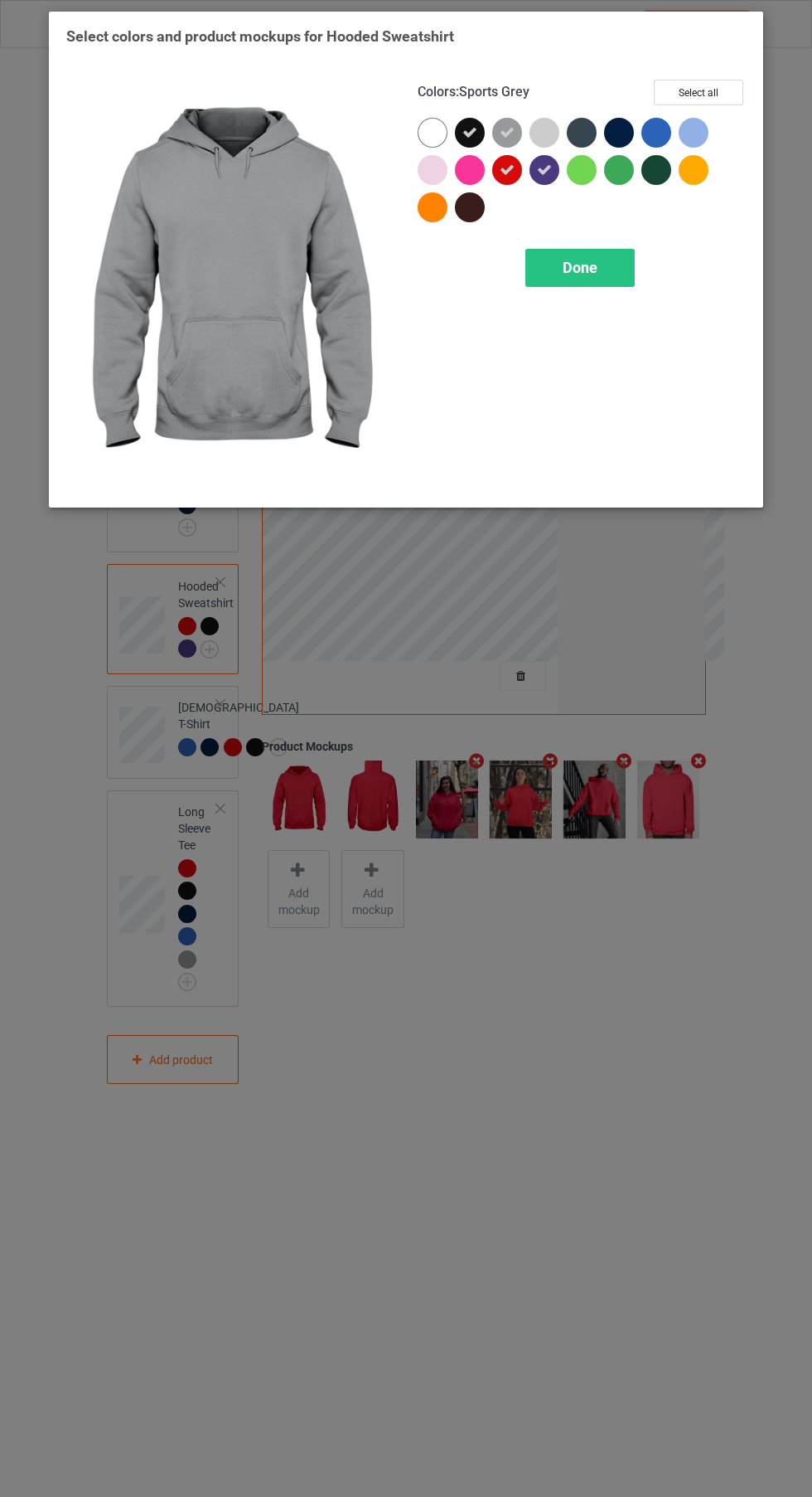
click at [626, 133] on div at bounding box center [619, 133] width 30 height 30
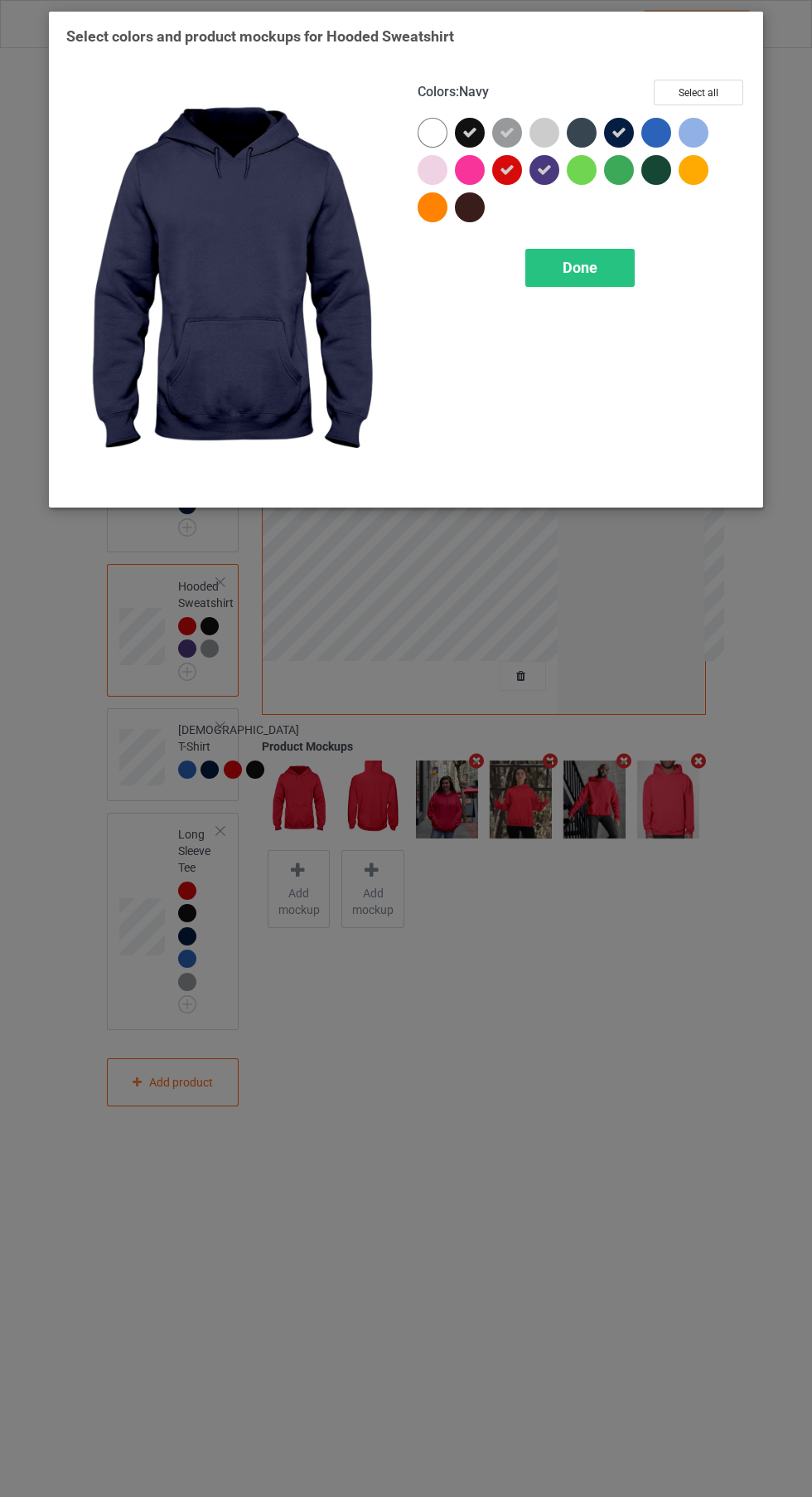
click at [691, 136] on div at bounding box center [694, 133] width 30 height 30
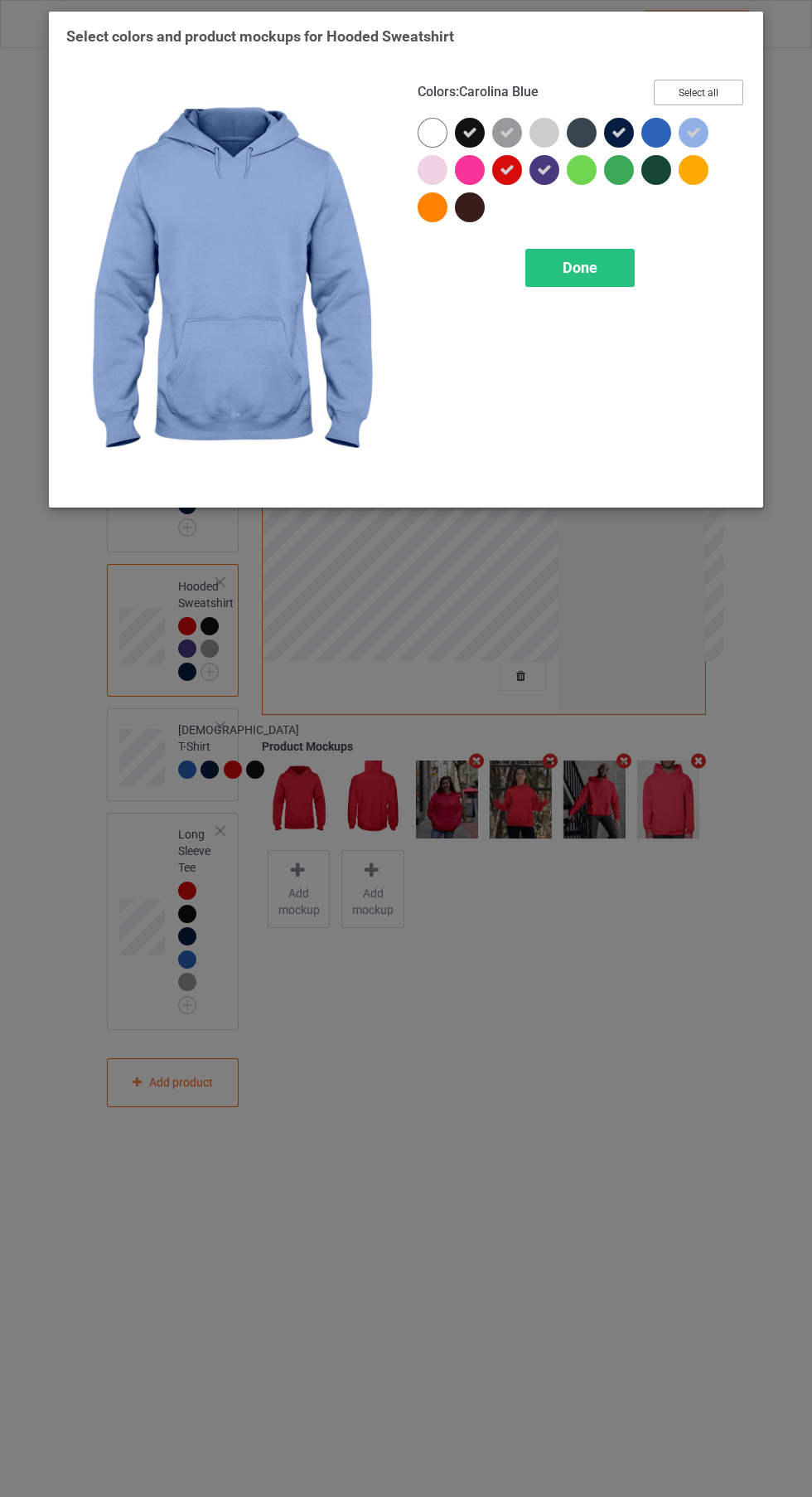
click at [710, 83] on button "Select all" at bounding box center [698, 93] width 89 height 26
click at [737, 96] on button "Reset to Default" at bounding box center [683, 93] width 120 height 26
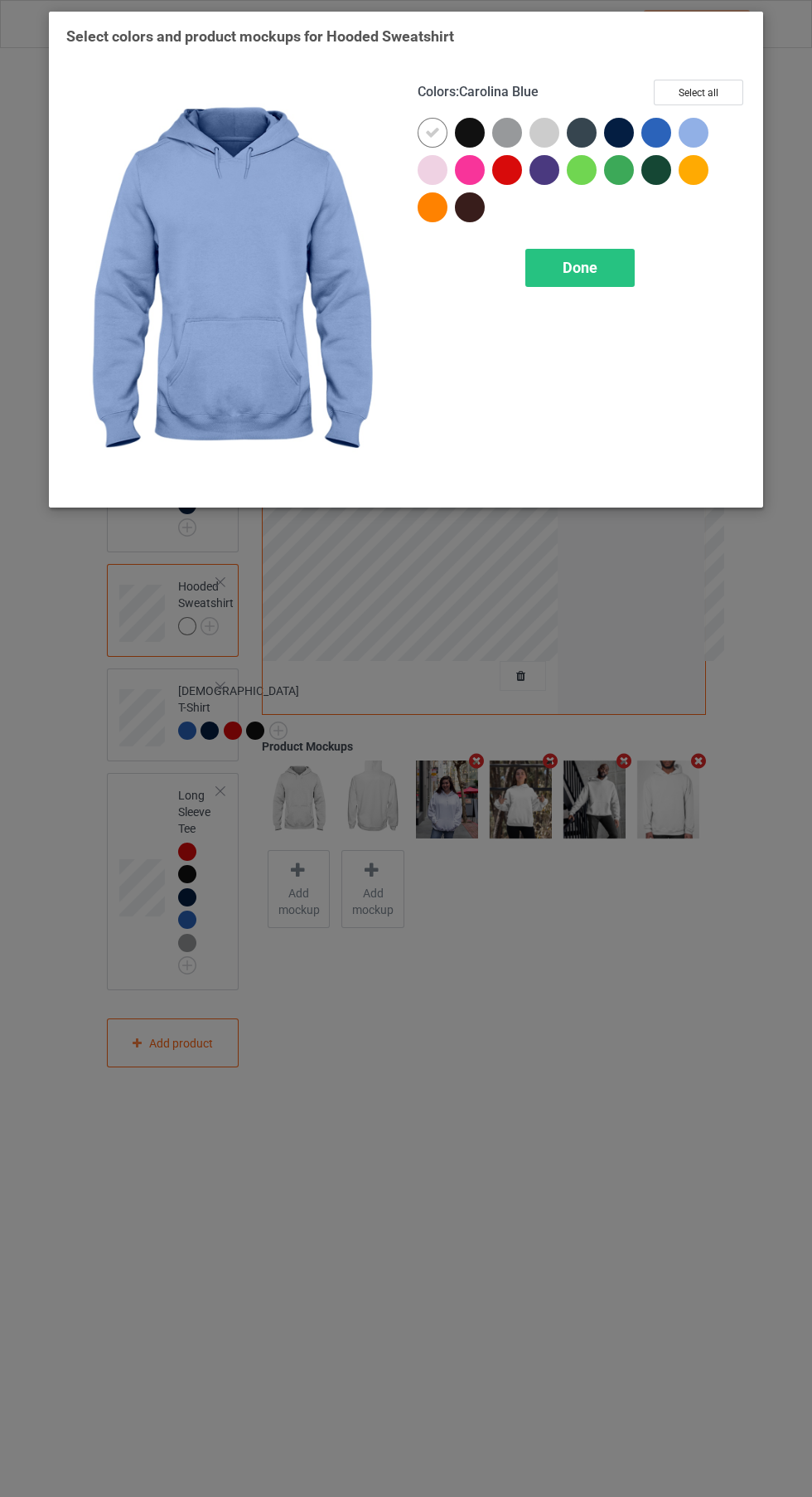
click at [669, 127] on div at bounding box center [657, 133] width 30 height 30
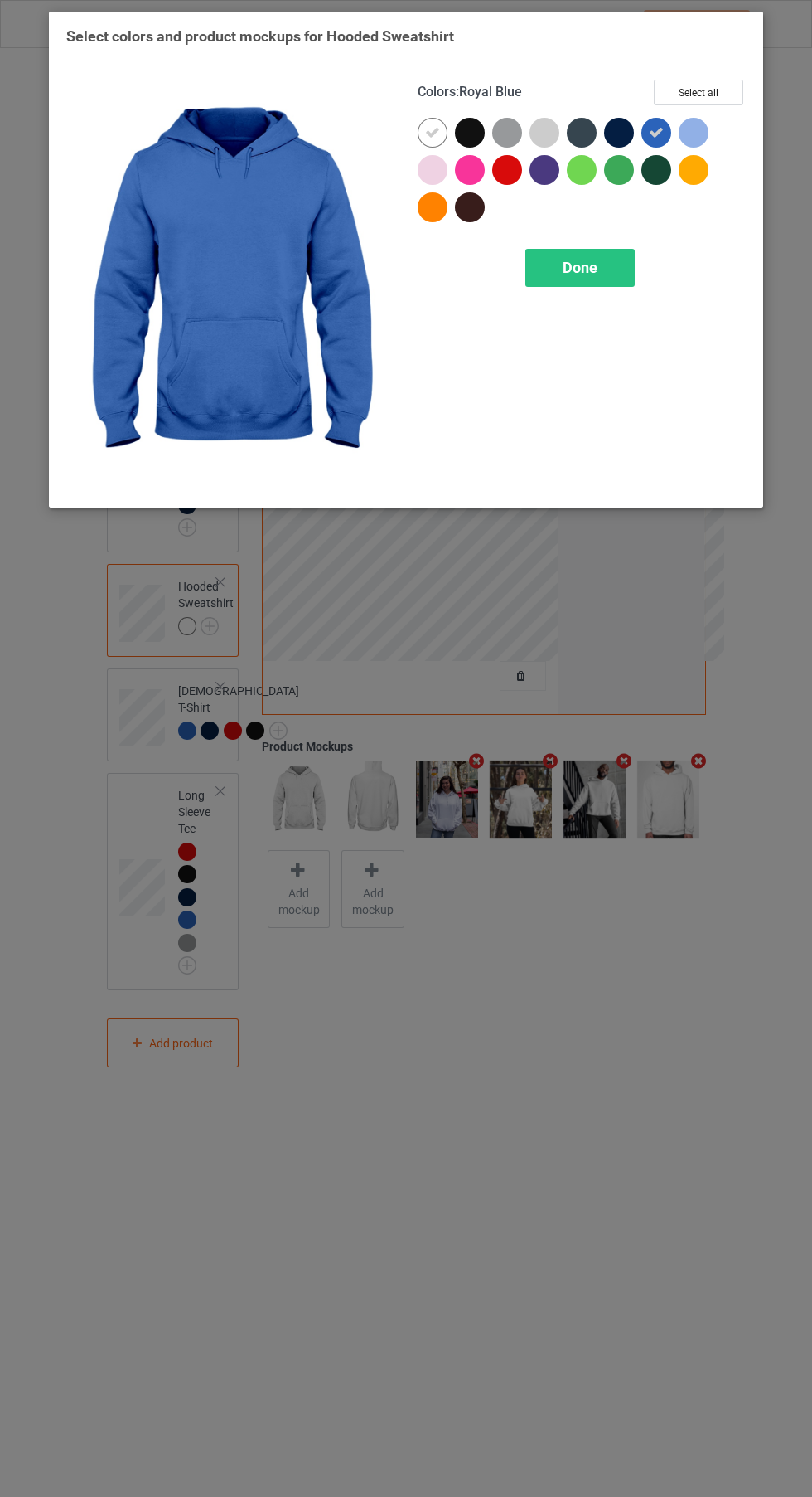
click at [432, 132] on icon at bounding box center [432, 132] width 15 height 15
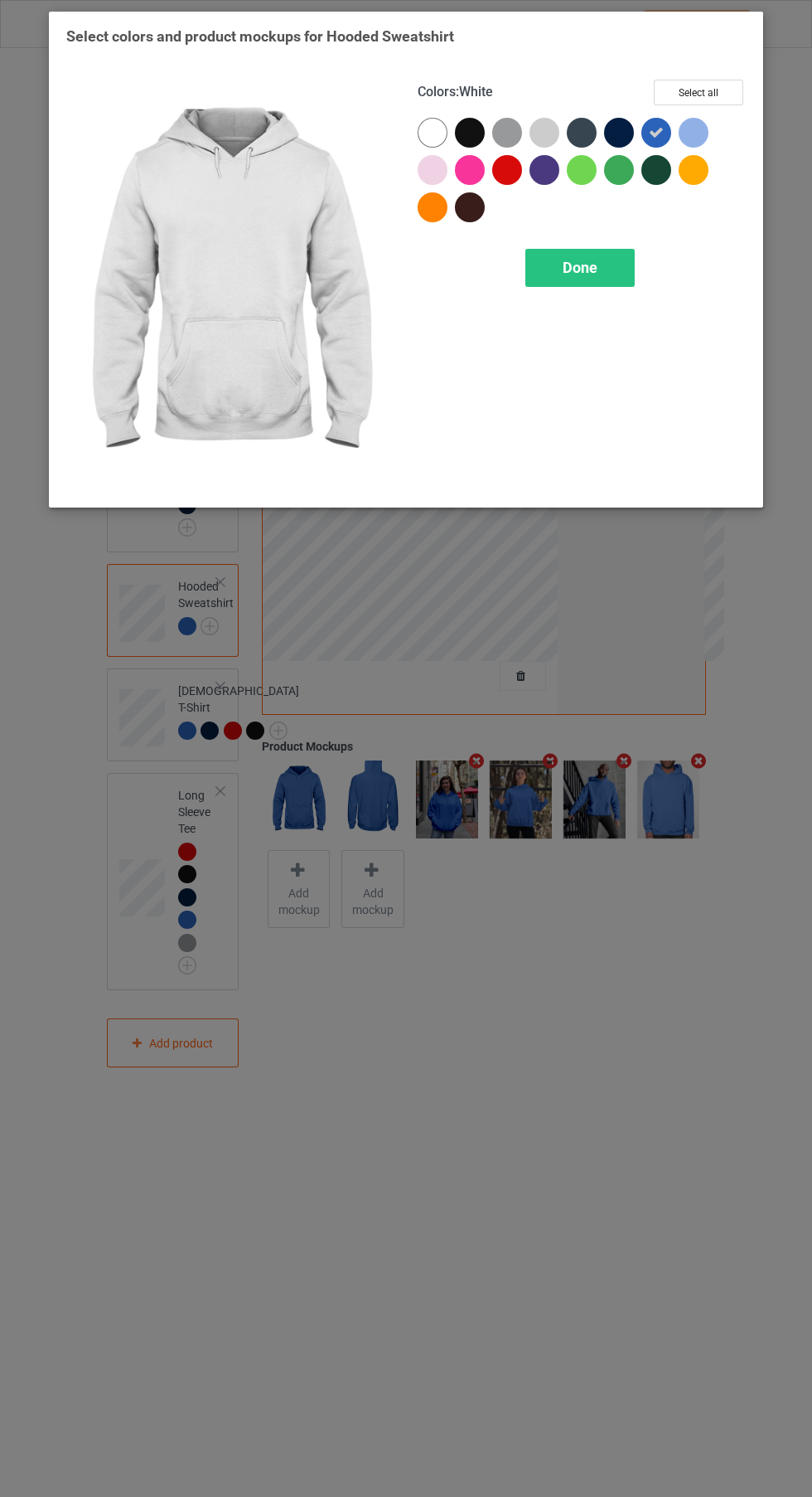
click at [481, 136] on div at bounding box center [470, 133] width 30 height 30
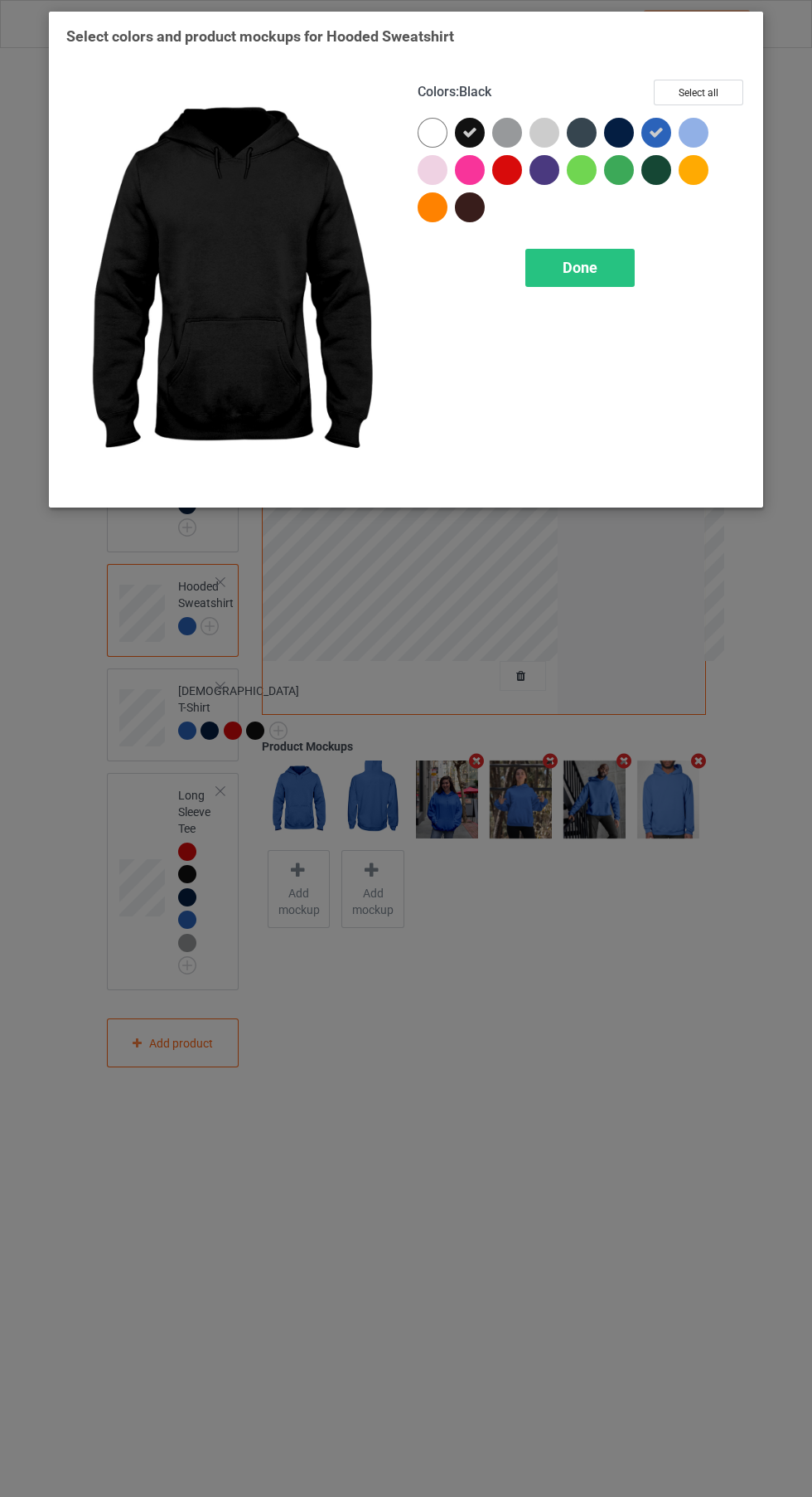
click at [545, 167] on div at bounding box center [545, 169] width 30 height 30
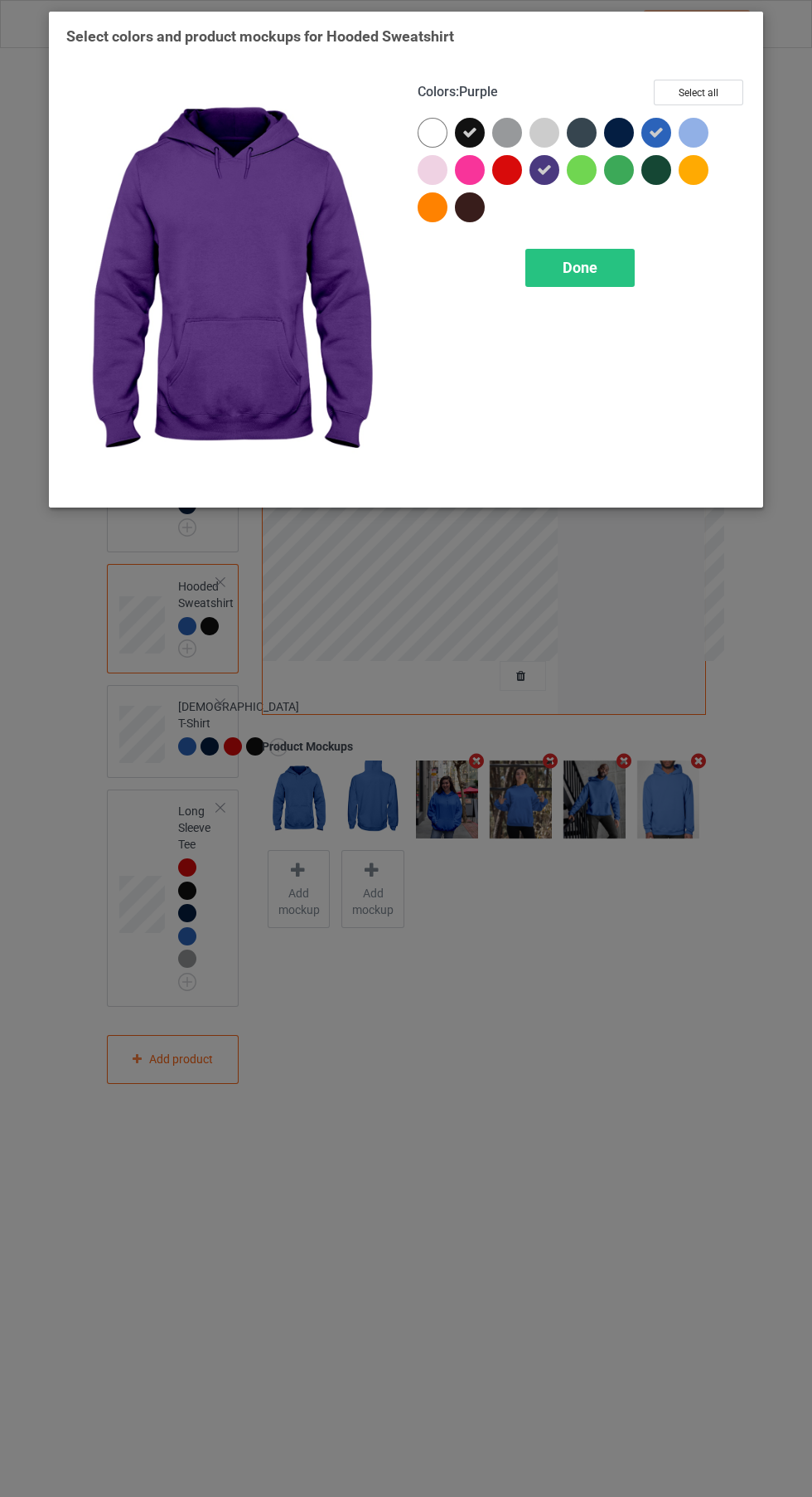
click at [614, 132] on div at bounding box center [619, 133] width 30 height 30
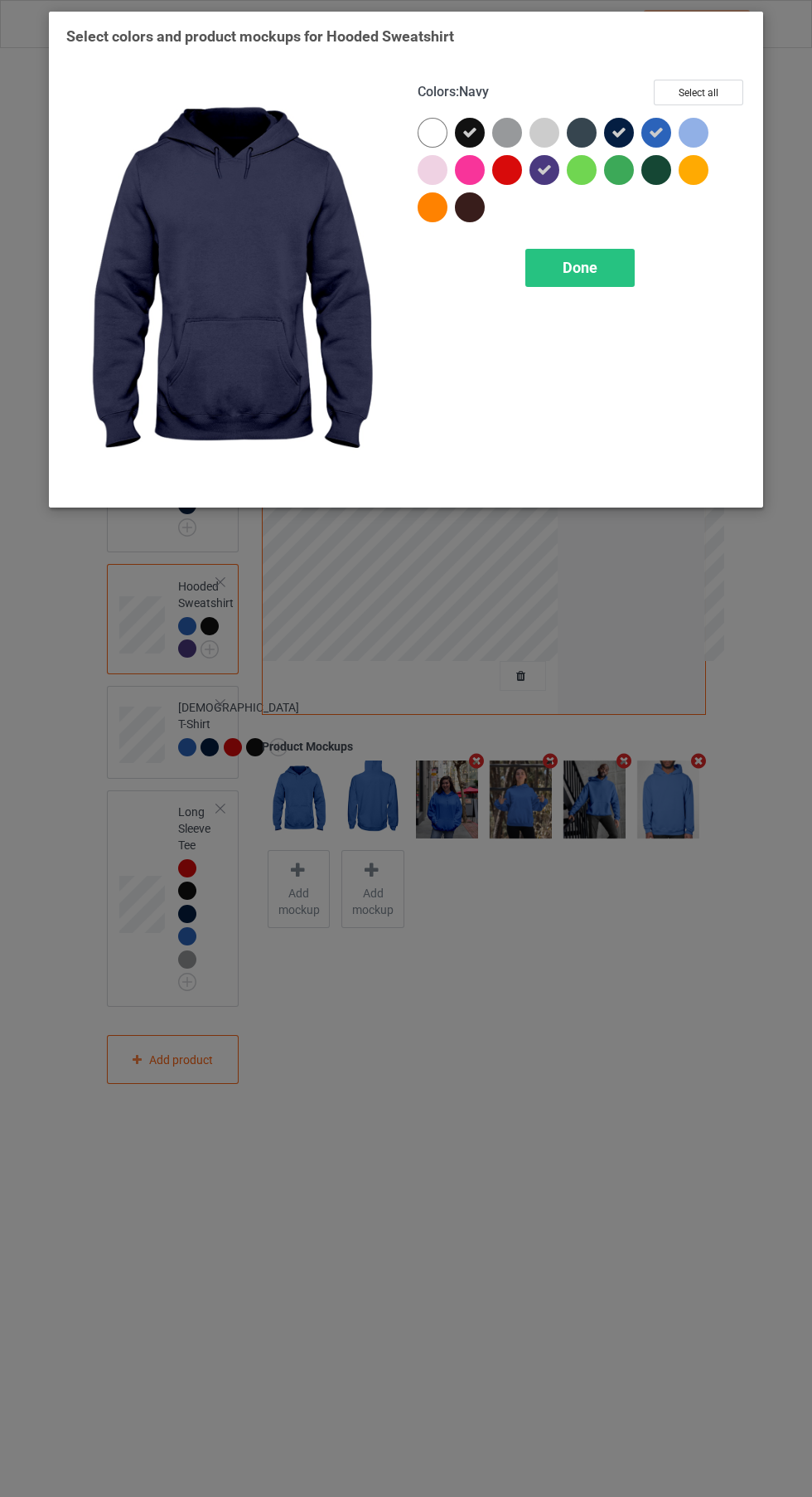
click at [615, 128] on icon at bounding box center [618, 132] width 15 height 15
click at [626, 133] on div at bounding box center [619, 133] width 30 height 30
click at [505, 128] on div at bounding box center [507, 133] width 30 height 30
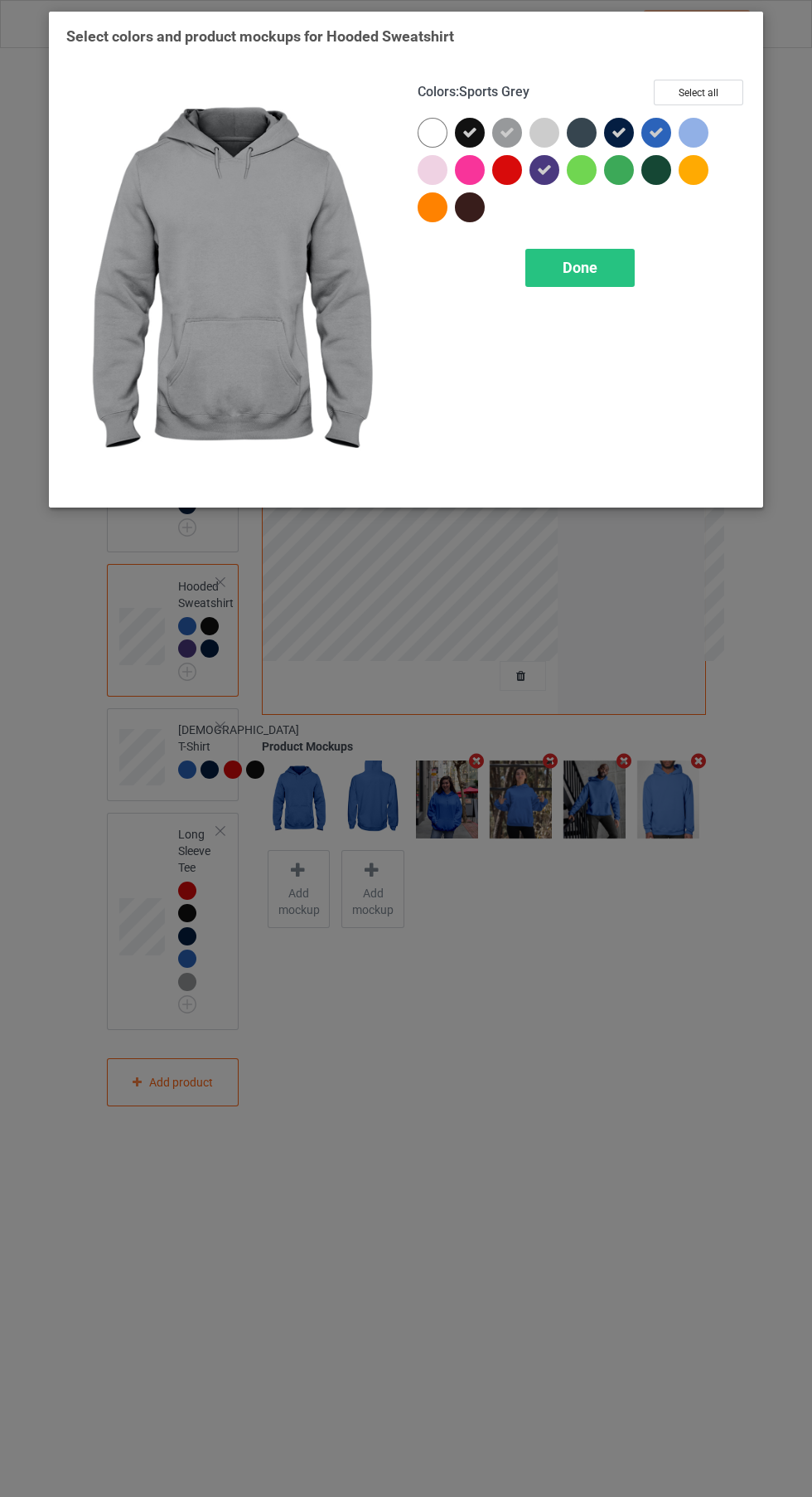
click at [595, 281] on div "Done" at bounding box center [580, 268] width 109 height 38
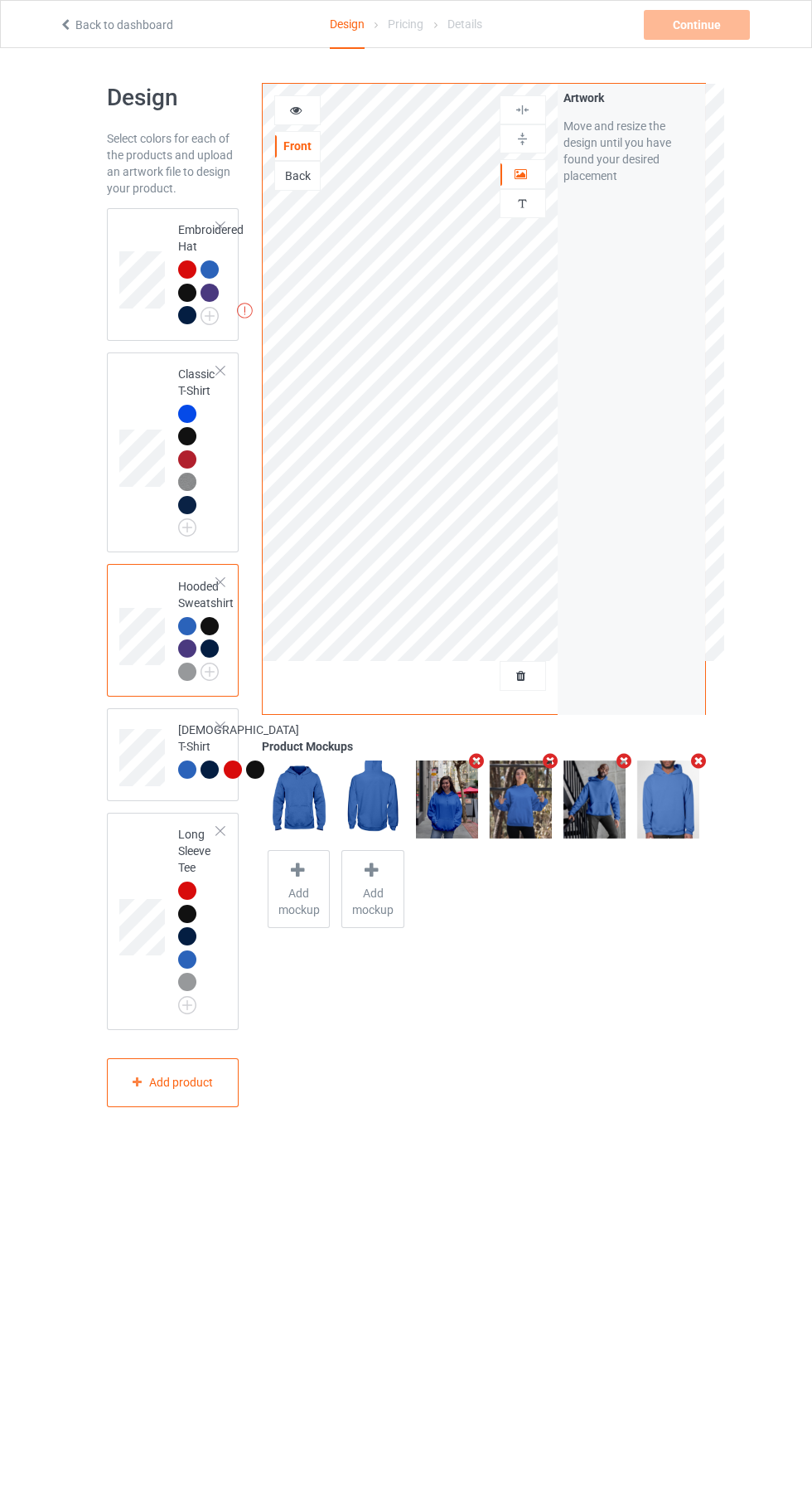
click at [529, 166] on div at bounding box center [523, 174] width 45 height 17
click at [0, 0] on img at bounding box center [0, 0] width 0 height 0
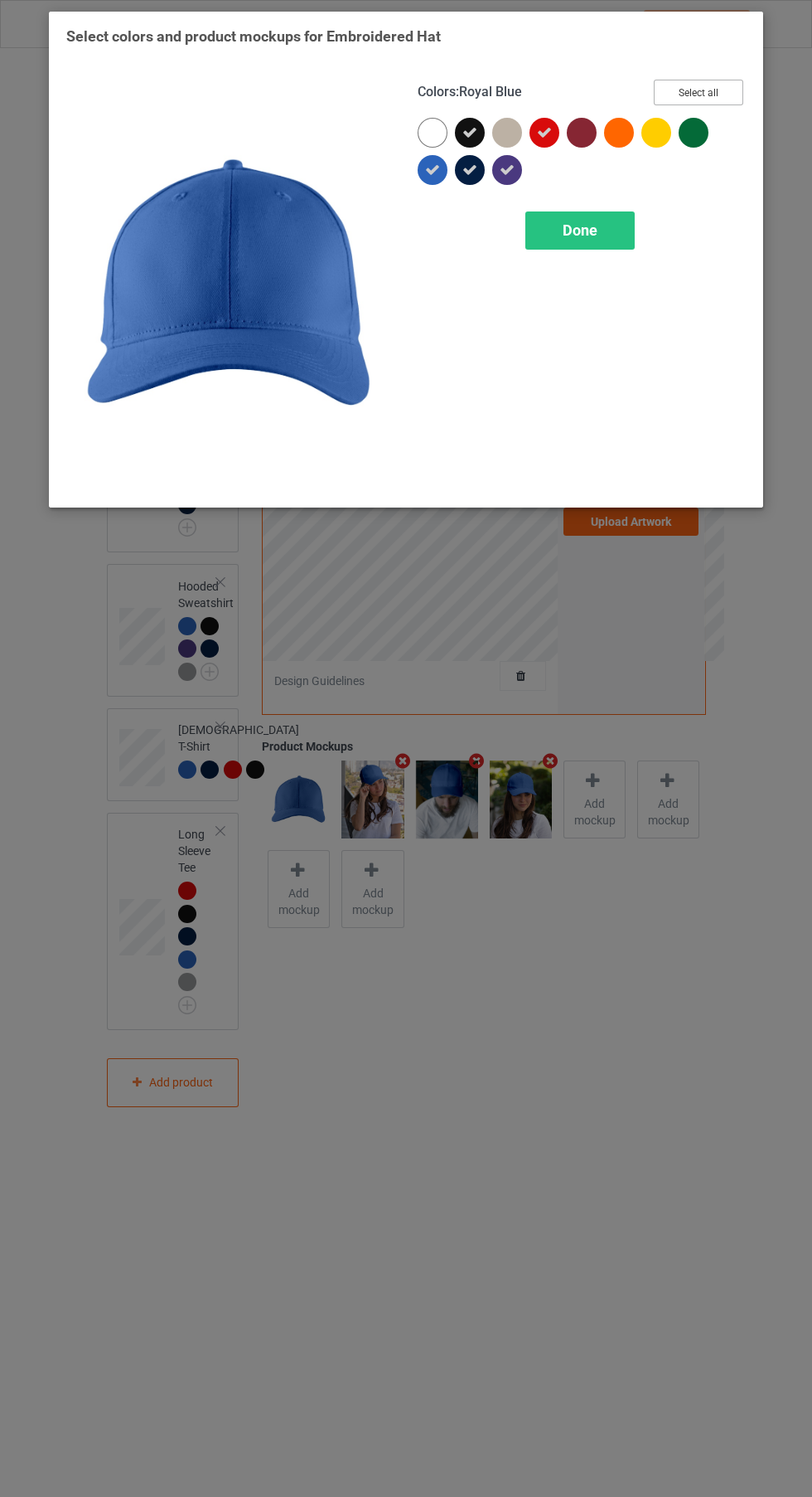
click at [710, 88] on button "Select all" at bounding box center [698, 93] width 89 height 26
click at [690, 100] on button "Reset to Default" at bounding box center [683, 93] width 120 height 26
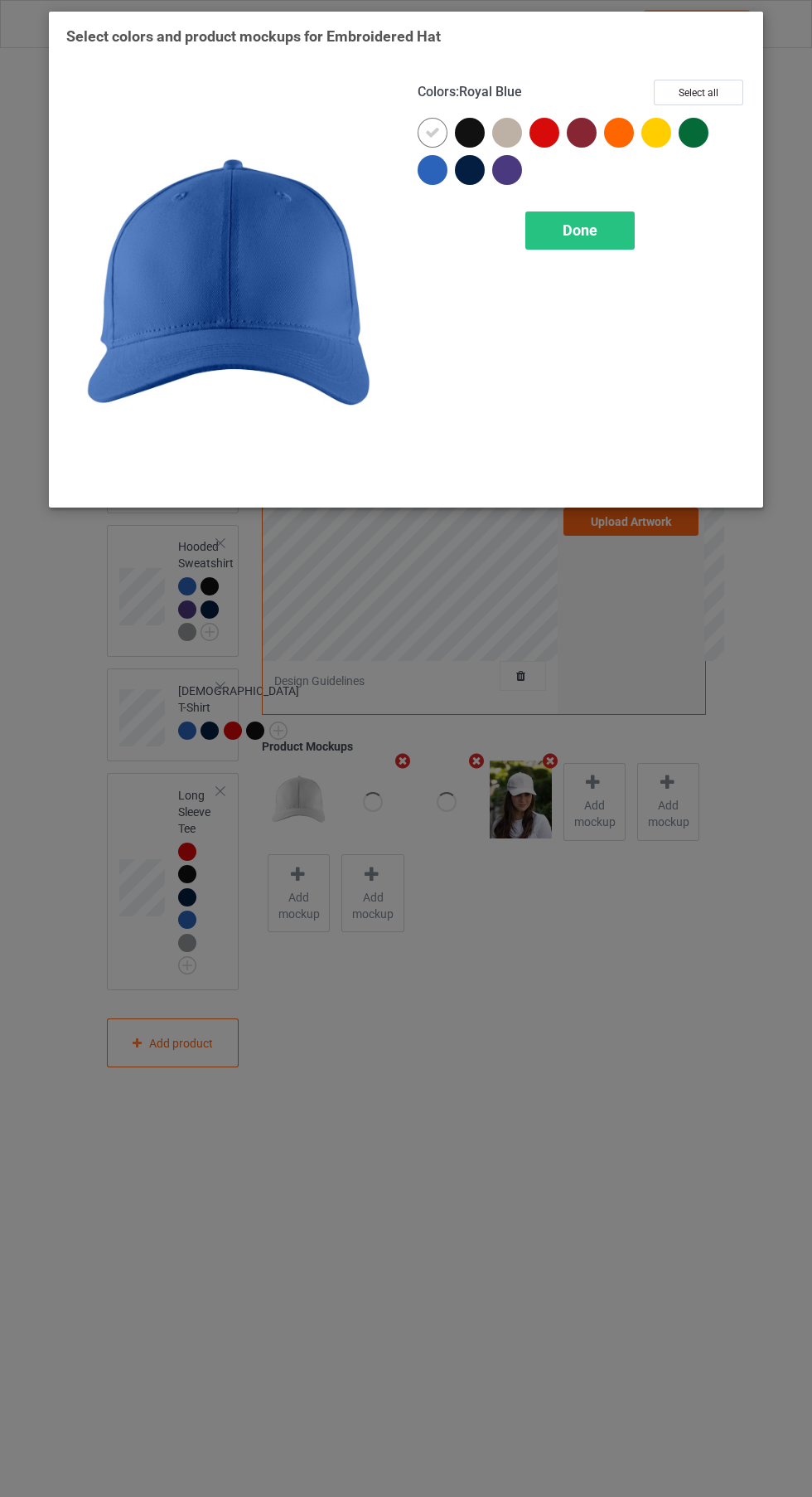
click at [427, 177] on div at bounding box center [432, 169] width 30 height 30
click at [426, 138] on icon at bounding box center [432, 132] width 15 height 15
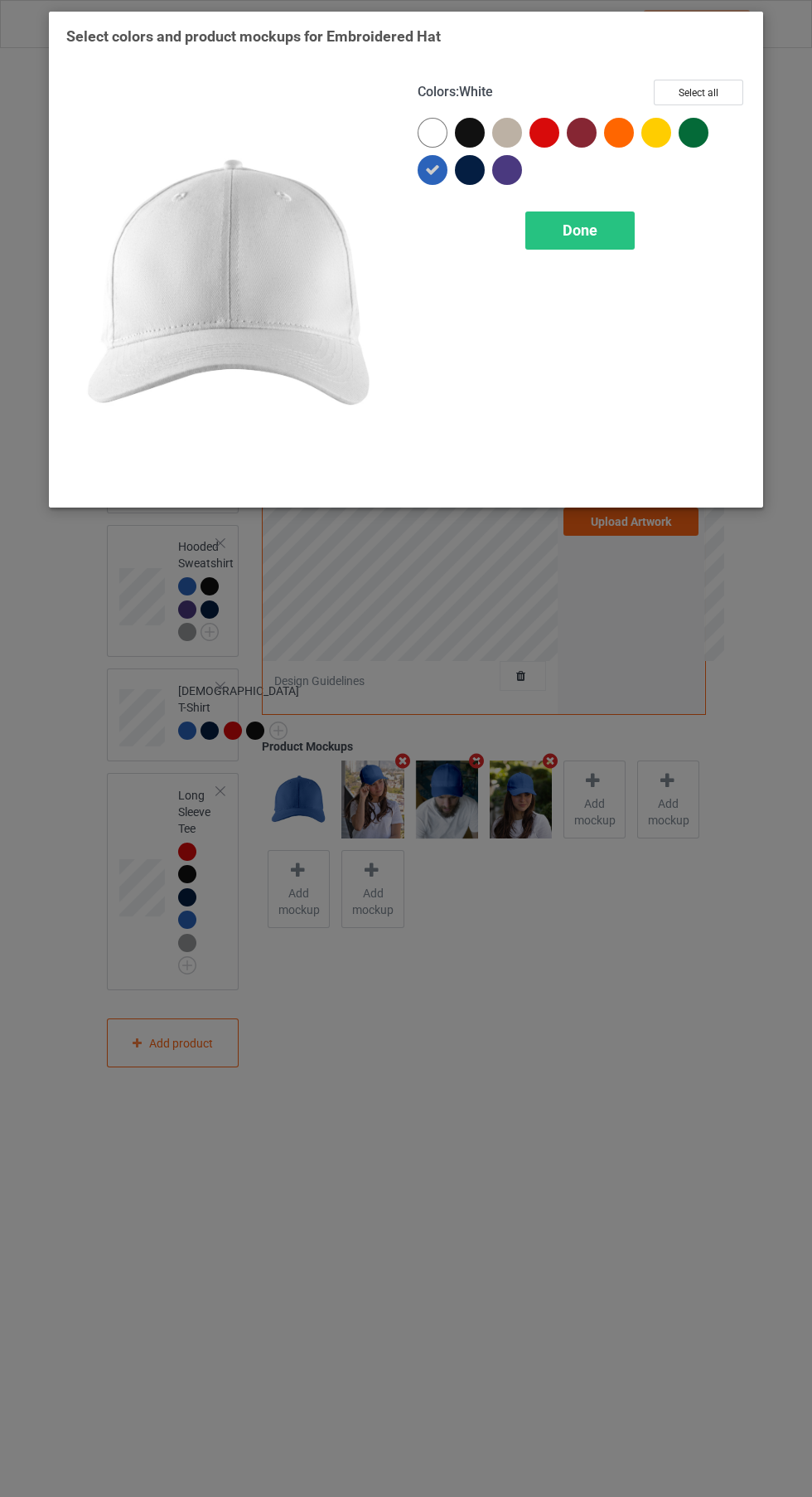
click at [469, 122] on div at bounding box center [470, 133] width 30 height 30
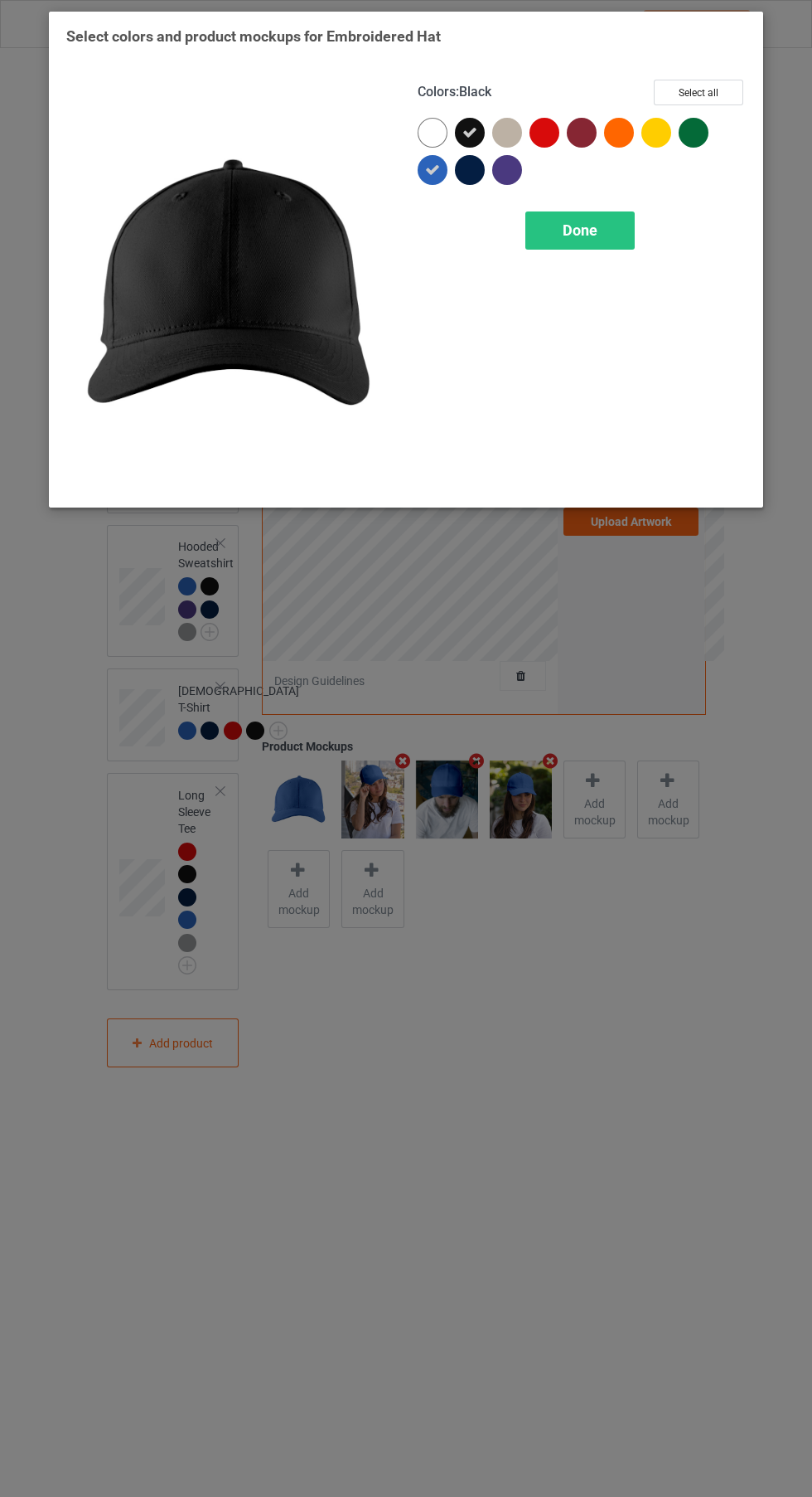
click at [471, 176] on div at bounding box center [470, 169] width 30 height 30
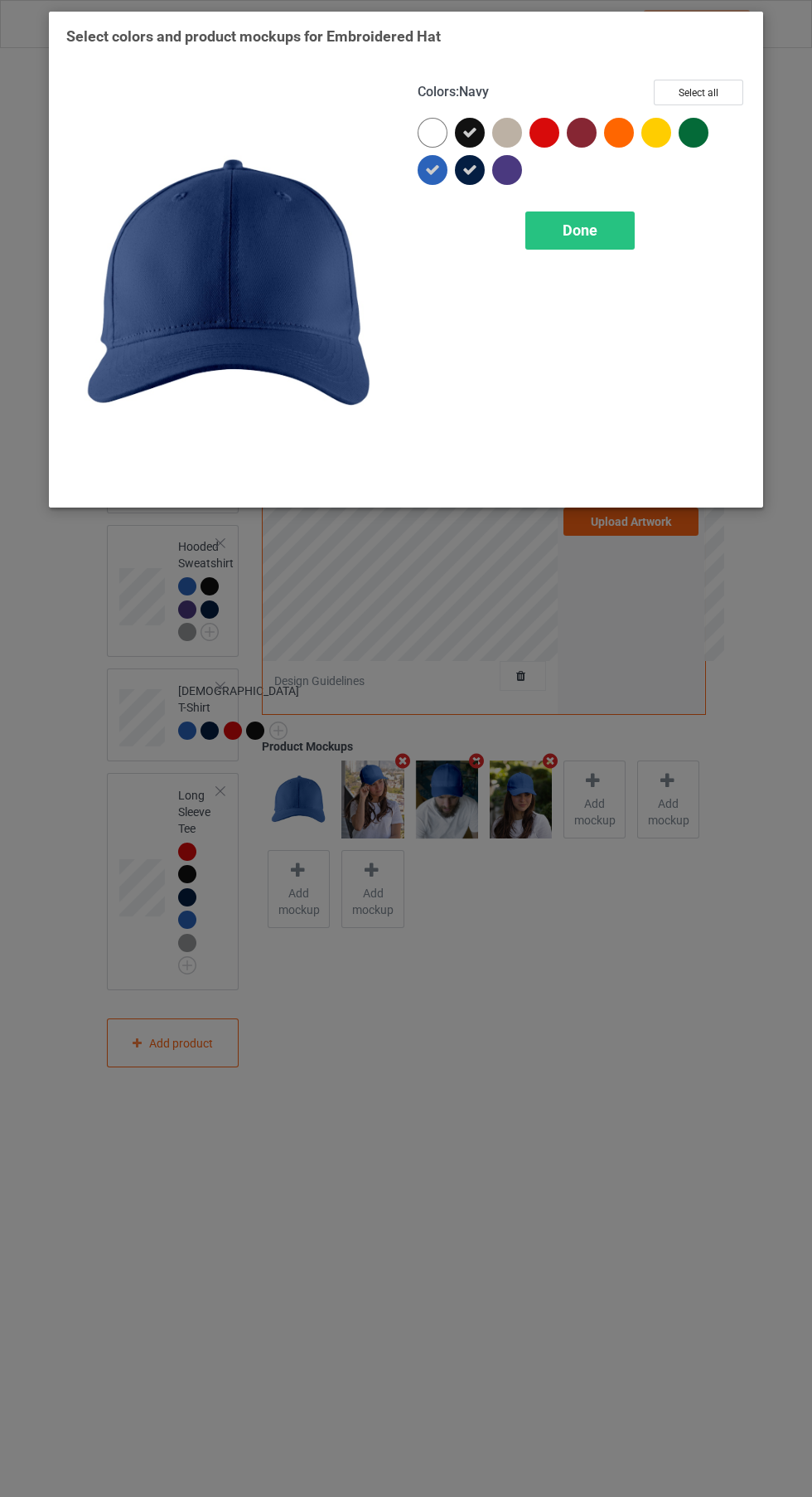
click at [537, 136] on div at bounding box center [545, 133] width 30 height 30
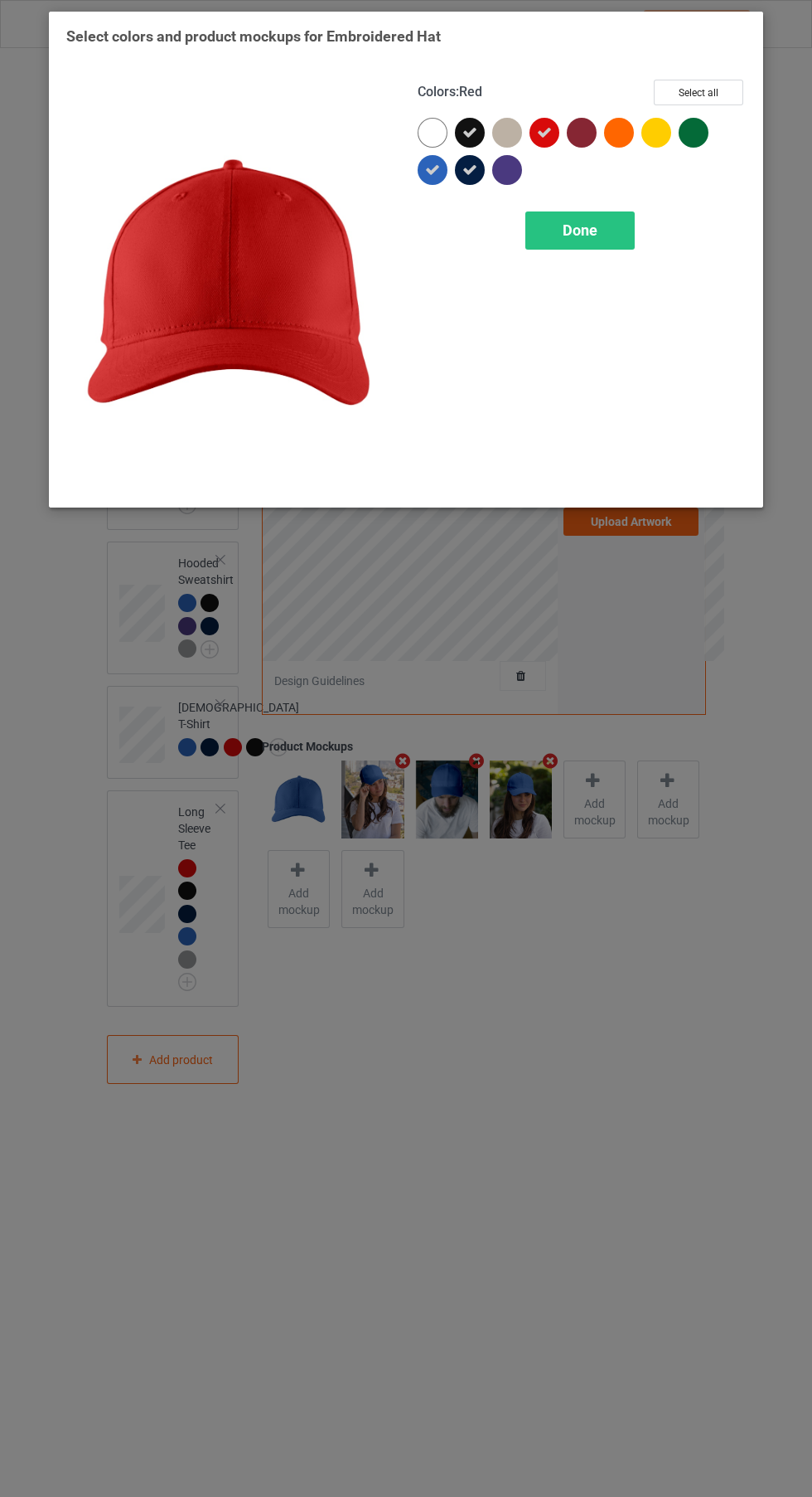
click at [591, 128] on div at bounding box center [582, 133] width 30 height 30
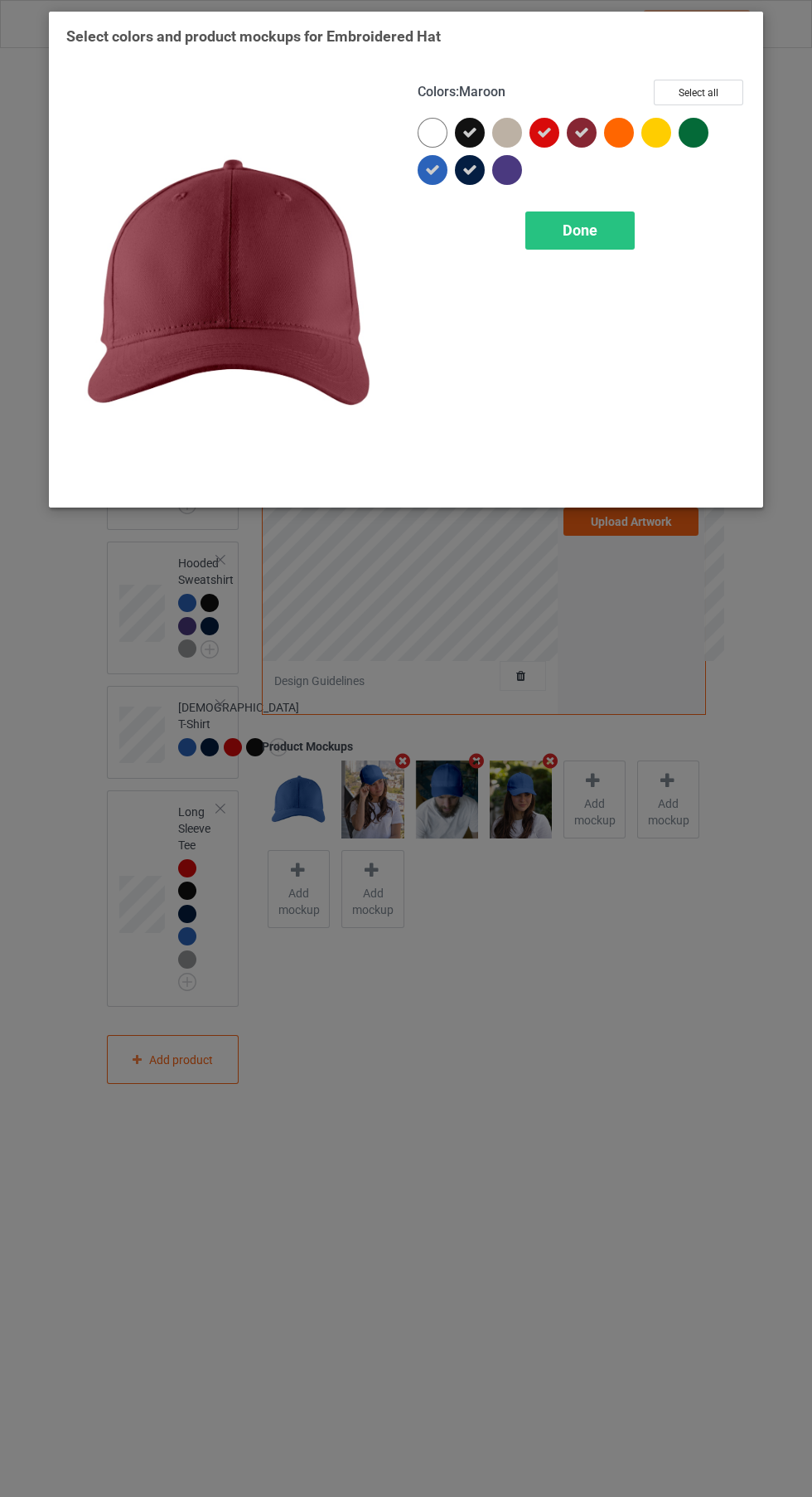
click at [500, 167] on div at bounding box center [507, 169] width 30 height 30
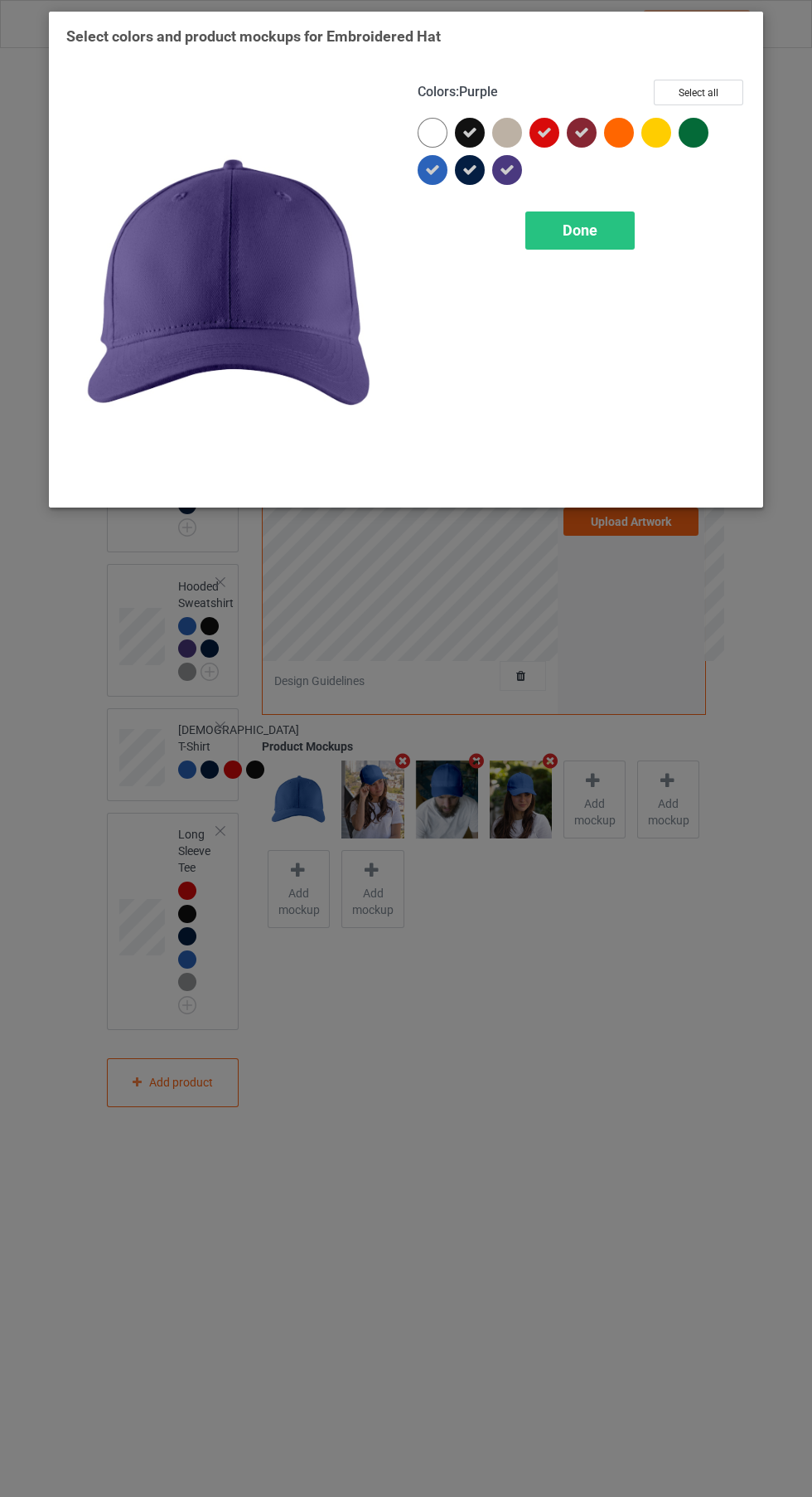
click at [597, 241] on div "Done" at bounding box center [580, 230] width 109 height 38
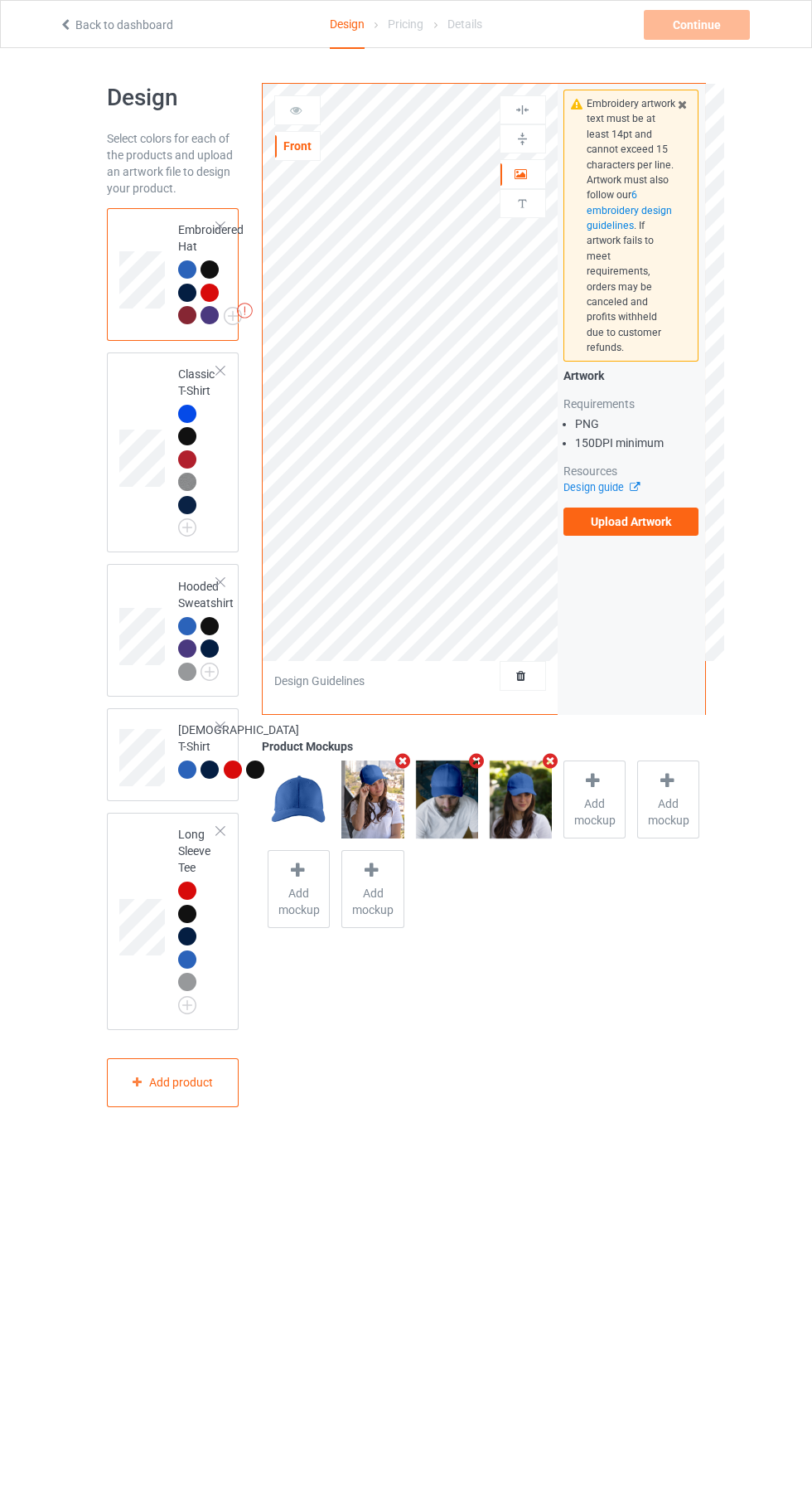
click at [664, 515] on label "Upload Artwork" at bounding box center [631, 521] width 136 height 28
click at [0, 0] on input "Upload Artwork" at bounding box center [0, 0] width 0 height 0
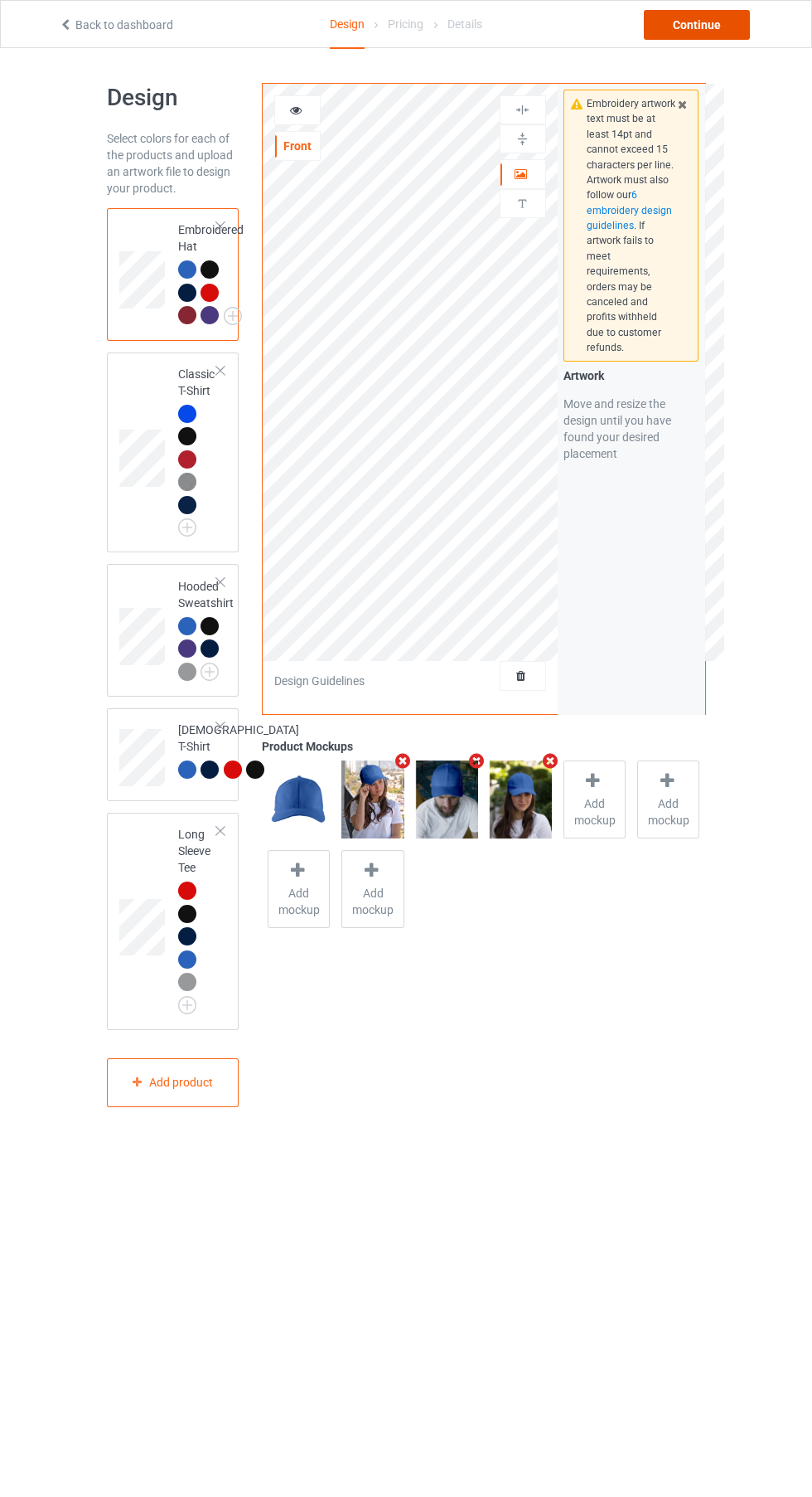
click at [721, 38] on div "Continue" at bounding box center [697, 24] width 106 height 30
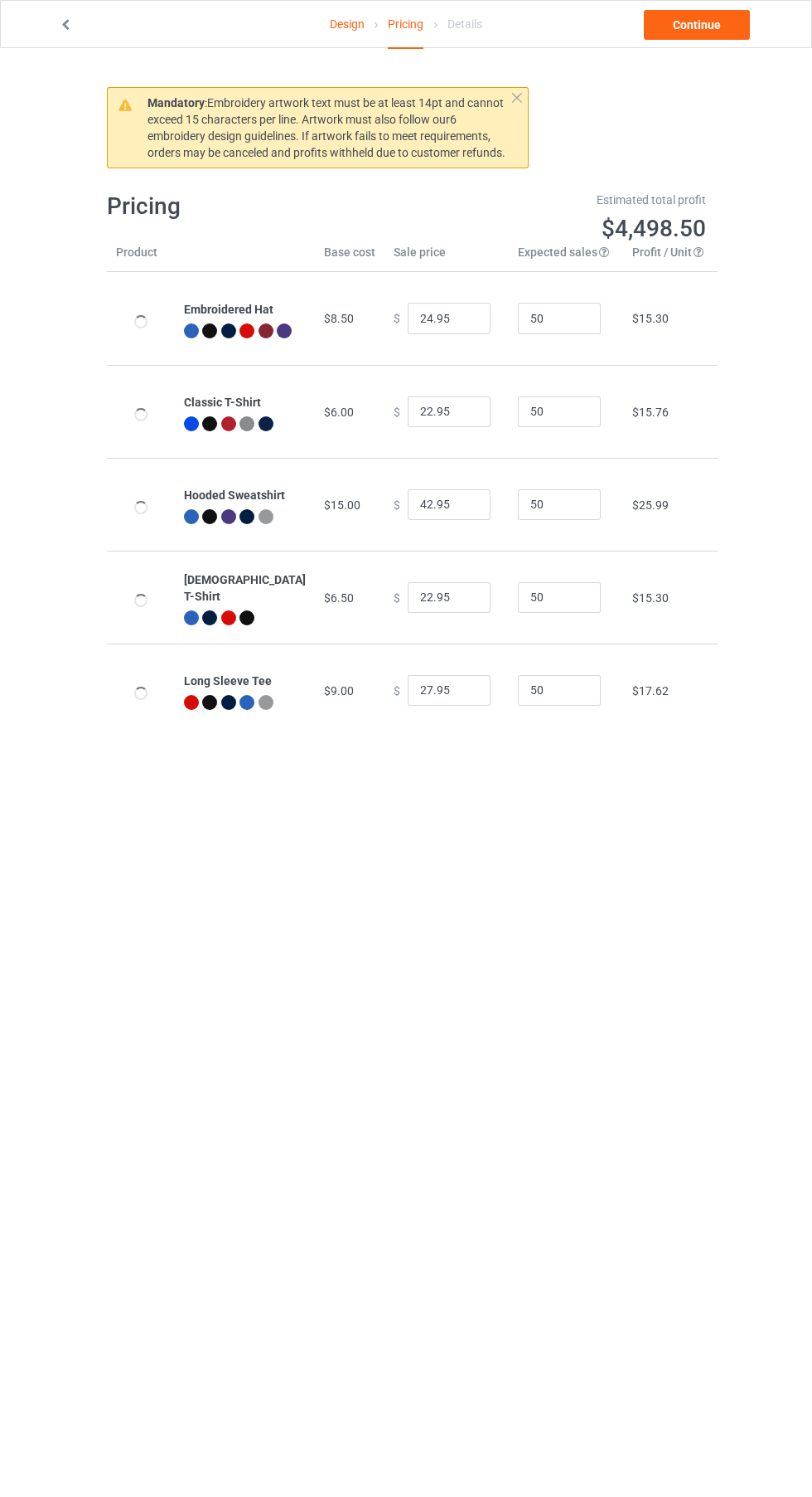
click at [347, 23] on link "Design" at bounding box center [347, 23] width 35 height 46
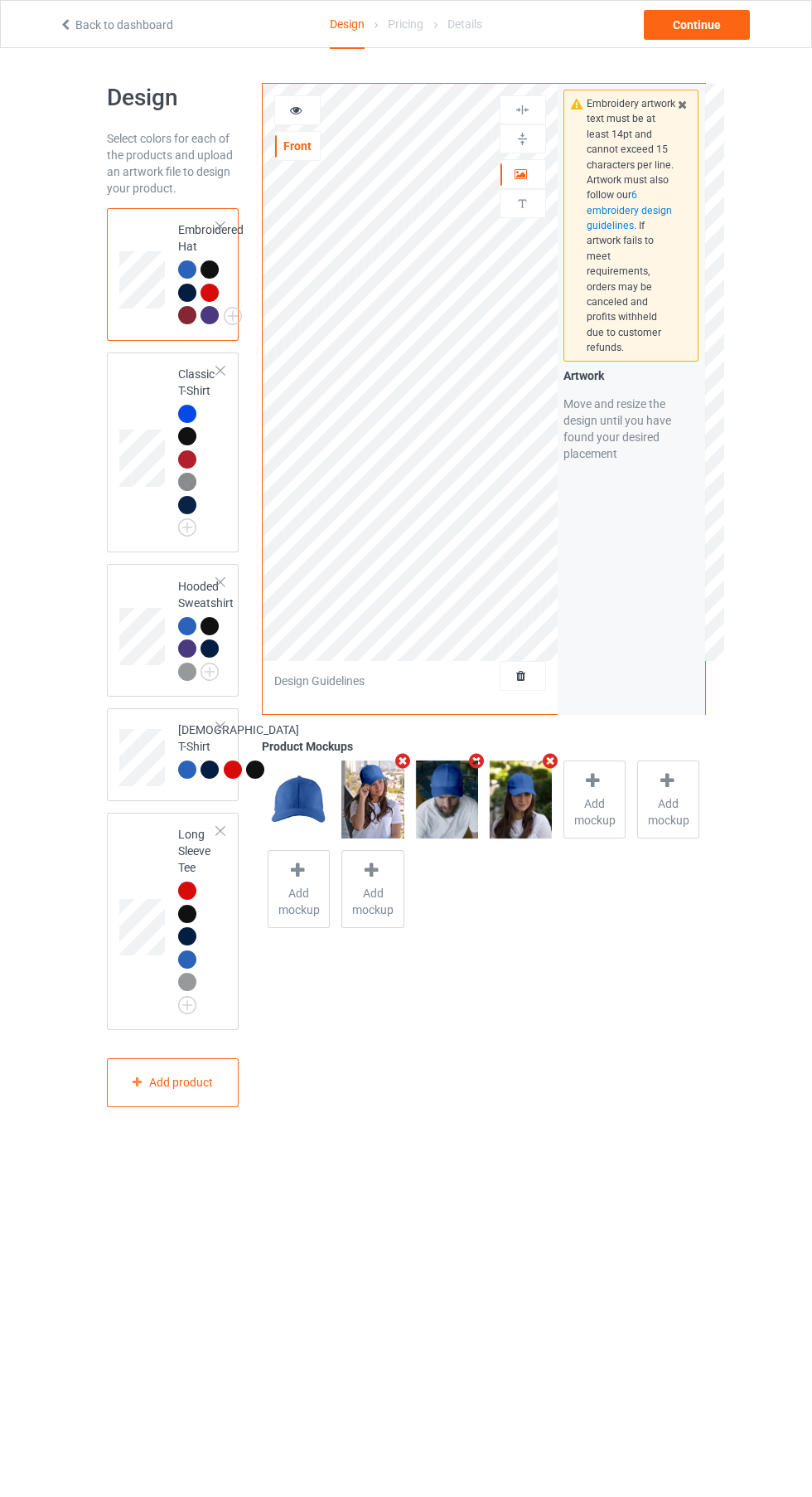
click at [296, 108] on icon at bounding box center [296, 107] width 14 height 11
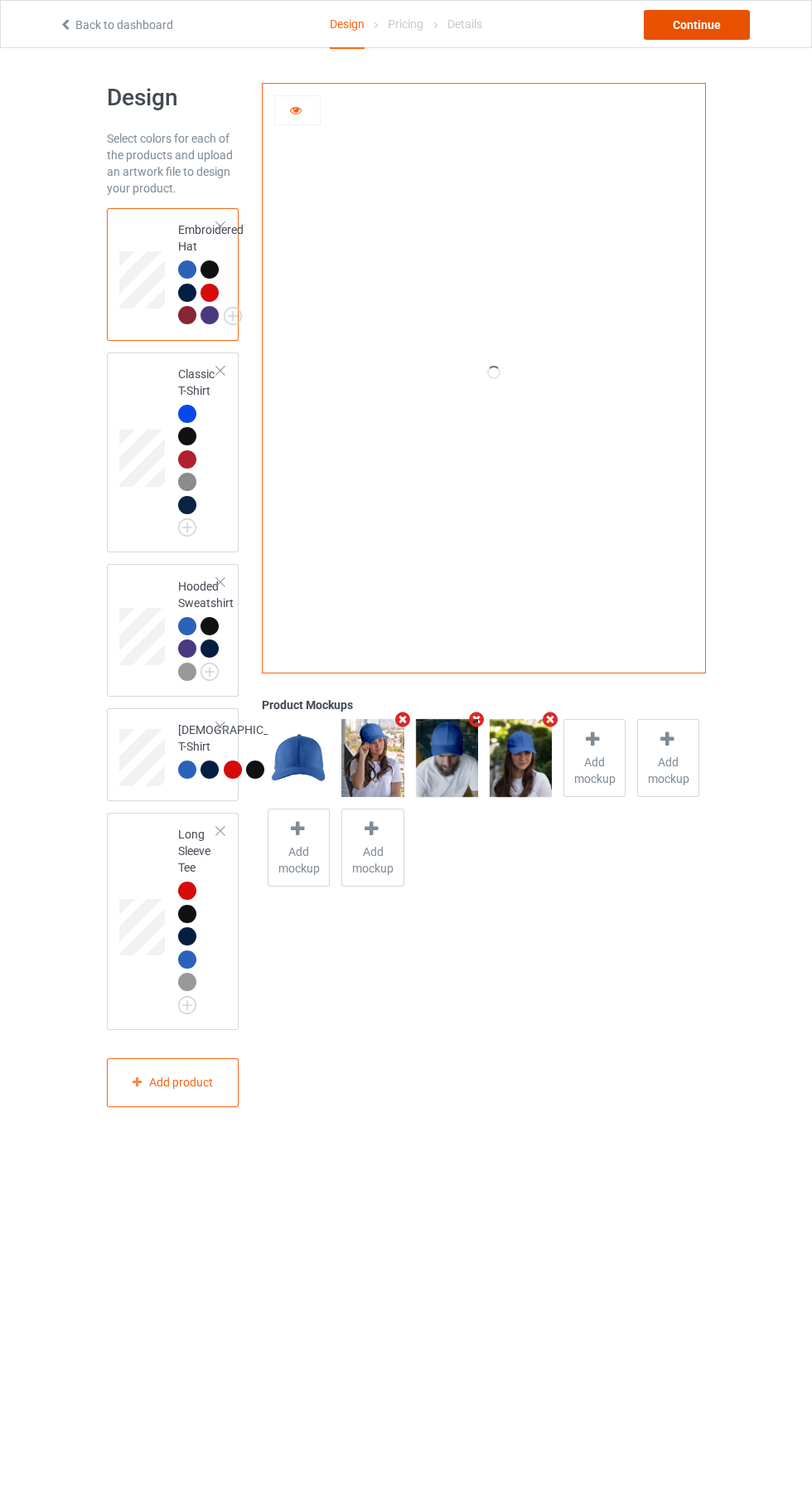
click at [698, 25] on div "Continue" at bounding box center [697, 24] width 106 height 30
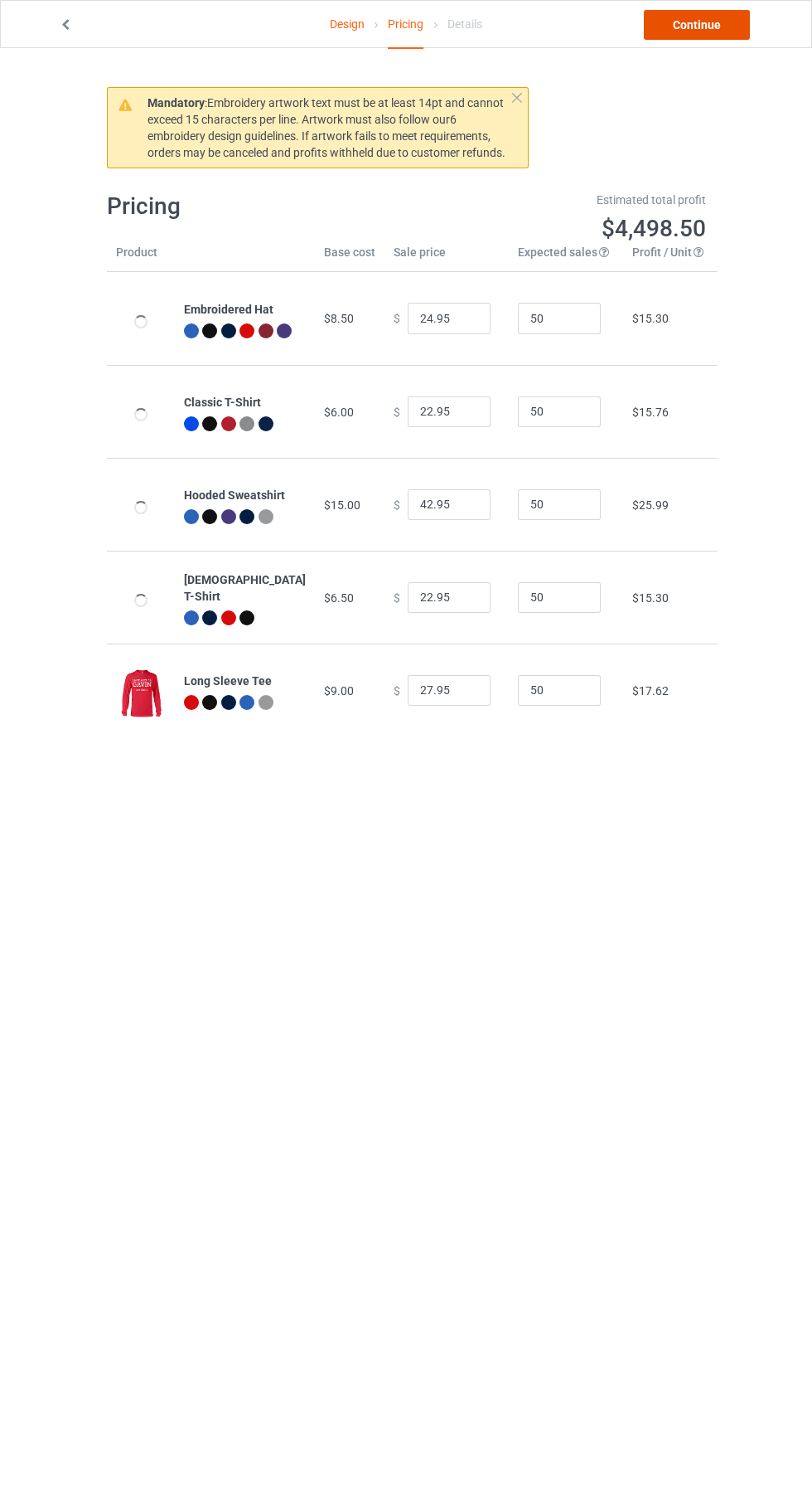
click at [721, 26] on link "Continue" at bounding box center [697, 24] width 106 height 30
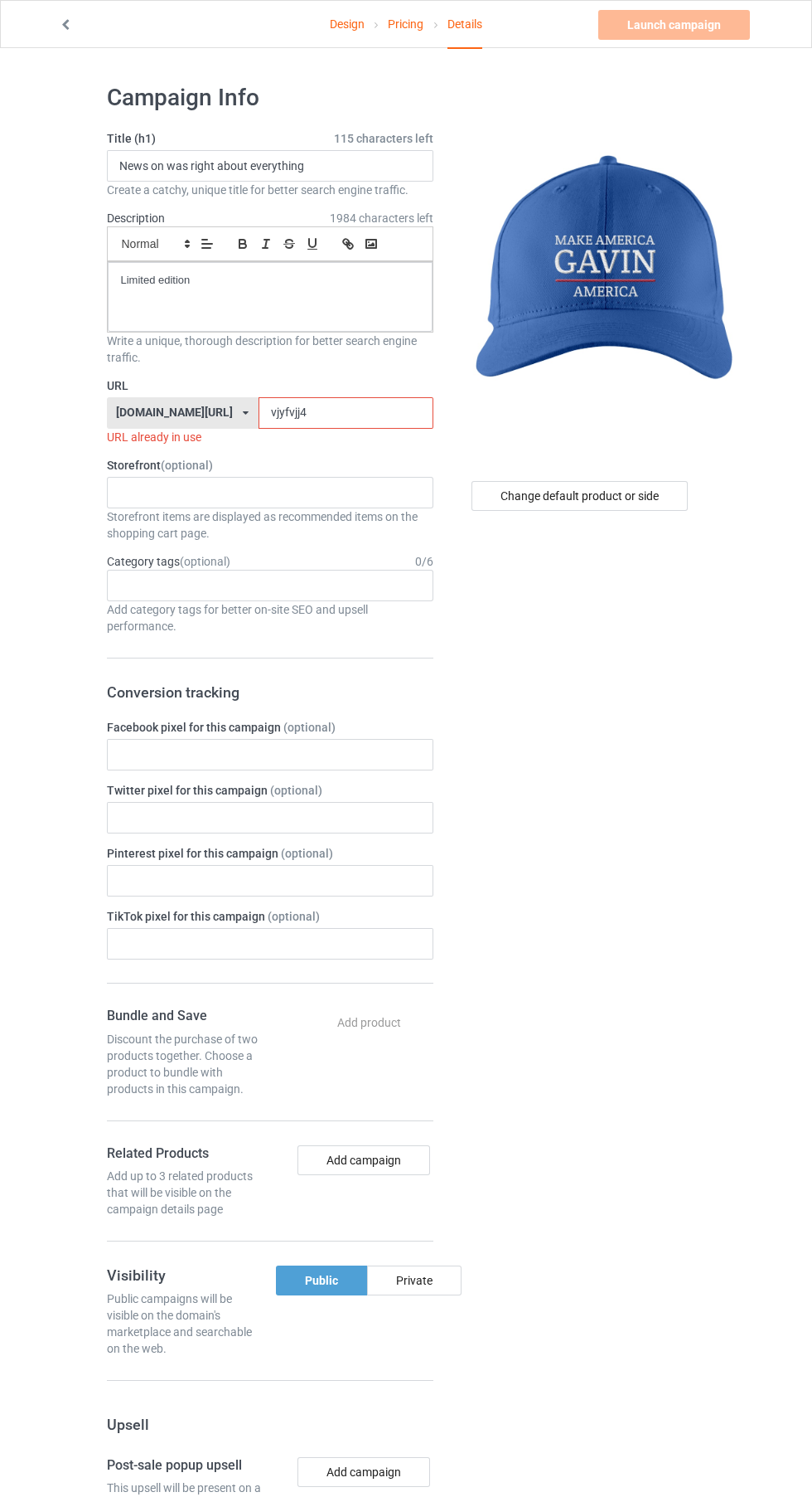
click at [271, 413] on input "vjyfvjj4" at bounding box center [346, 413] width 175 height 31
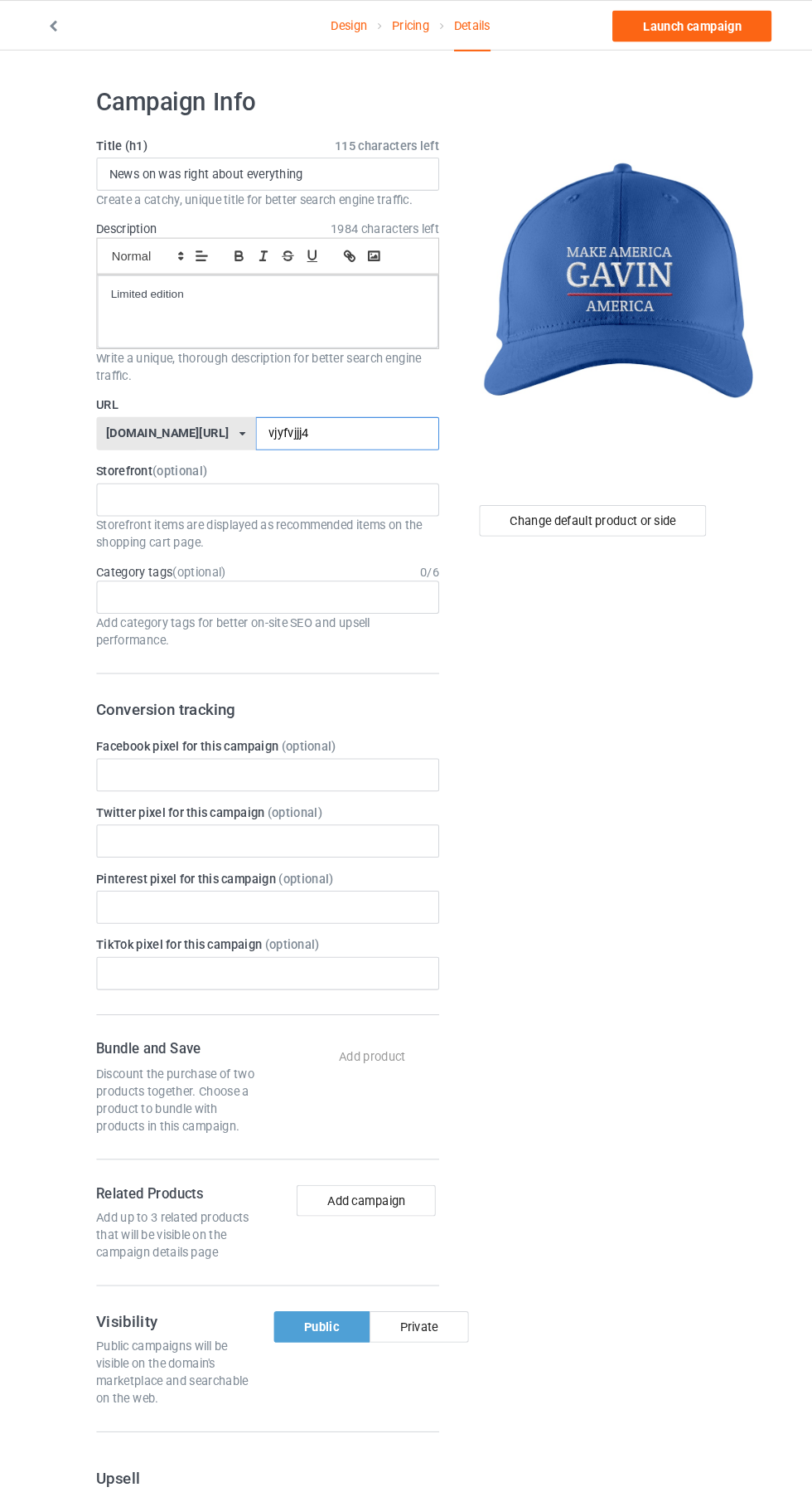
type input "vjyfvjjj4"
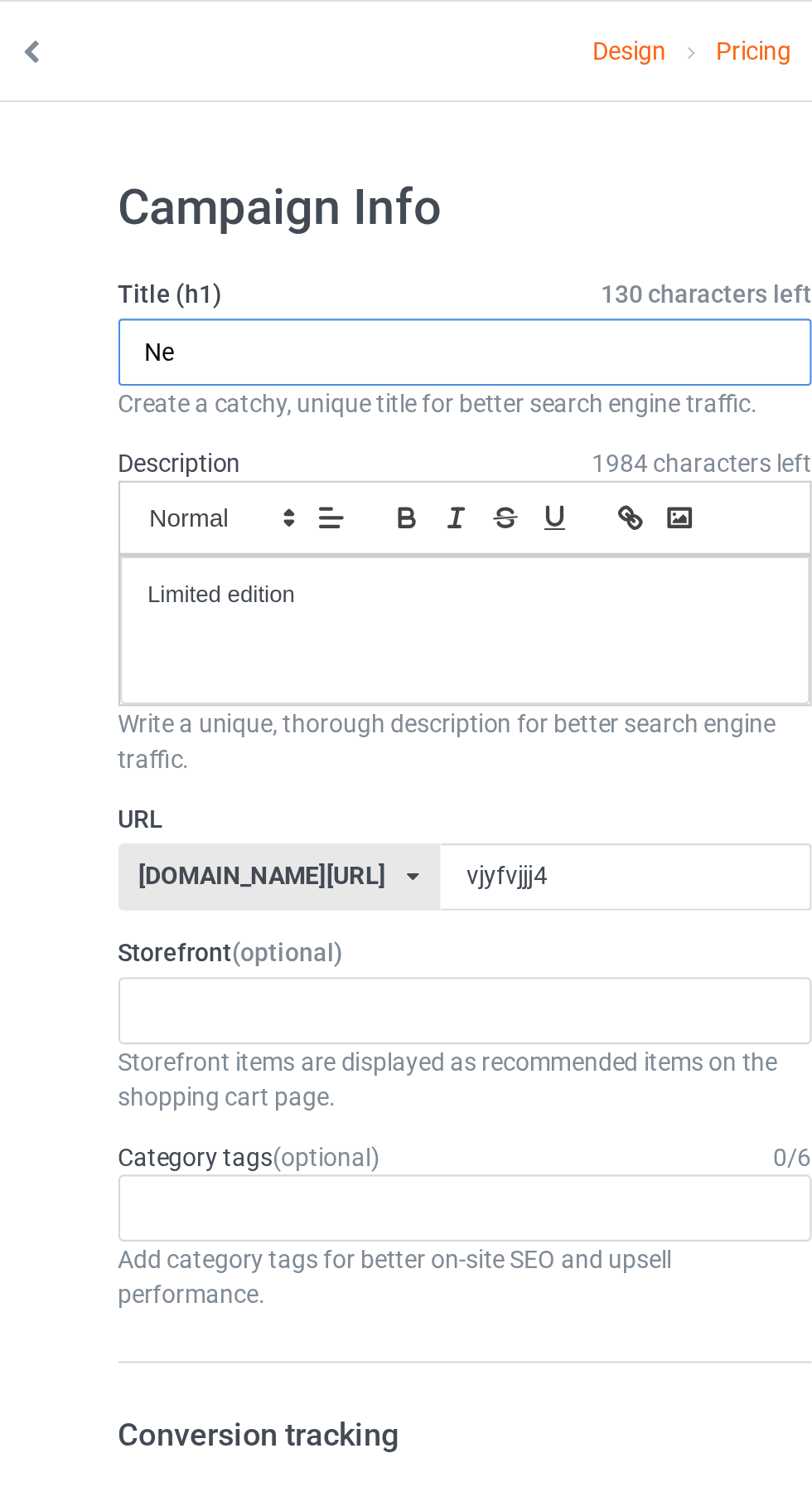
type input "N"
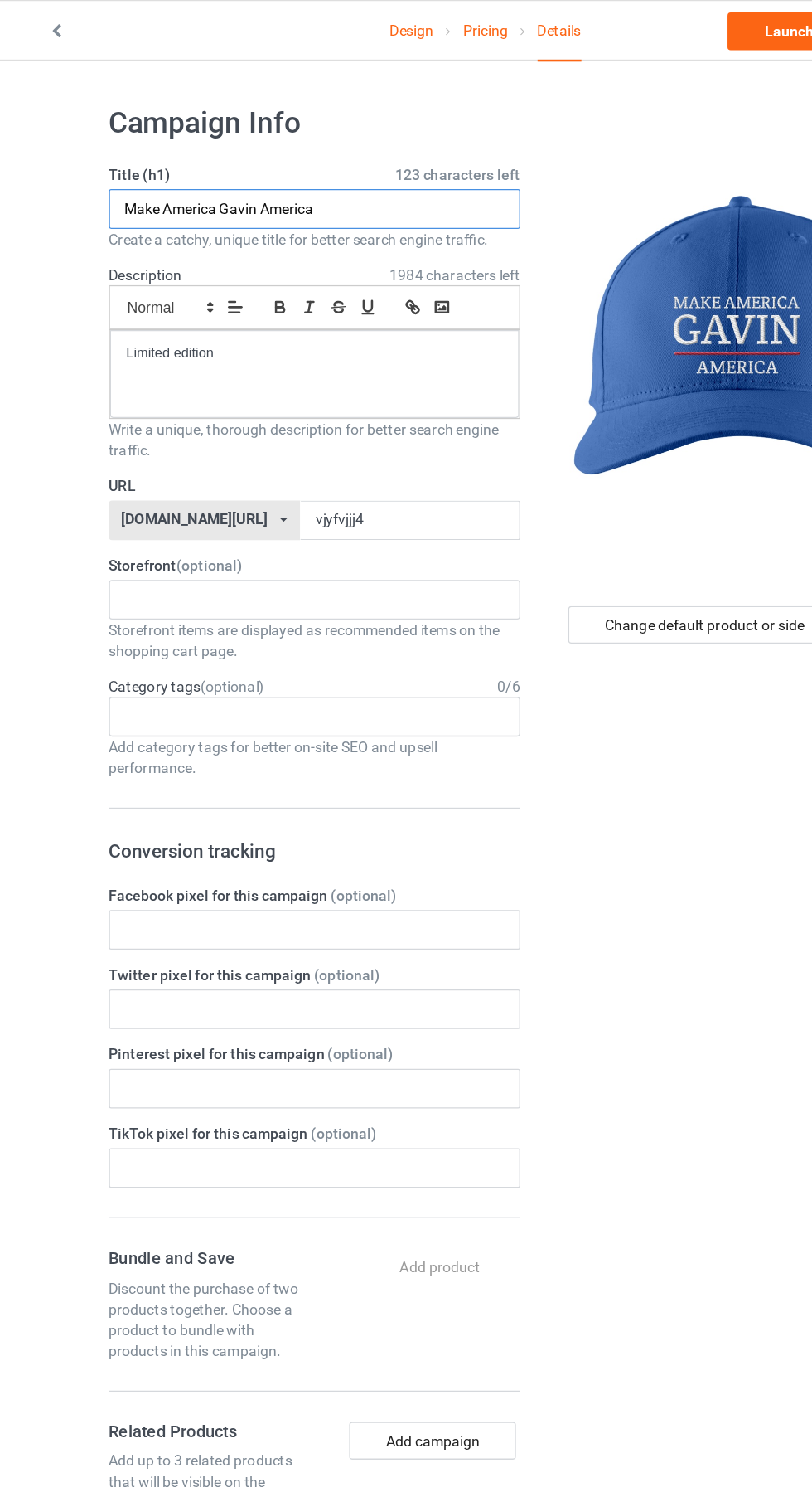
type input "Make America Gavin America"
click at [614, 24] on link "Launch campaign" at bounding box center [674, 24] width 152 height 30
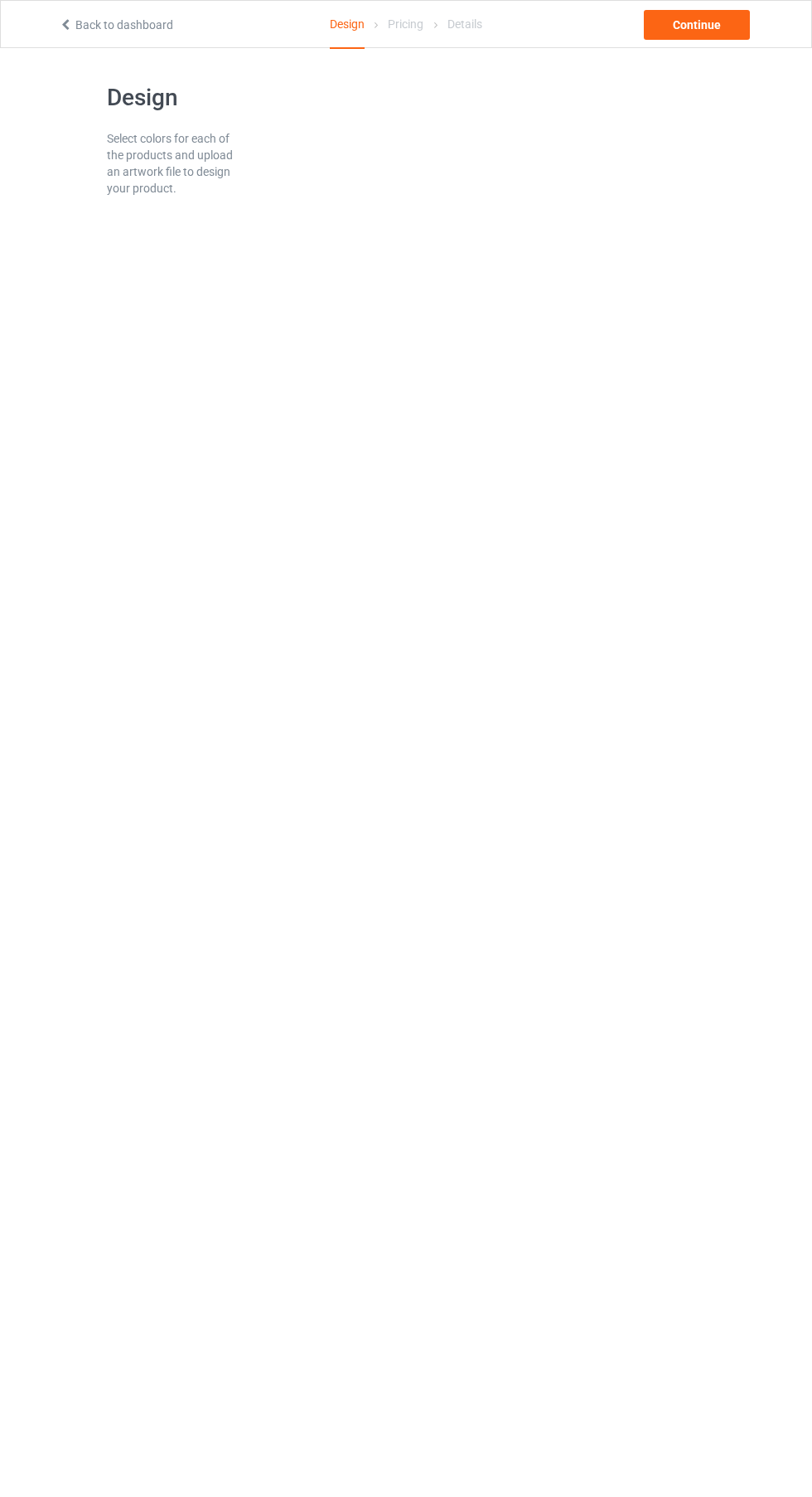
click at [406, 23] on div "Pricing" at bounding box center [406, 23] width 36 height 46
click at [657, 997] on body "Back to dashboard Design Pricing Details Continue Design Select colors for each…" at bounding box center [406, 796] width 812 height 1497
